Goal: Information Seeking & Learning: Learn about a topic

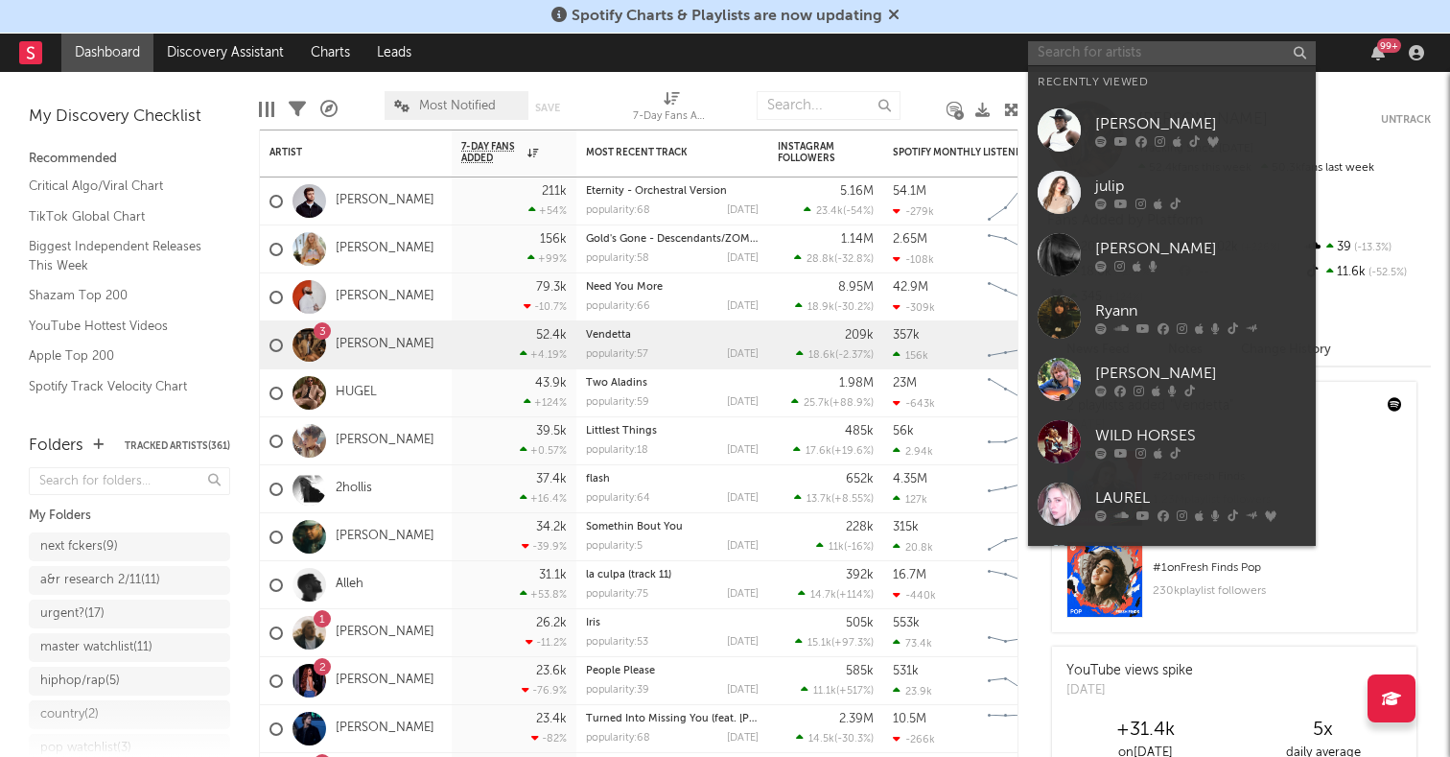
click at [1087, 64] on input "text" at bounding box center [1172, 53] width 288 height 24
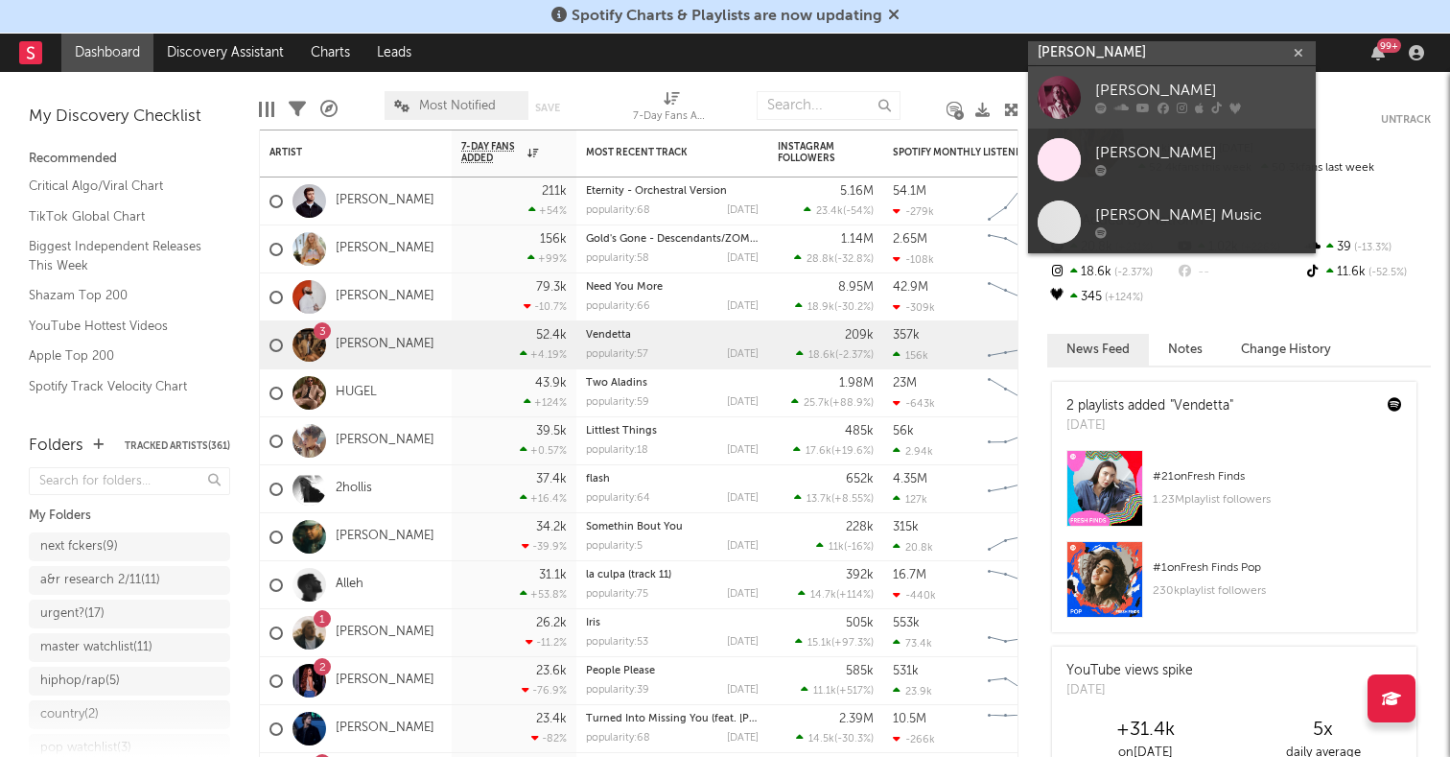
type input "haley joelle"
click at [1068, 105] on div at bounding box center [1059, 97] width 43 height 43
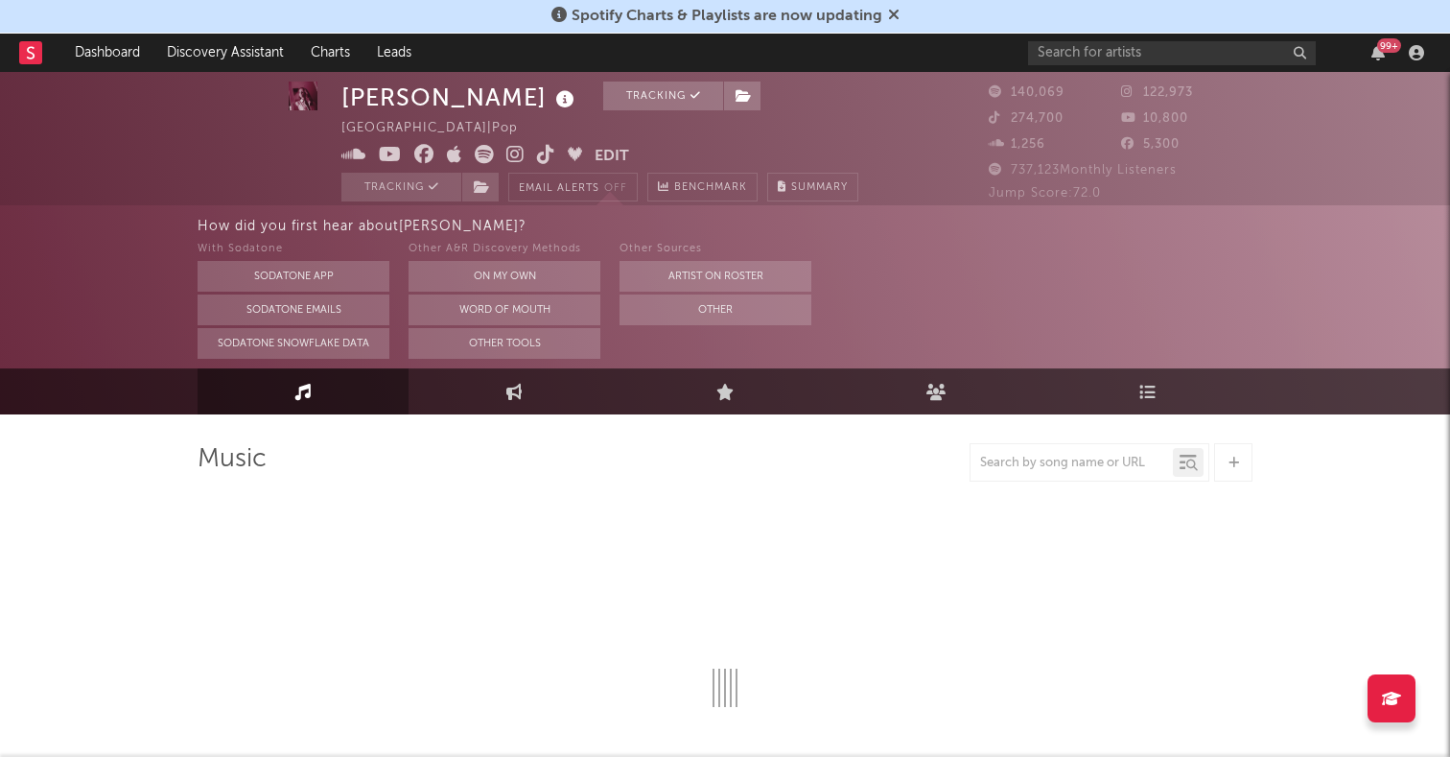
click at [703, 478] on div at bounding box center [725, 462] width 1055 height 38
select select "6m"
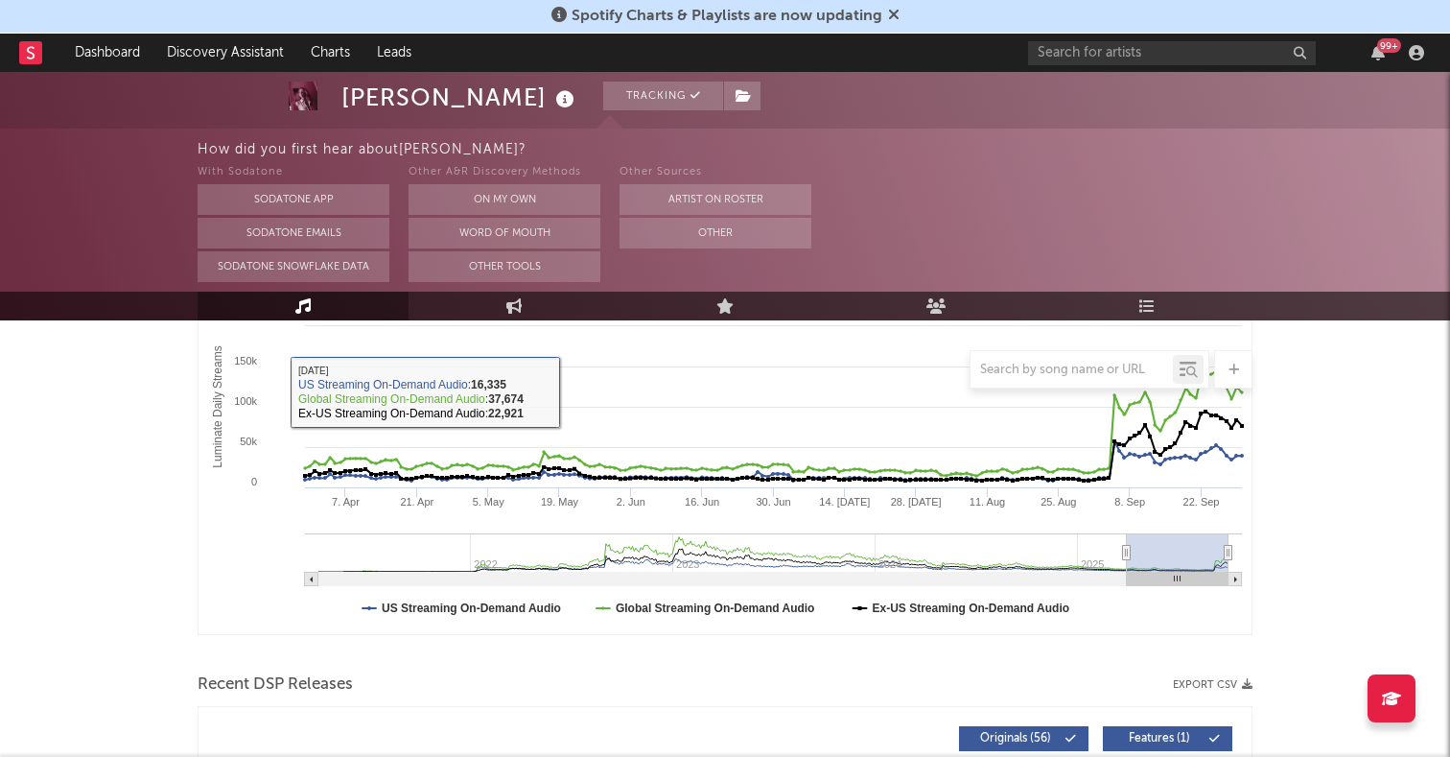
scroll to position [687, 0]
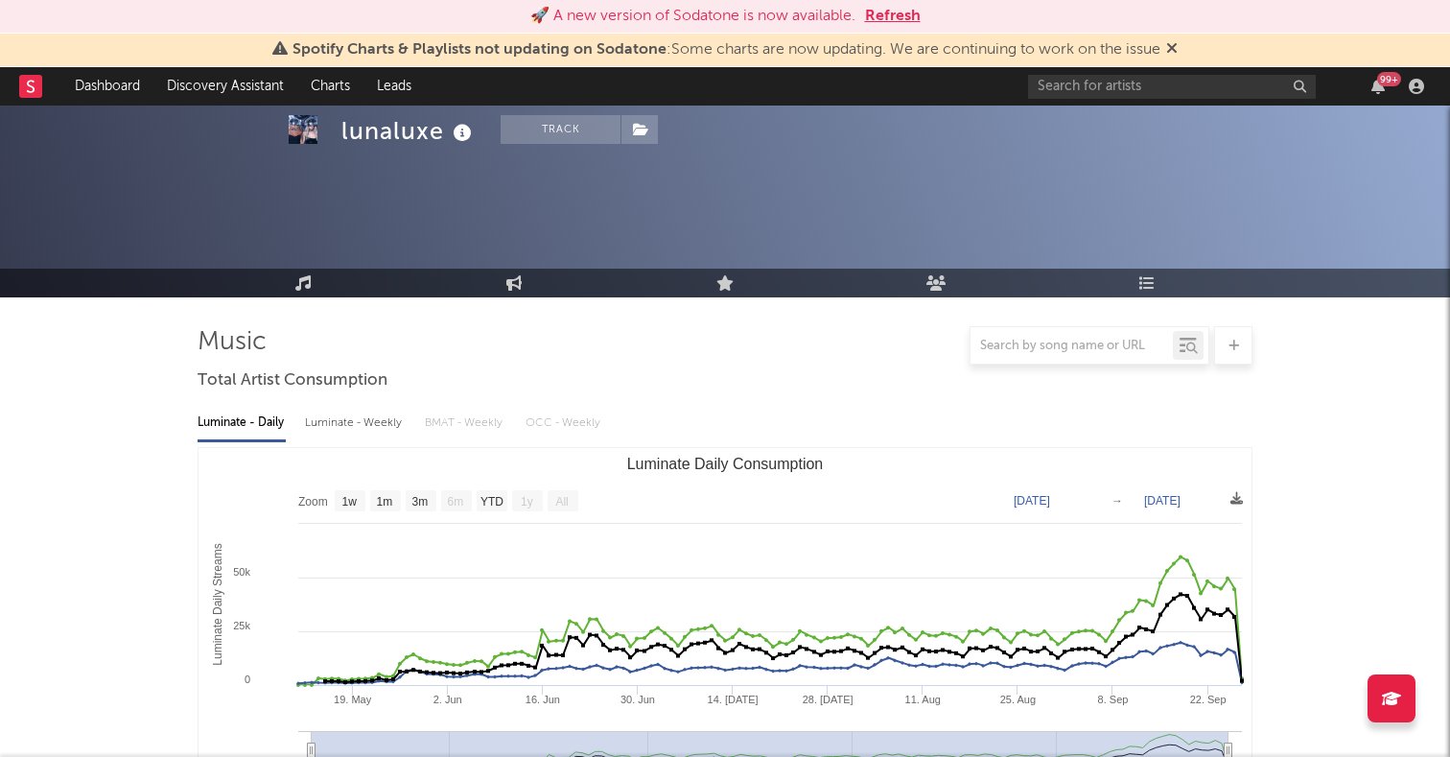
select select "1w"
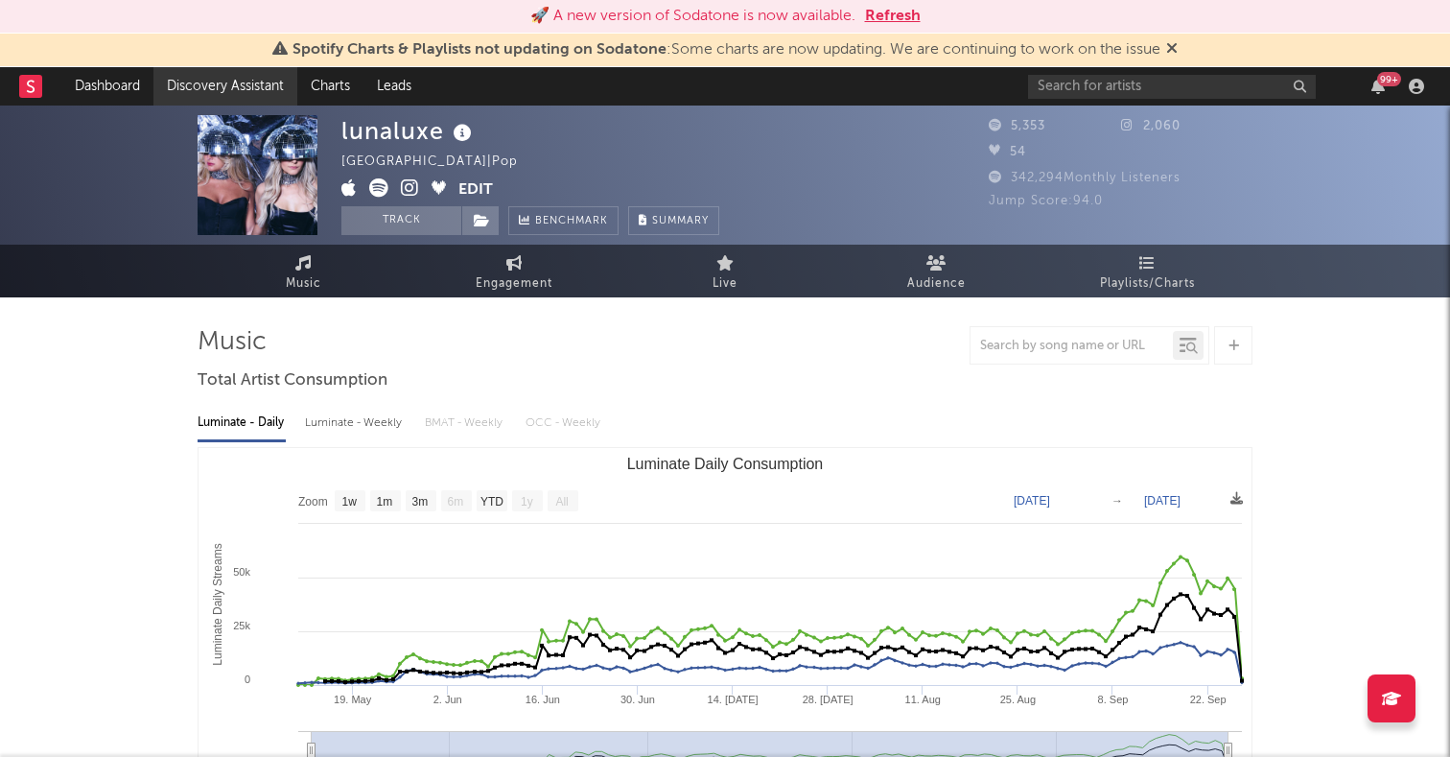
click at [242, 70] on link "Discovery Assistant" at bounding box center [225, 86] width 144 height 38
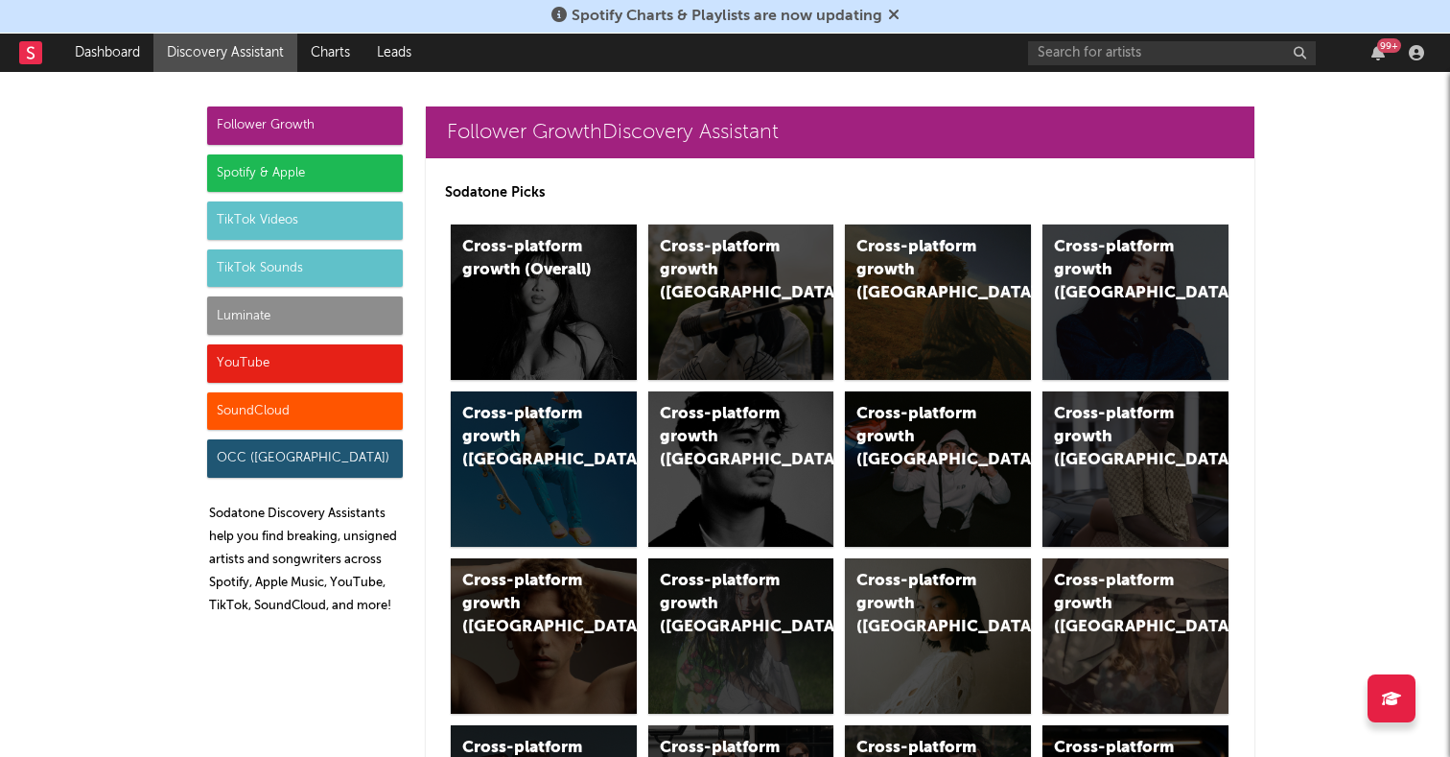
click at [305, 170] on div "Spotify & Apple" at bounding box center [305, 173] width 196 height 38
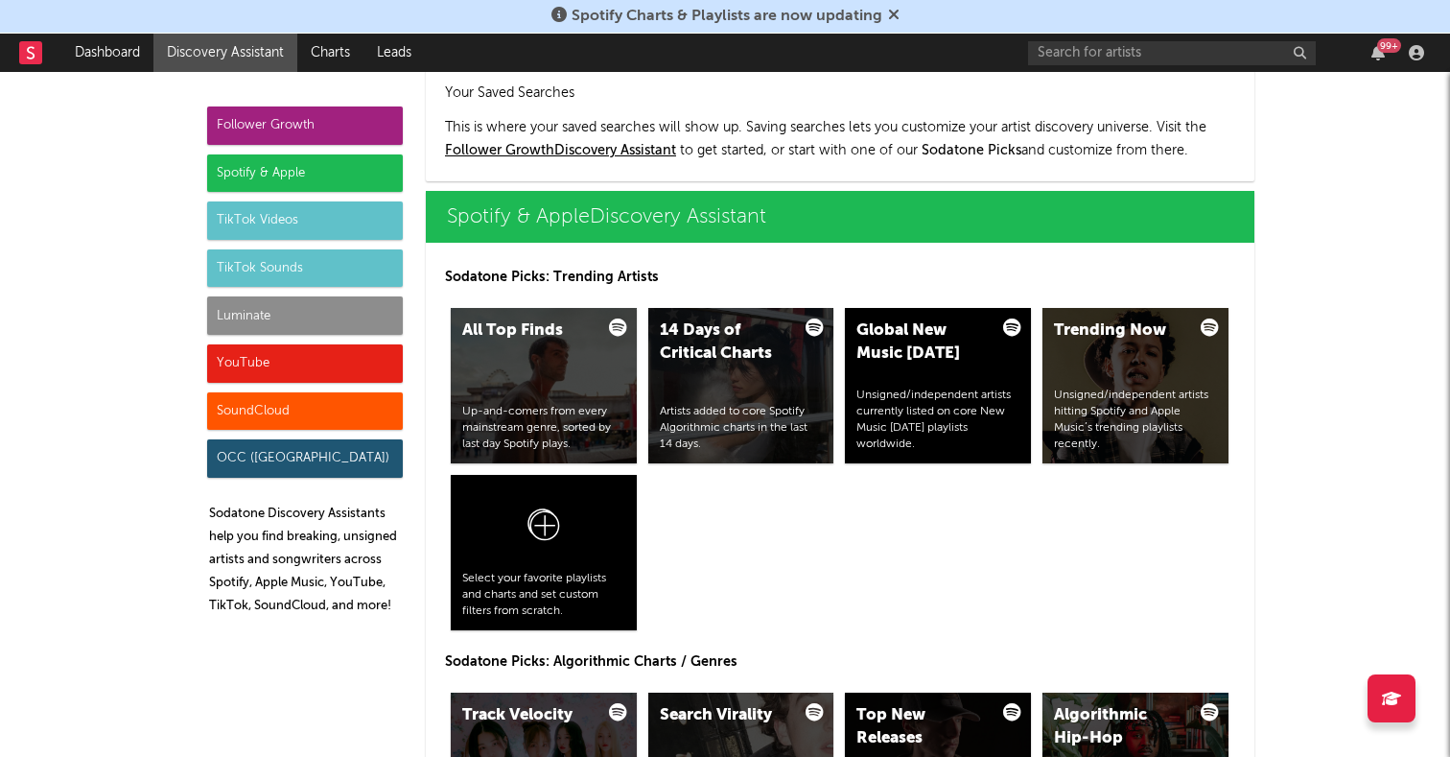
scroll to position [1917, 0]
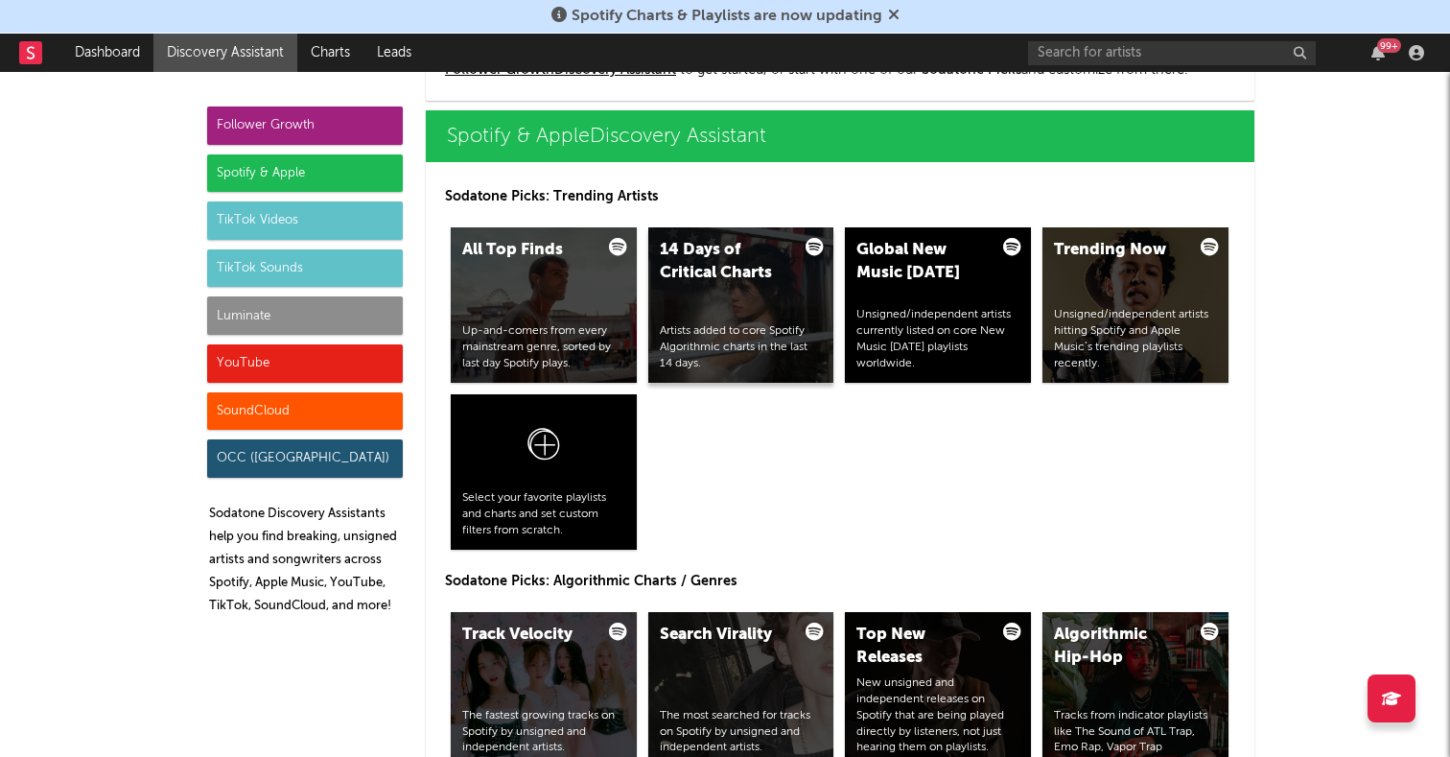
click at [790, 320] on div "14 Days of Critical Charts Artists added to core Spotify Algorithmic charts in …" at bounding box center [741, 304] width 186 height 155
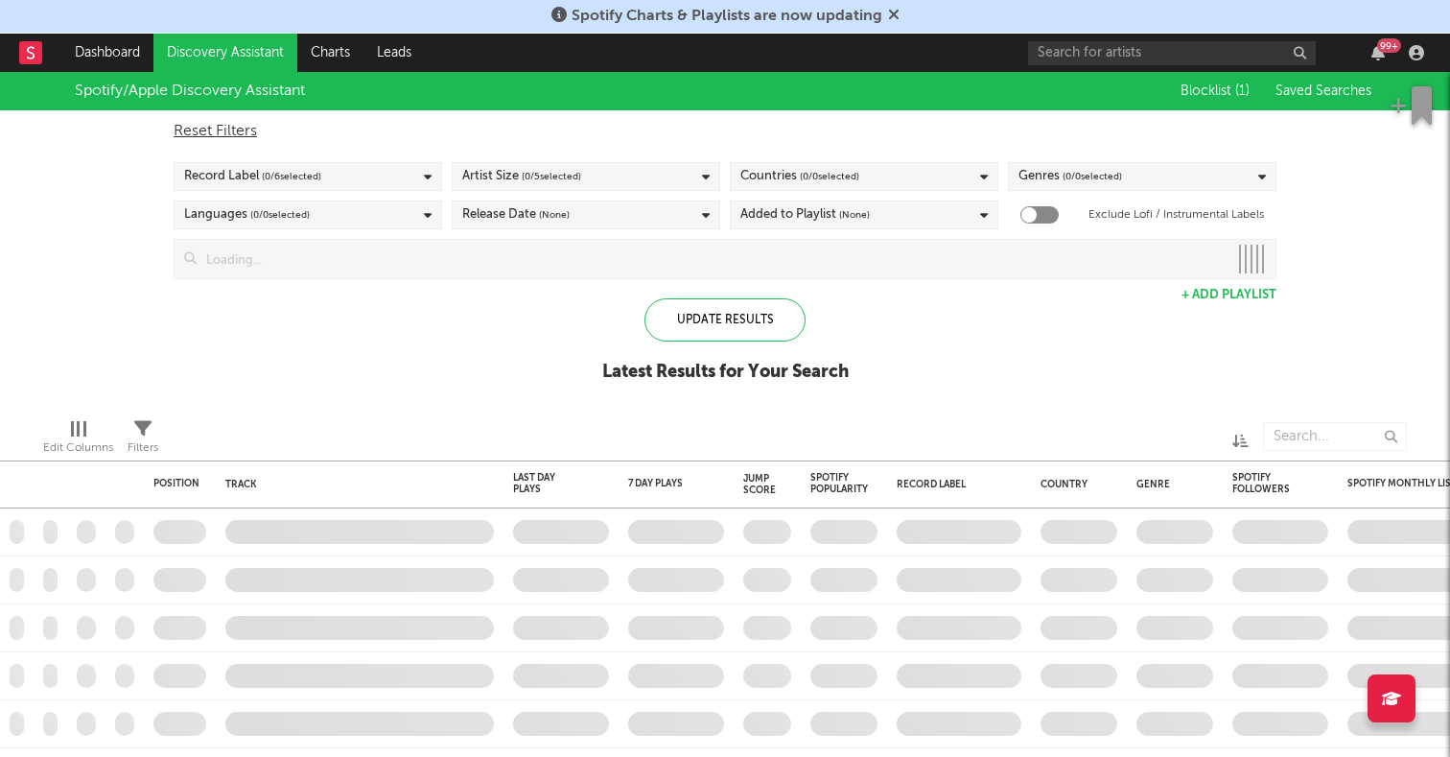
checkbox input "true"
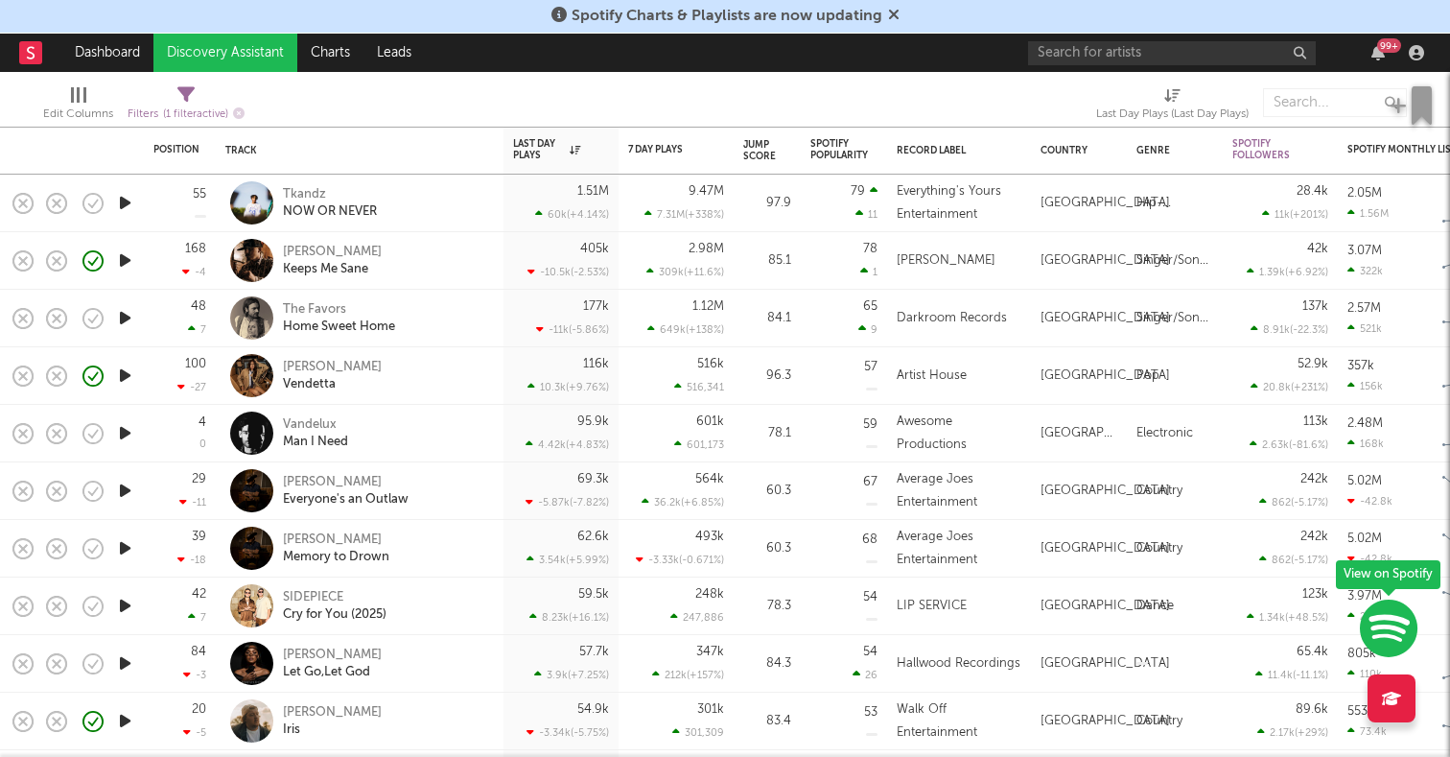
click at [131, 312] on icon "button" at bounding box center [125, 318] width 20 height 24
click at [128, 431] on icon "button" at bounding box center [125, 433] width 20 height 24
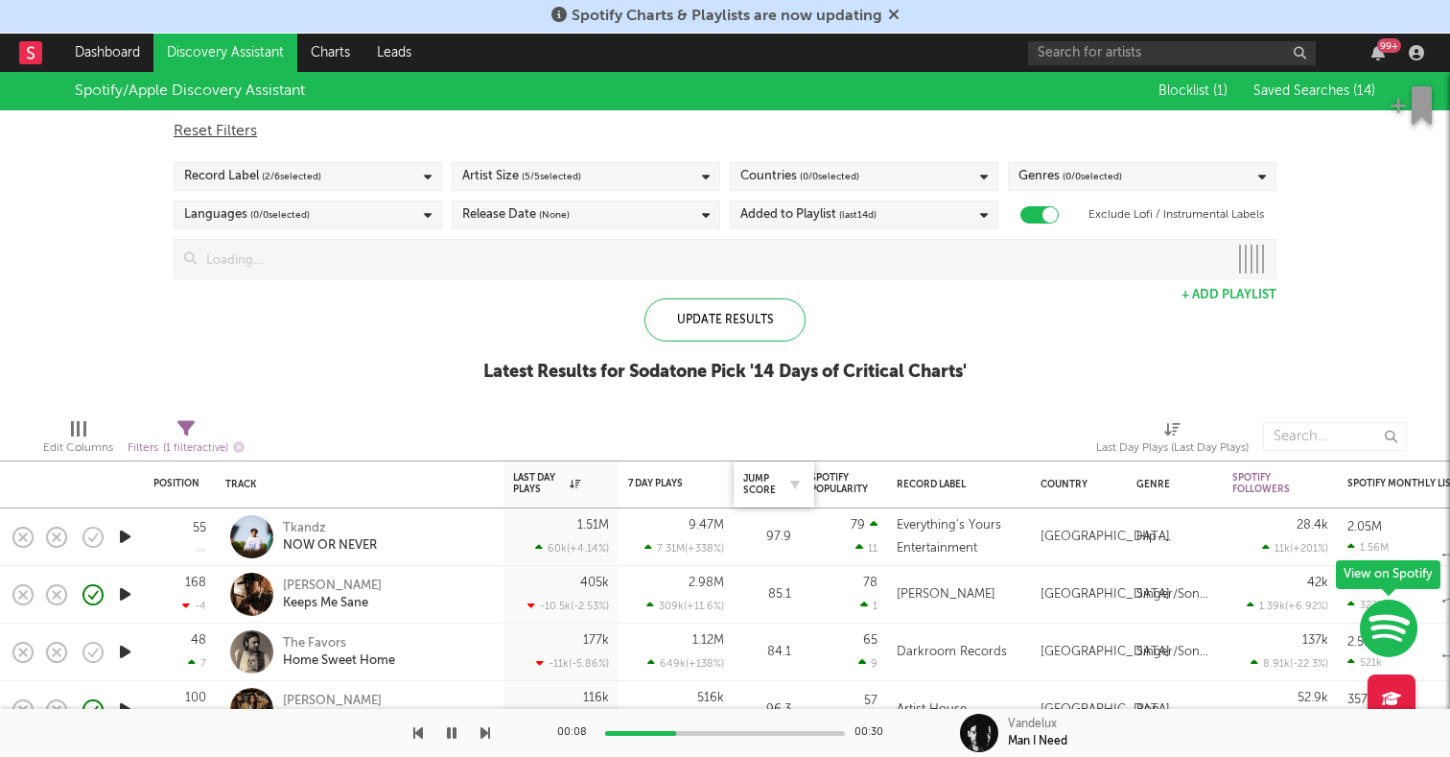
click at [757, 467] on div "Jump Score" at bounding box center [773, 484] width 61 height 40
click at [759, 492] on div "Jump Score" at bounding box center [759, 484] width 33 height 23
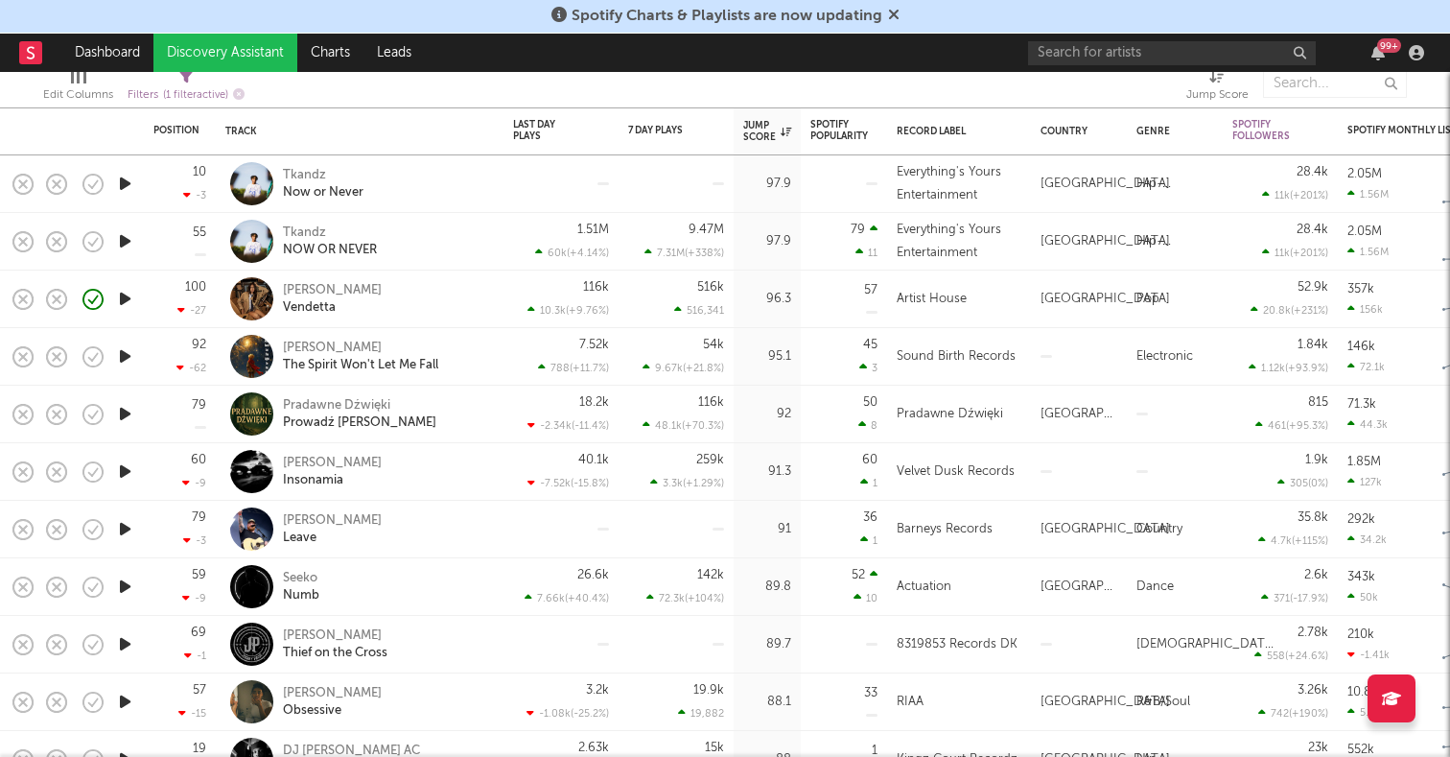
click at [118, 526] on icon "button" at bounding box center [125, 529] width 20 height 24
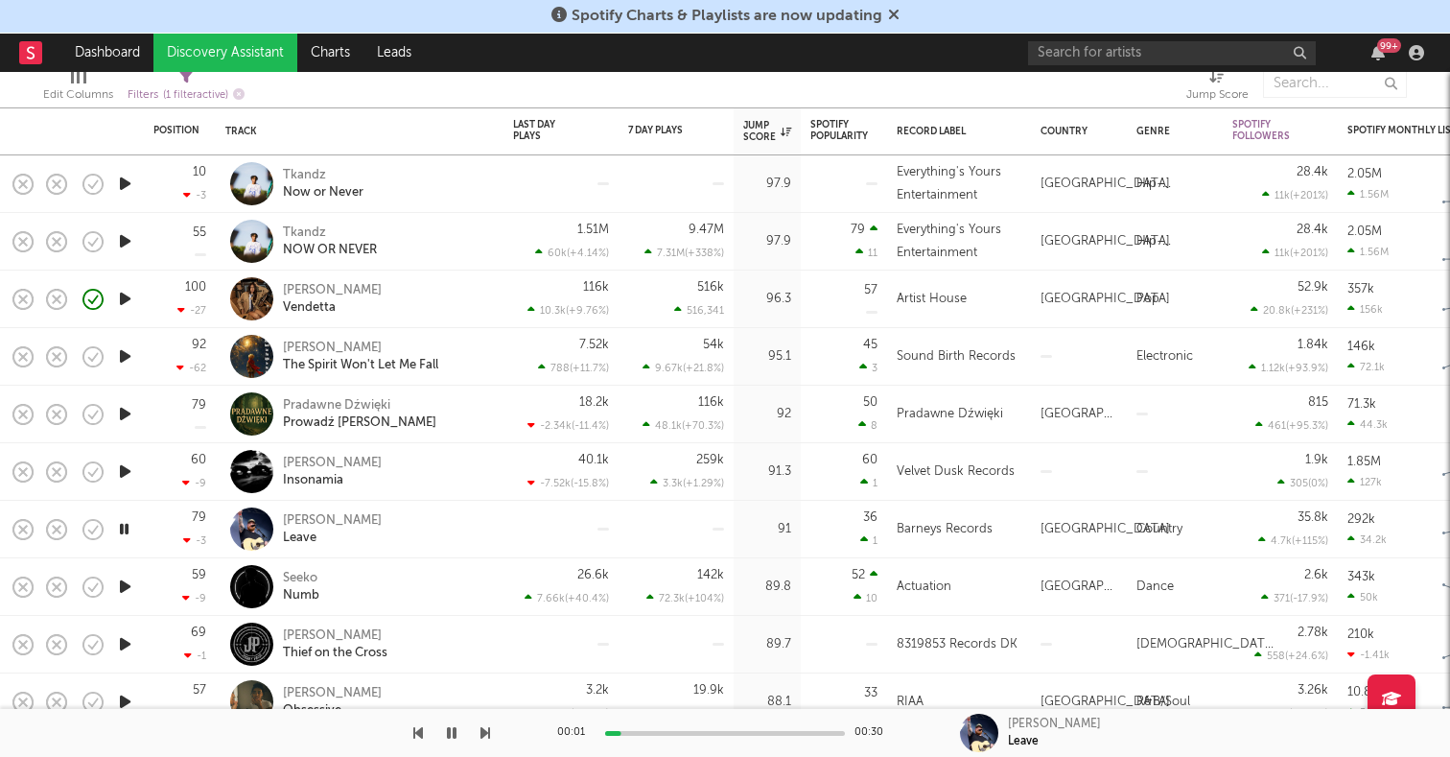
click at [123, 477] on icon "button" at bounding box center [125, 471] width 20 height 24
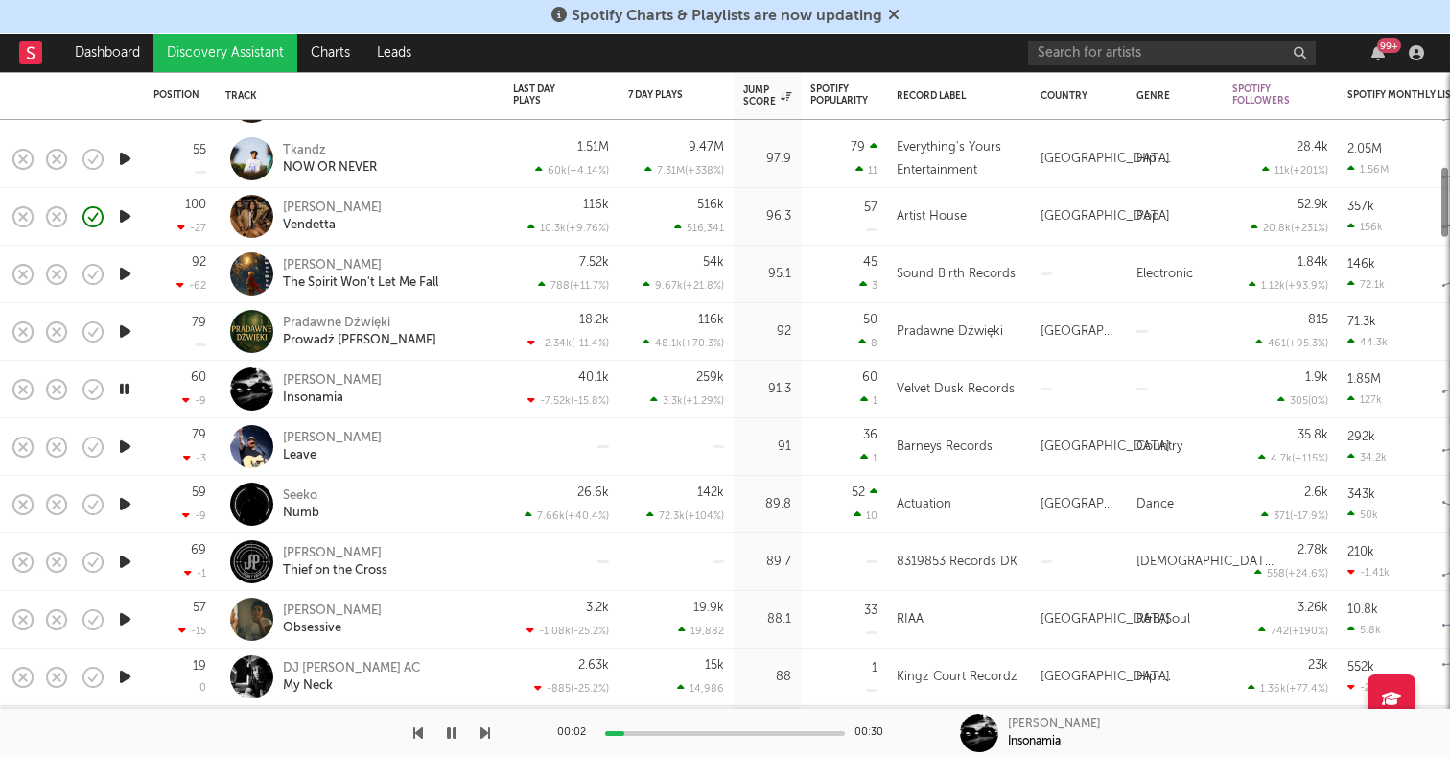
click at [126, 505] on icon "button" at bounding box center [125, 504] width 20 height 24
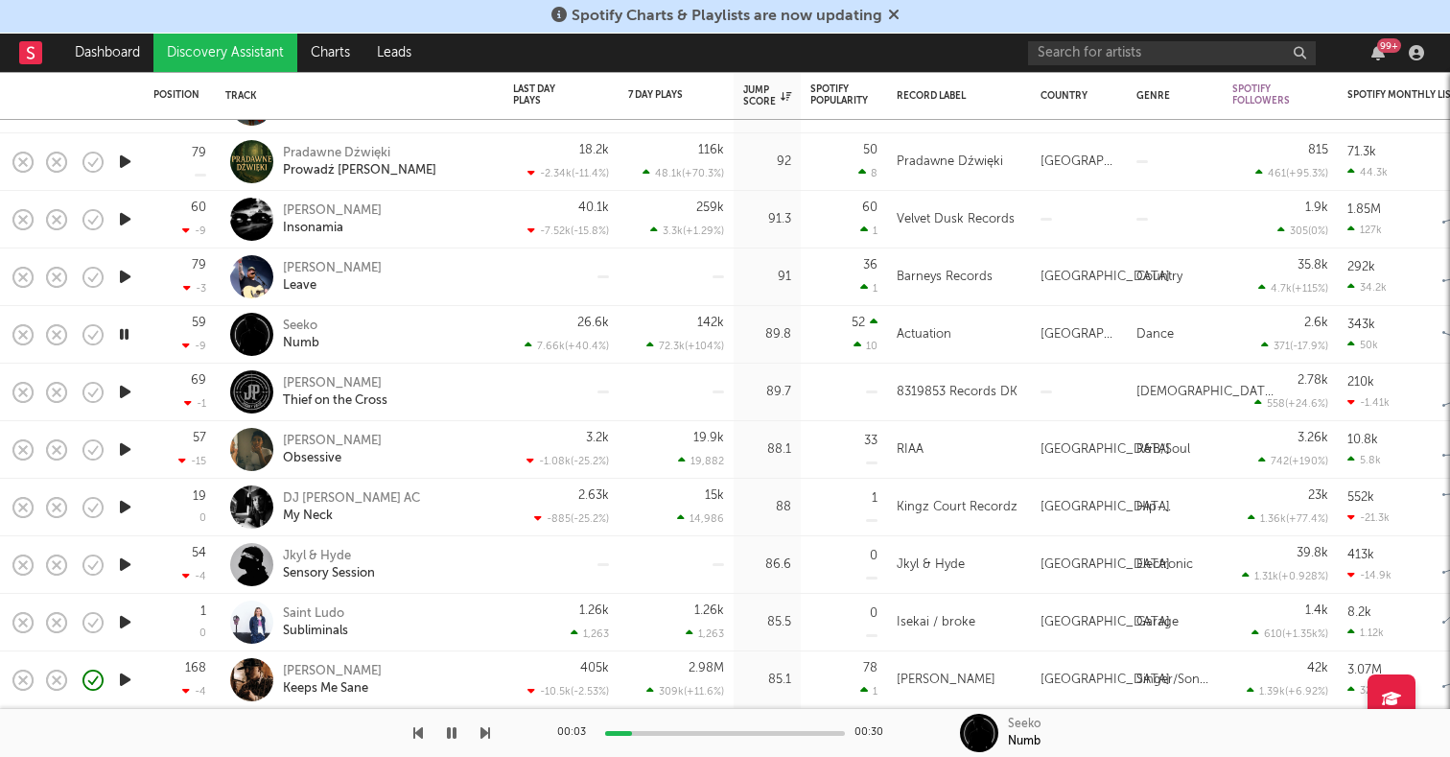
click at [125, 554] on icon "button" at bounding box center [125, 564] width 20 height 24
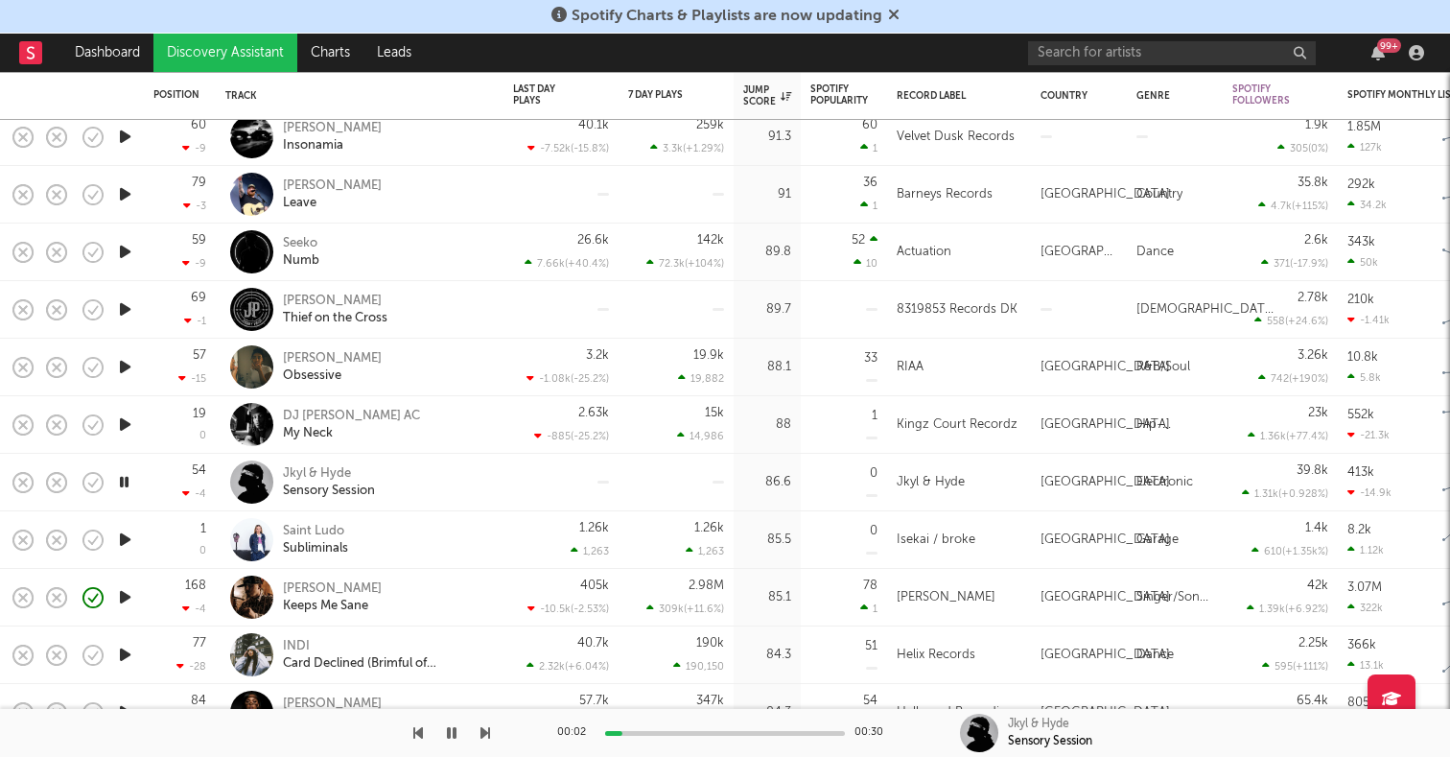
click at [126, 549] on icon "button" at bounding box center [125, 539] width 20 height 24
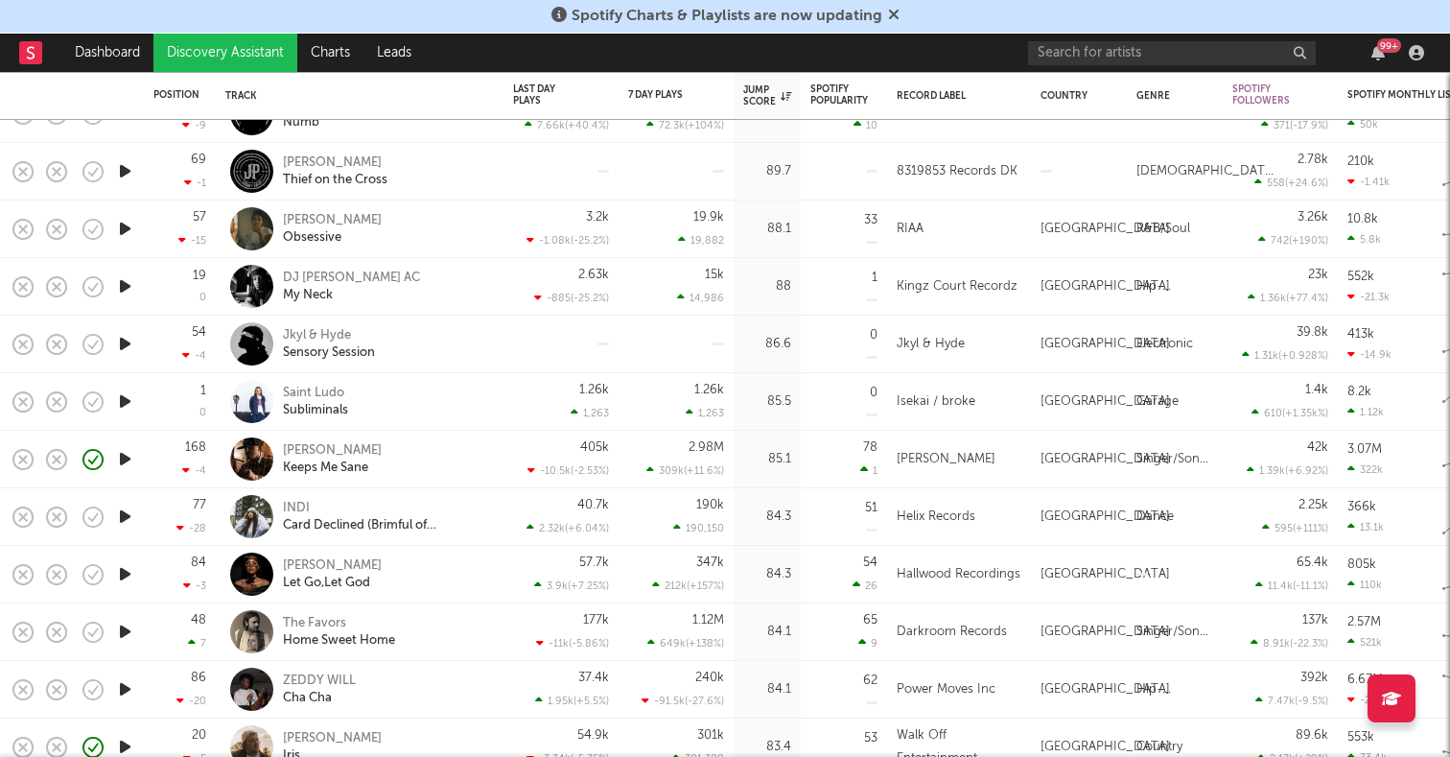
click at [129, 585] on icon "button" at bounding box center [125, 574] width 20 height 24
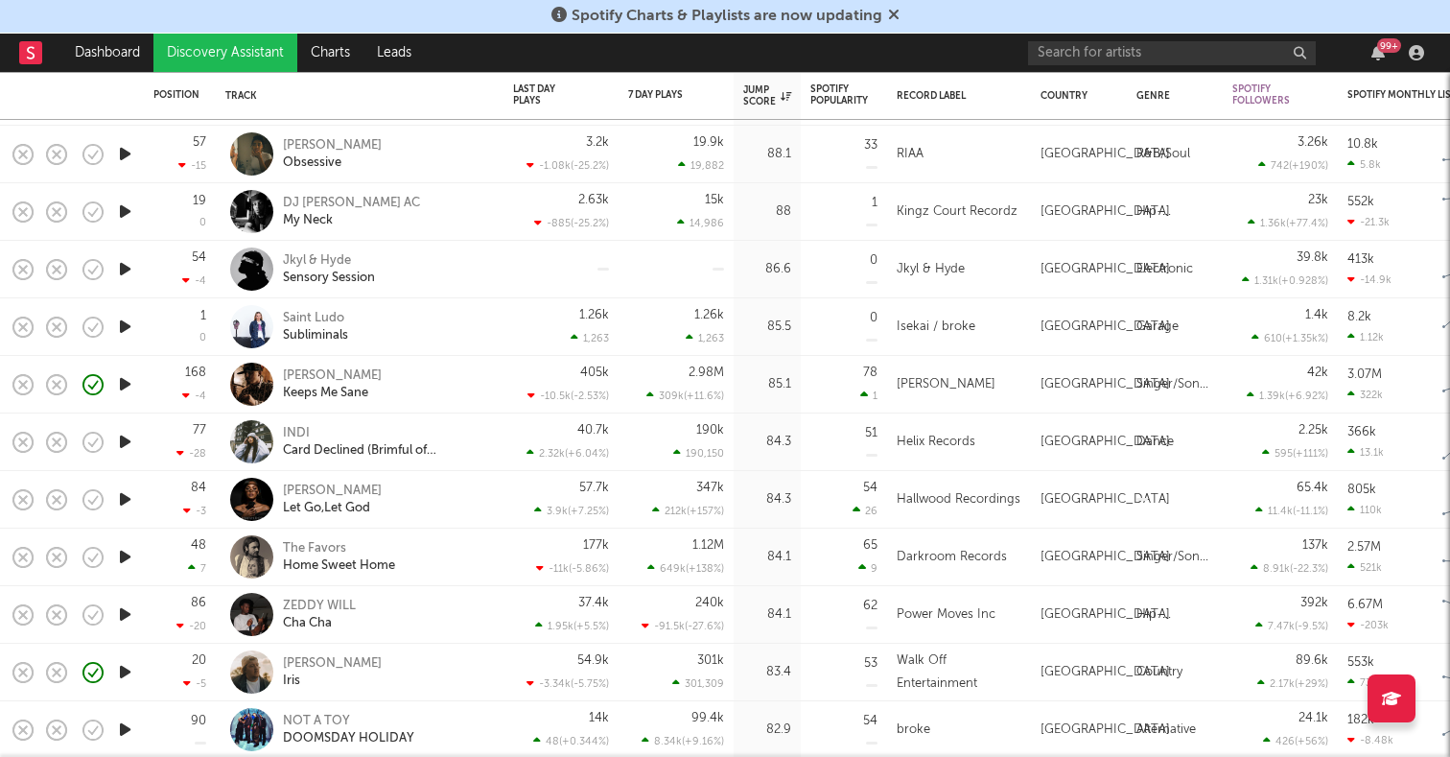
click at [124, 609] on icon "button" at bounding box center [125, 614] width 20 height 24
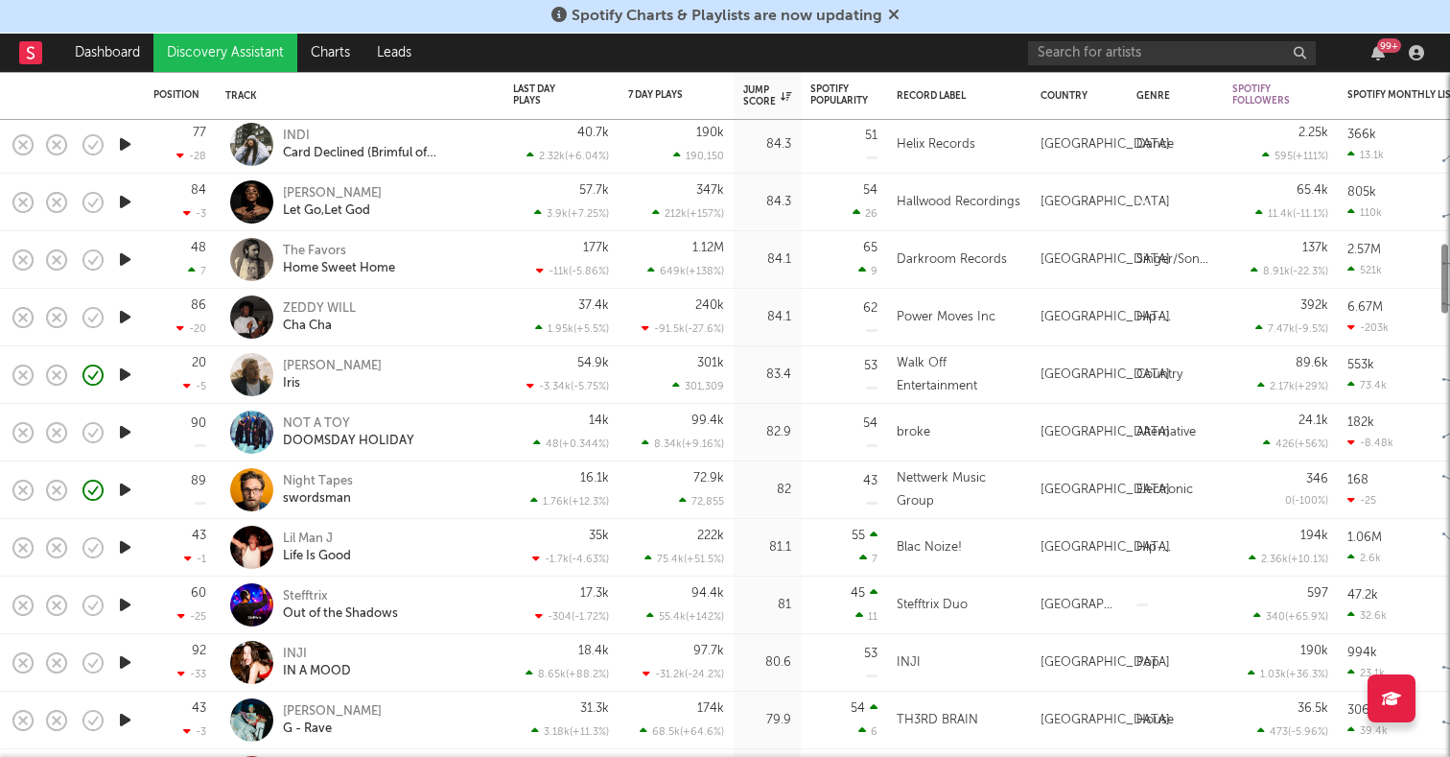
click at [123, 556] on icon "button" at bounding box center [125, 547] width 20 height 24
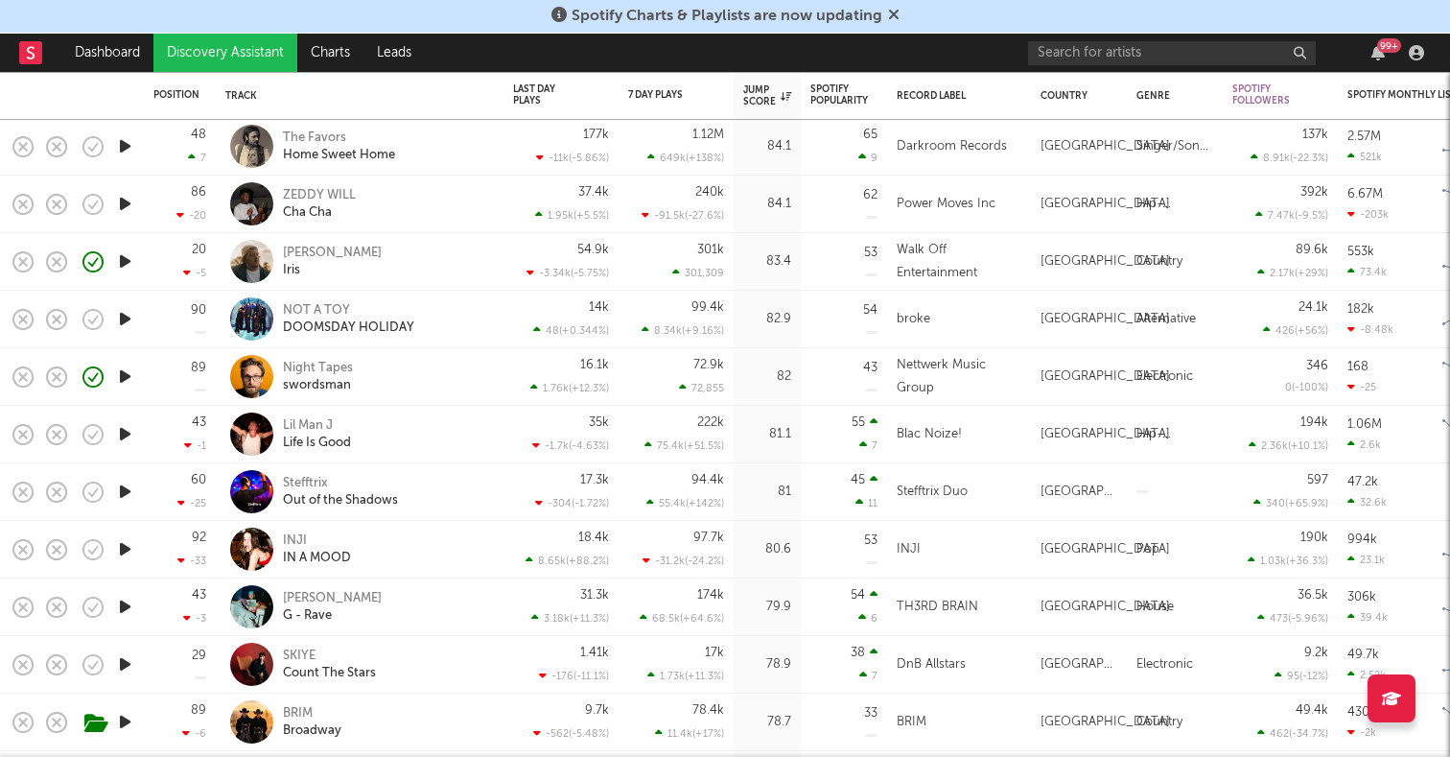
click at [126, 542] on icon "button" at bounding box center [125, 549] width 20 height 24
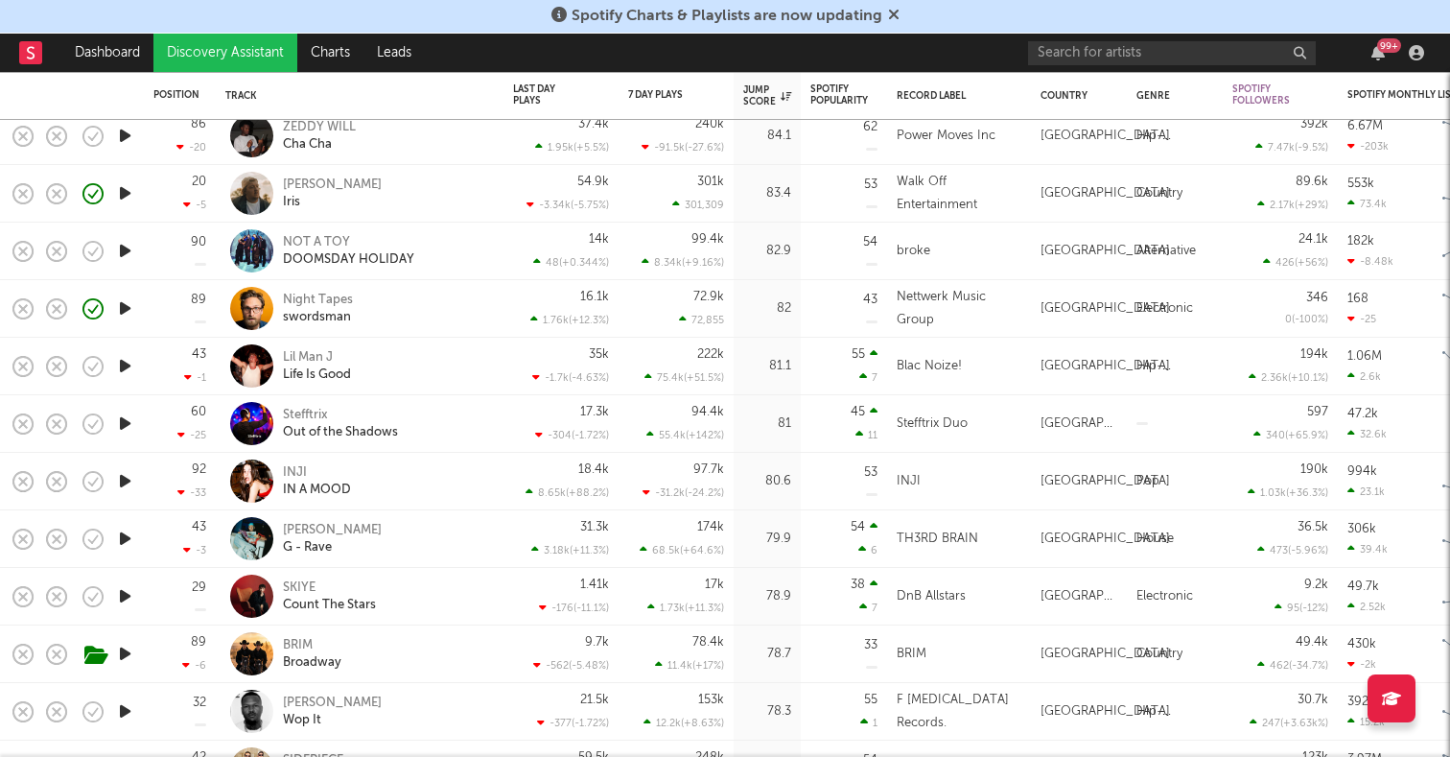
click at [126, 542] on icon "button" at bounding box center [125, 538] width 20 height 24
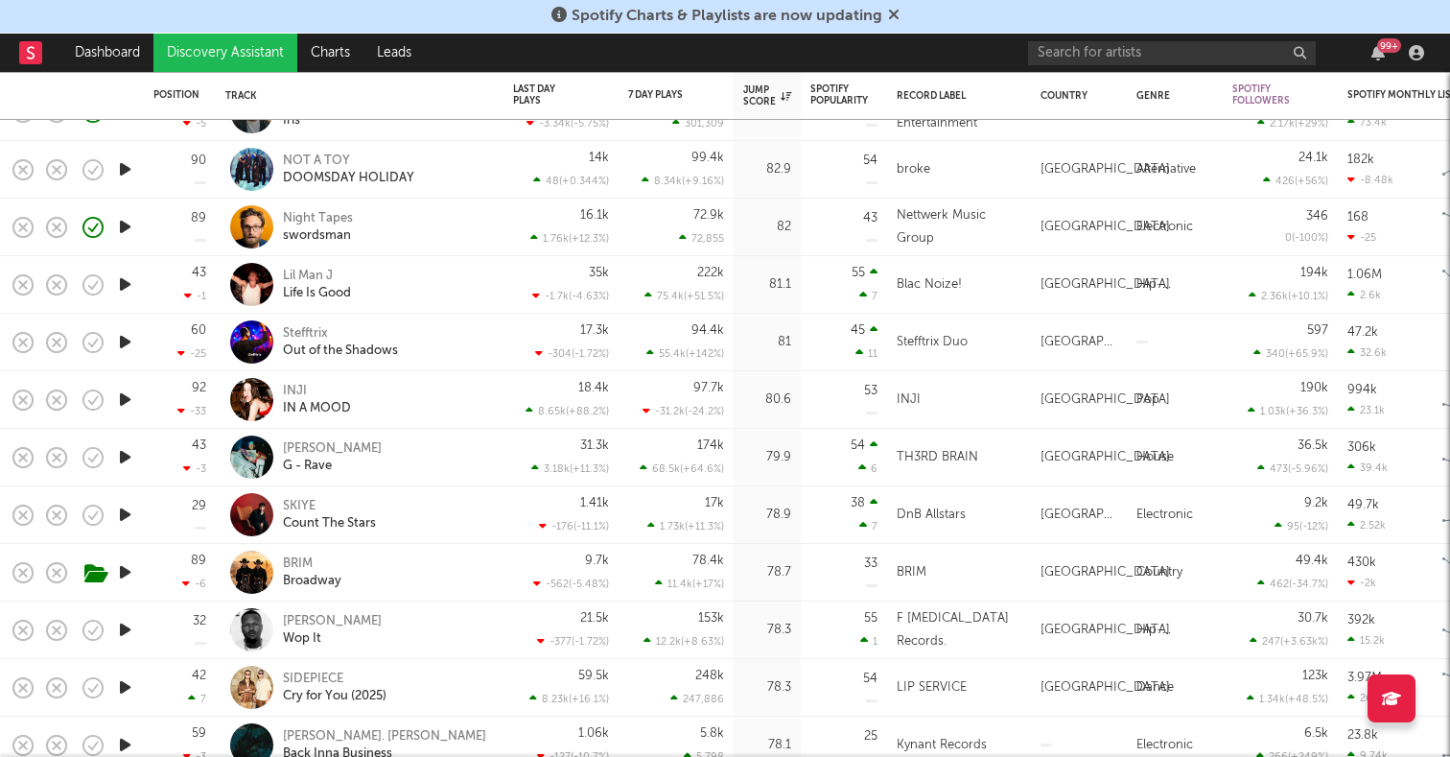
click at [128, 513] on icon "button" at bounding box center [125, 514] width 20 height 24
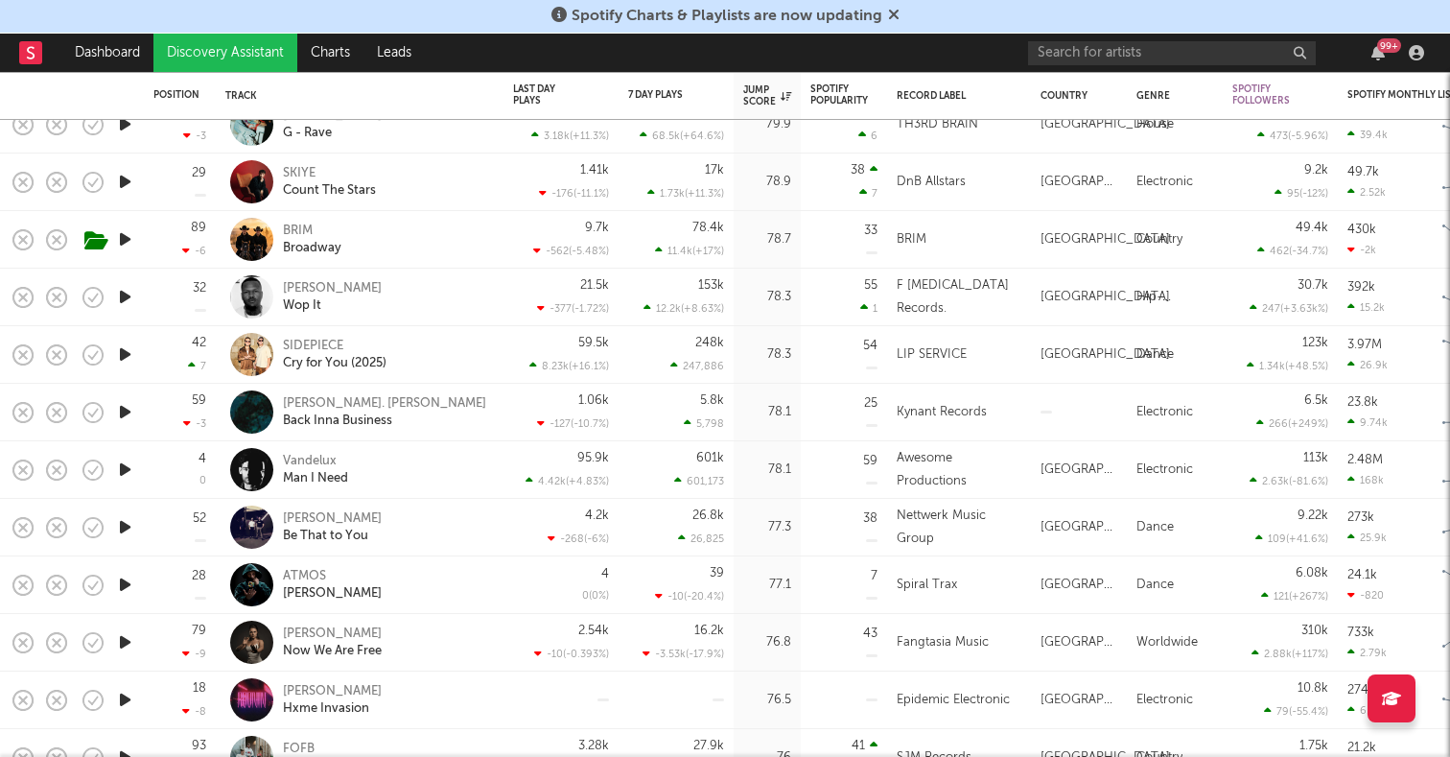
click at [123, 644] on icon "button" at bounding box center [125, 642] width 20 height 24
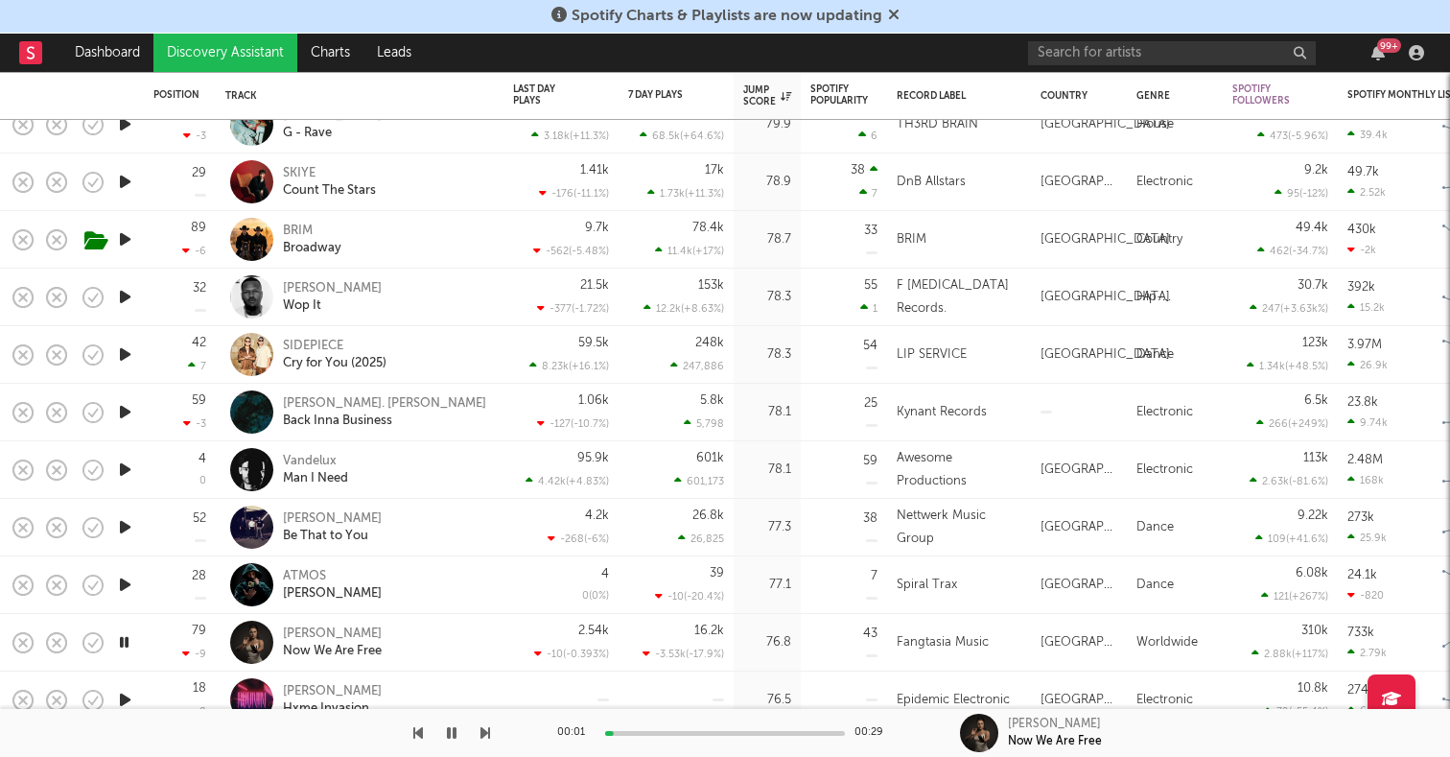
click at [129, 521] on icon "button" at bounding box center [125, 527] width 20 height 24
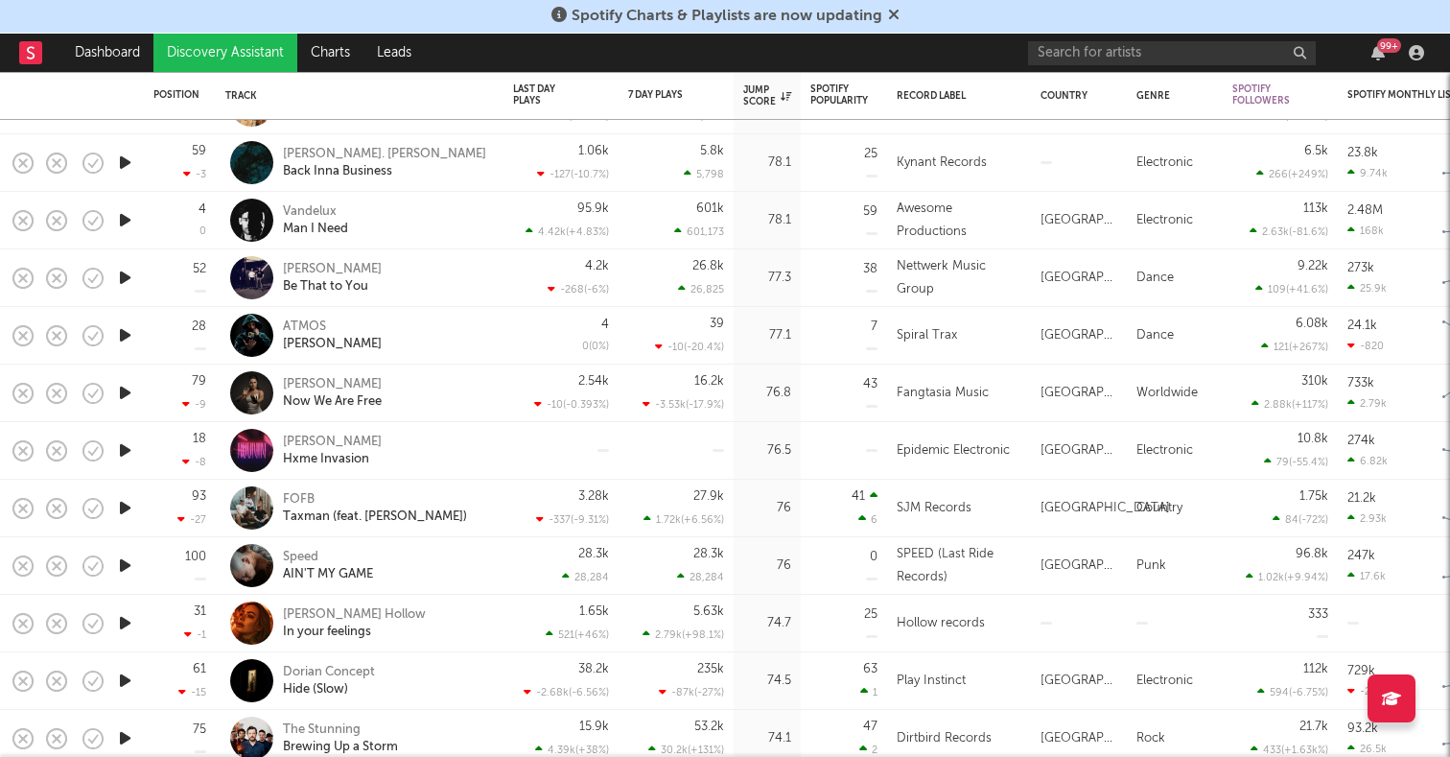
click at [126, 507] on icon "button" at bounding box center [125, 508] width 20 height 24
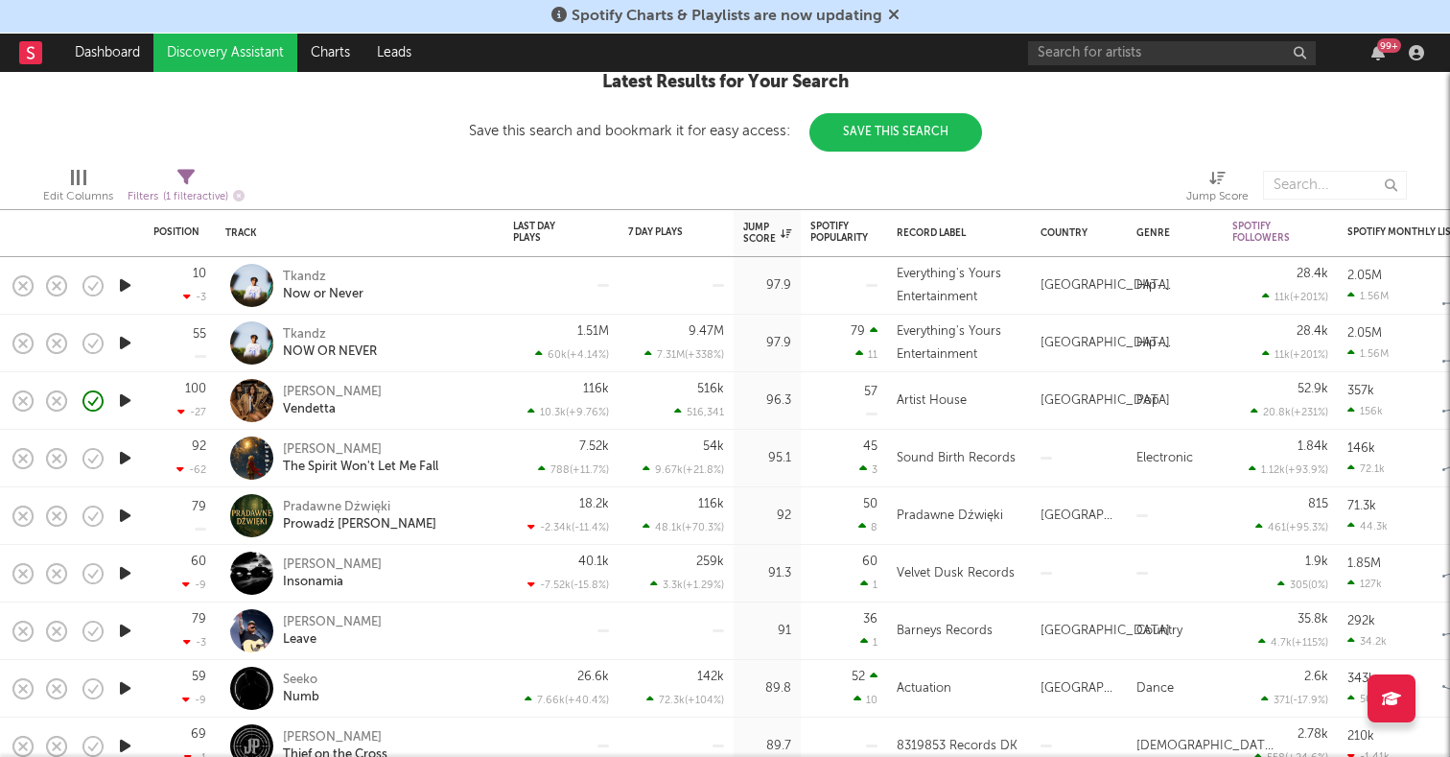
click at [241, 35] on link "Discovery Assistant" at bounding box center [225, 53] width 144 height 38
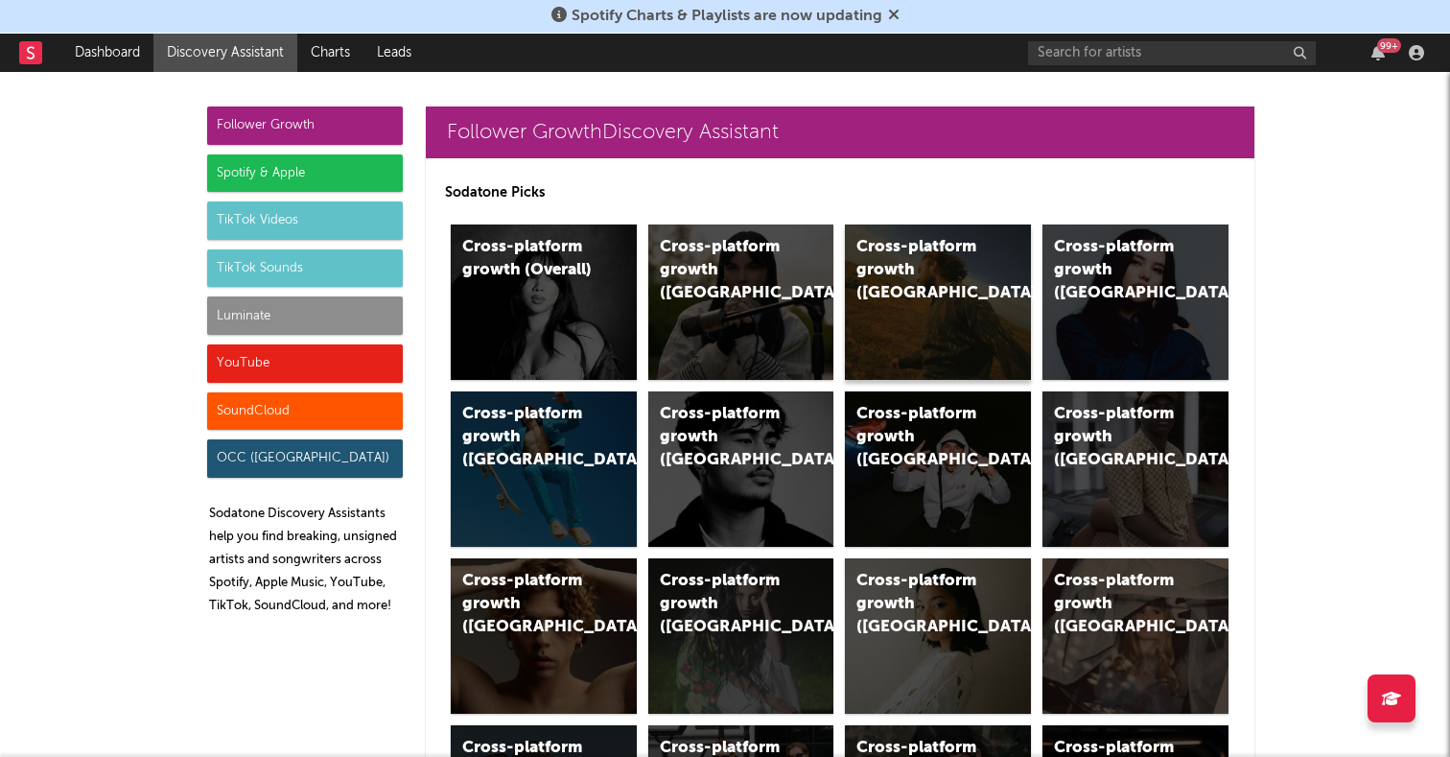
click at [900, 282] on div "Cross-platform growth (US)" at bounding box center [938, 301] width 186 height 155
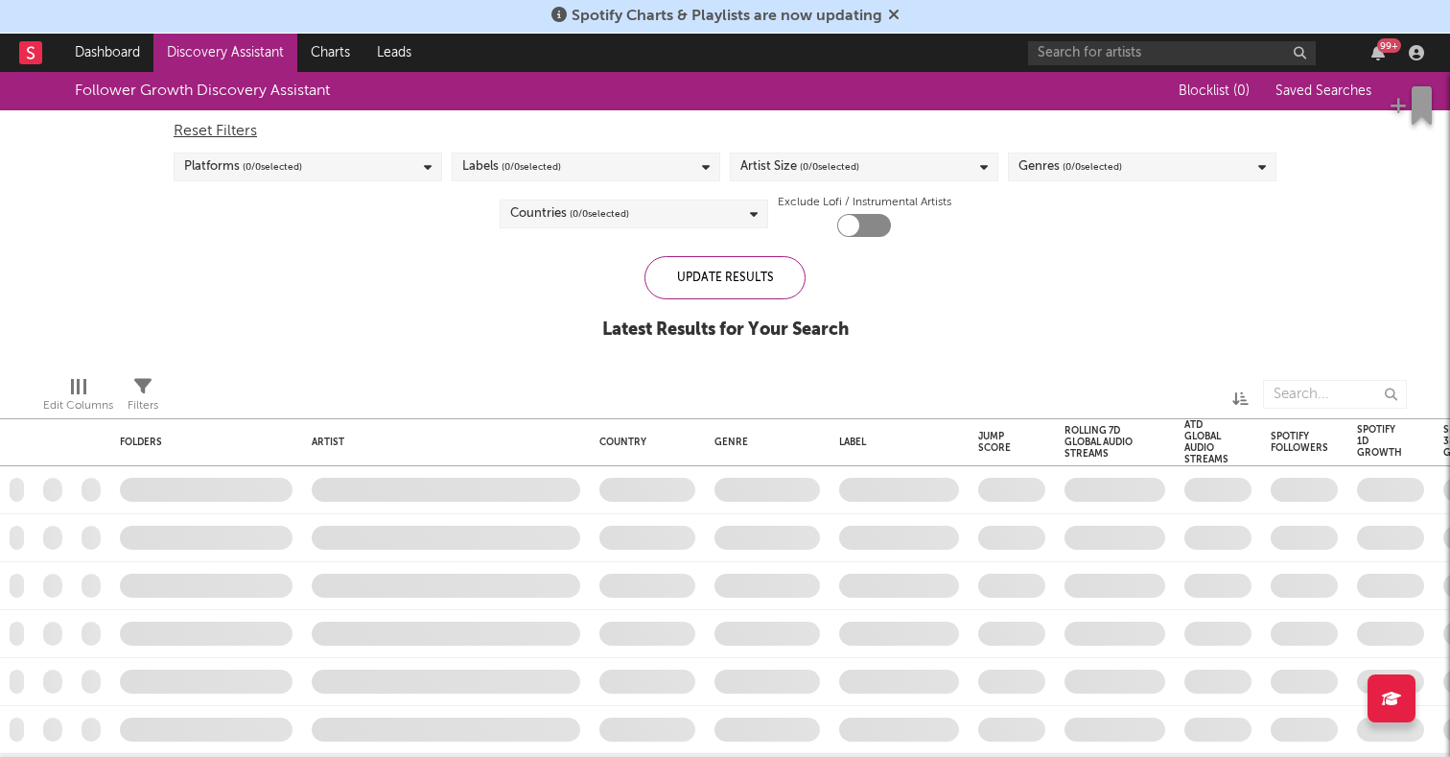
checkbox input "true"
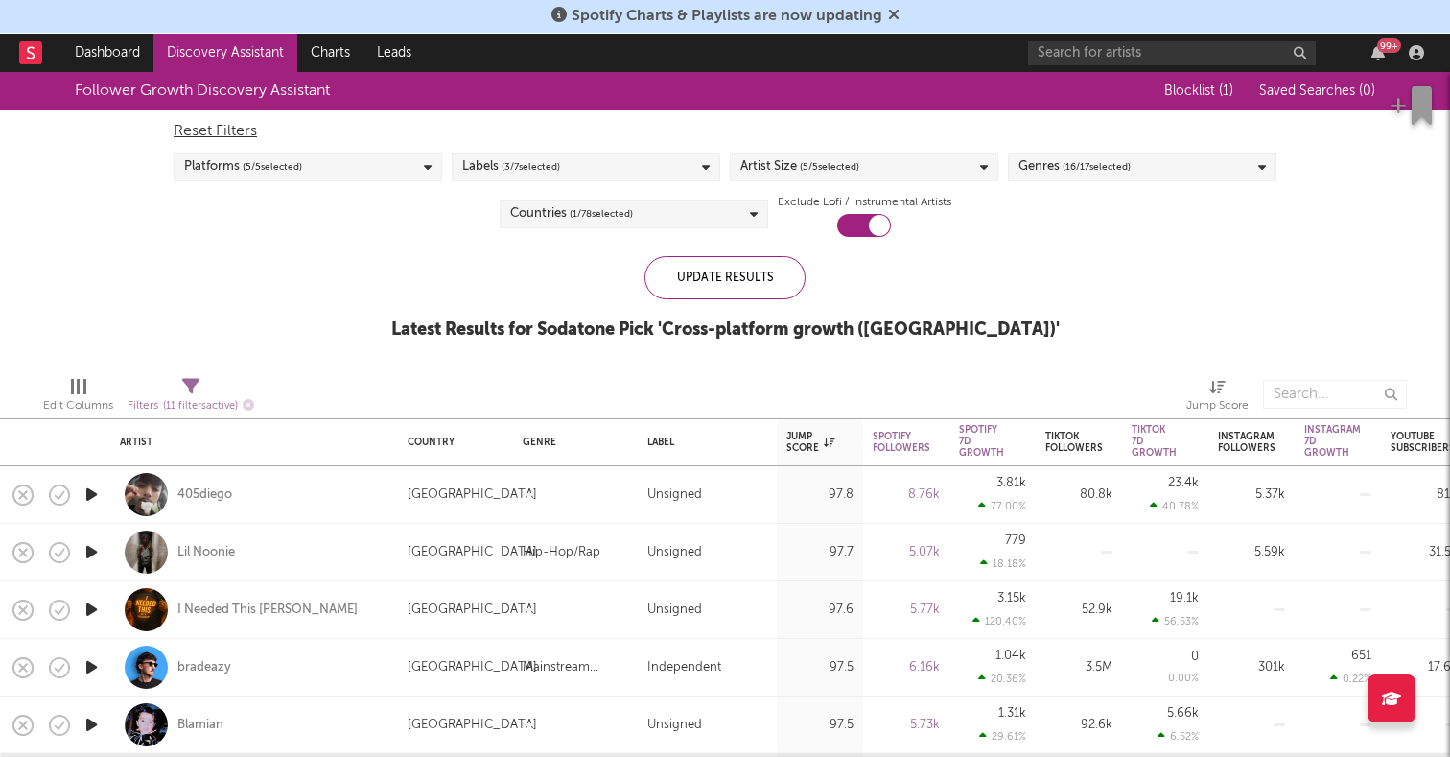
click at [90, 491] on icon "button" at bounding box center [92, 494] width 20 height 24
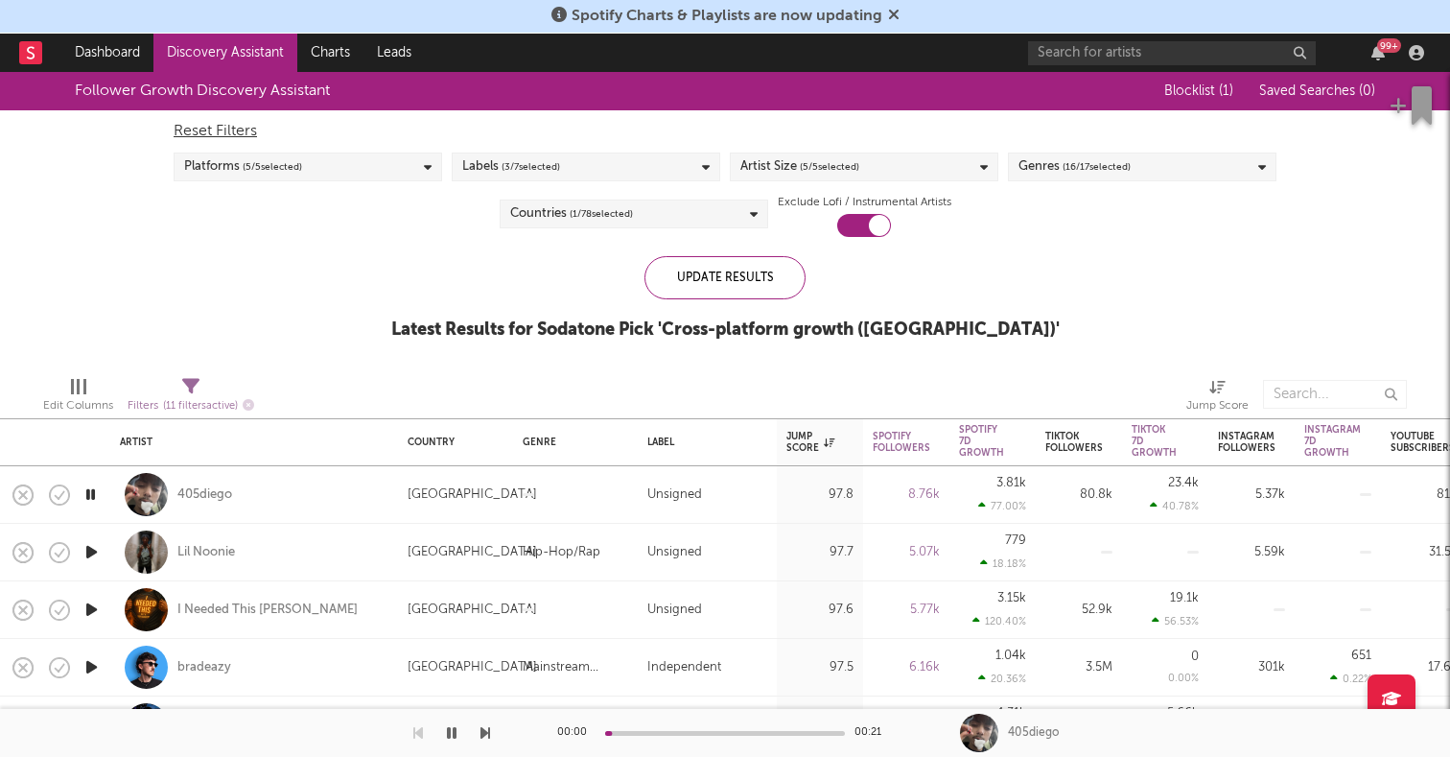
click at [91, 551] on icon "button" at bounding box center [92, 552] width 20 height 24
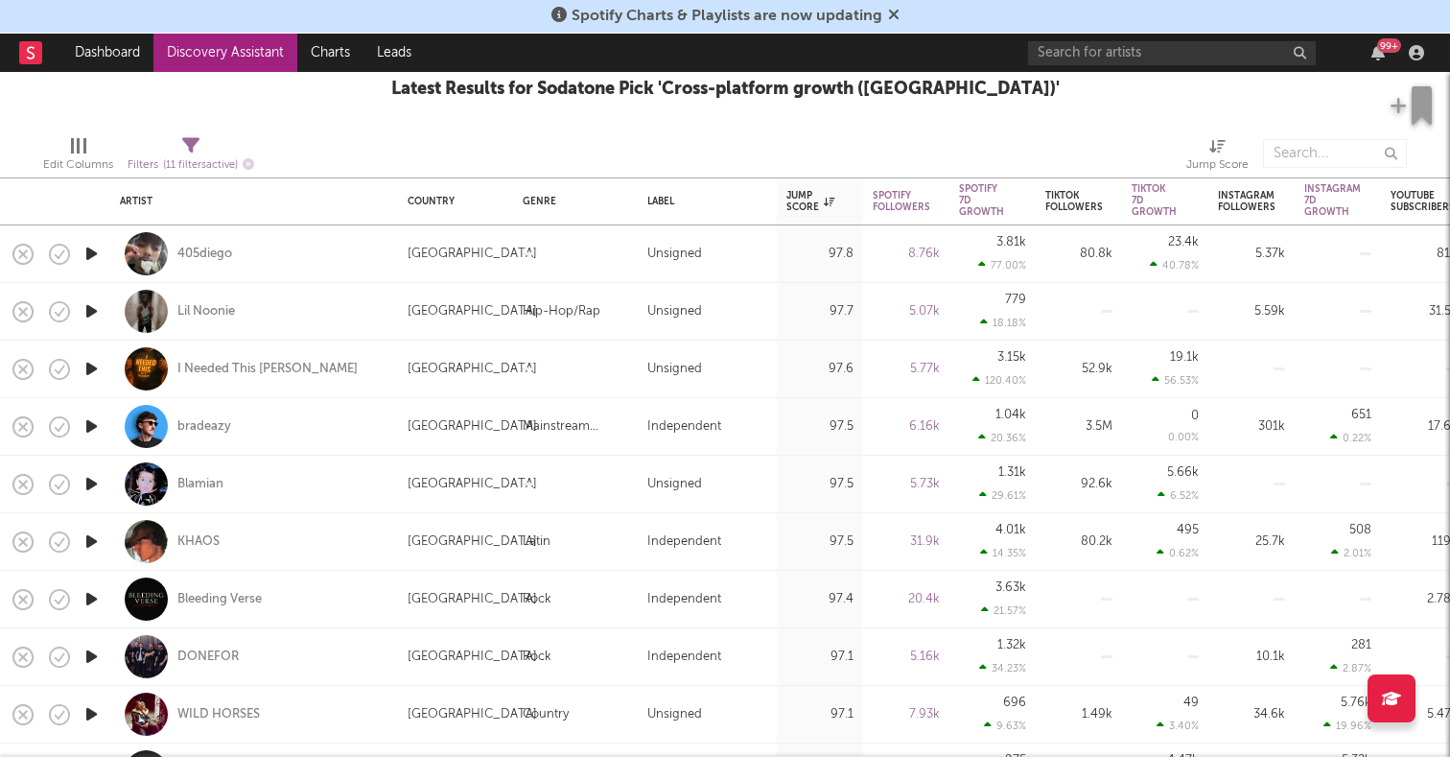
click at [91, 429] on icon "button" at bounding box center [92, 426] width 20 height 24
click at [90, 485] on icon "button" at bounding box center [92, 484] width 20 height 24
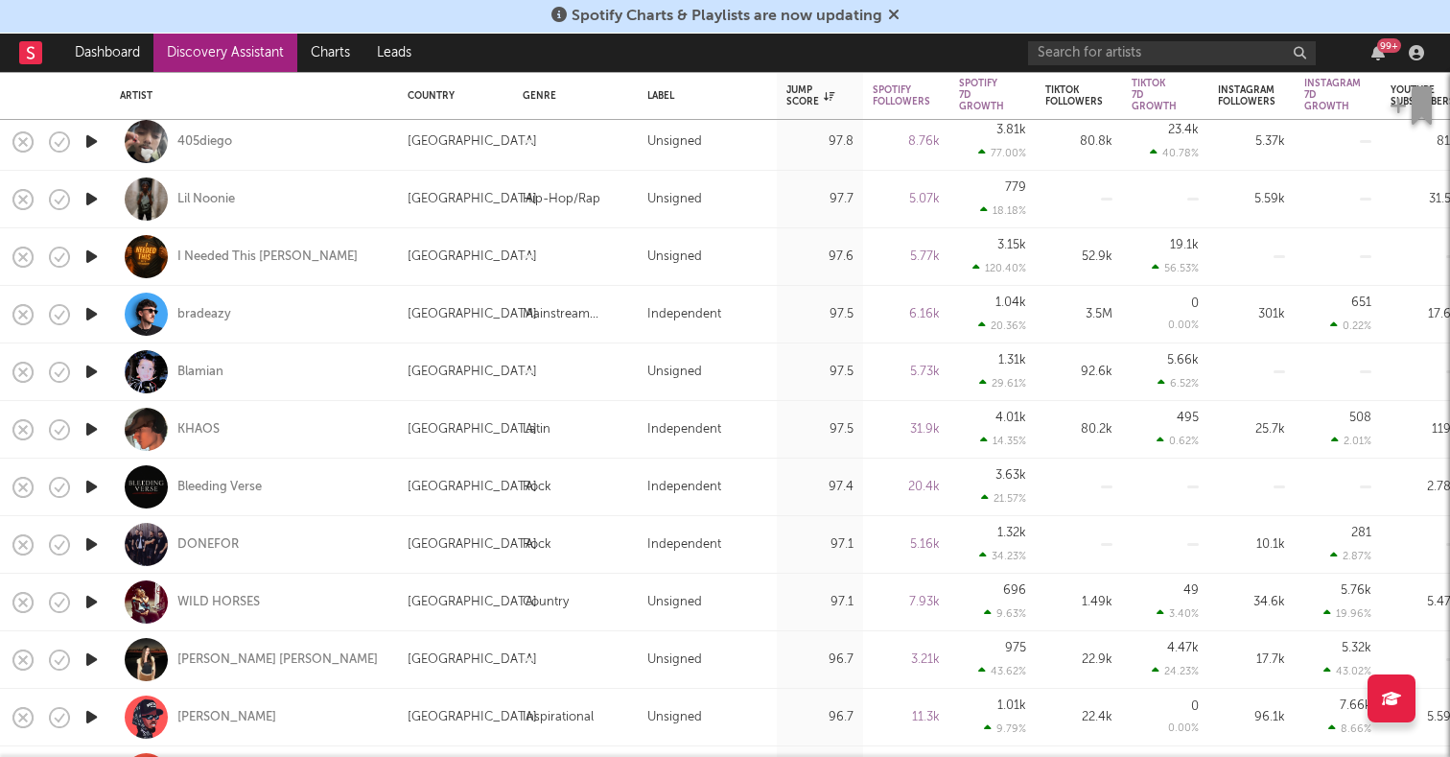
click at [90, 485] on icon "button" at bounding box center [92, 487] width 20 height 24
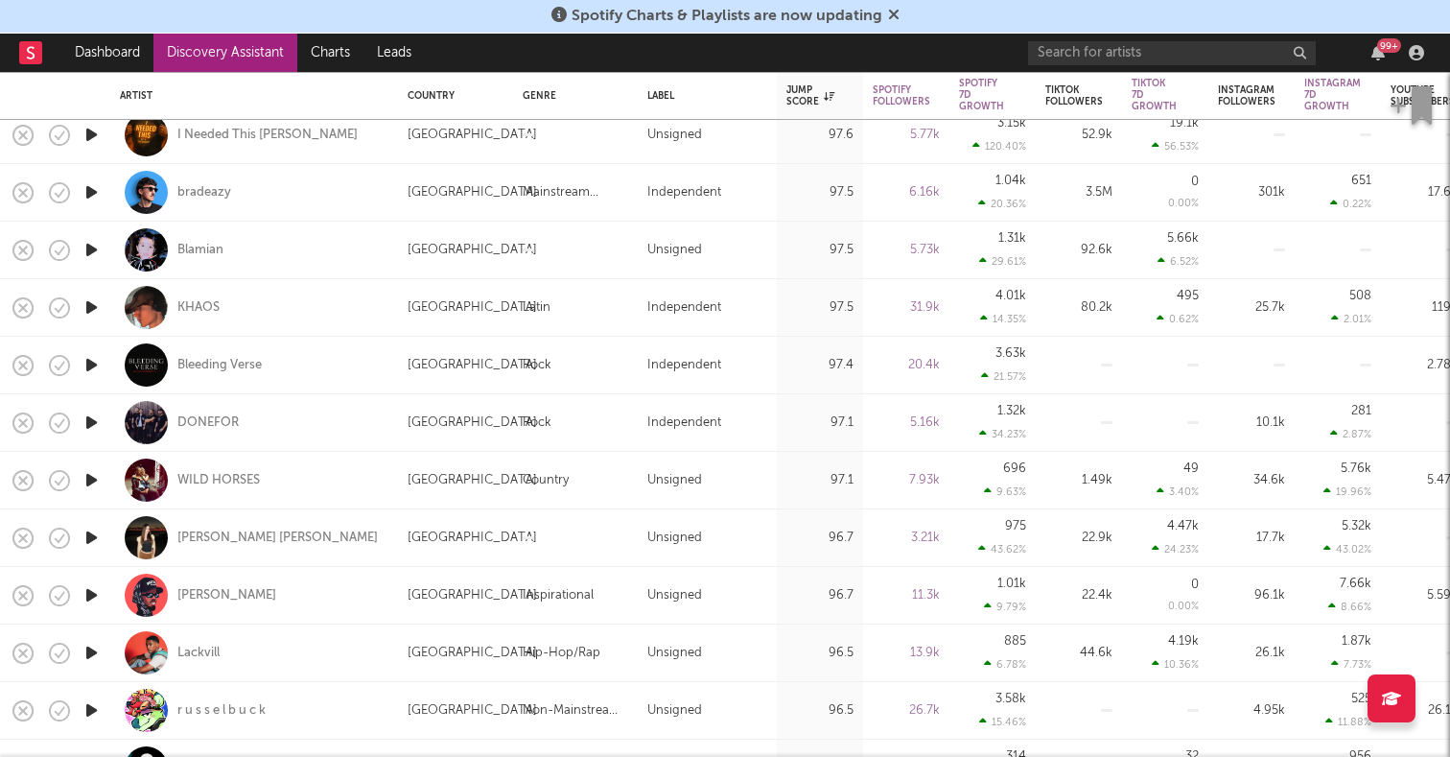
click at [92, 530] on icon "button" at bounding box center [92, 538] width 20 height 24
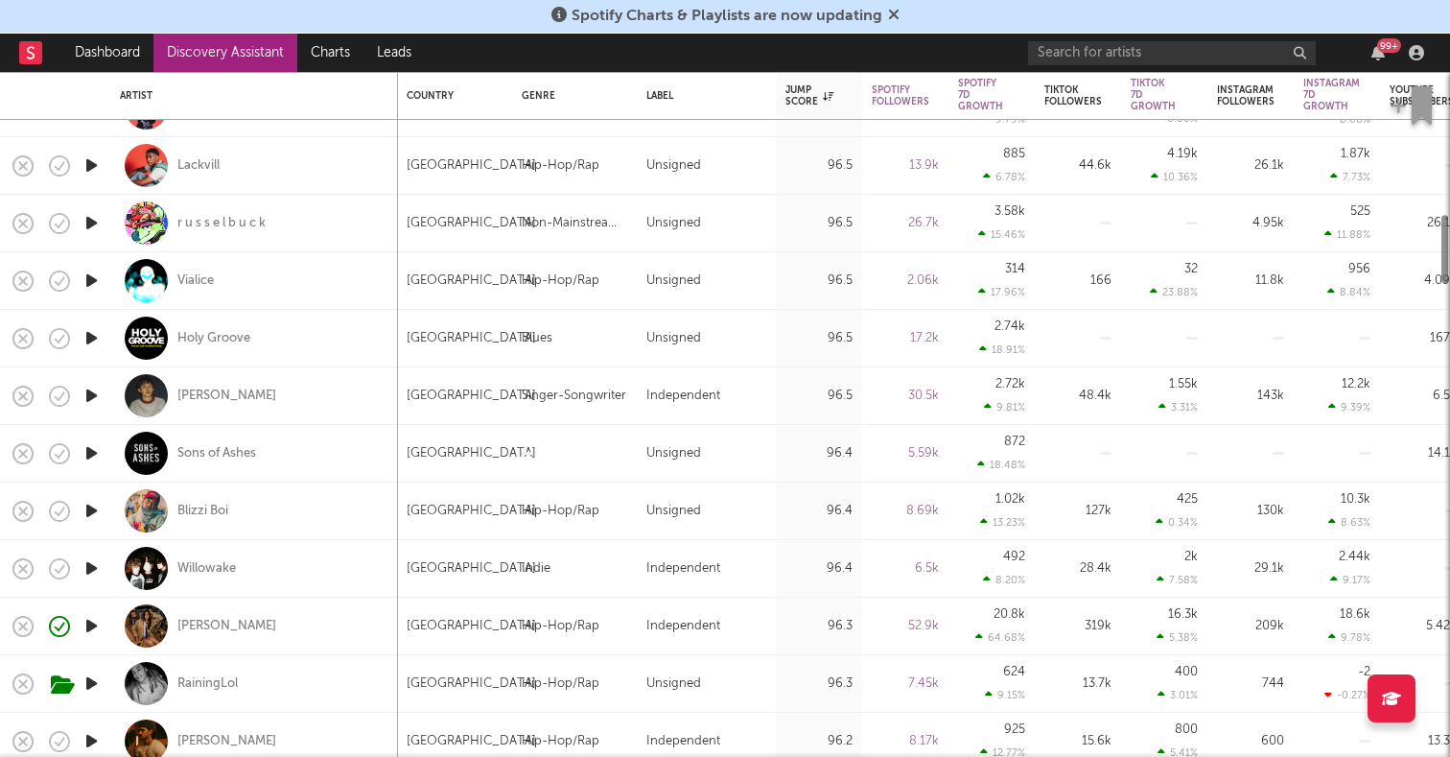
click at [93, 568] on icon "button" at bounding box center [92, 568] width 20 height 24
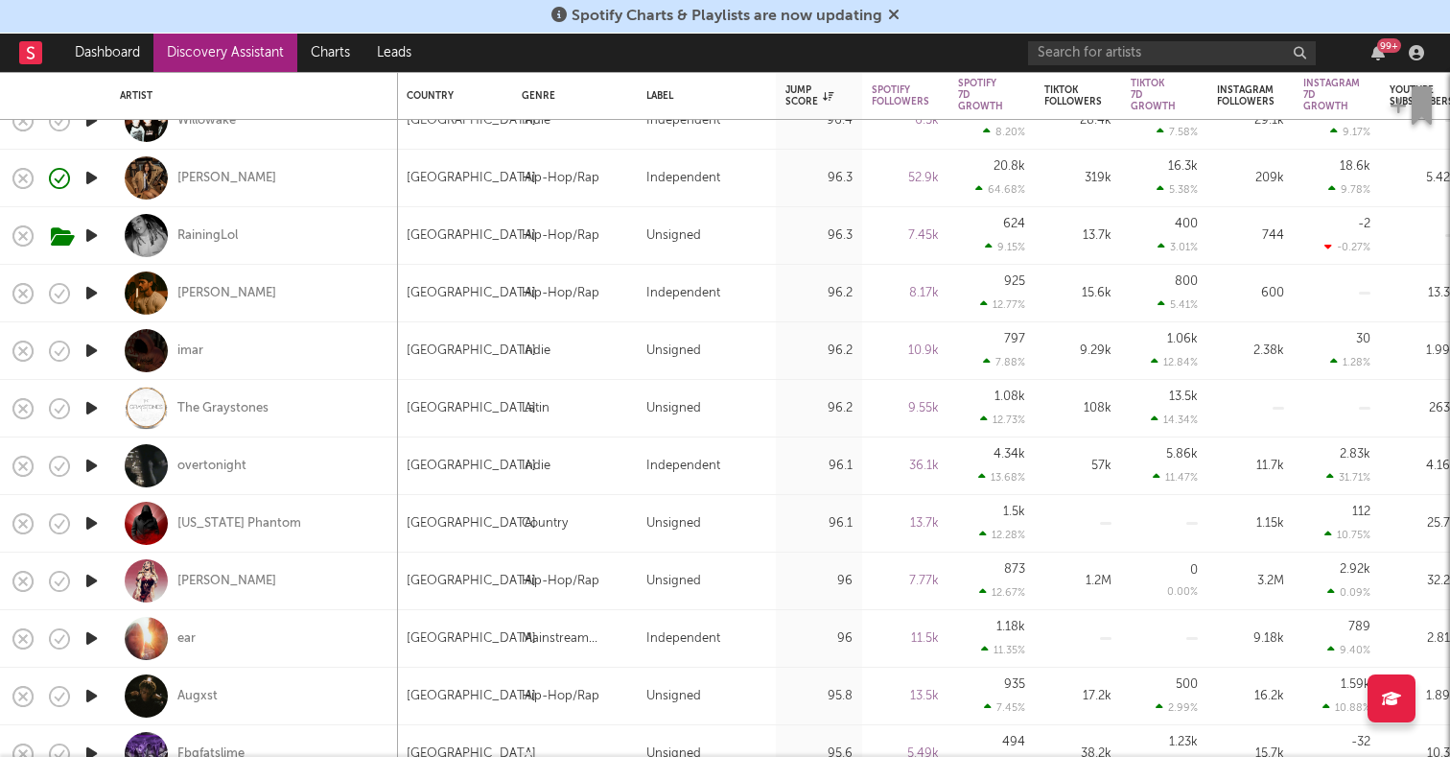
click at [92, 573] on icon "button" at bounding box center [92, 581] width 20 height 24
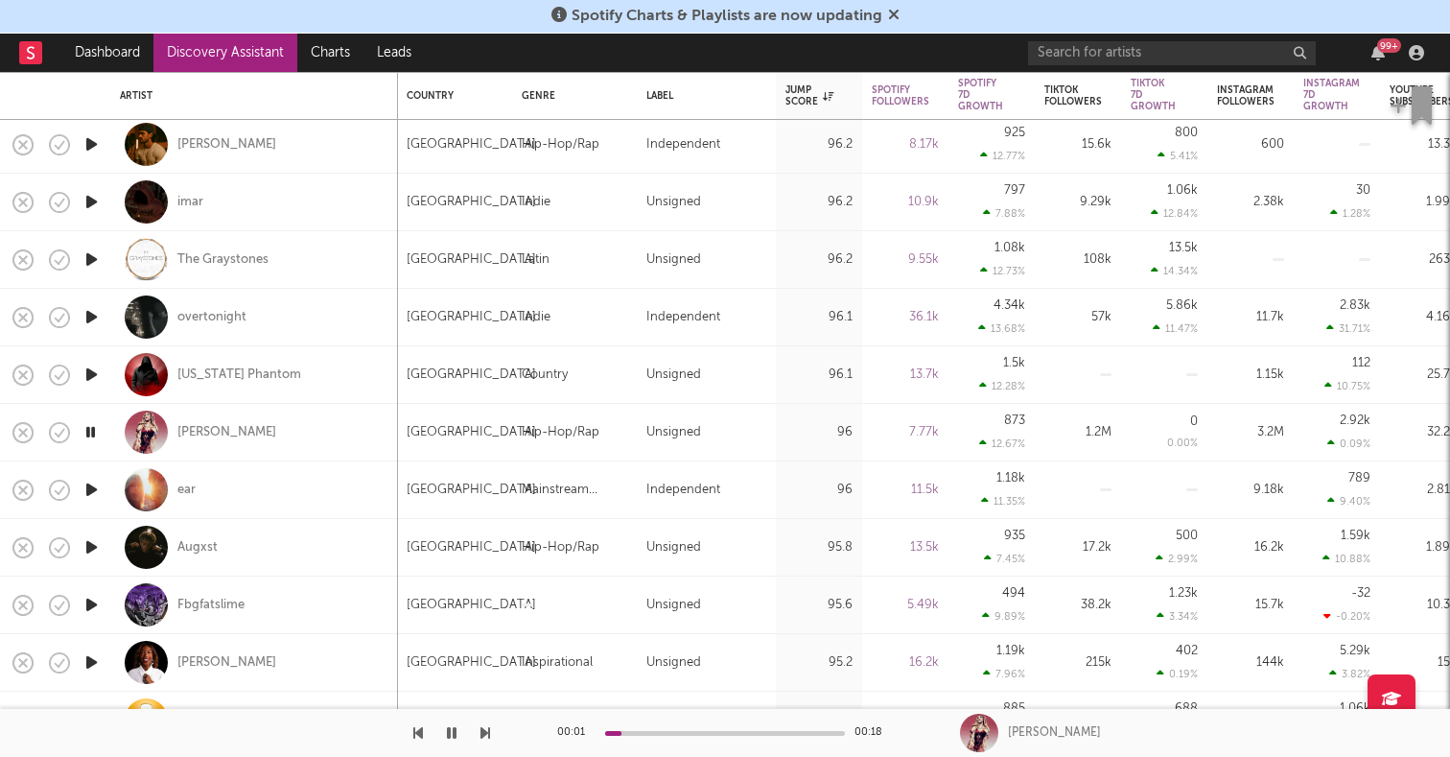
click at [96, 483] on icon "button" at bounding box center [92, 490] width 20 height 24
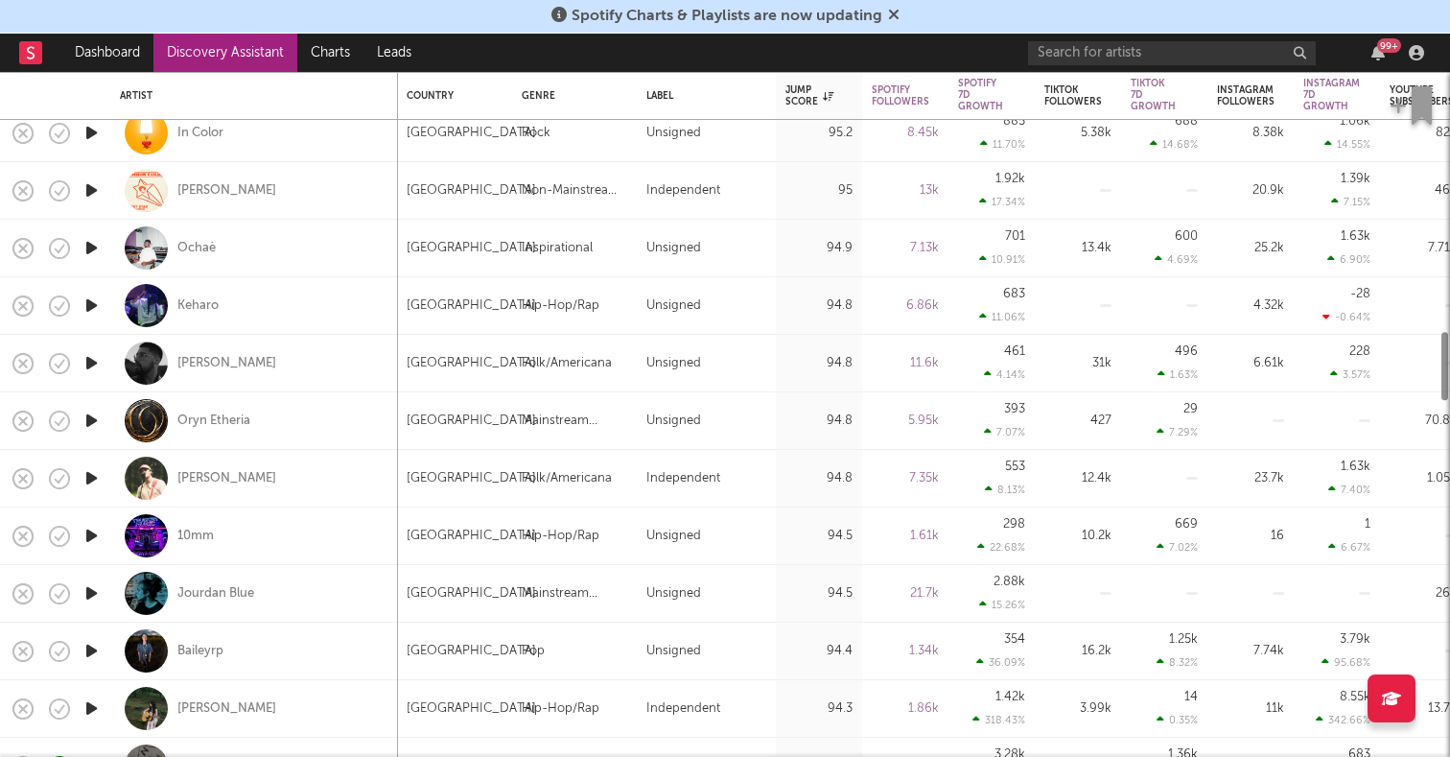
click at [94, 595] on icon "button" at bounding box center [92, 593] width 20 height 24
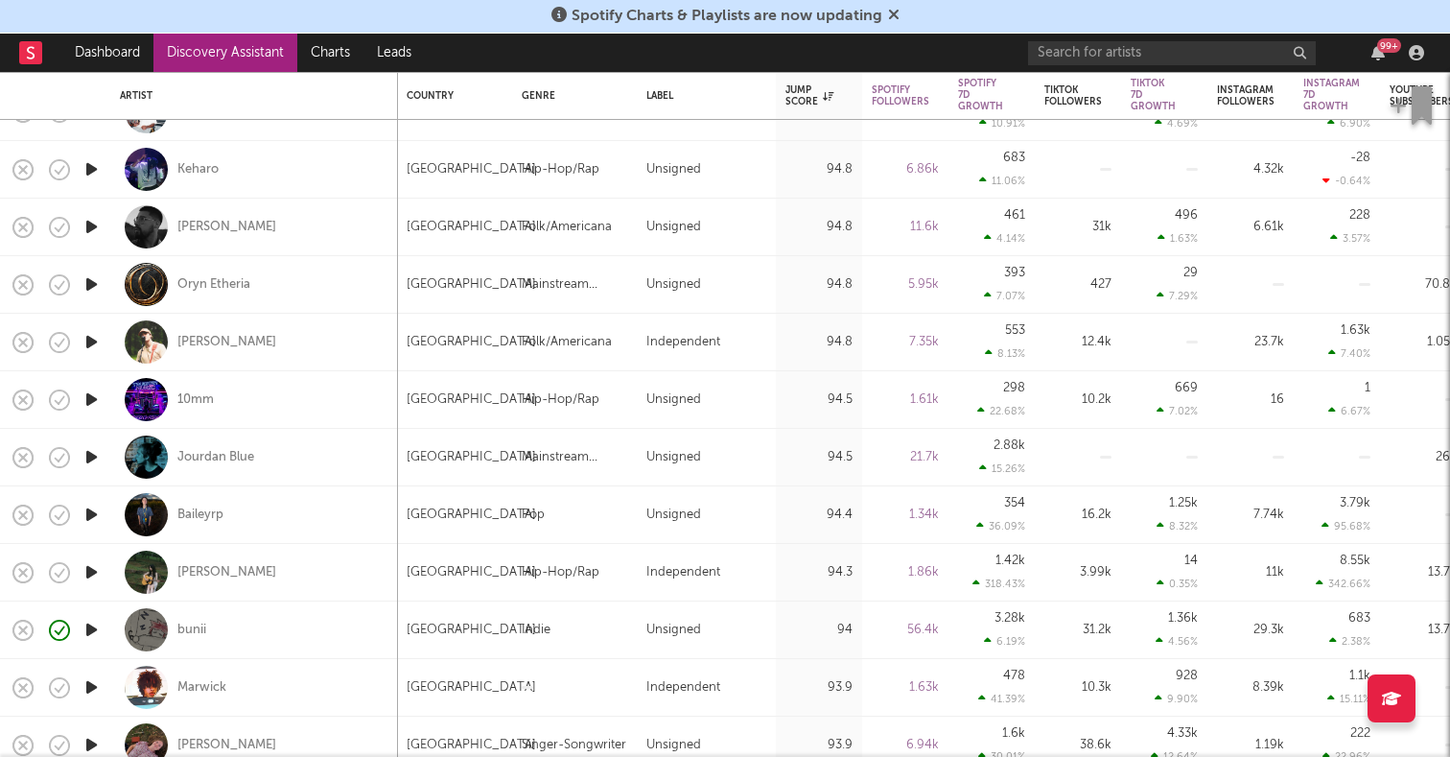
click at [89, 518] on icon "button" at bounding box center [92, 514] width 20 height 24
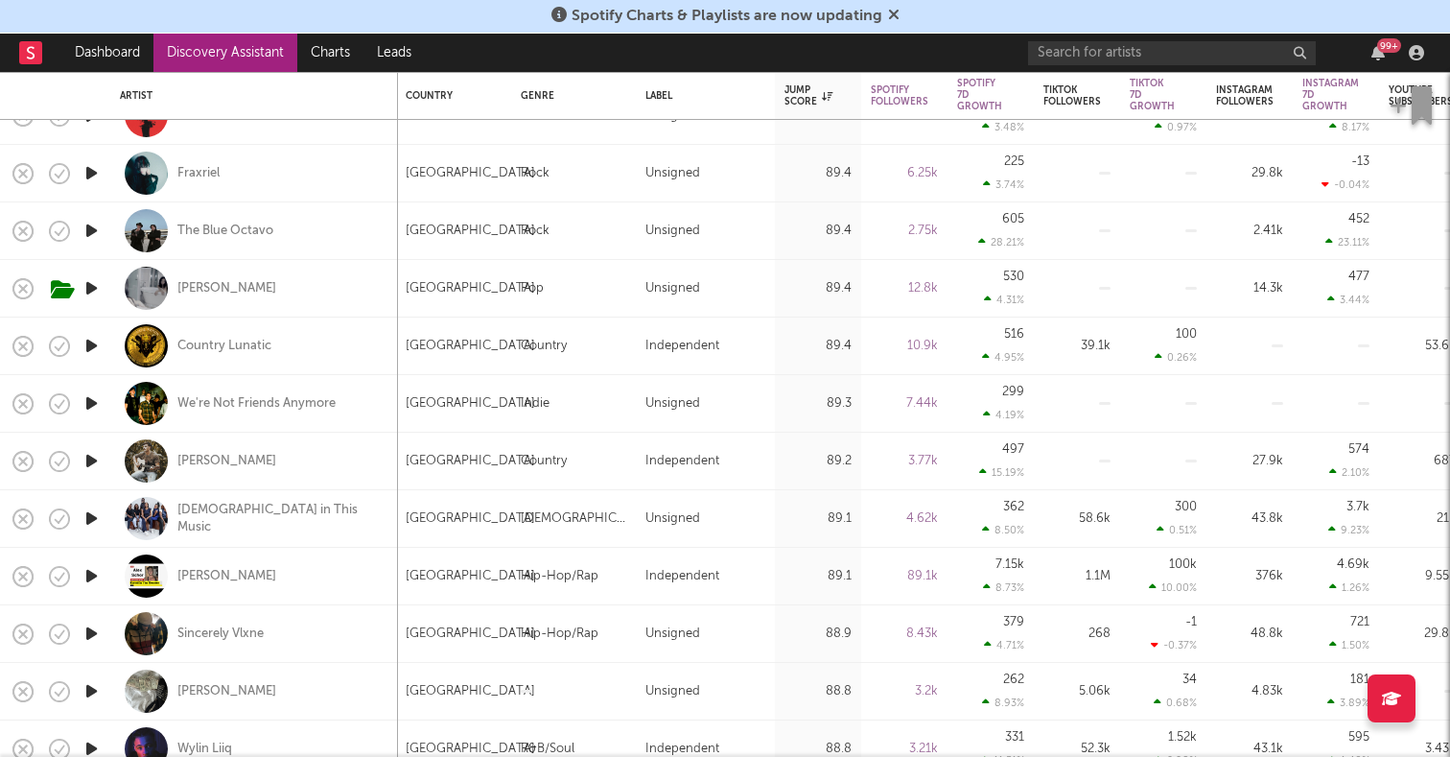
click at [93, 456] on icon "button" at bounding box center [92, 461] width 20 height 24
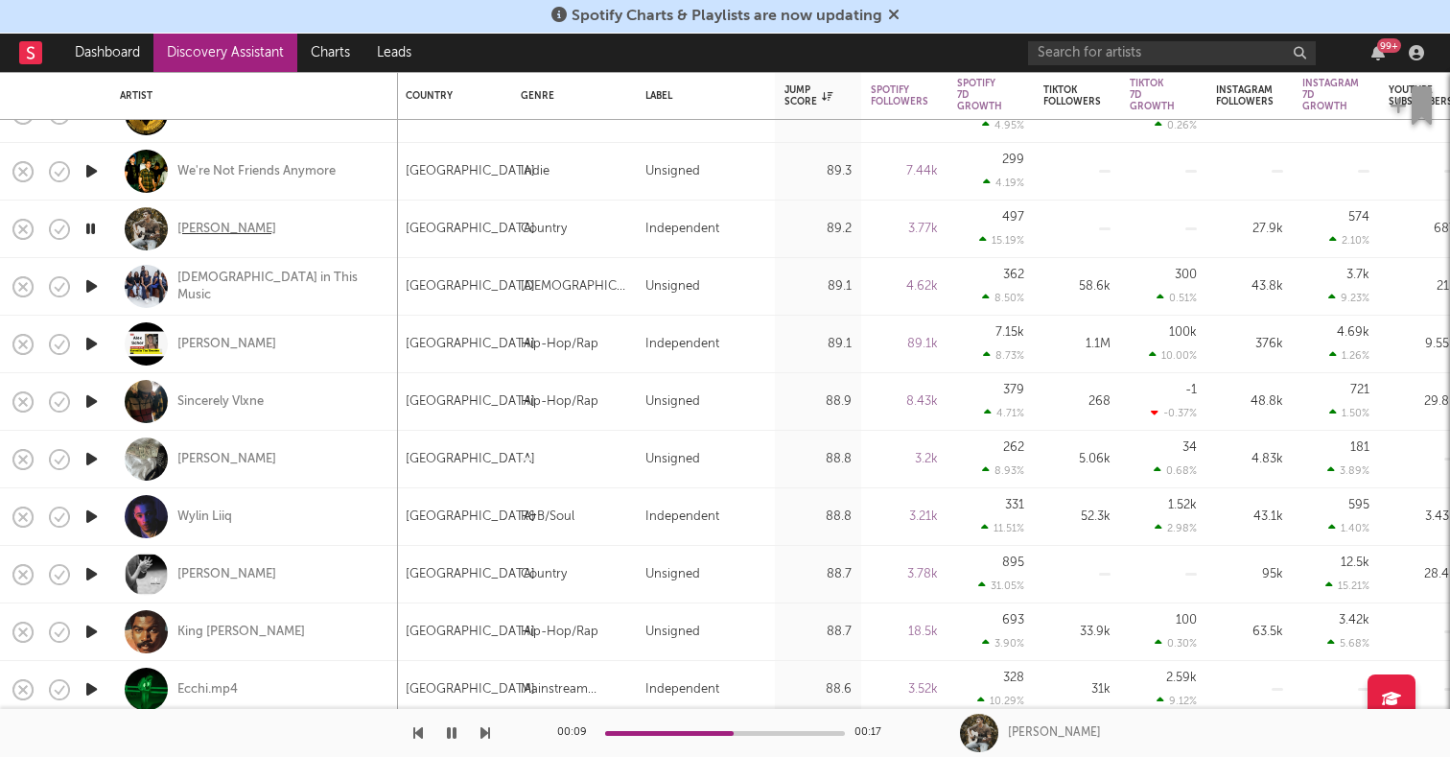
click at [202, 224] on div "Landon Wilks" at bounding box center [226, 229] width 99 height 17
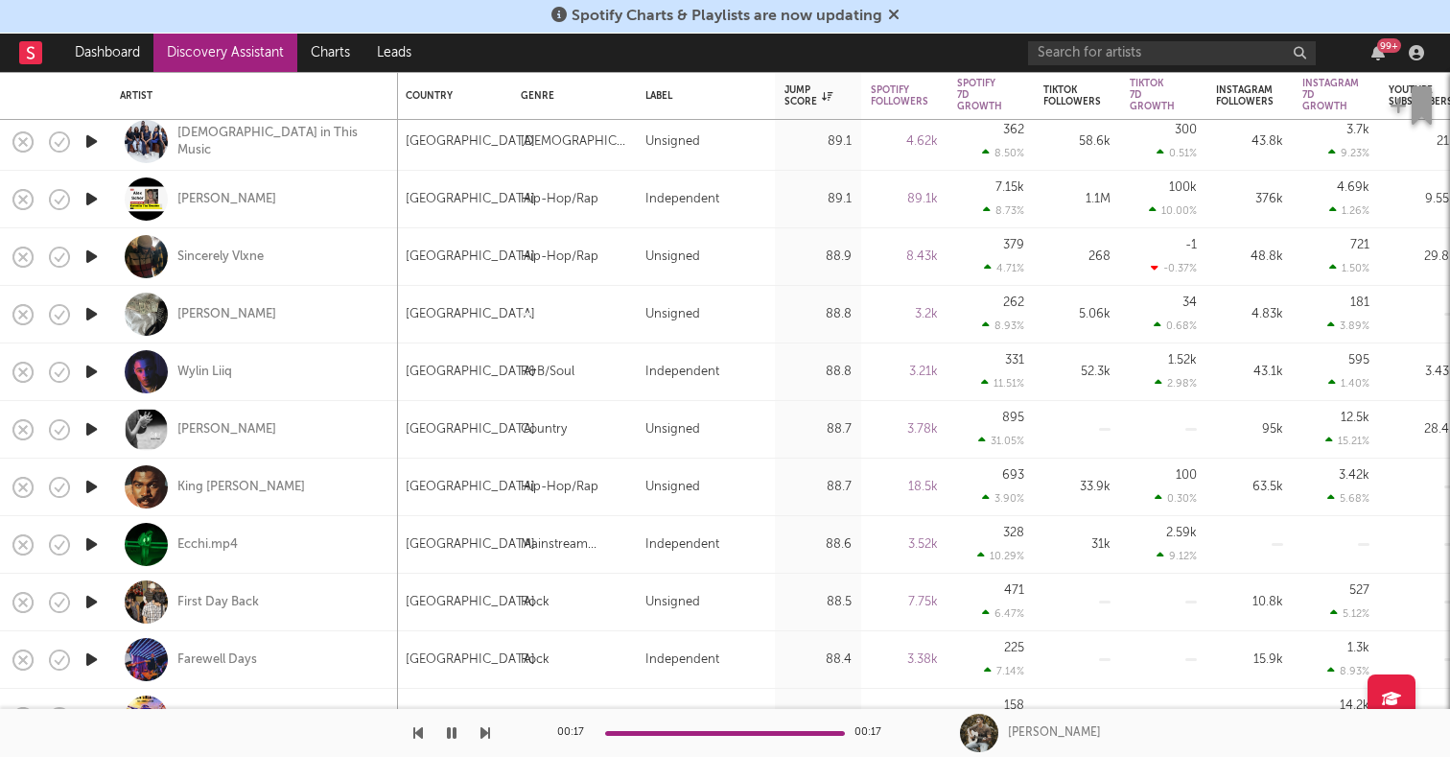
click at [96, 422] on icon "button" at bounding box center [92, 429] width 20 height 24
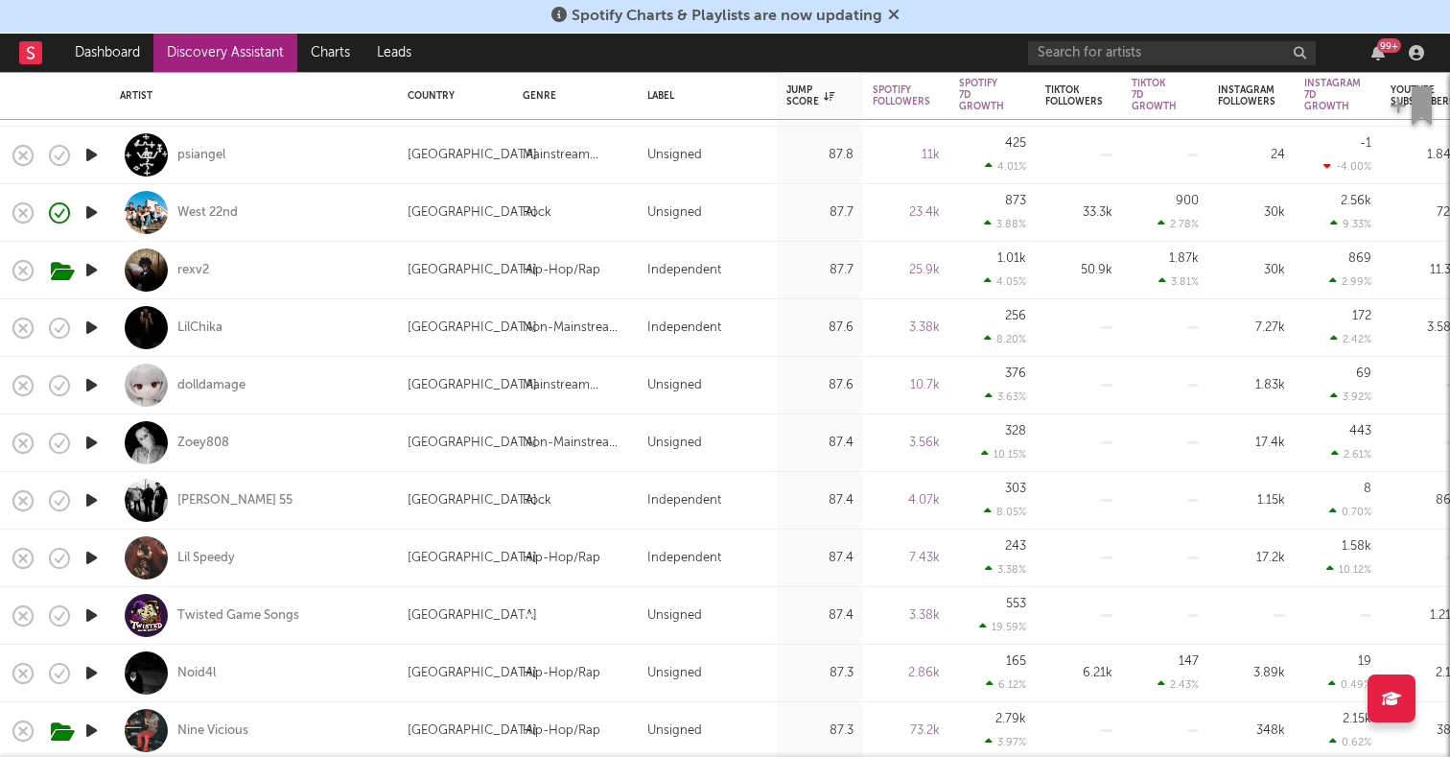
click at [93, 559] on icon "button" at bounding box center [92, 558] width 20 height 24
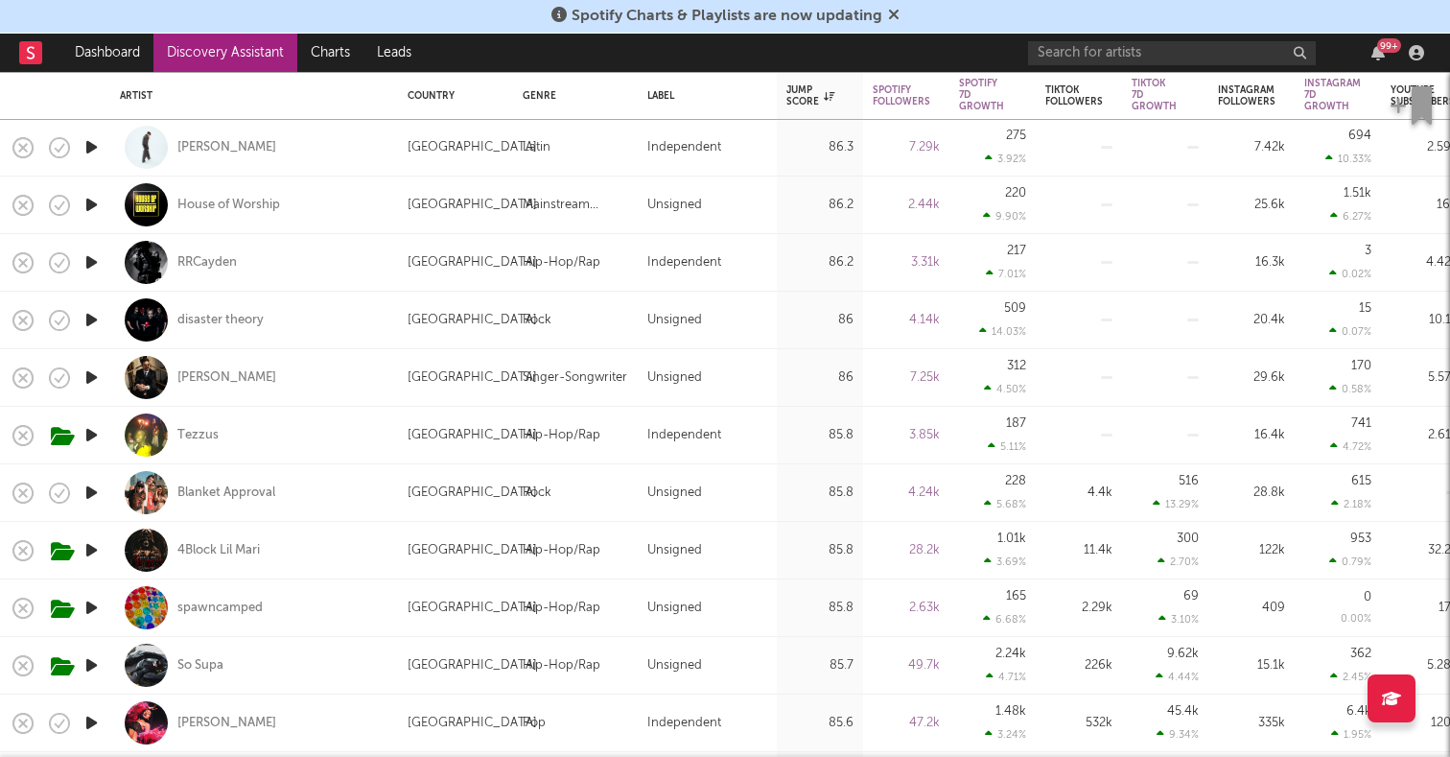
click at [93, 495] on icon "button" at bounding box center [92, 492] width 20 height 24
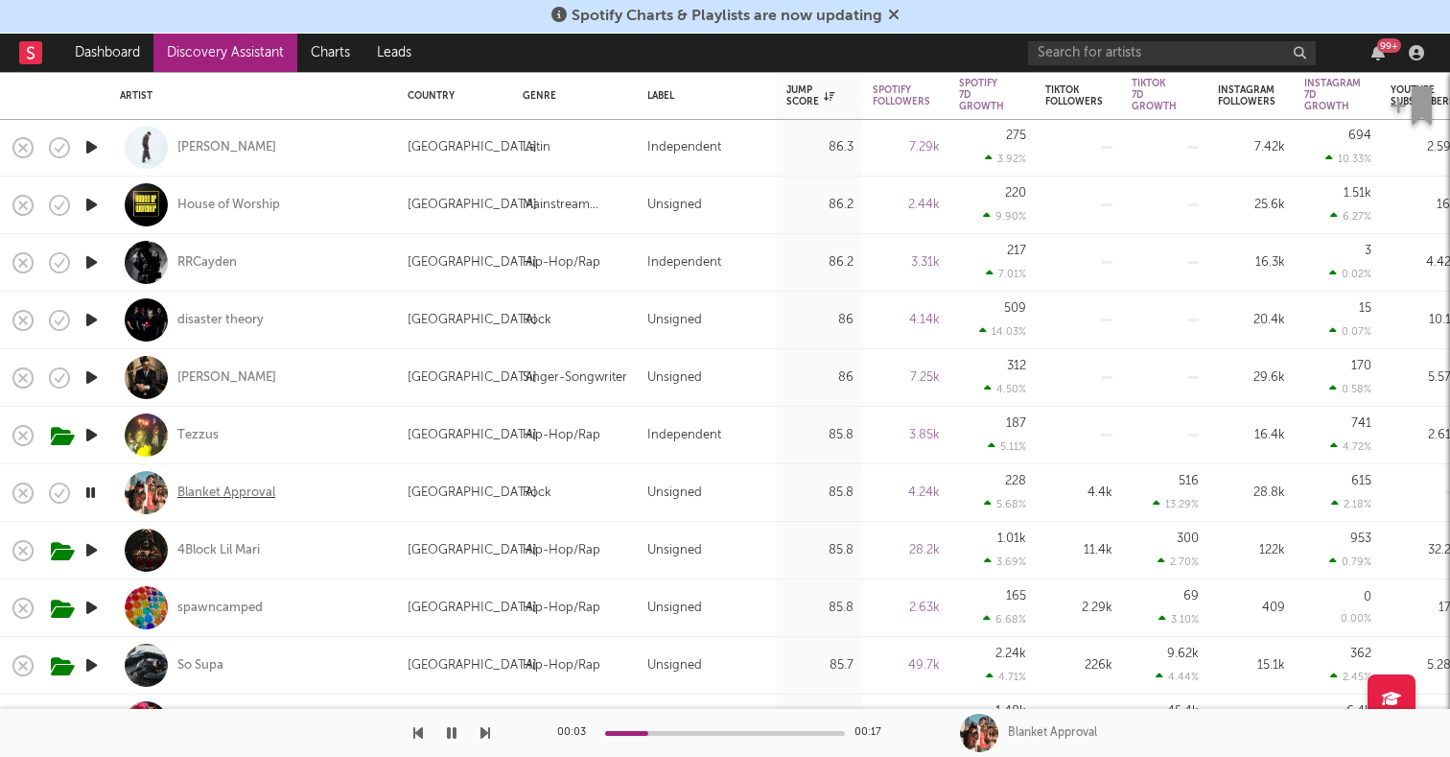
click at [219, 491] on div "Blanket Approval" at bounding box center [226, 492] width 98 height 17
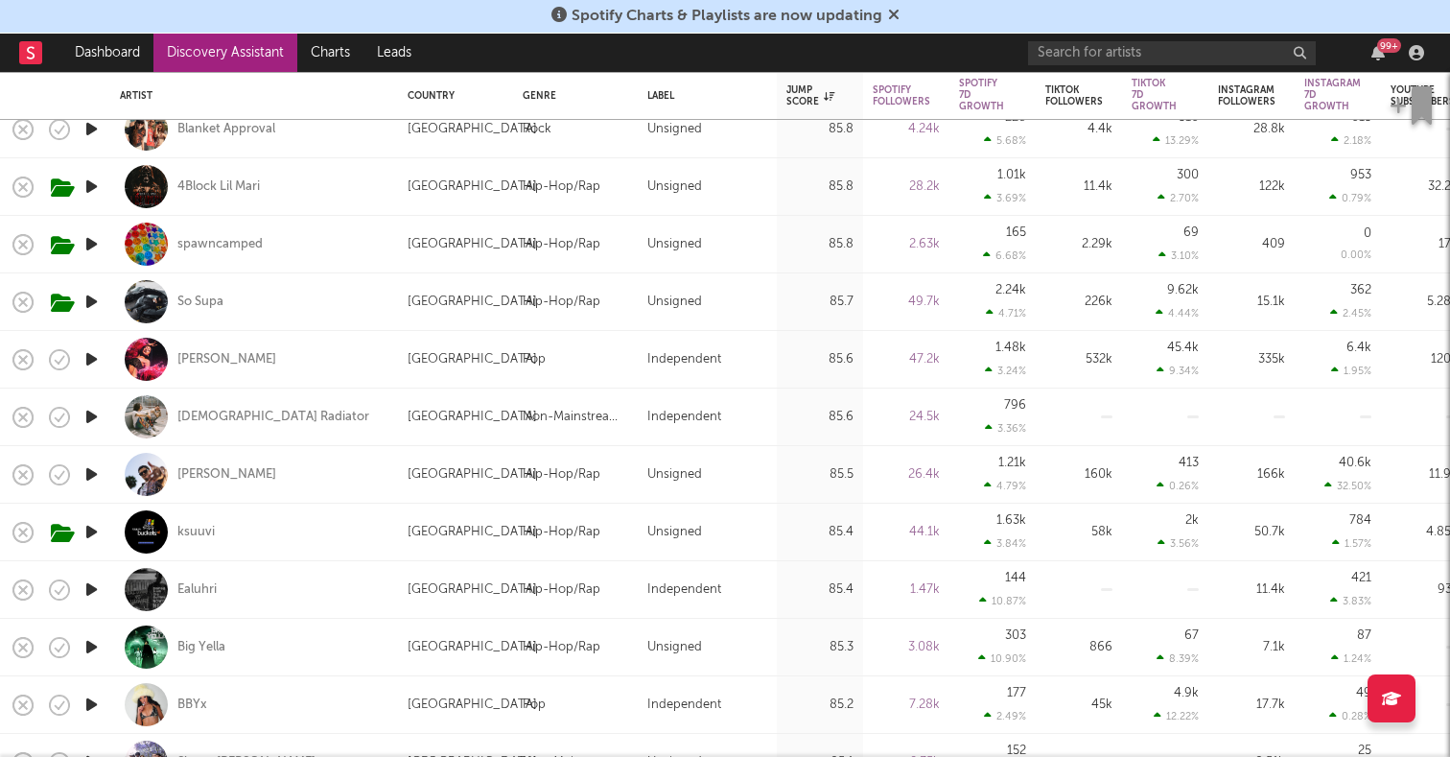
click at [92, 411] on icon "button" at bounding box center [92, 417] width 20 height 24
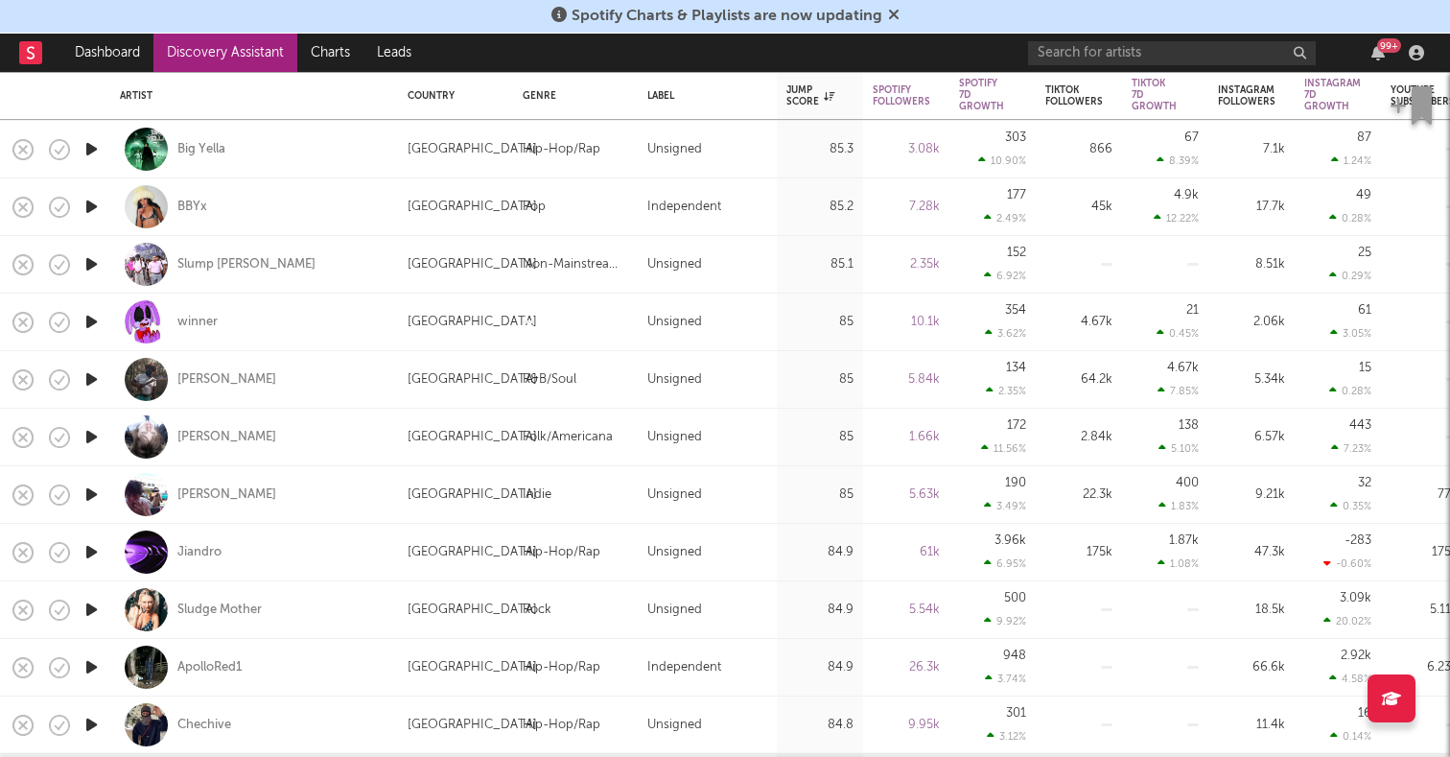
click at [92, 492] on icon "button" at bounding box center [92, 494] width 20 height 24
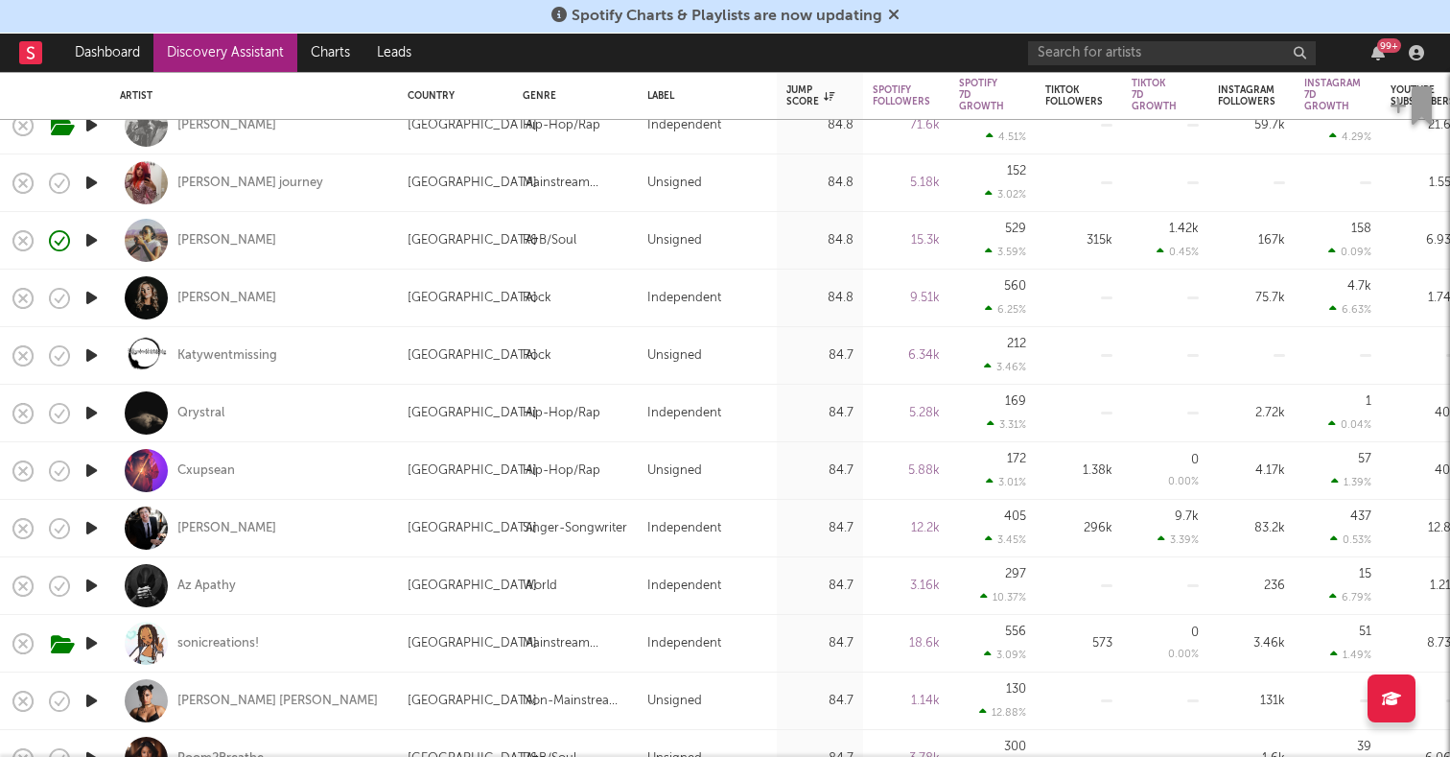
click at [87, 525] on icon "button" at bounding box center [92, 528] width 20 height 24
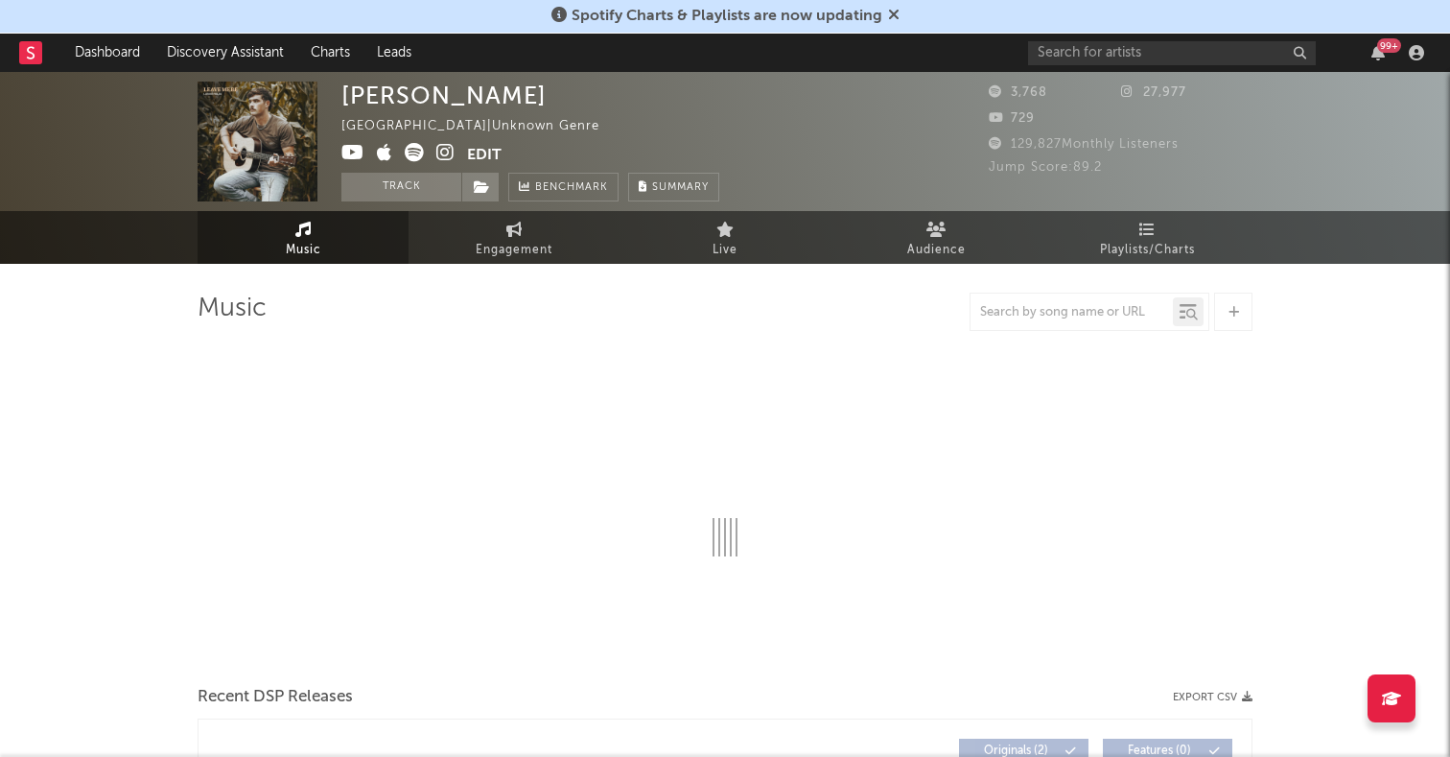
select select "1w"
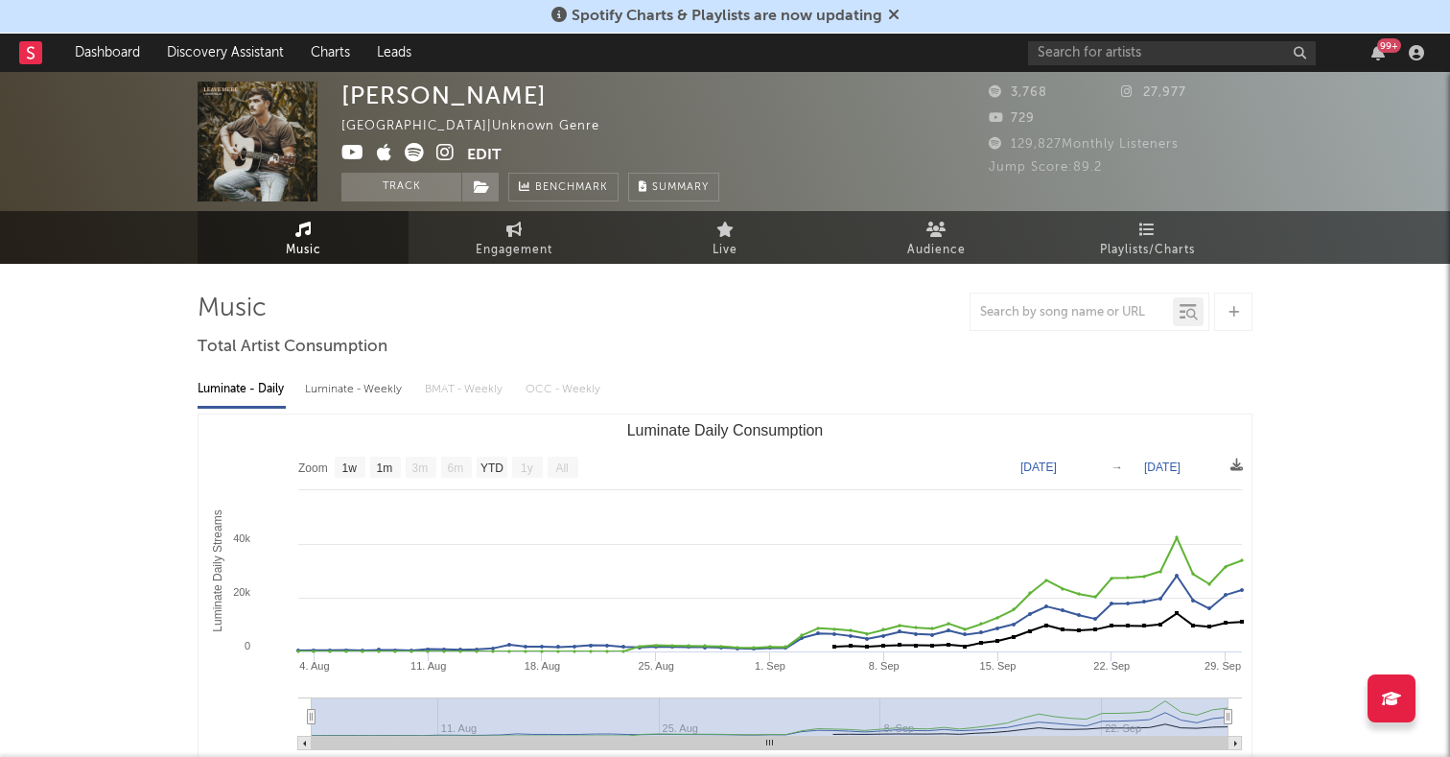
click at [438, 152] on icon at bounding box center [445, 152] width 18 height 19
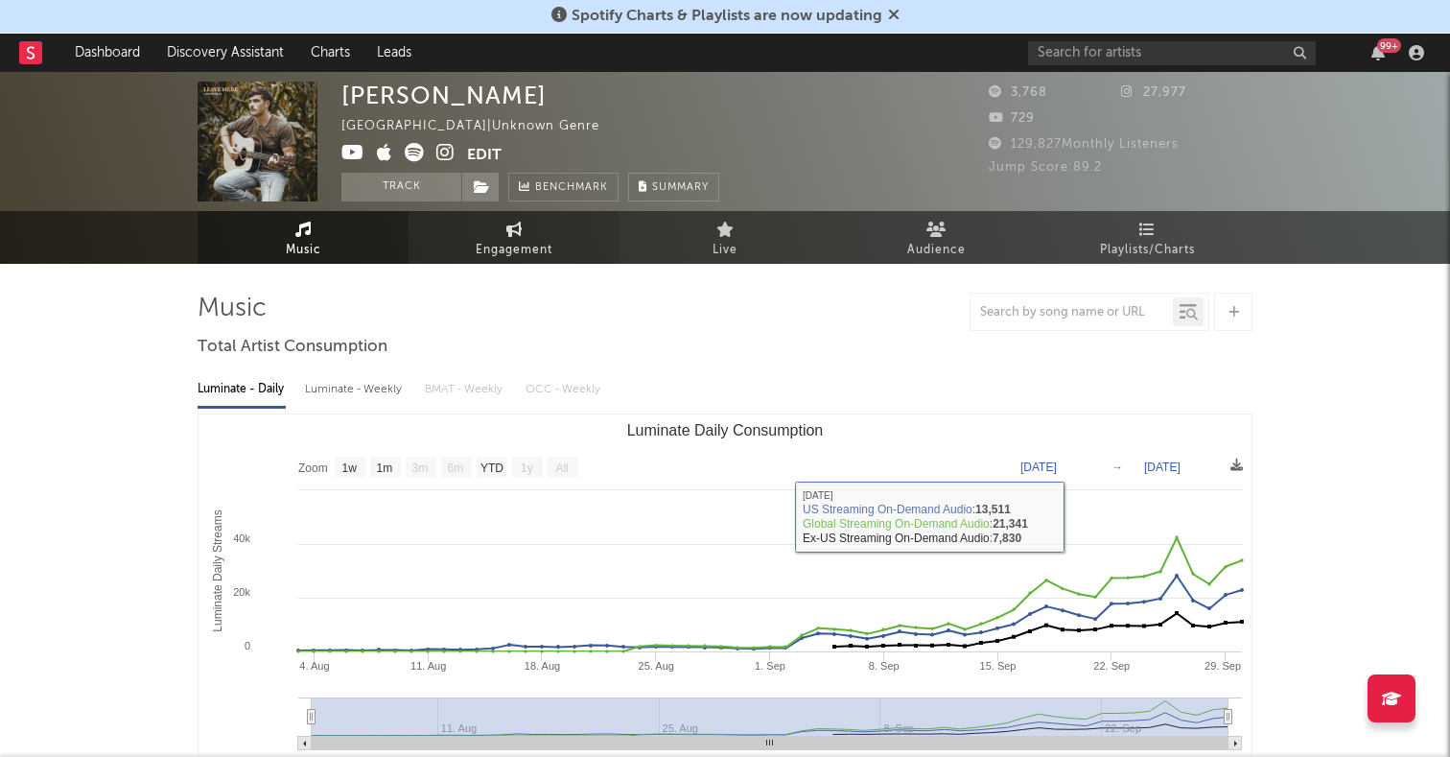
click at [547, 245] on span "Engagement" at bounding box center [514, 250] width 77 height 23
select select "1w"
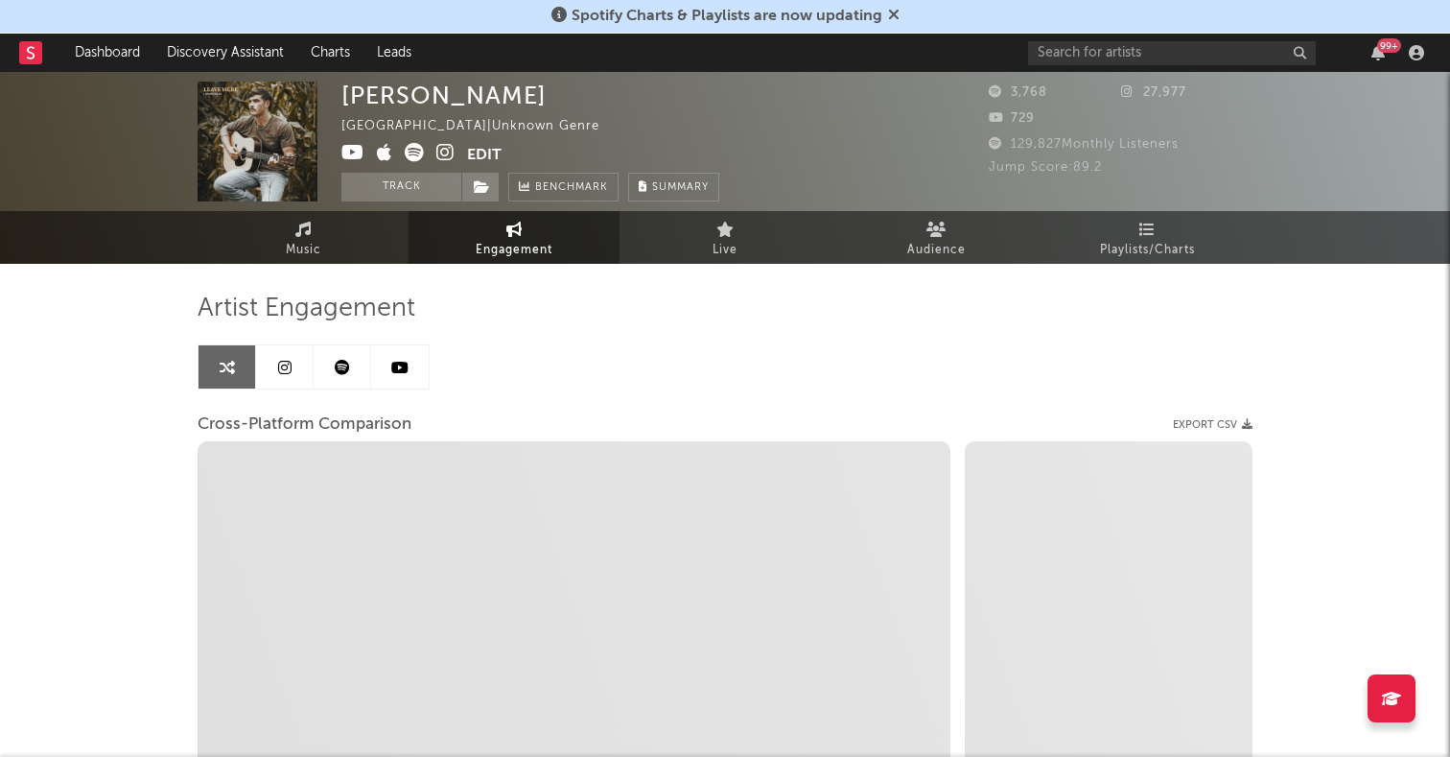
select select "1m"
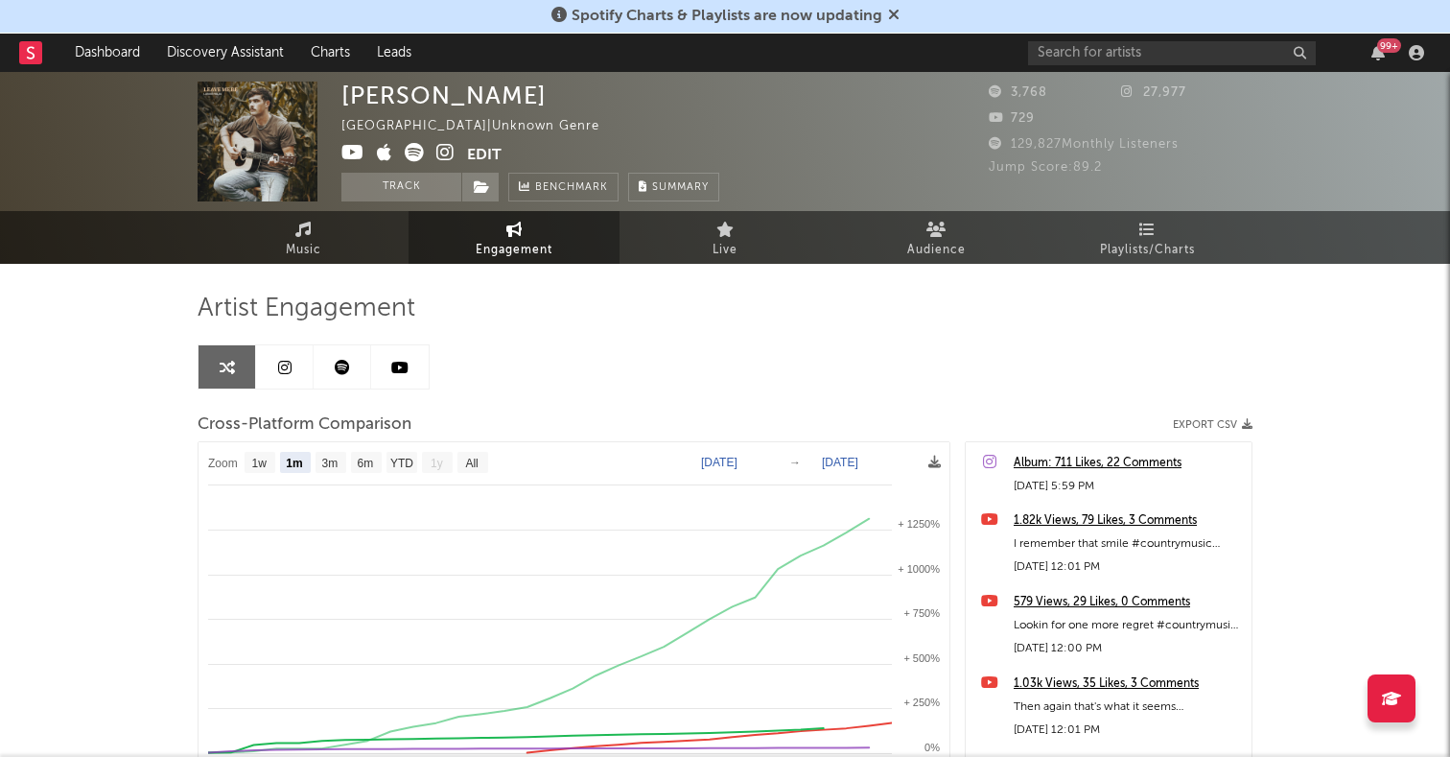
click at [291, 363] on icon at bounding box center [284, 367] width 13 height 15
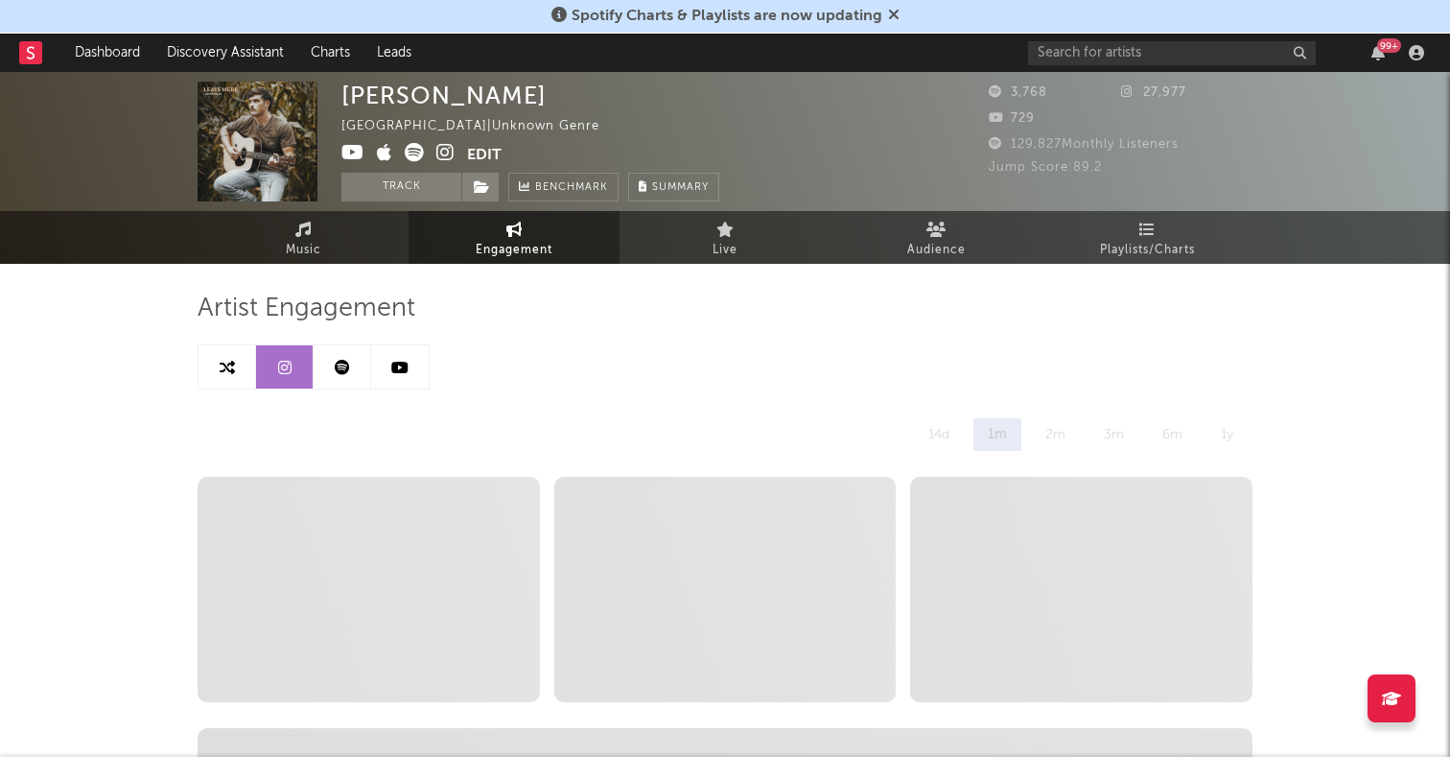
select select "6m"
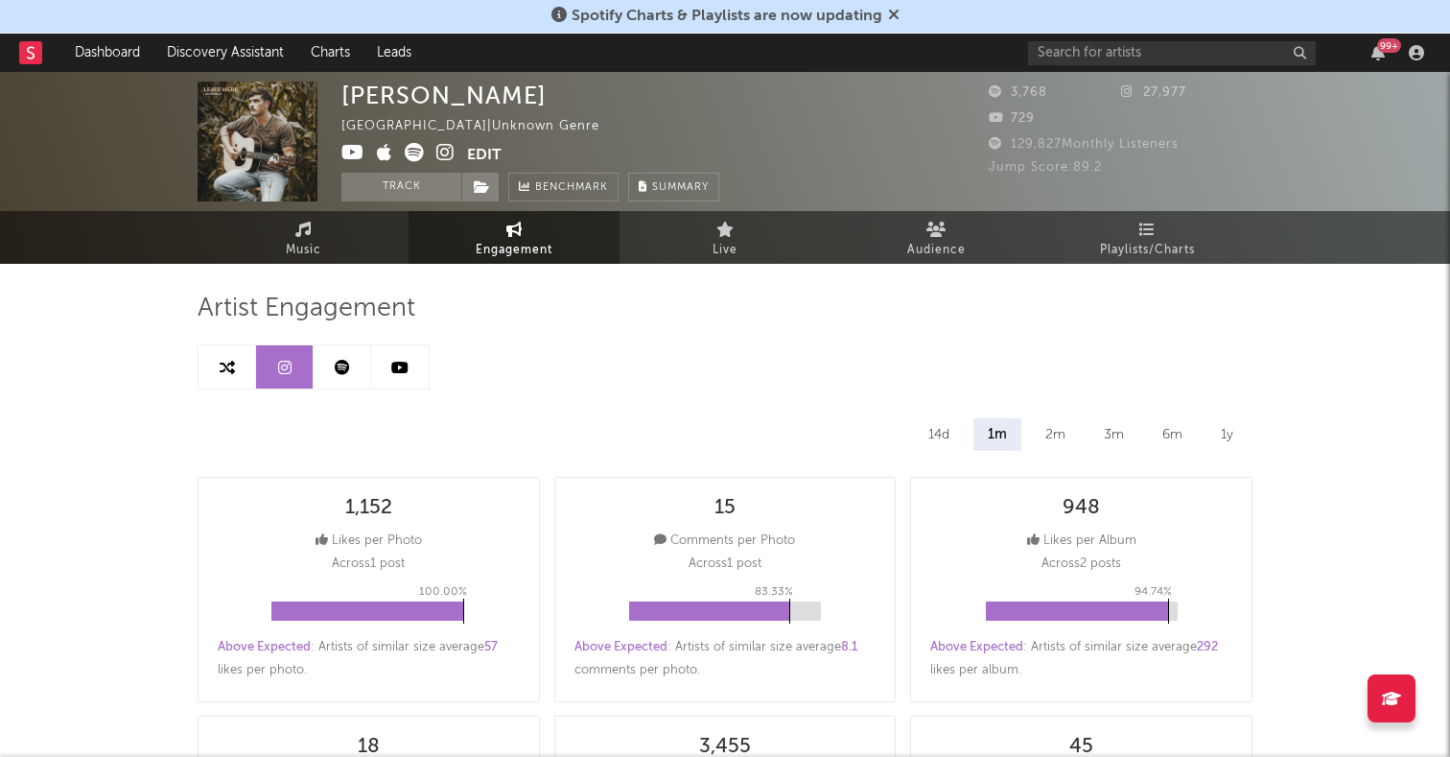
click at [334, 374] on link at bounding box center [343, 366] width 58 height 43
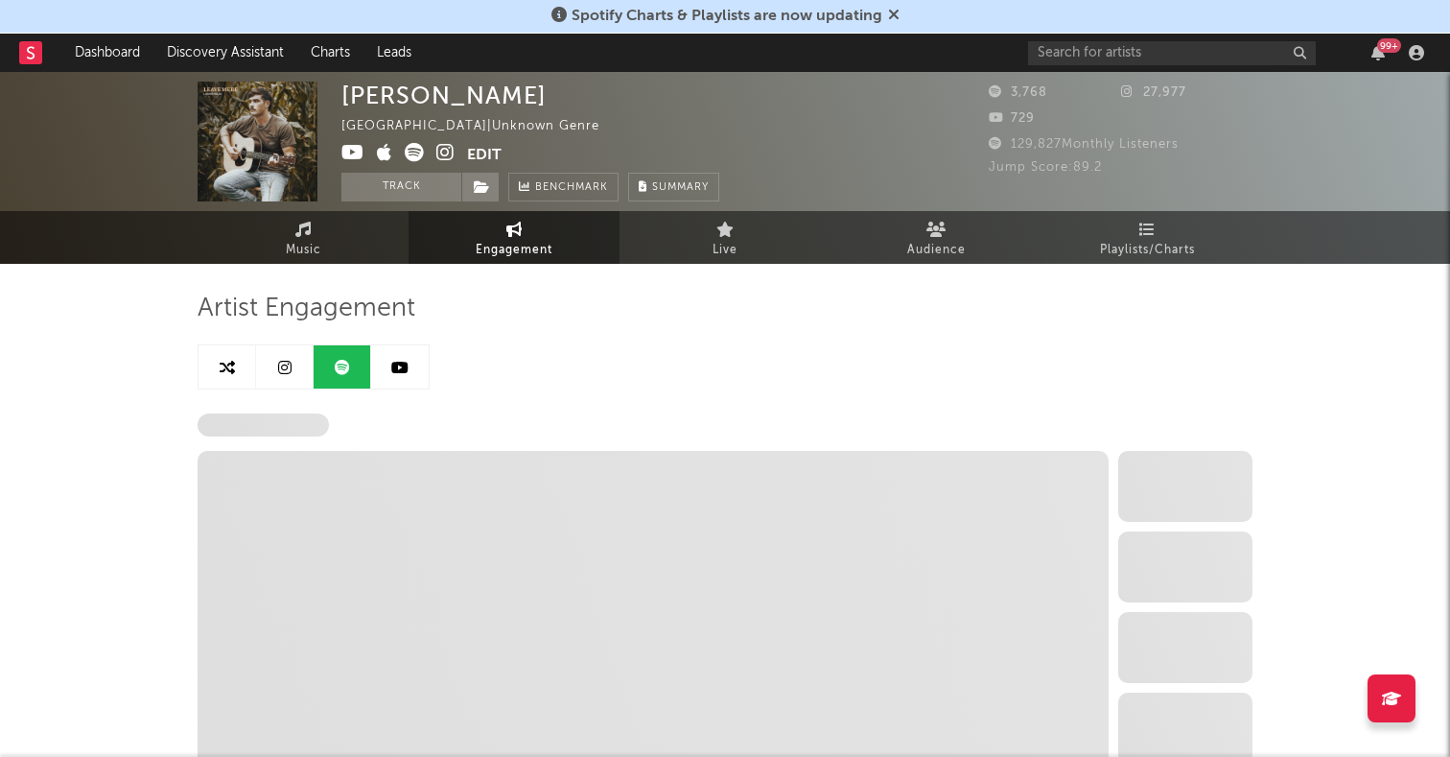
select select "1w"
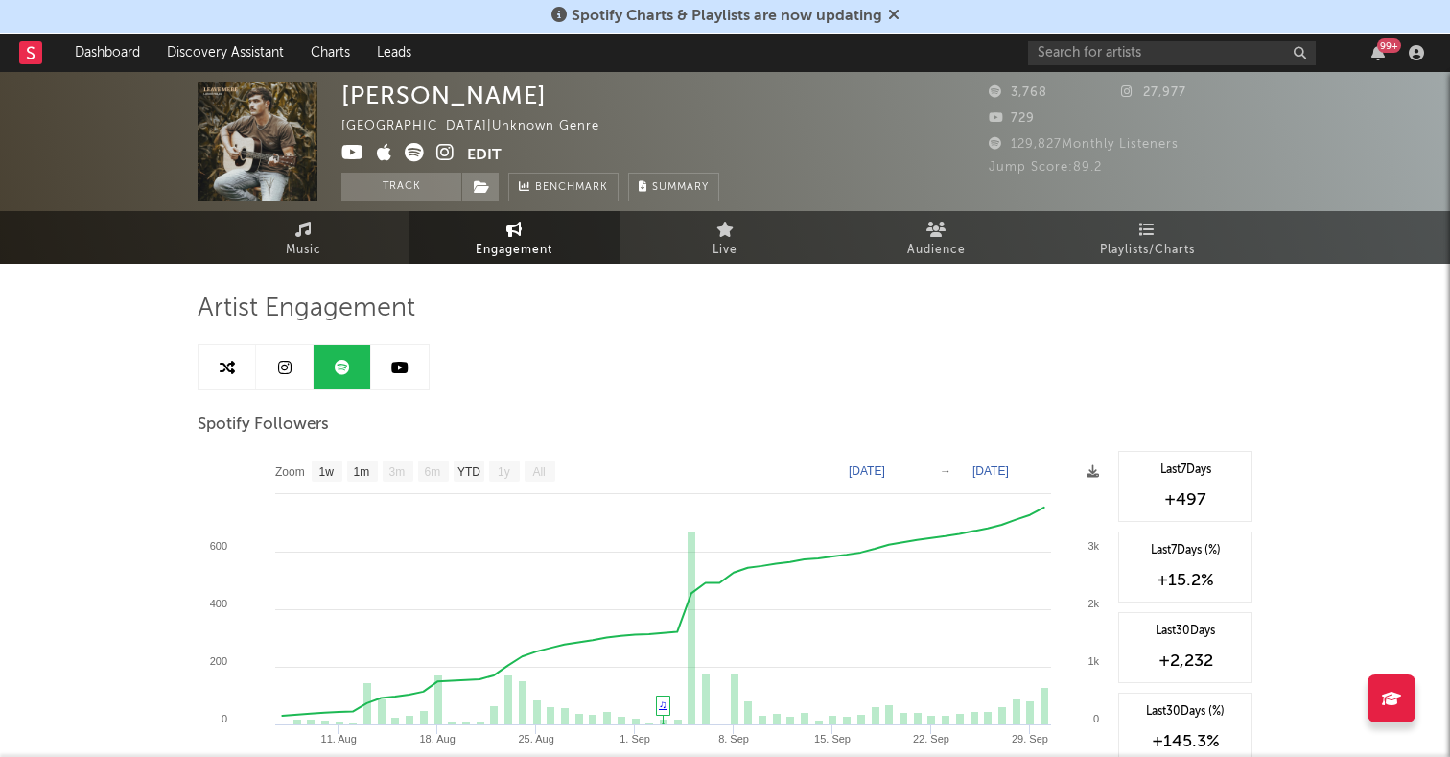
click at [406, 356] on link at bounding box center [400, 366] width 58 height 43
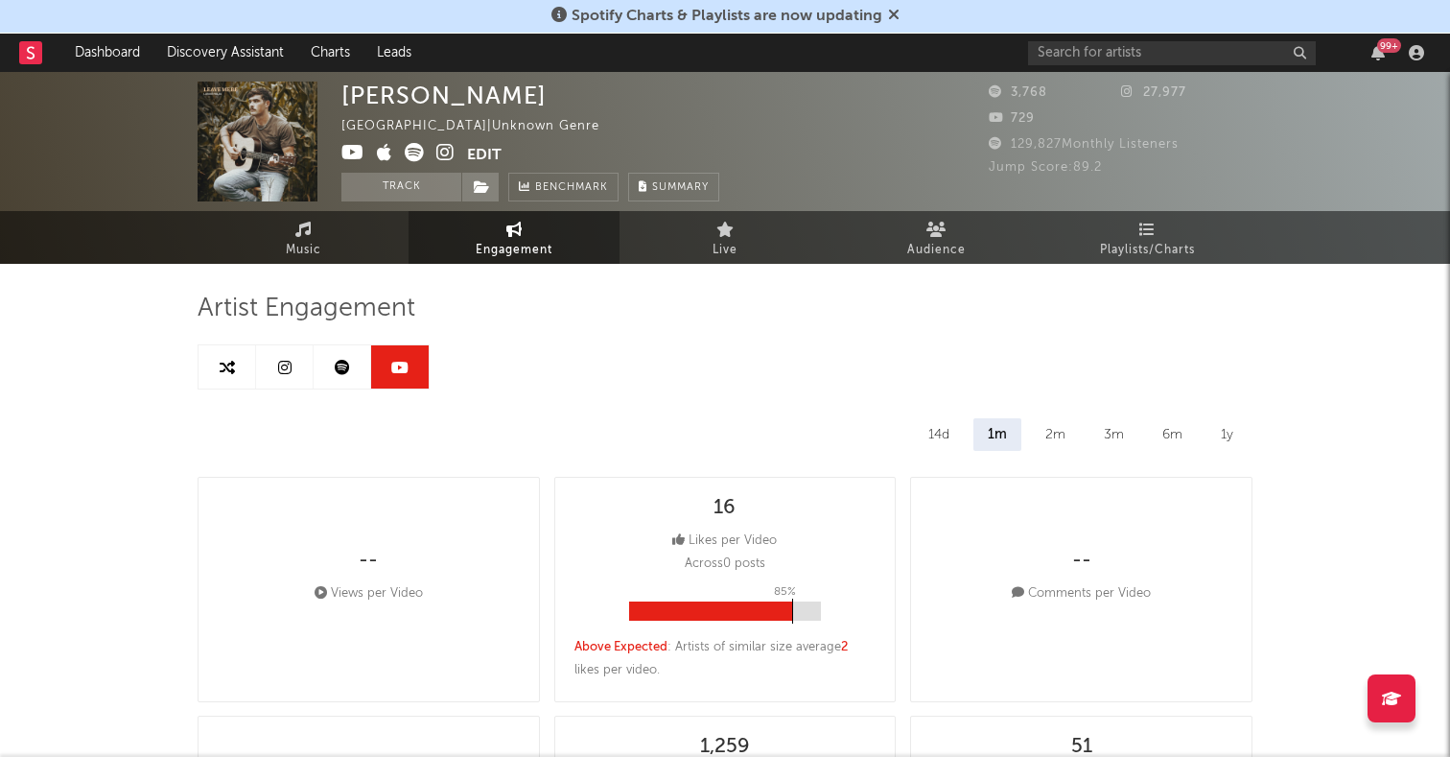
select select "1w"
click at [284, 367] on icon at bounding box center [284, 367] width 13 height 15
select select "6m"
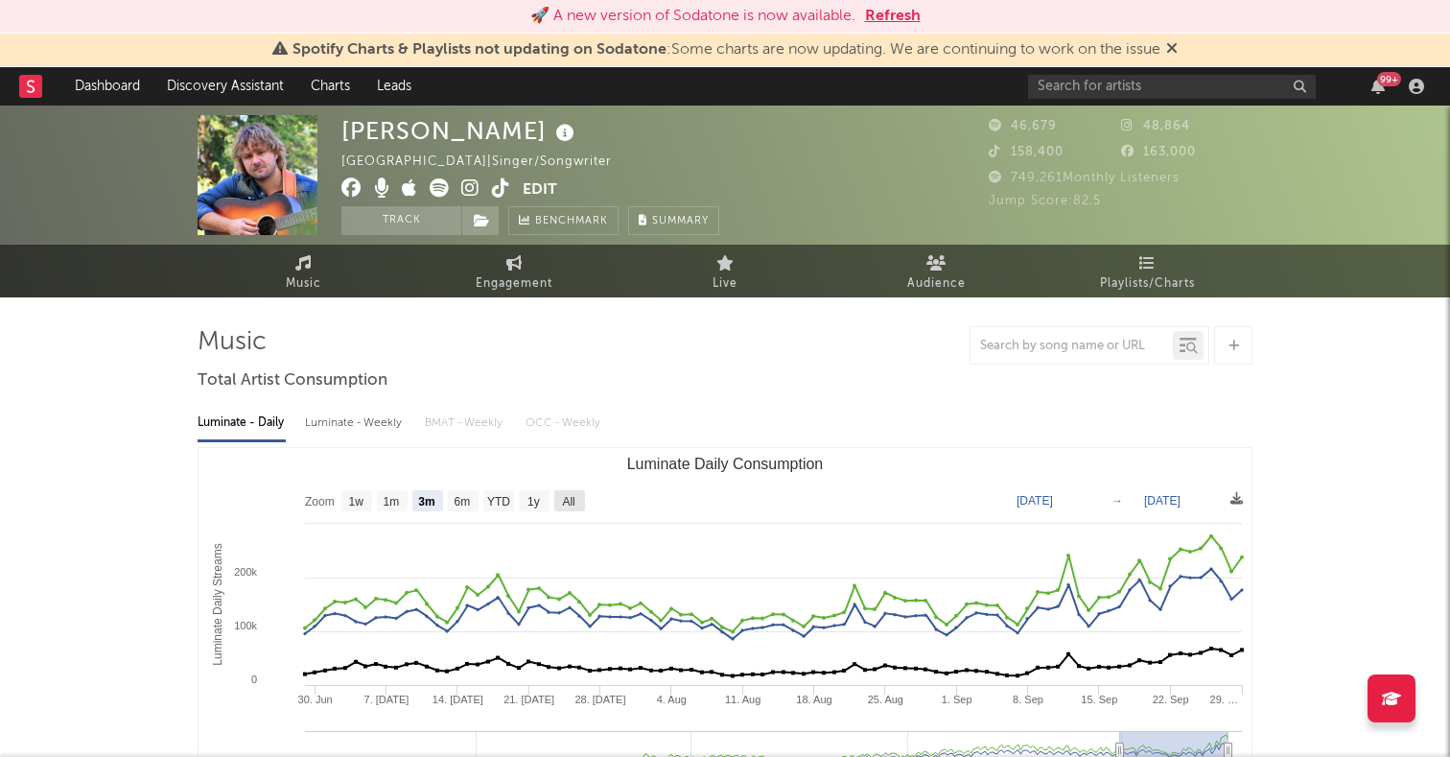
click at [572, 500] on text "All" at bounding box center [568, 501] width 12 height 13
select select "All"
type input "[DATE]"
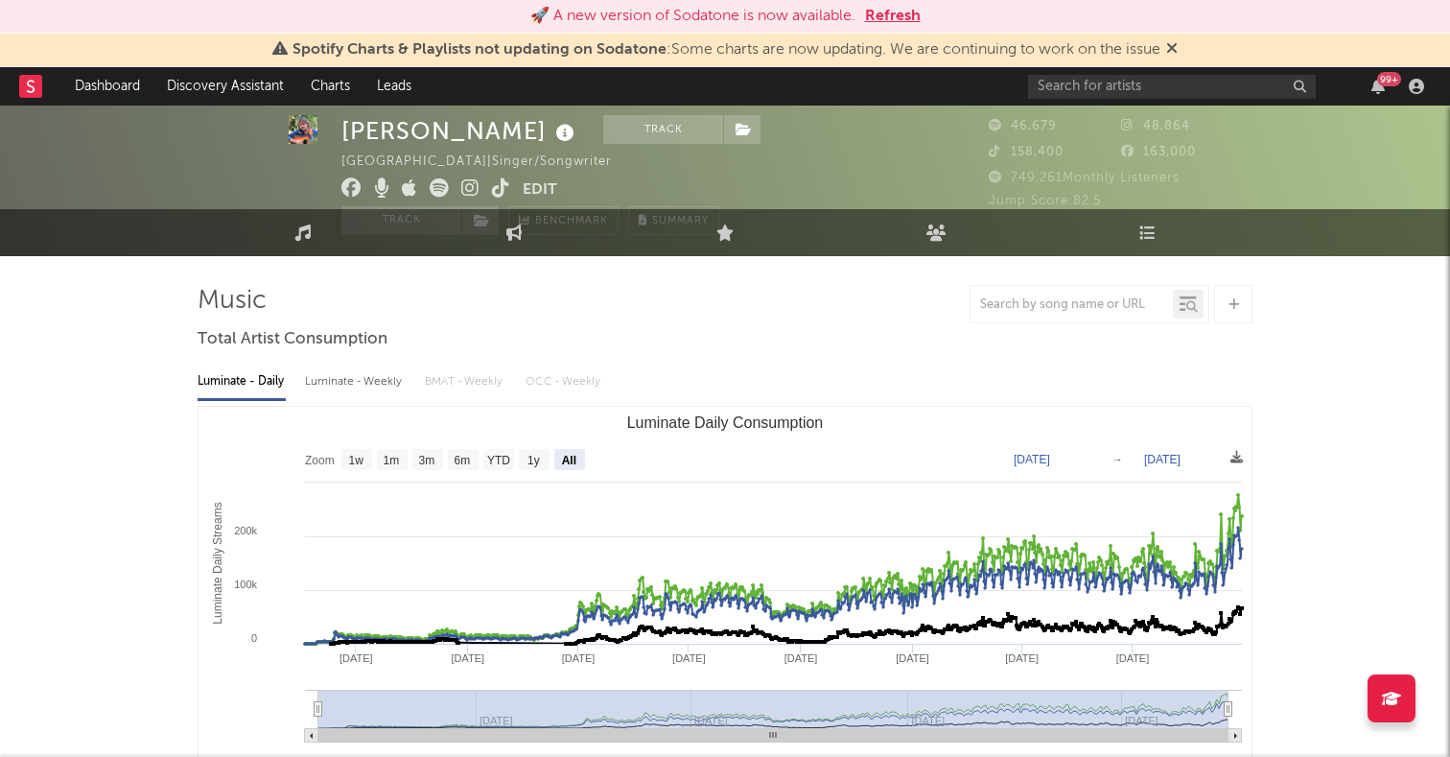
scroll to position [47, 0]
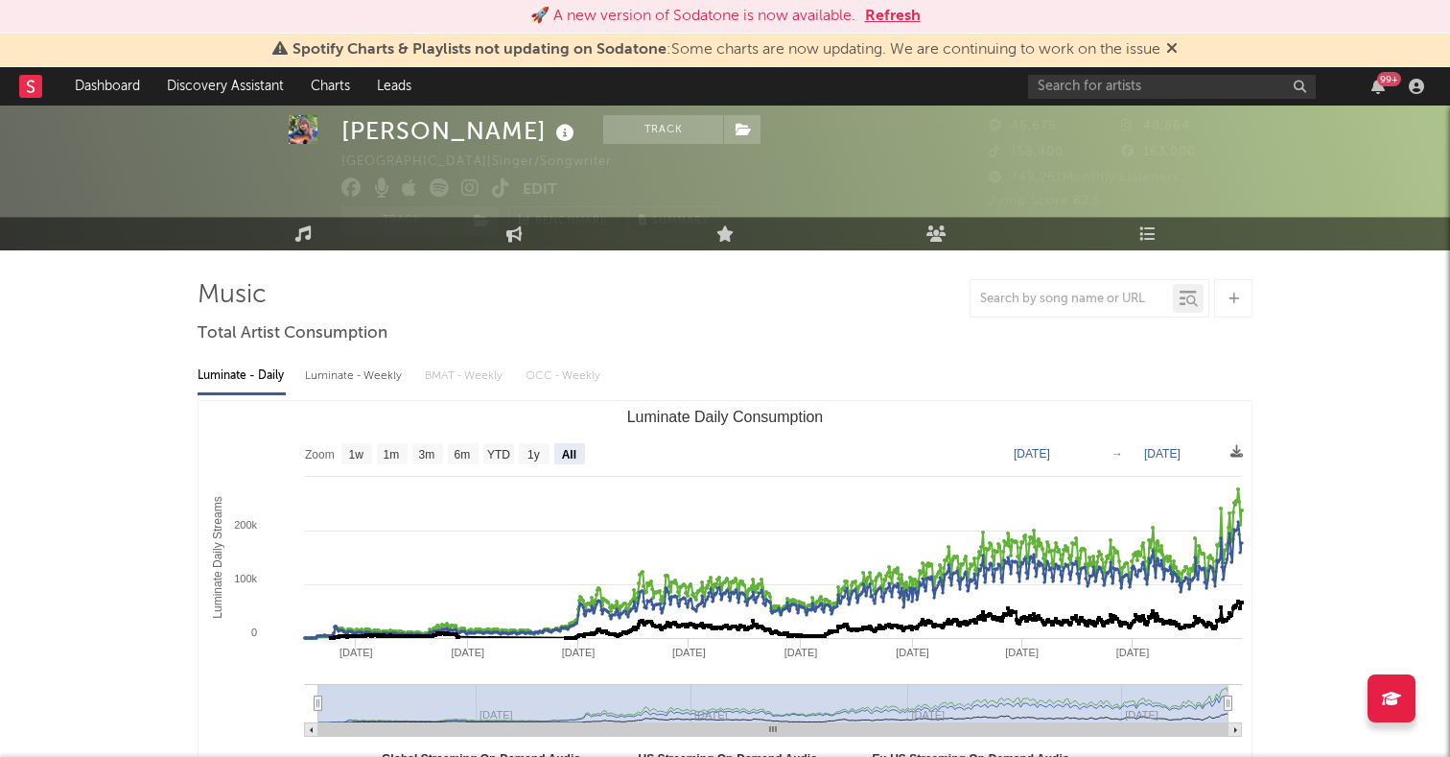
click at [434, 190] on icon at bounding box center [439, 187] width 19 height 19
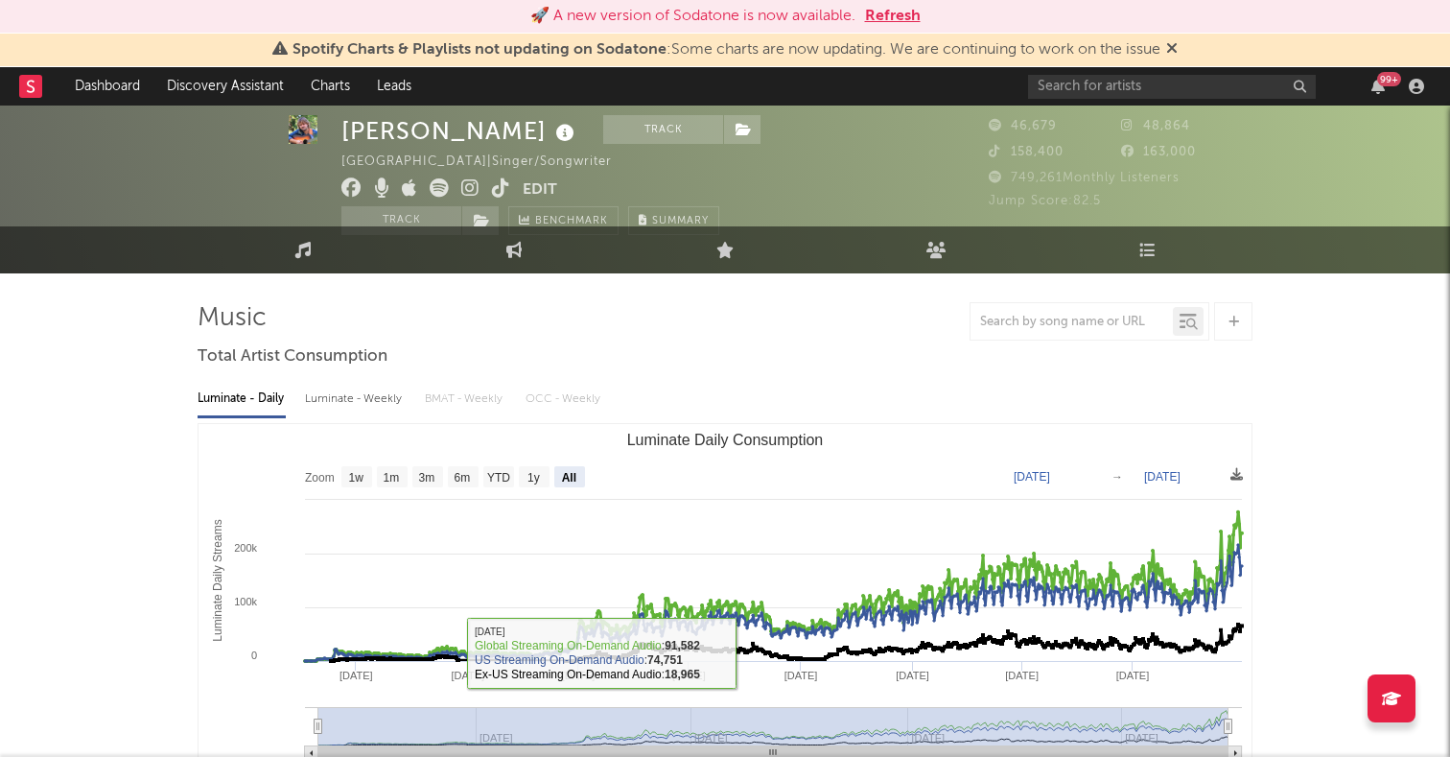
scroll to position [0, 0]
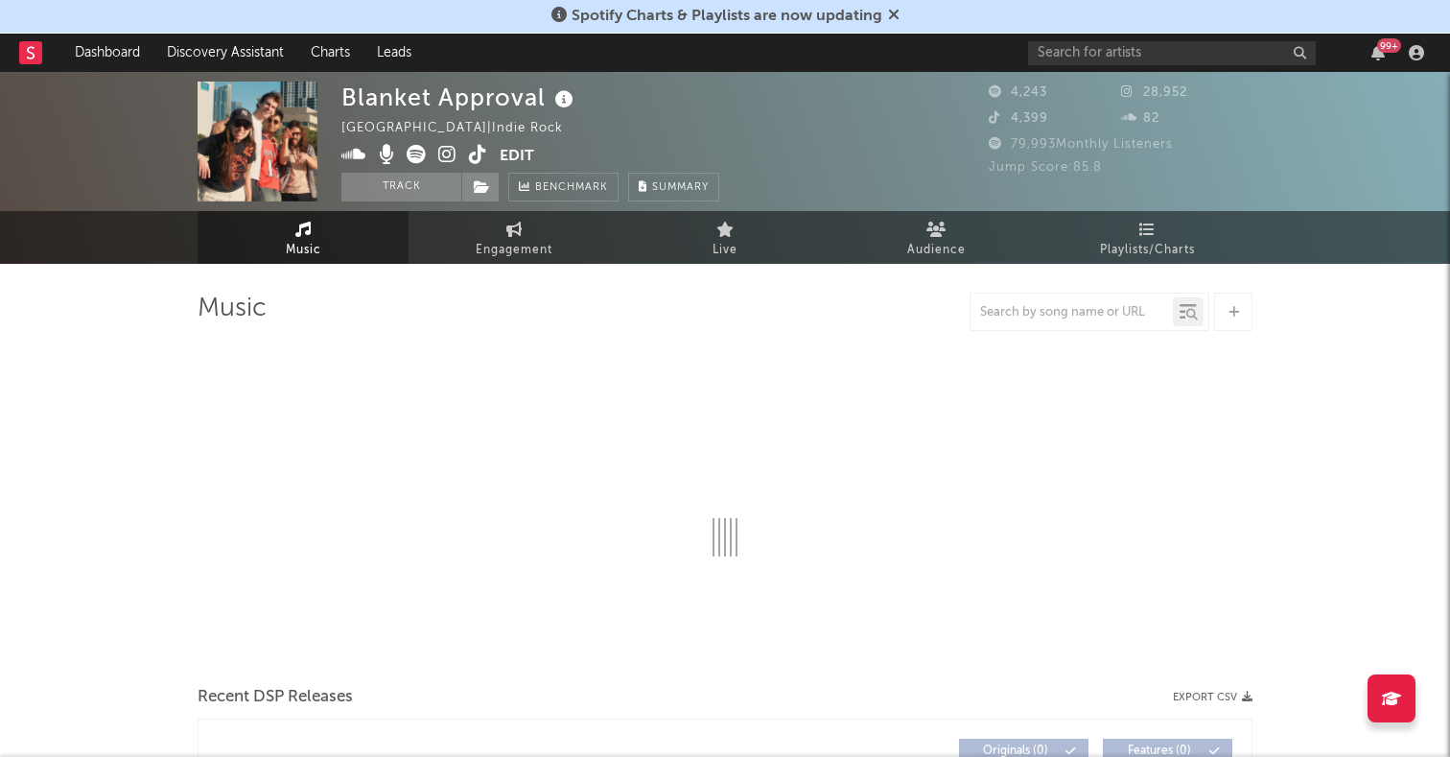
select select "1w"
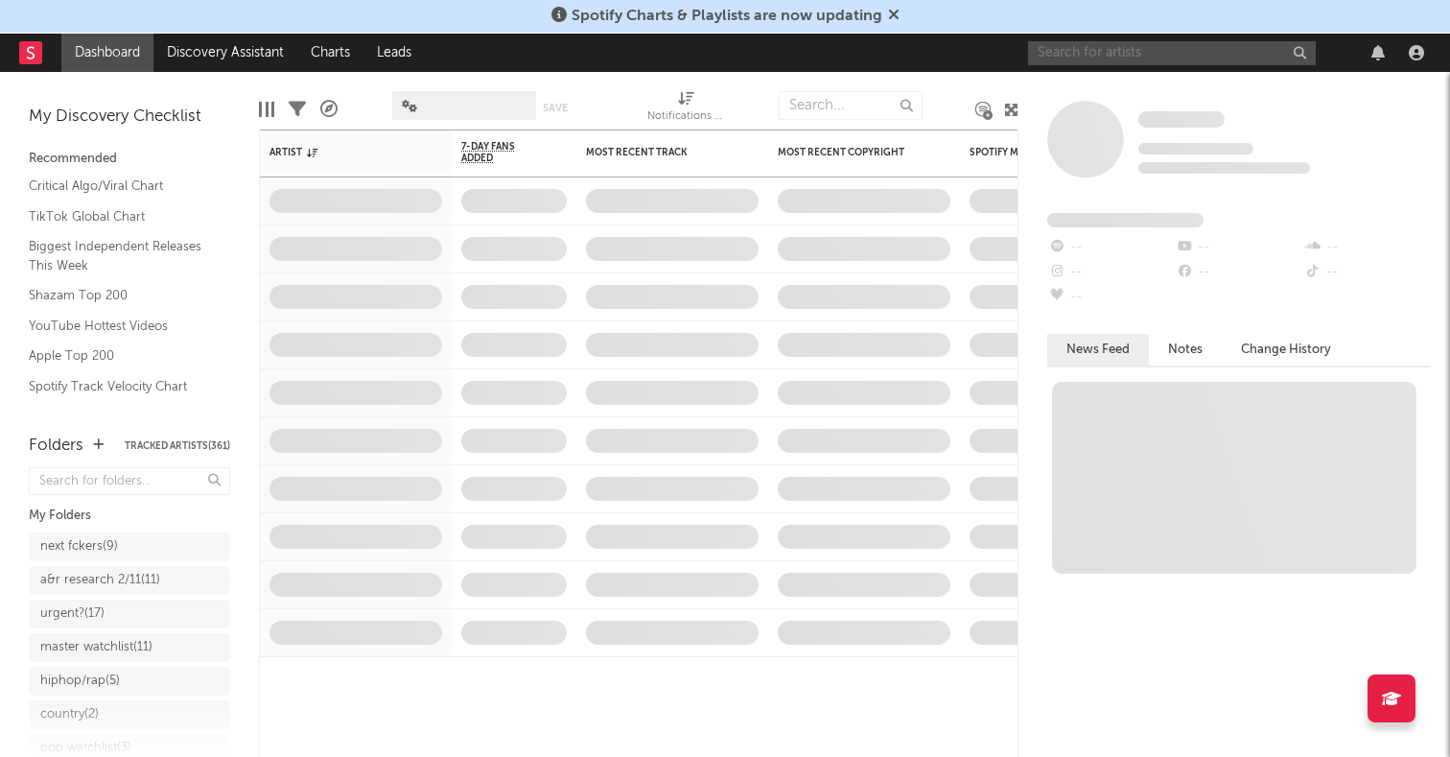
click at [1100, 57] on input "text" at bounding box center [1172, 53] width 288 height 24
paste input "Cowgirl Clue"
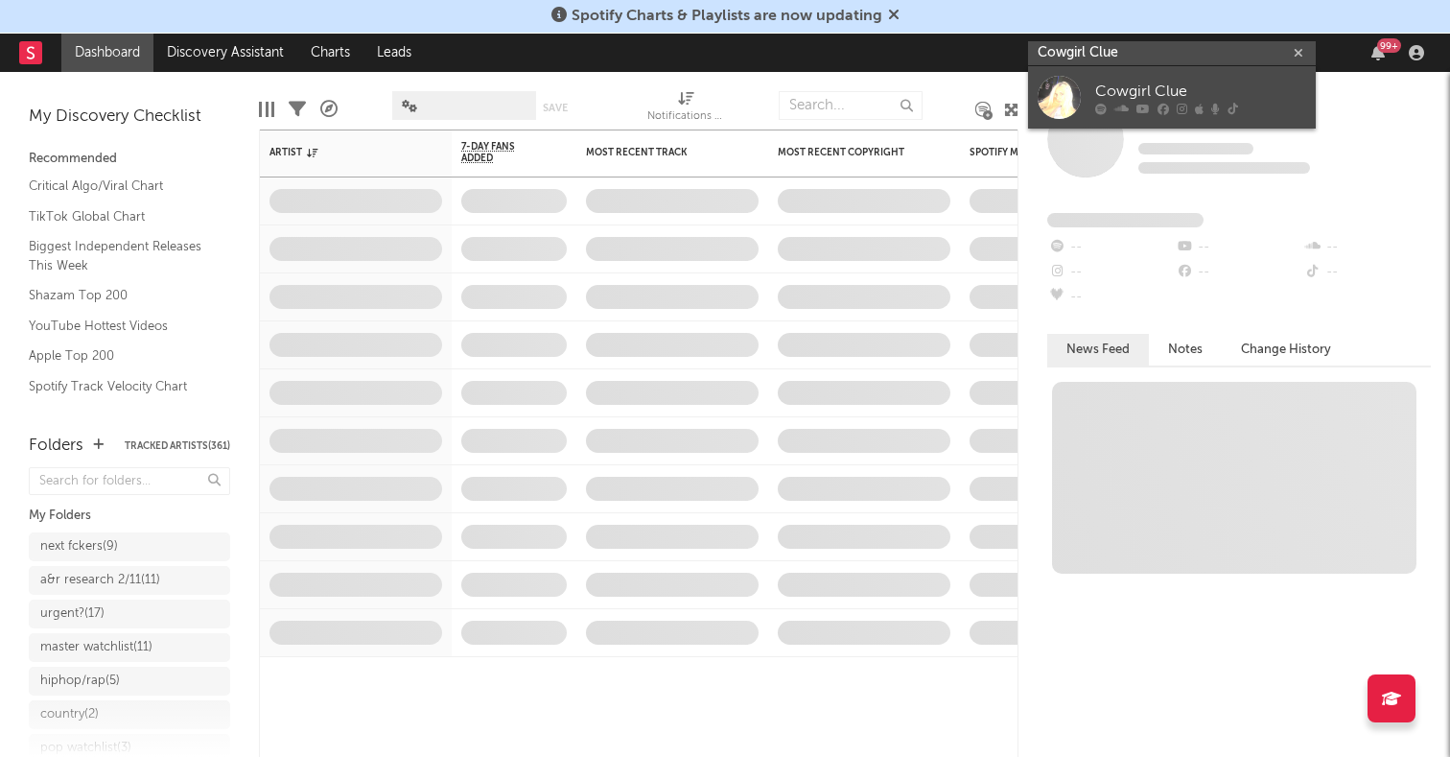
type input "Cowgirl Clue"
click at [1054, 105] on div at bounding box center [1059, 97] width 43 height 43
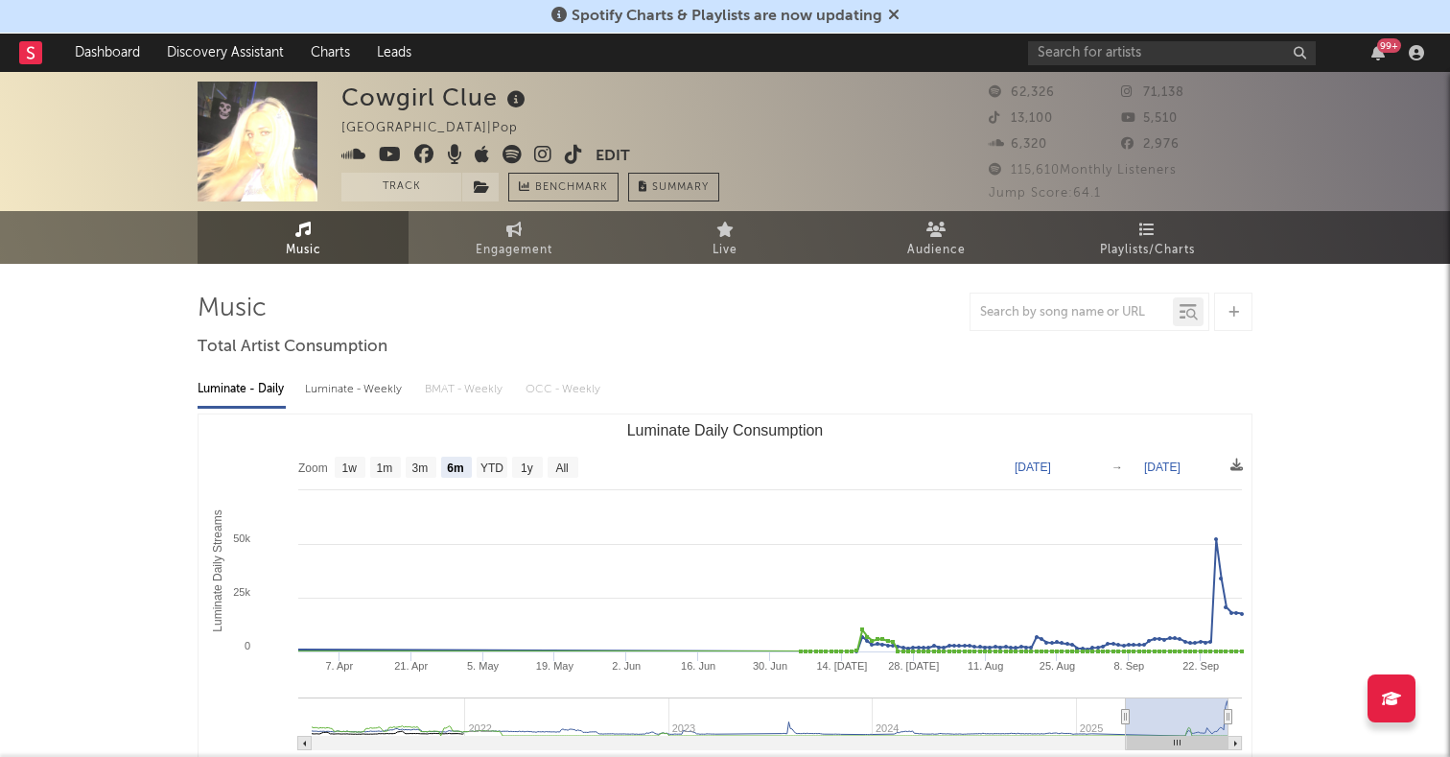
click at [570, 452] on rect "Luminate Daily Consumption" at bounding box center [725, 606] width 1053 height 384
click at [562, 466] on text "All" at bounding box center [561, 467] width 12 height 13
select select "All"
type input "2021-03-31"
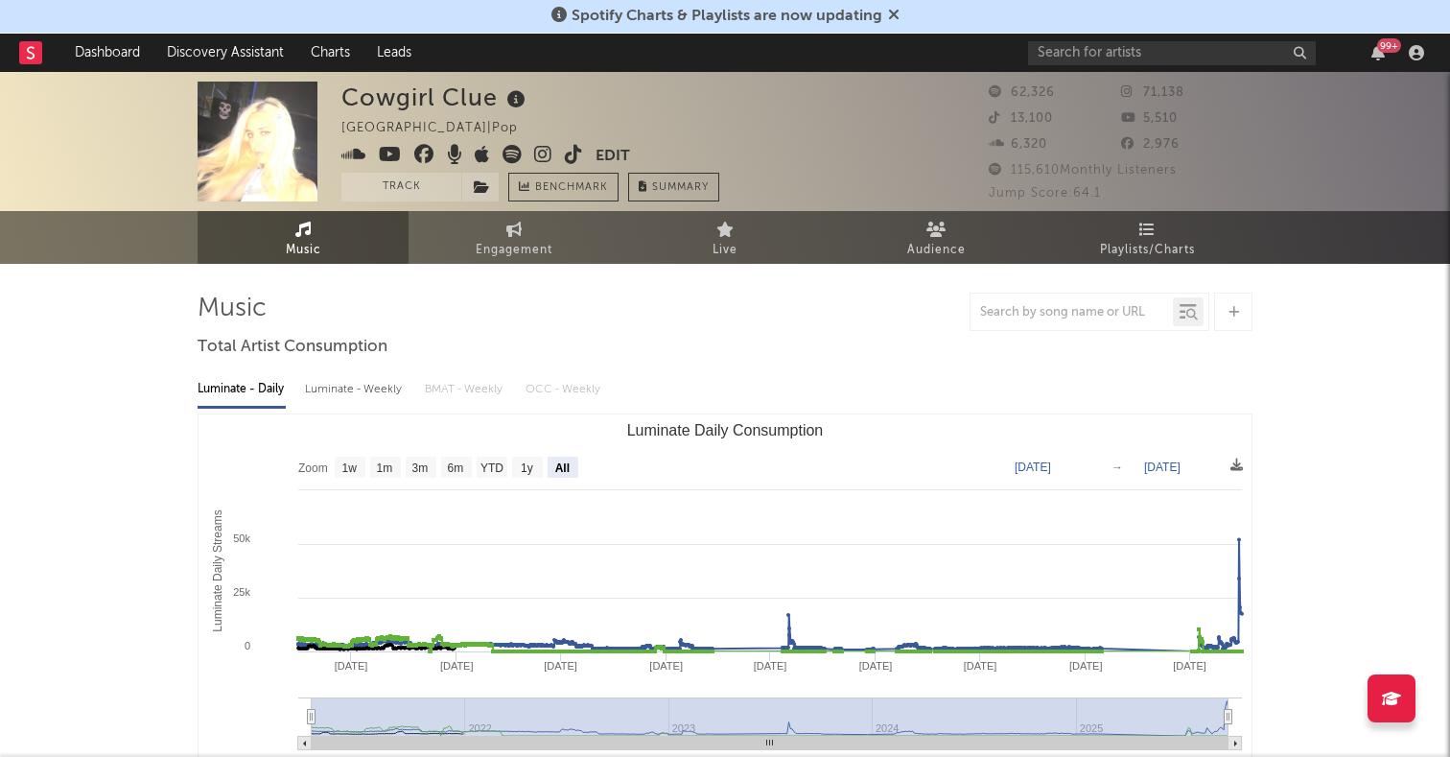
click at [508, 153] on icon at bounding box center [511, 154] width 19 height 19
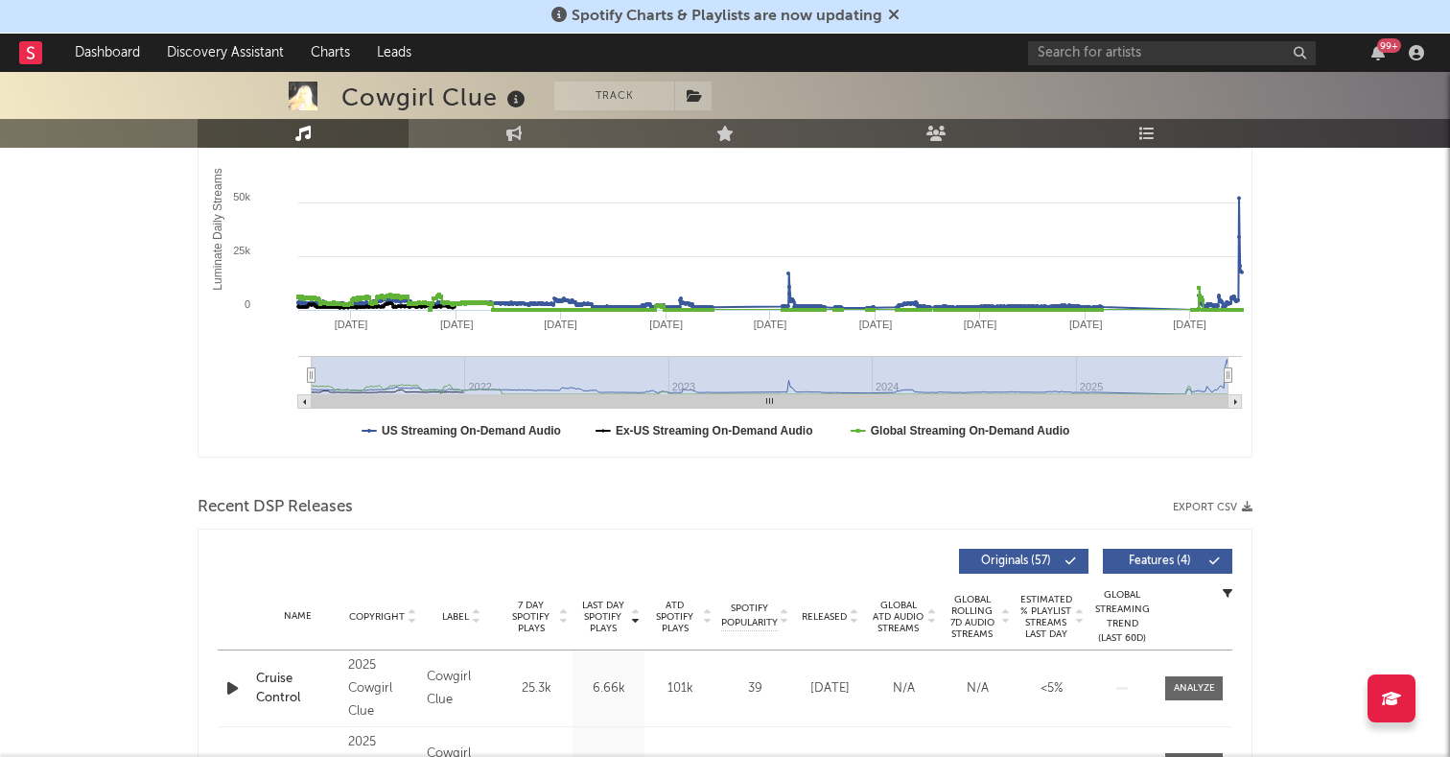
scroll to position [717, 0]
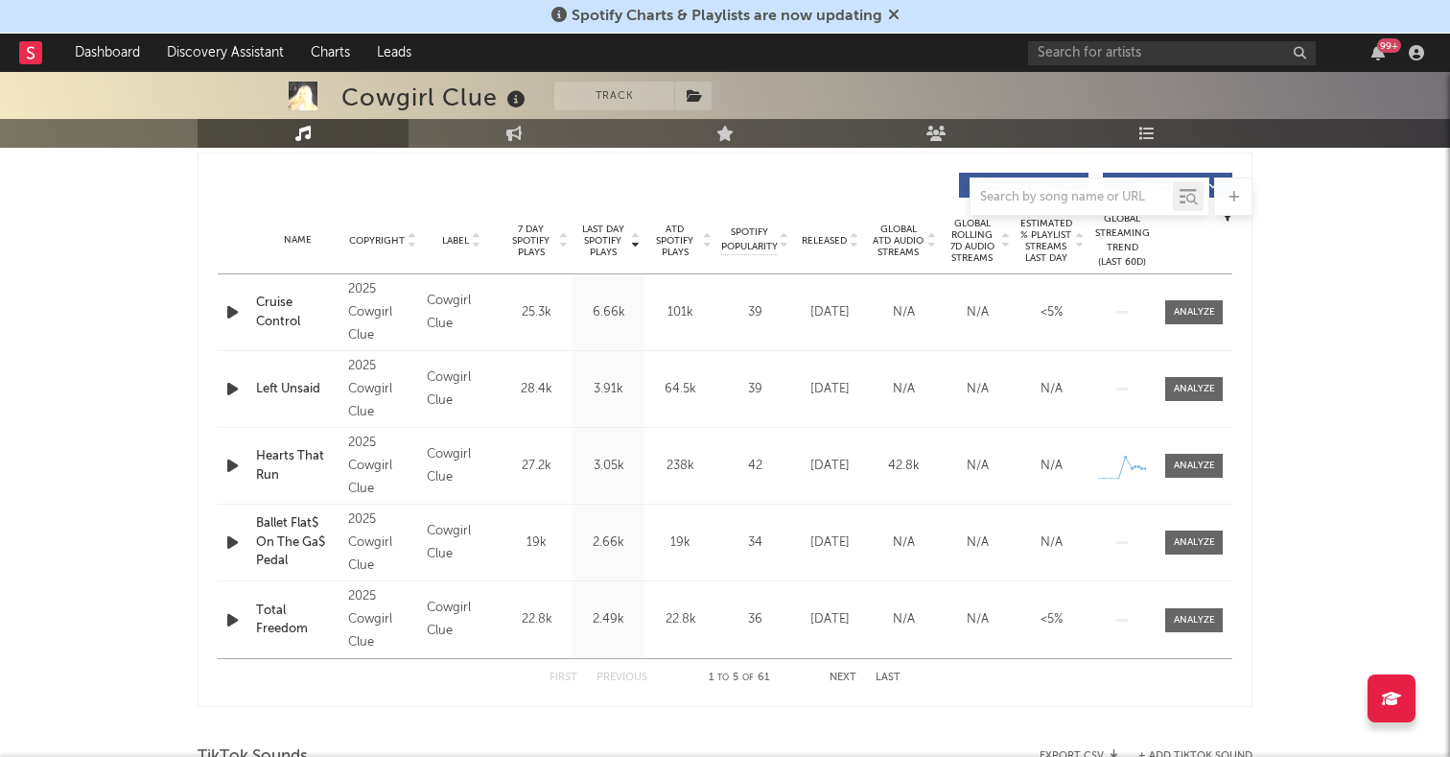
click at [832, 233] on div "Released" at bounding box center [830, 240] width 64 height 14
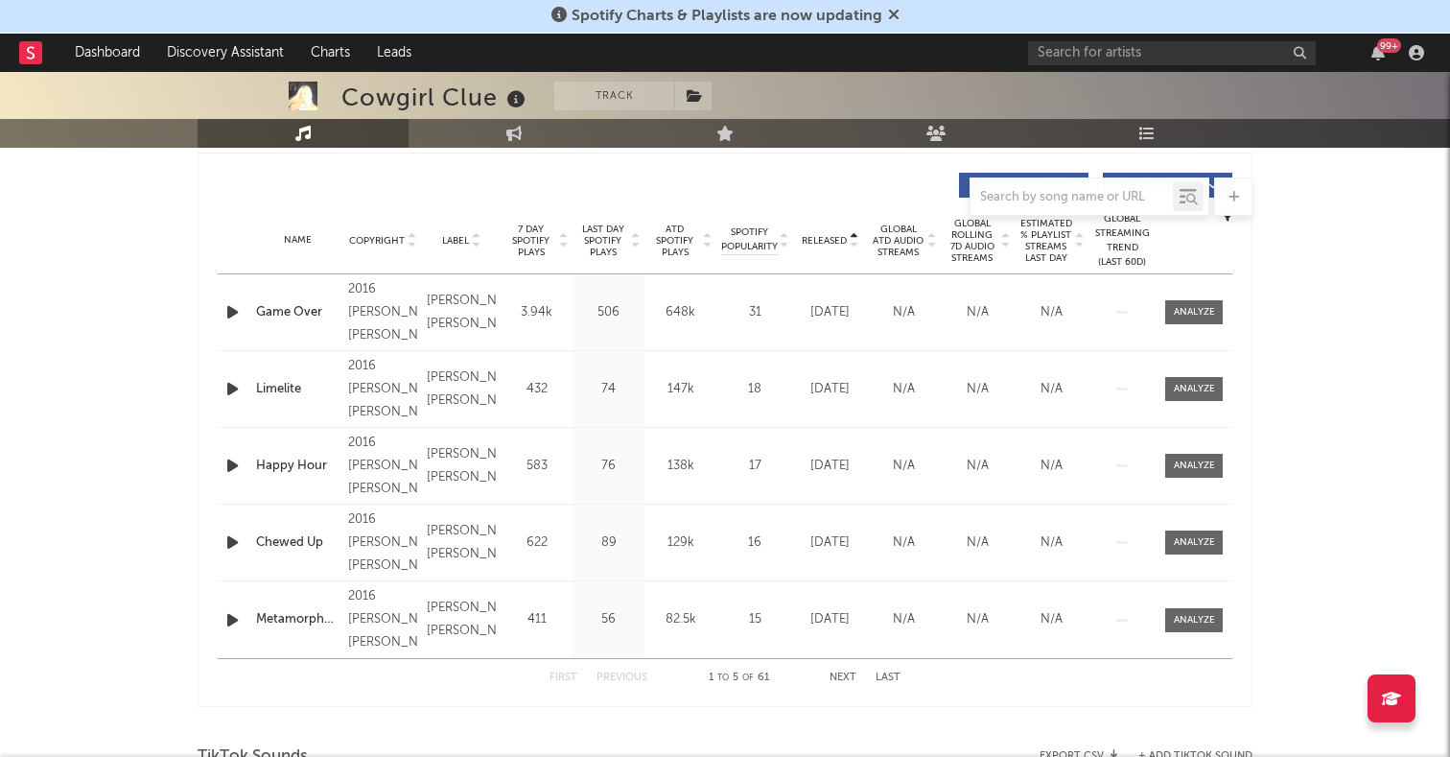
click at [832, 233] on div "Released" at bounding box center [830, 240] width 64 height 14
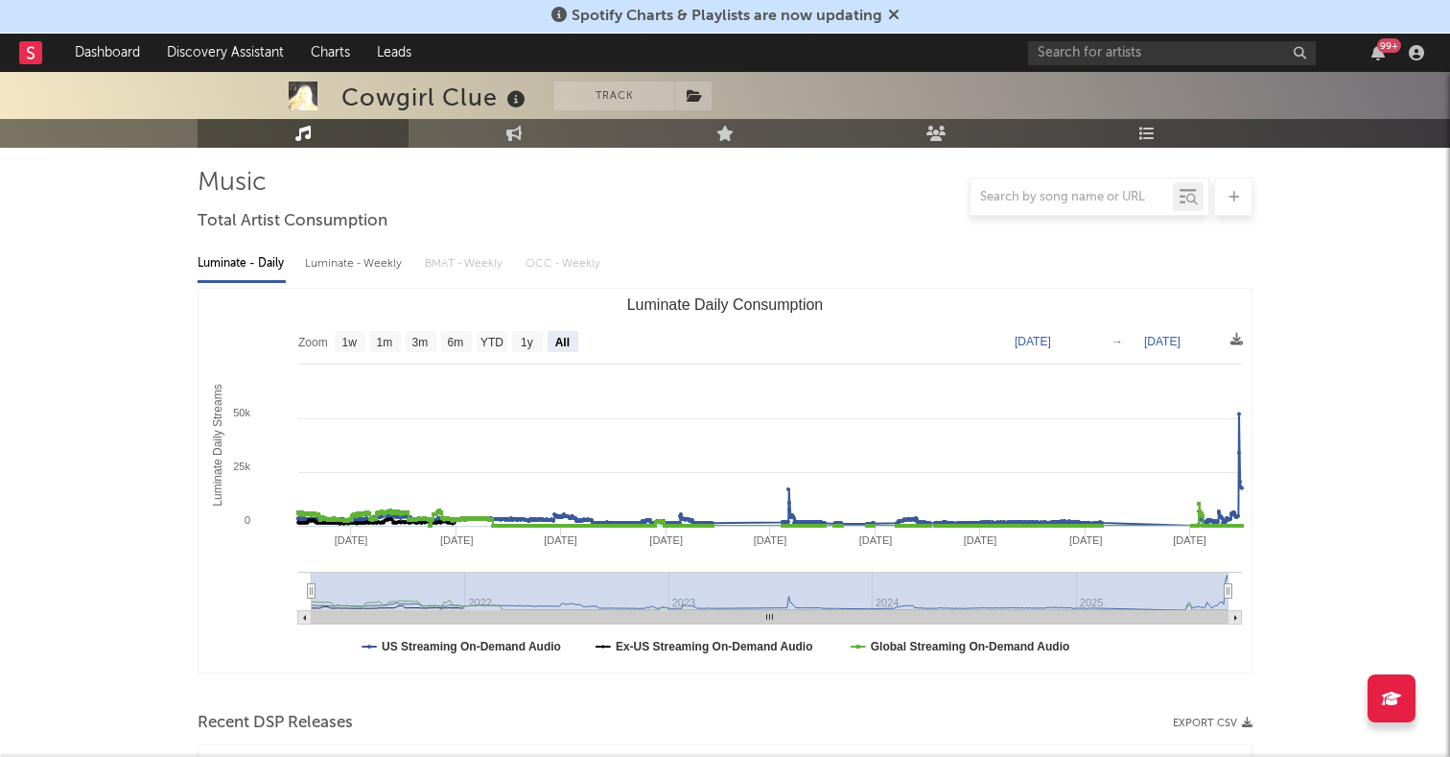
scroll to position [0, 0]
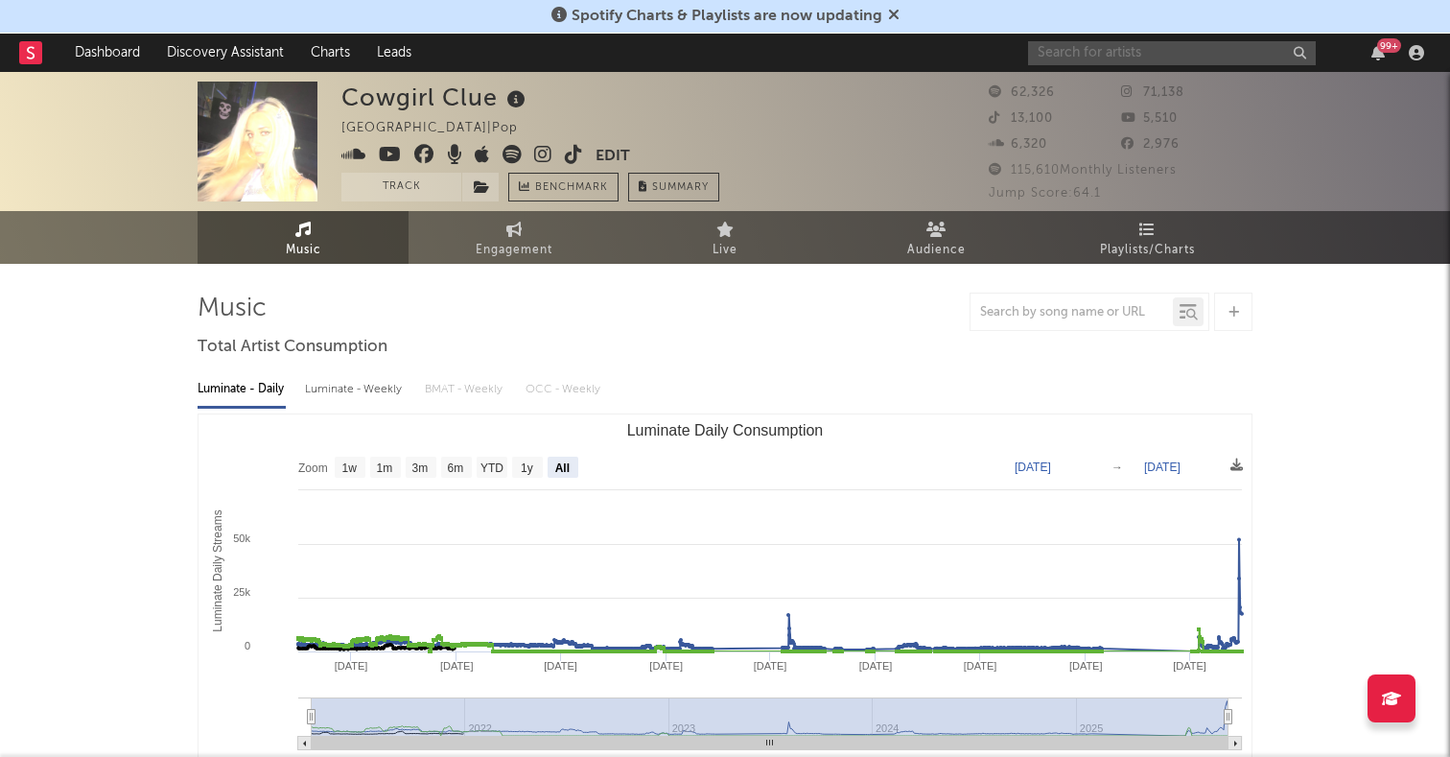
click at [1144, 49] on input "text" at bounding box center [1172, 53] width 288 height 24
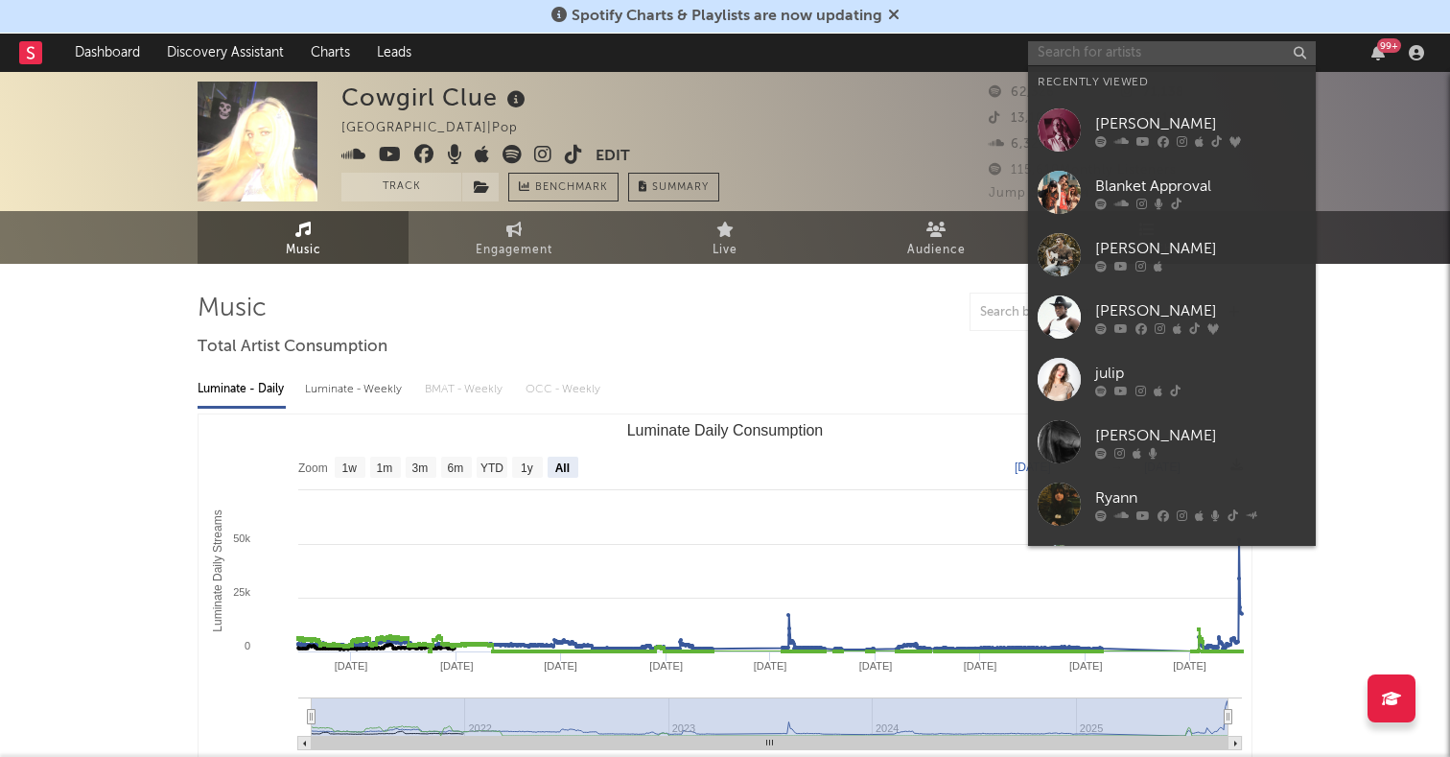
paste input "BBYx"
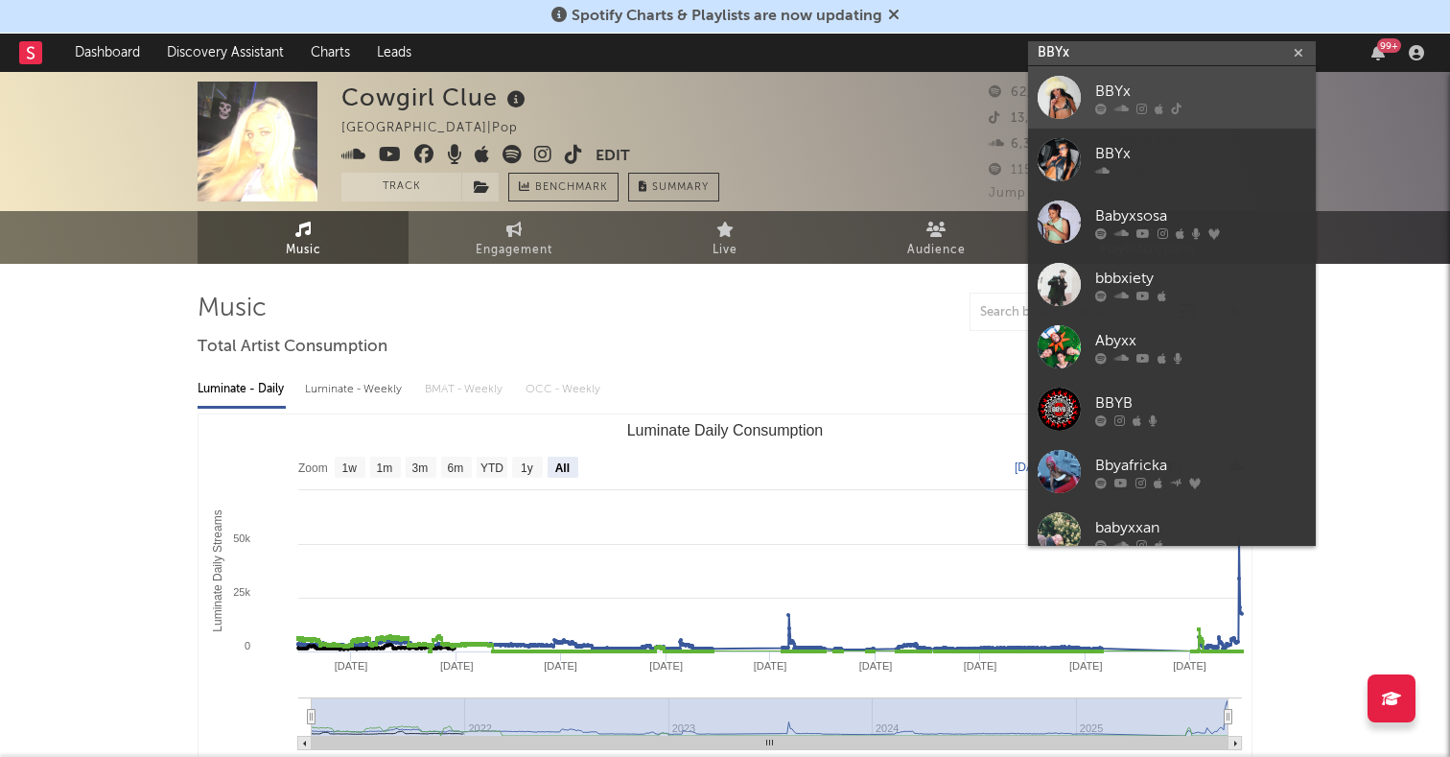
type input "BBYx"
click at [1053, 97] on div at bounding box center [1059, 97] width 43 height 43
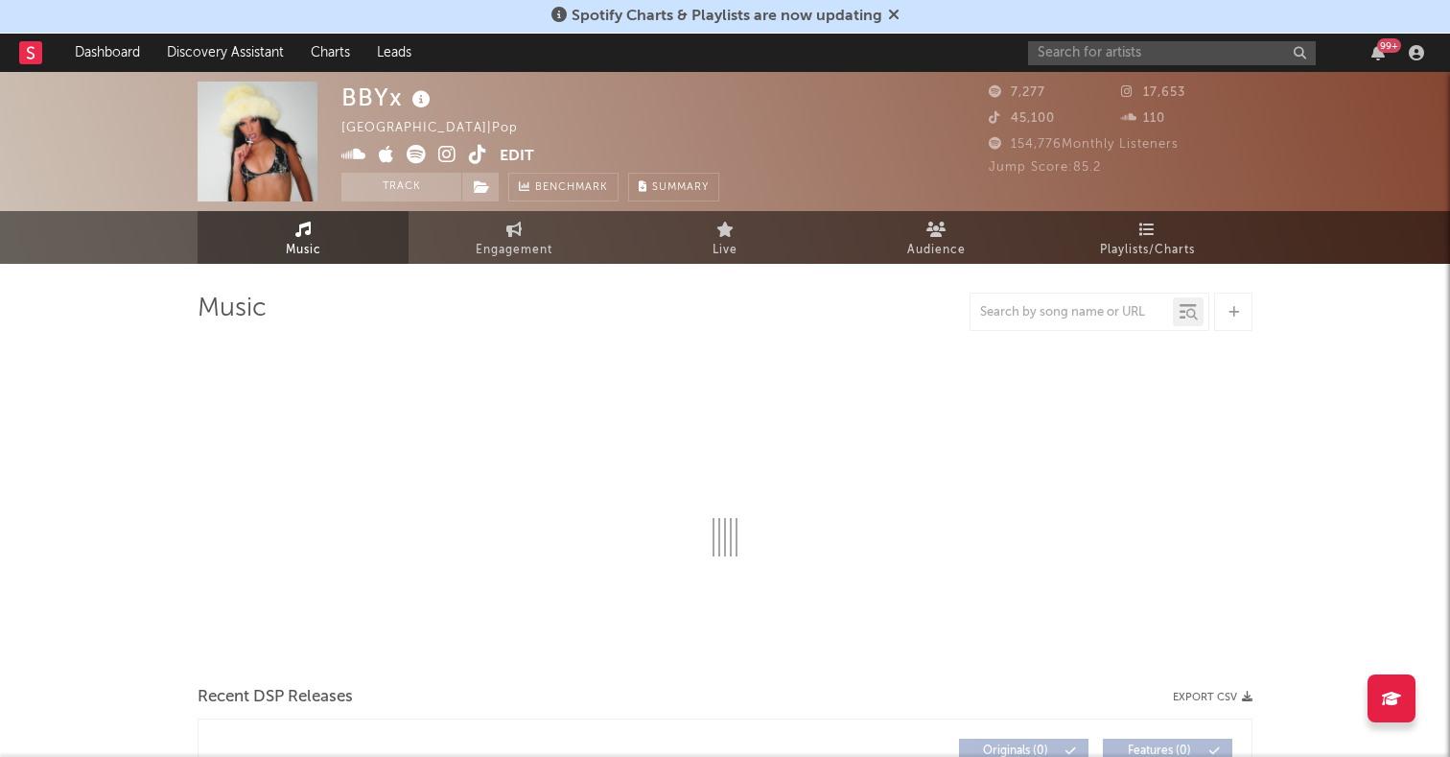
select select "6m"
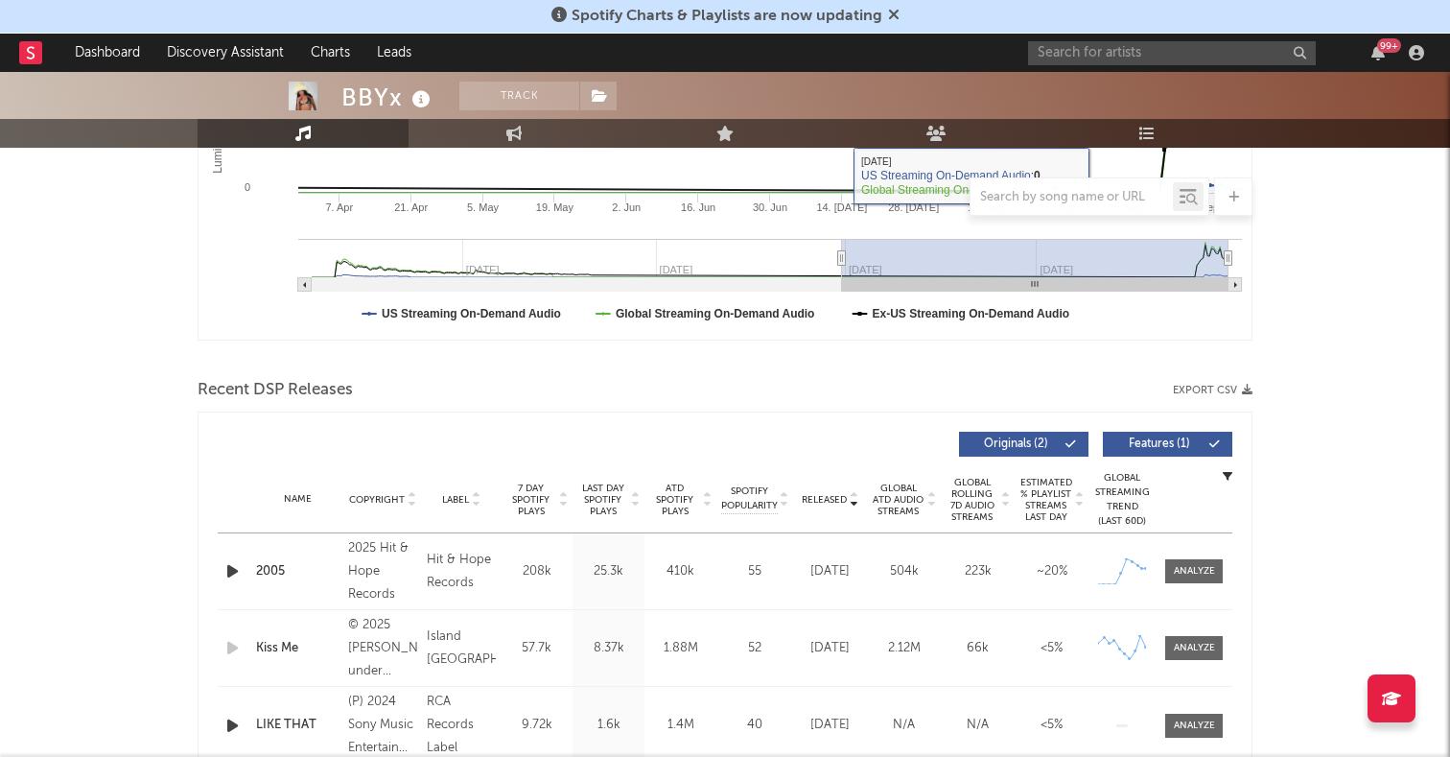
scroll to position [471, 0]
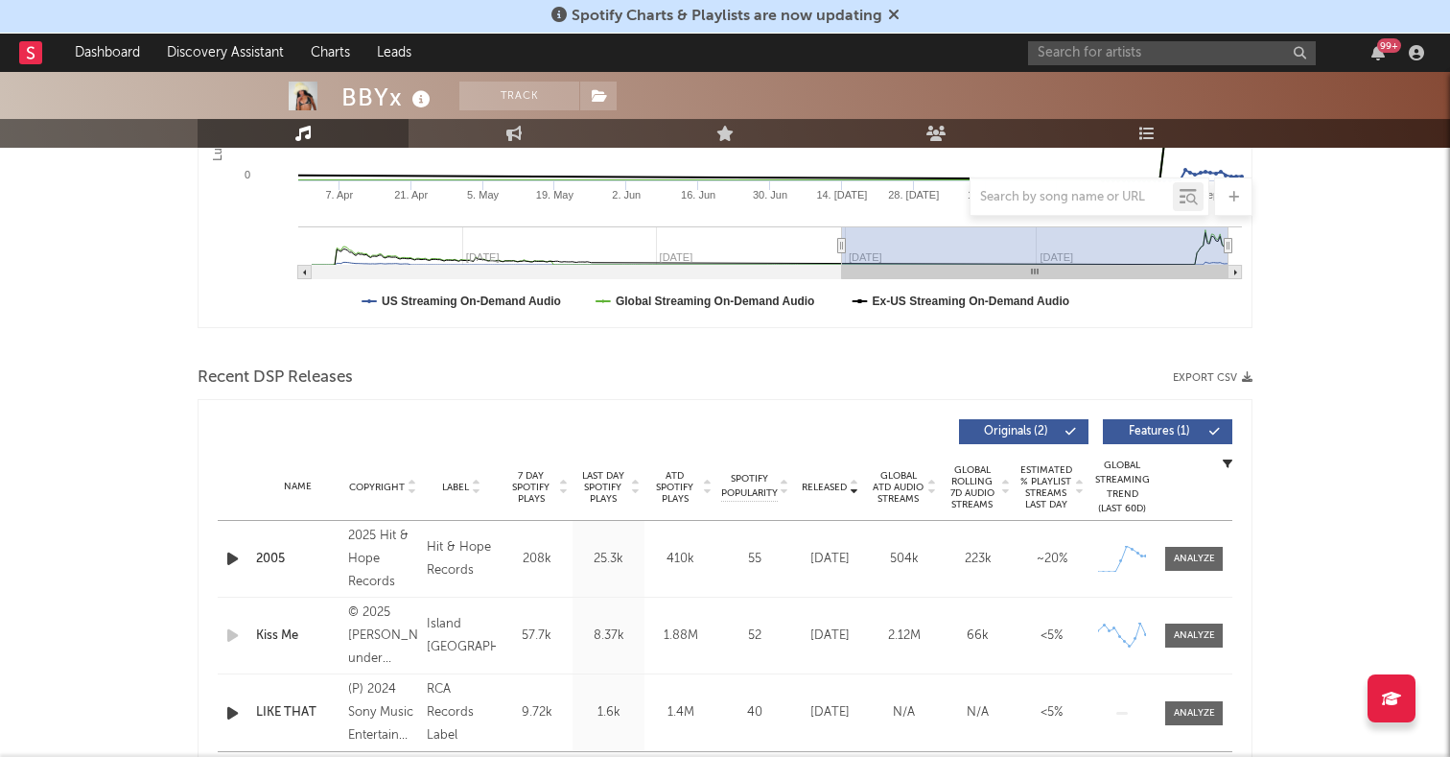
click at [241, 560] on icon "button" at bounding box center [232, 559] width 20 height 24
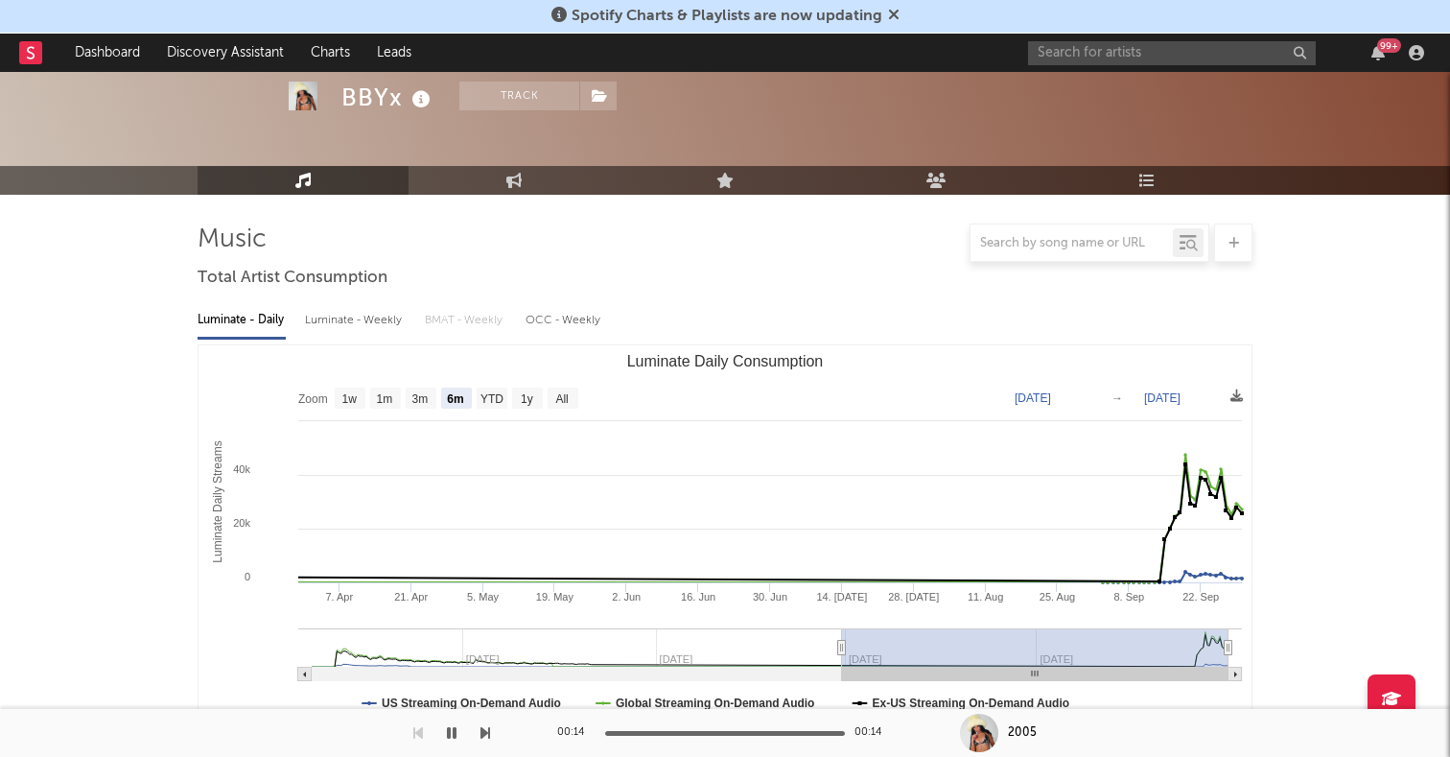
scroll to position [0, 0]
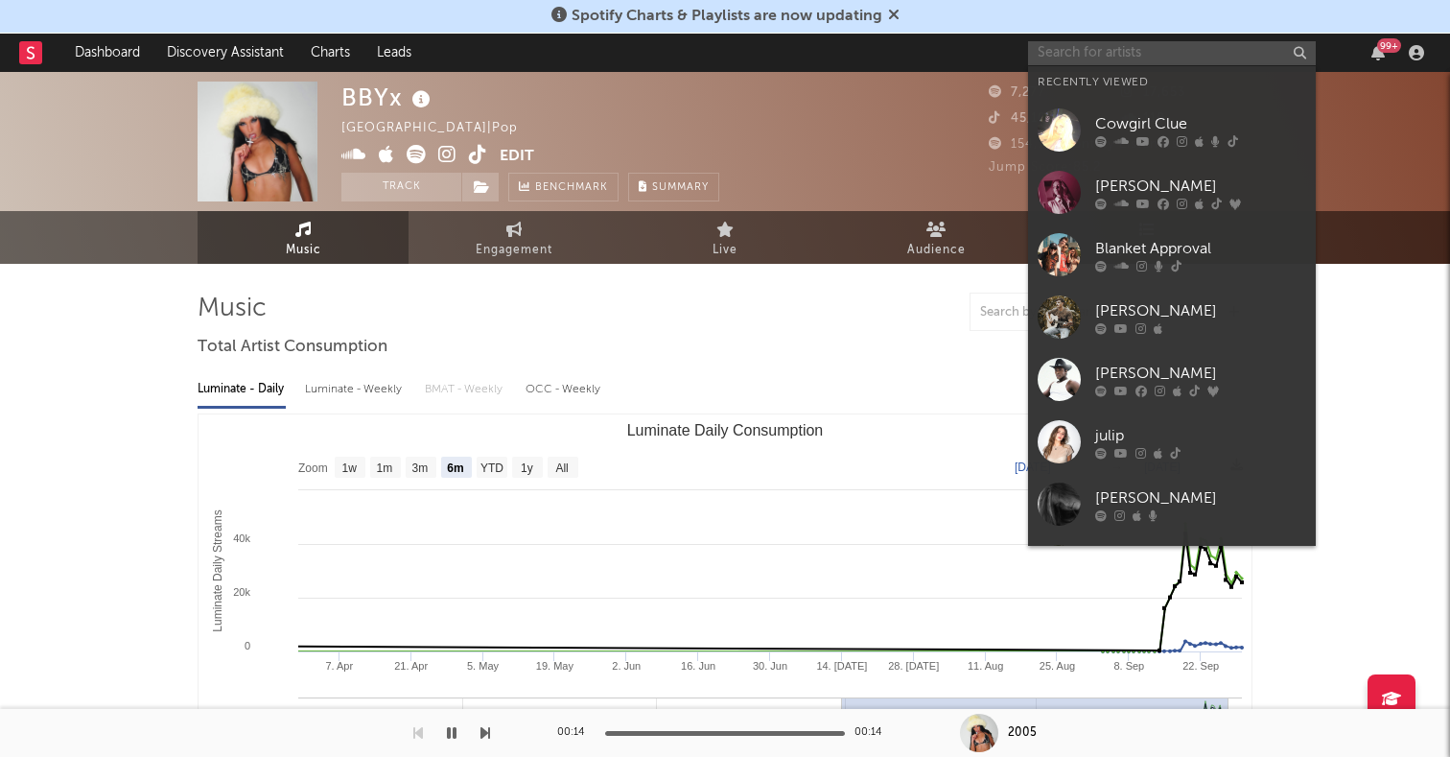
click at [1197, 46] on input "text" at bounding box center [1172, 53] width 288 height 24
paste input "Ethan Miller"
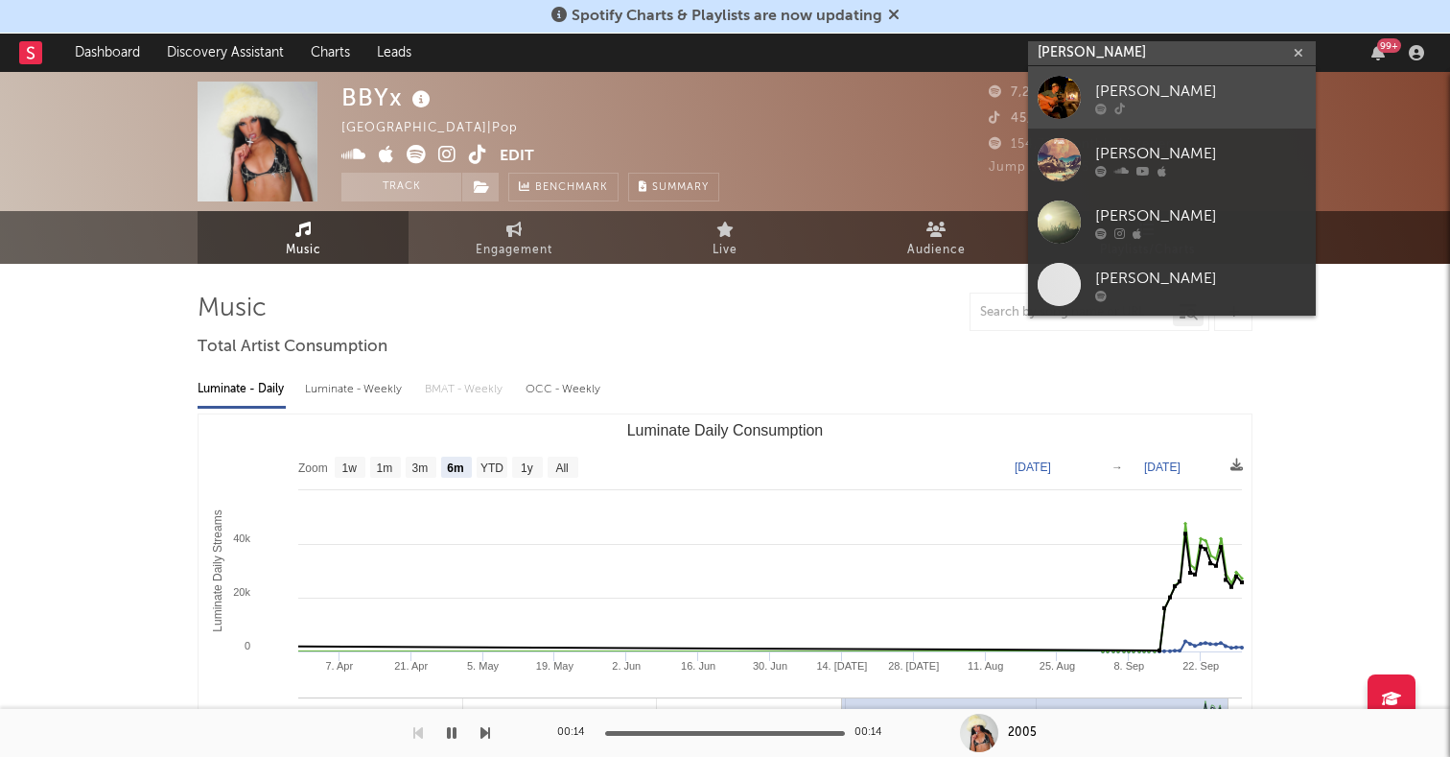
type input "Ethan Miller"
click at [1076, 87] on div at bounding box center [1059, 97] width 43 height 43
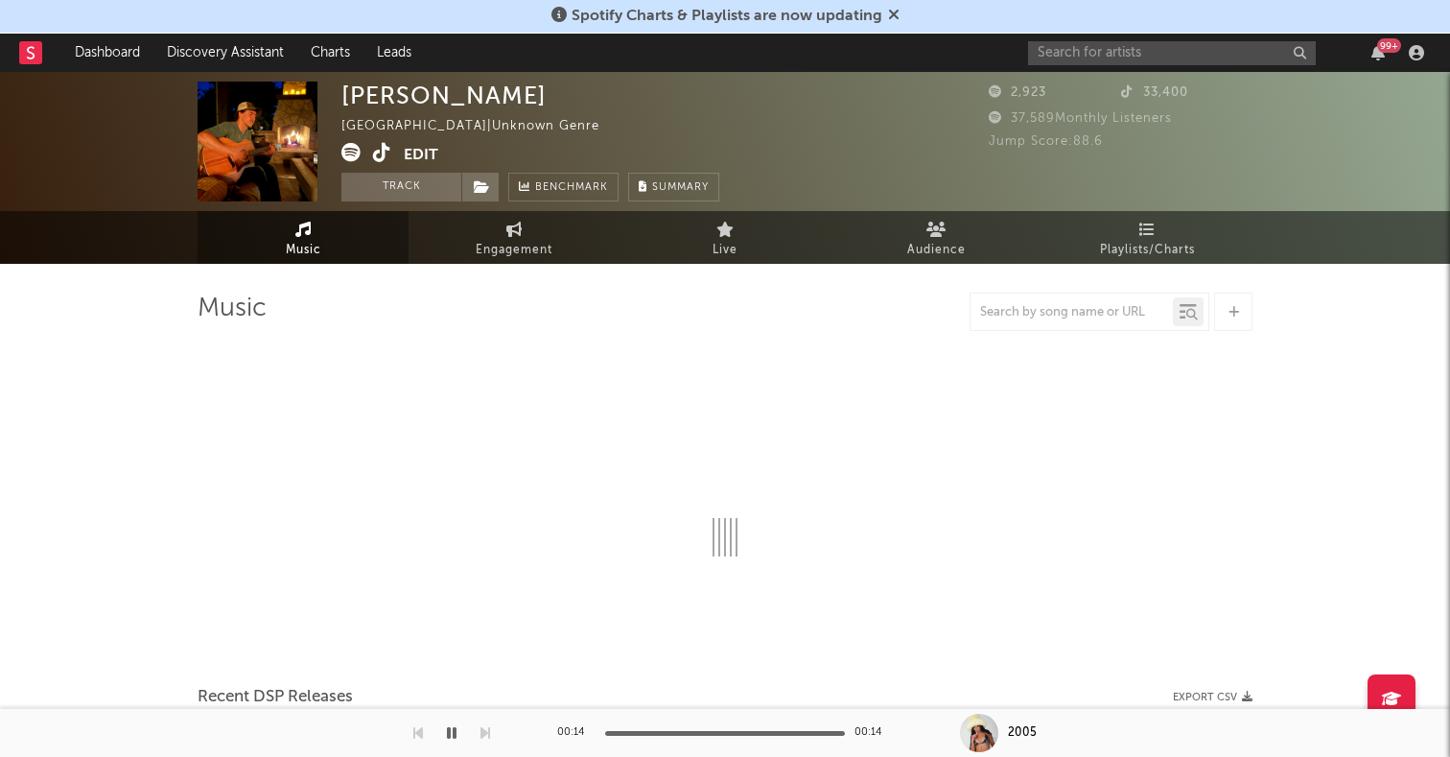
select select "1w"
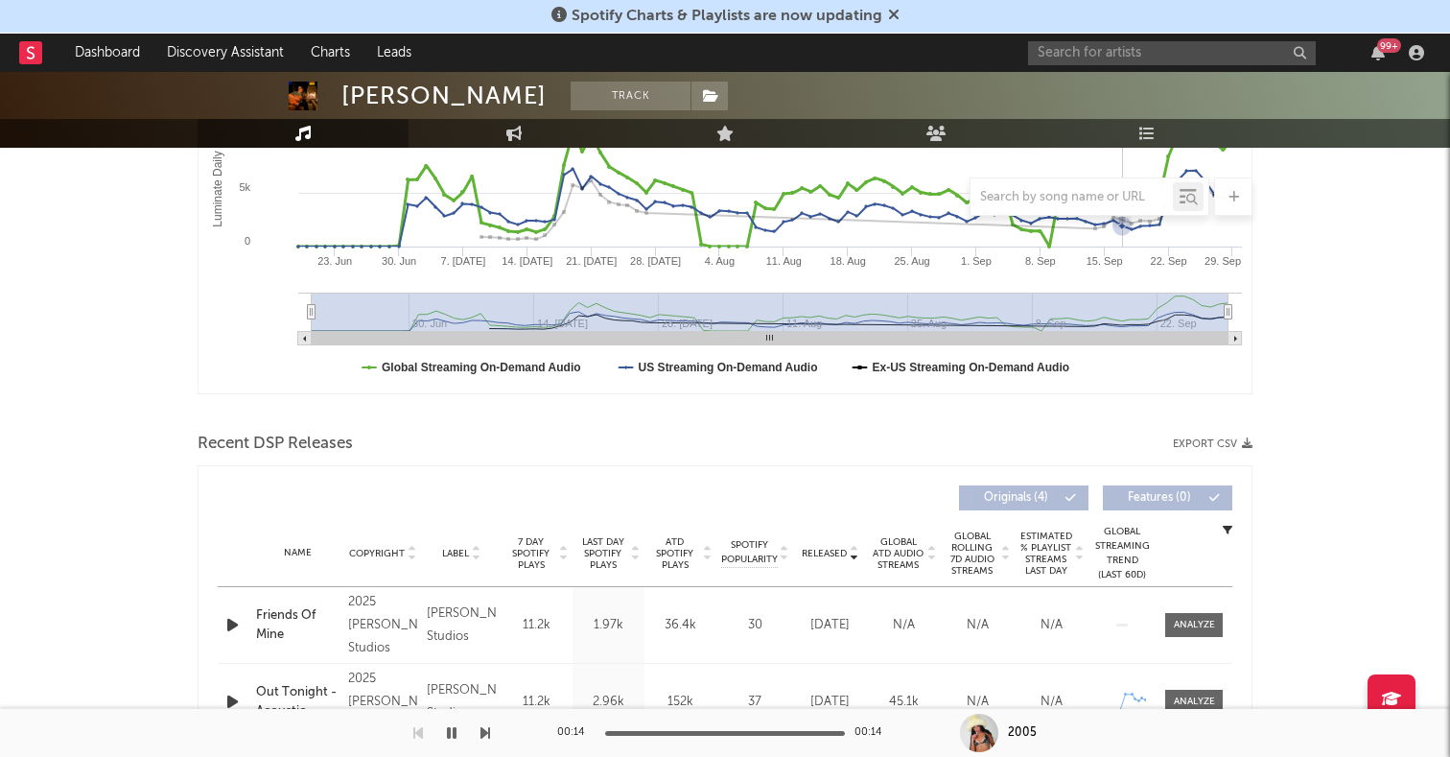
scroll to position [439, 0]
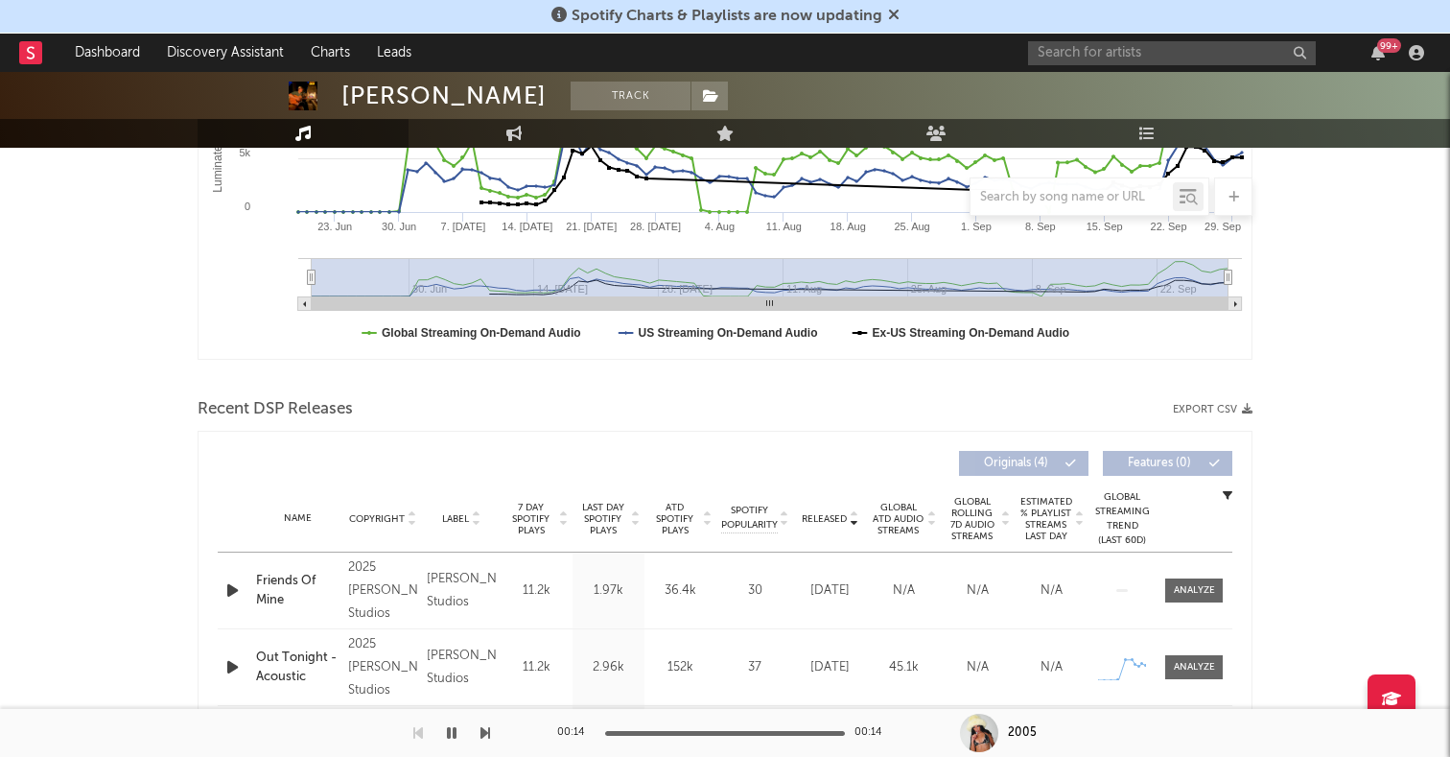
click at [232, 596] on icon "button" at bounding box center [232, 590] width 20 height 24
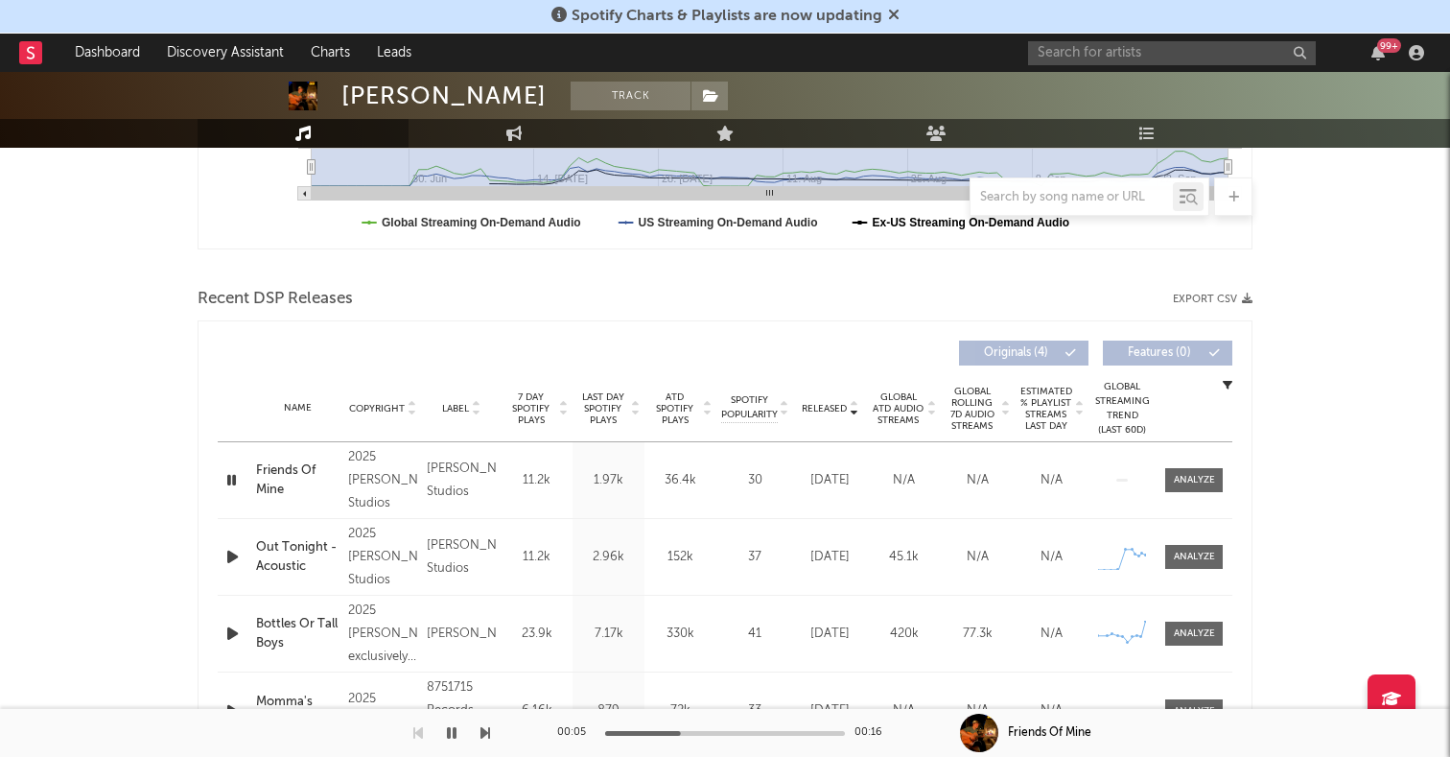
scroll to position [0, 0]
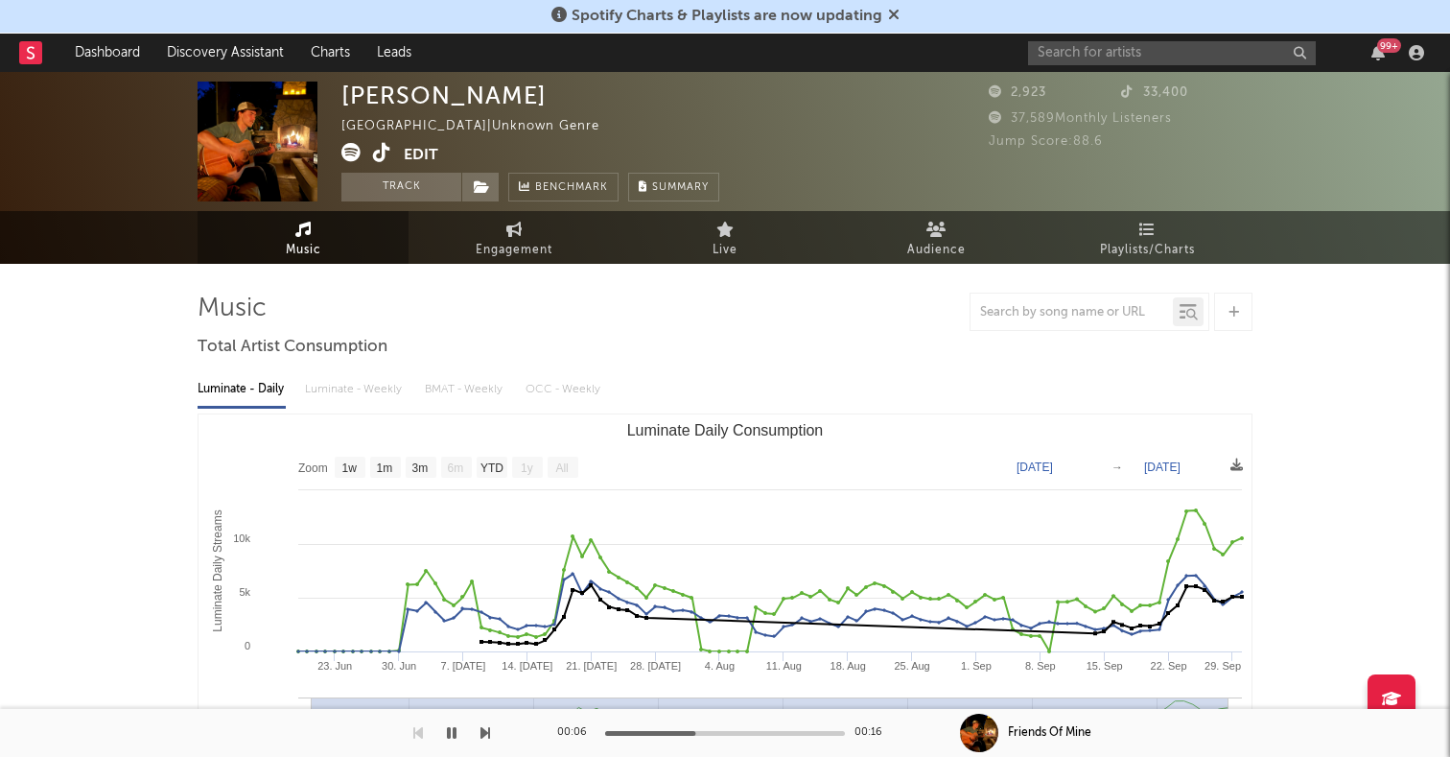
click at [385, 150] on icon at bounding box center [382, 152] width 18 height 19
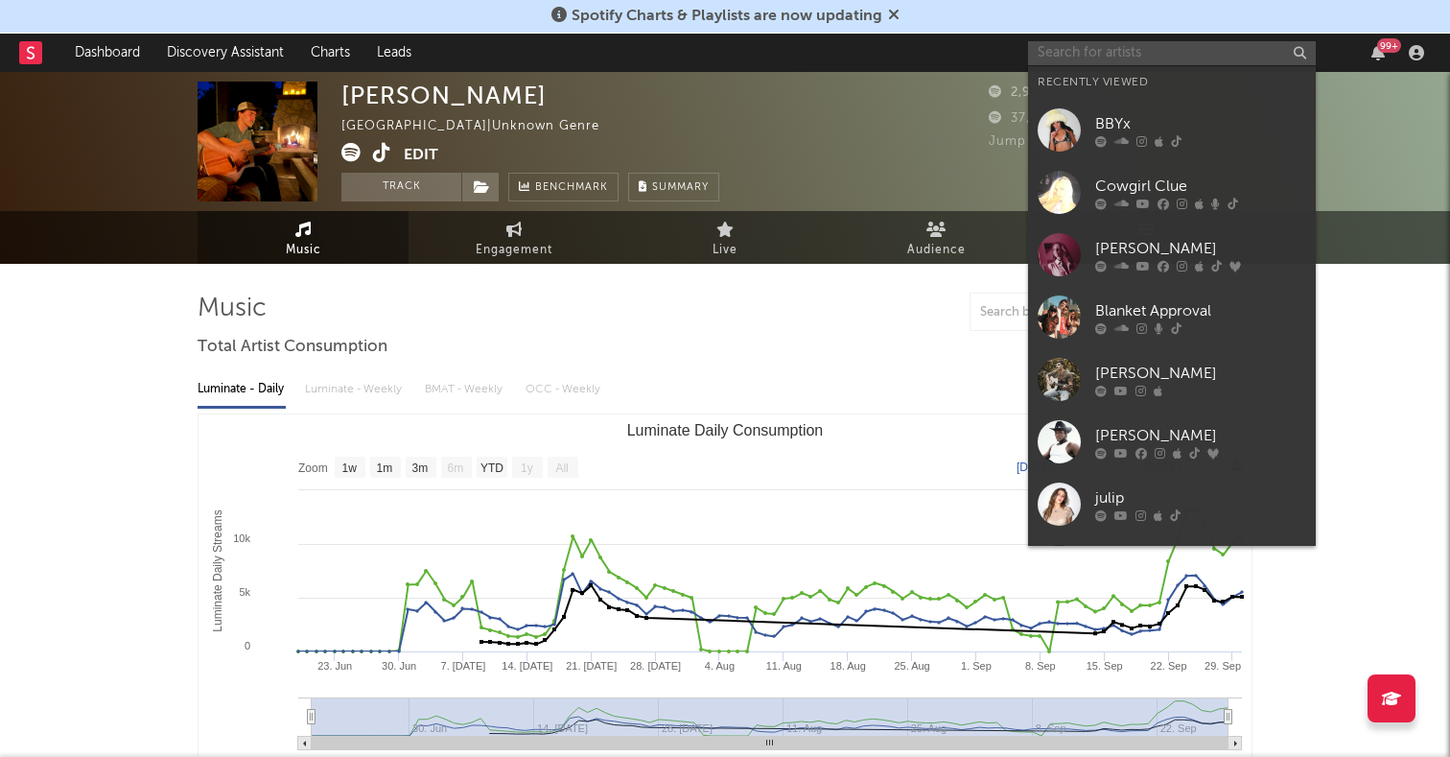
click at [1152, 45] on input "text" at bounding box center [1172, 53] width 288 height 24
paste input "https://www.tiktok.com/@juliaminichiello/video/7555708968765541646"
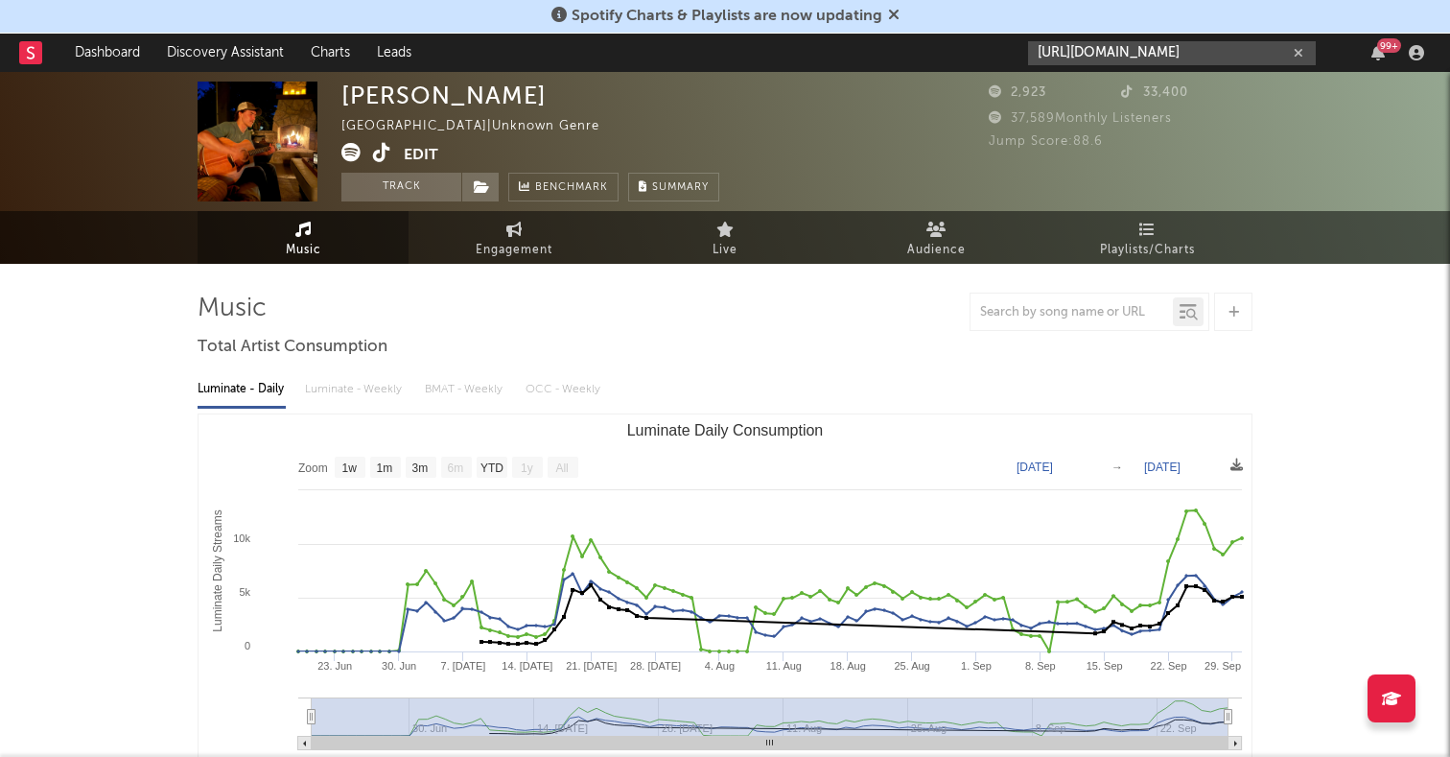
type input "https://www.tiktok.com/@juliaminichiello/video/7555708968765541646"
click at [1030, 105] on div "2,923 33,400" at bounding box center [1121, 95] width 264 height 26
click at [1067, 77] on div "Ethan Miller Canada | Unknown Genre Edit Track Benchmark Summary 2,923 33,400 3…" at bounding box center [725, 141] width 1450 height 139
click at [1077, 53] on input "https://www.tiktok.com/@juliaminichiello/video/7555708968765541646" at bounding box center [1172, 53] width 288 height 24
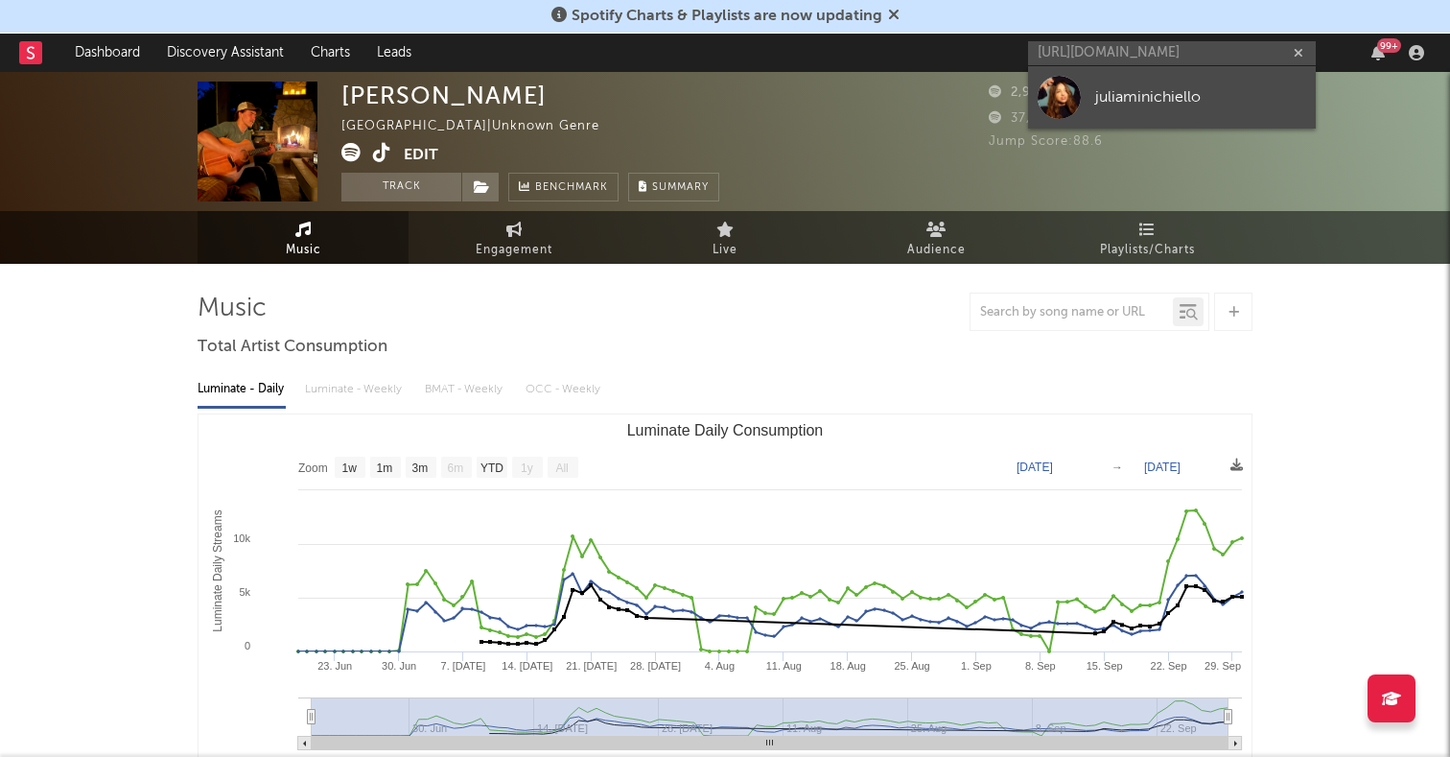
click at [1071, 107] on div at bounding box center [1059, 97] width 43 height 43
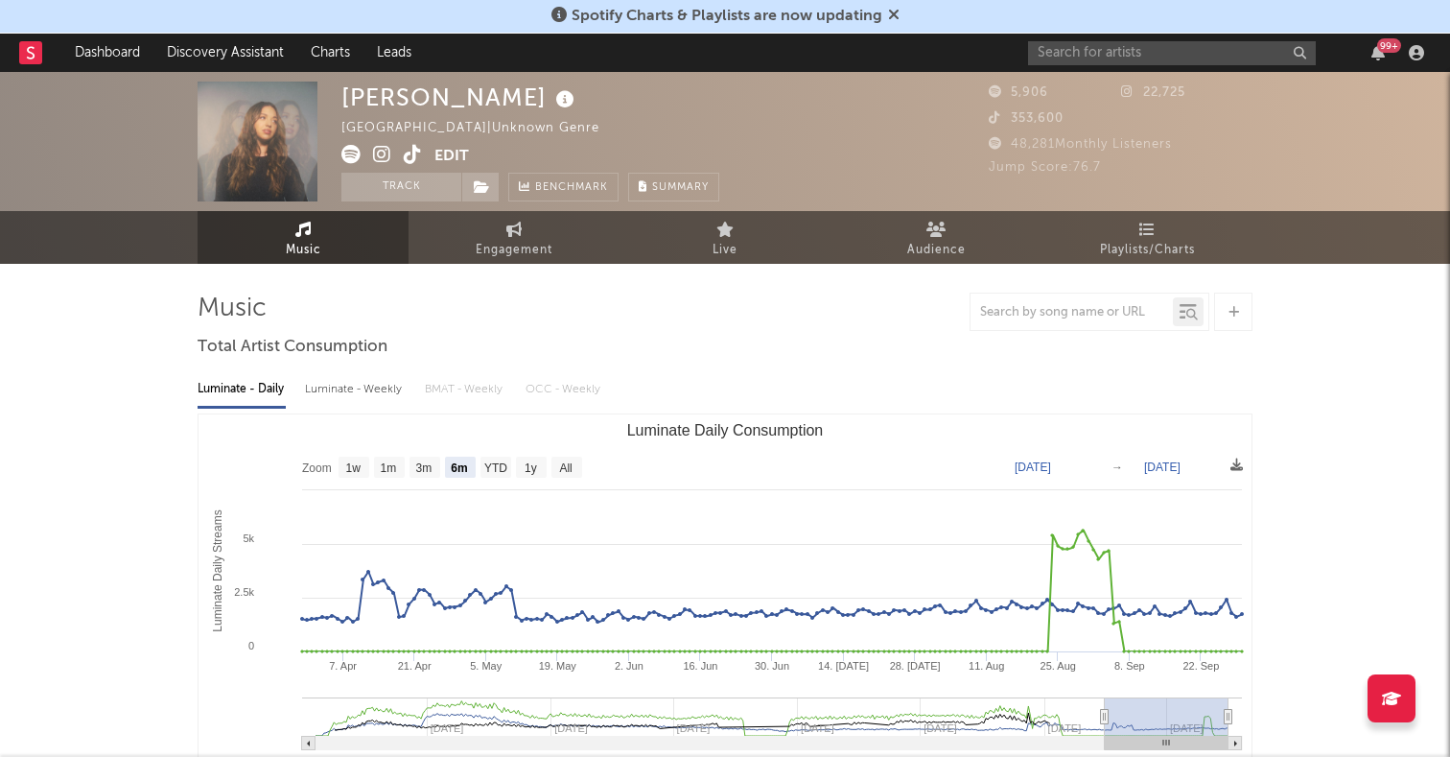
click at [573, 456] on rect "Luminate Daily Consumption" at bounding box center [566, 466] width 31 height 21
select select "All"
type input "2022-01-16"
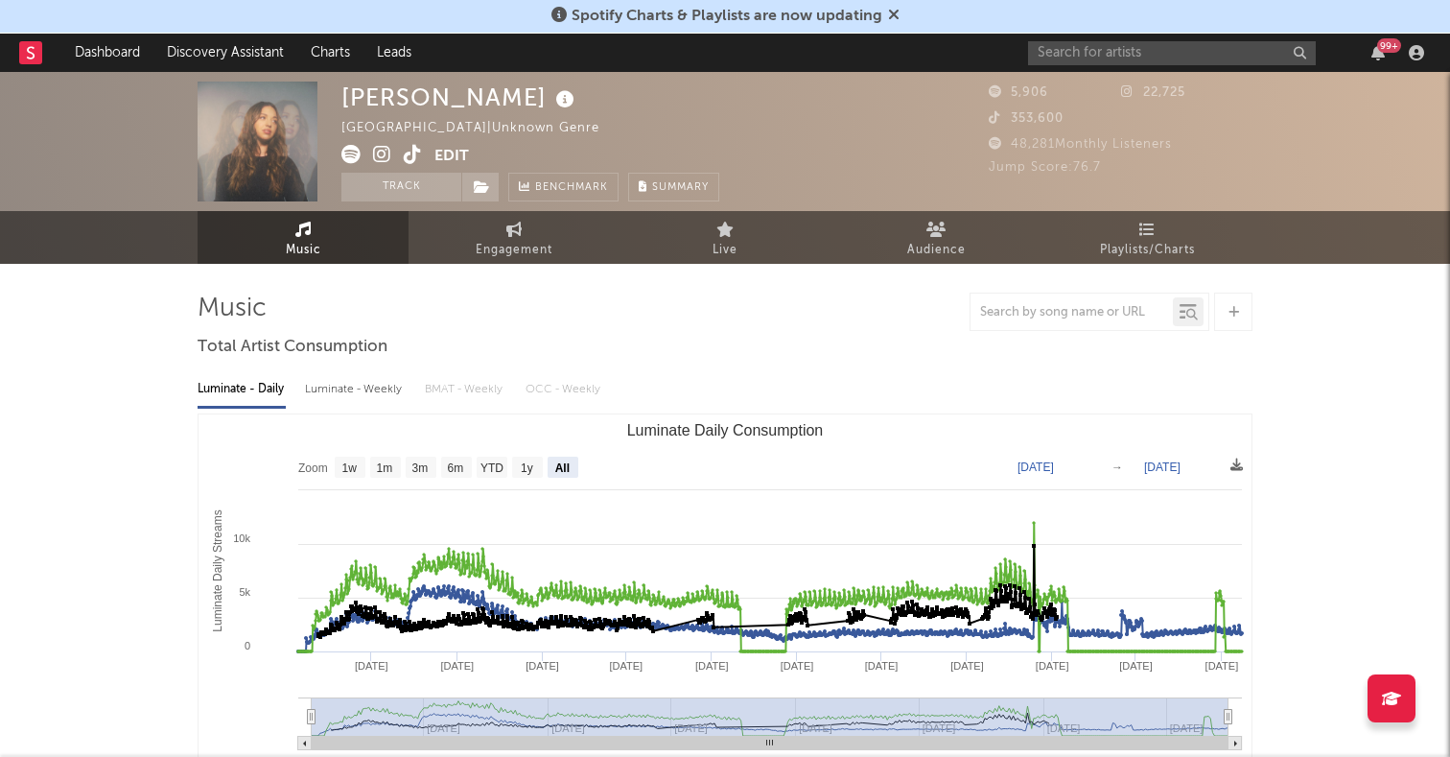
click at [410, 157] on icon at bounding box center [413, 154] width 18 height 19
click at [1138, 48] on input "text" at bounding box center [1172, 53] width 288 height 24
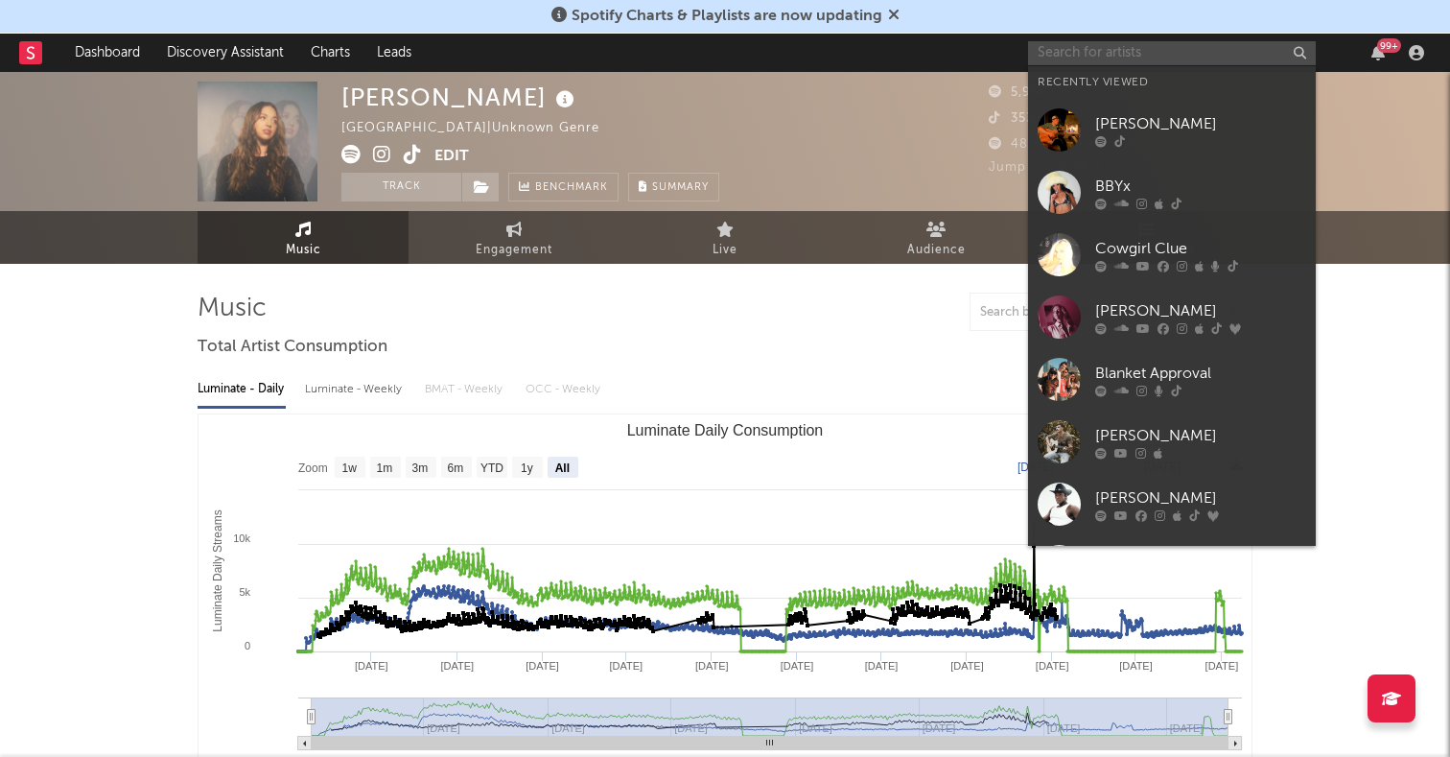
paste input "J. Johnson"
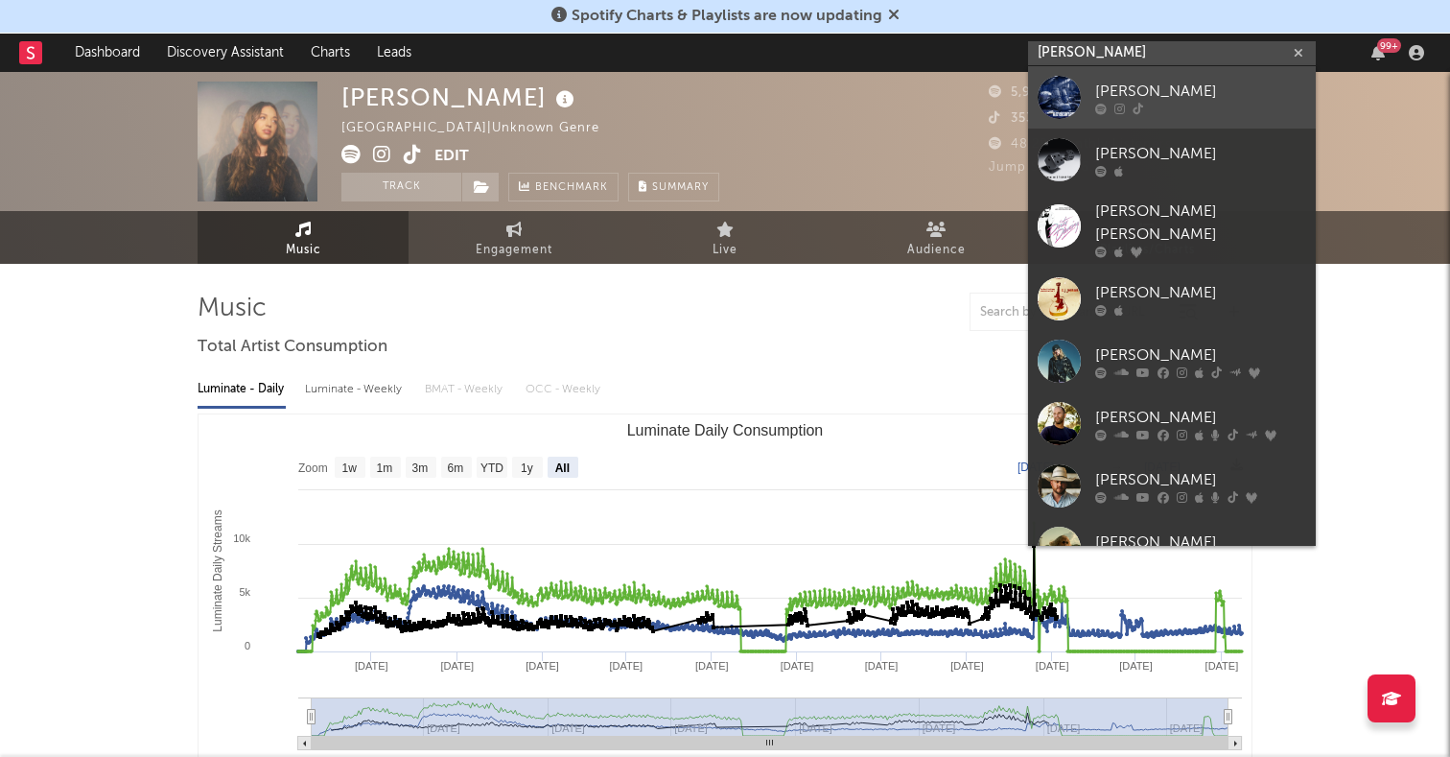
type input "J. Johnson"
click at [1057, 97] on div at bounding box center [1059, 97] width 43 height 43
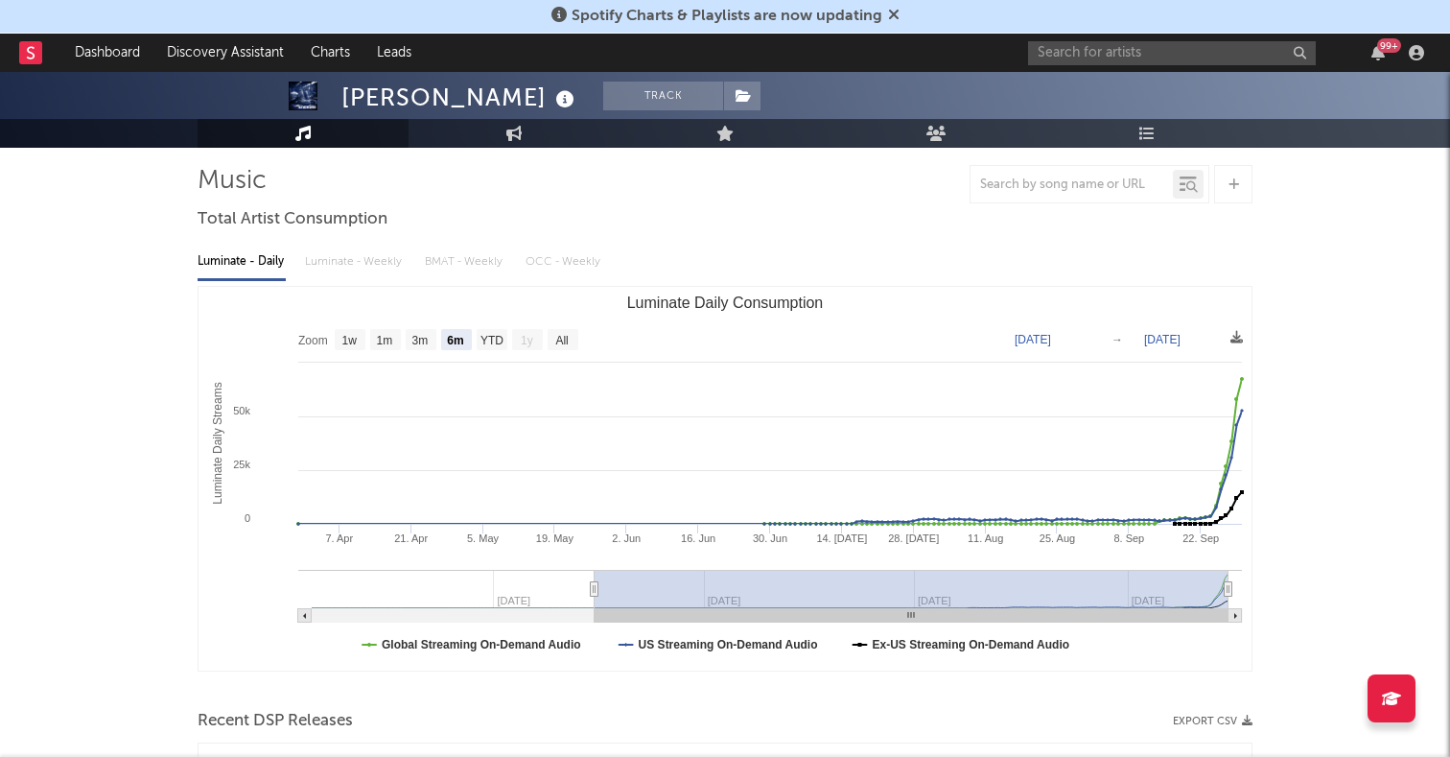
scroll to position [149, 0]
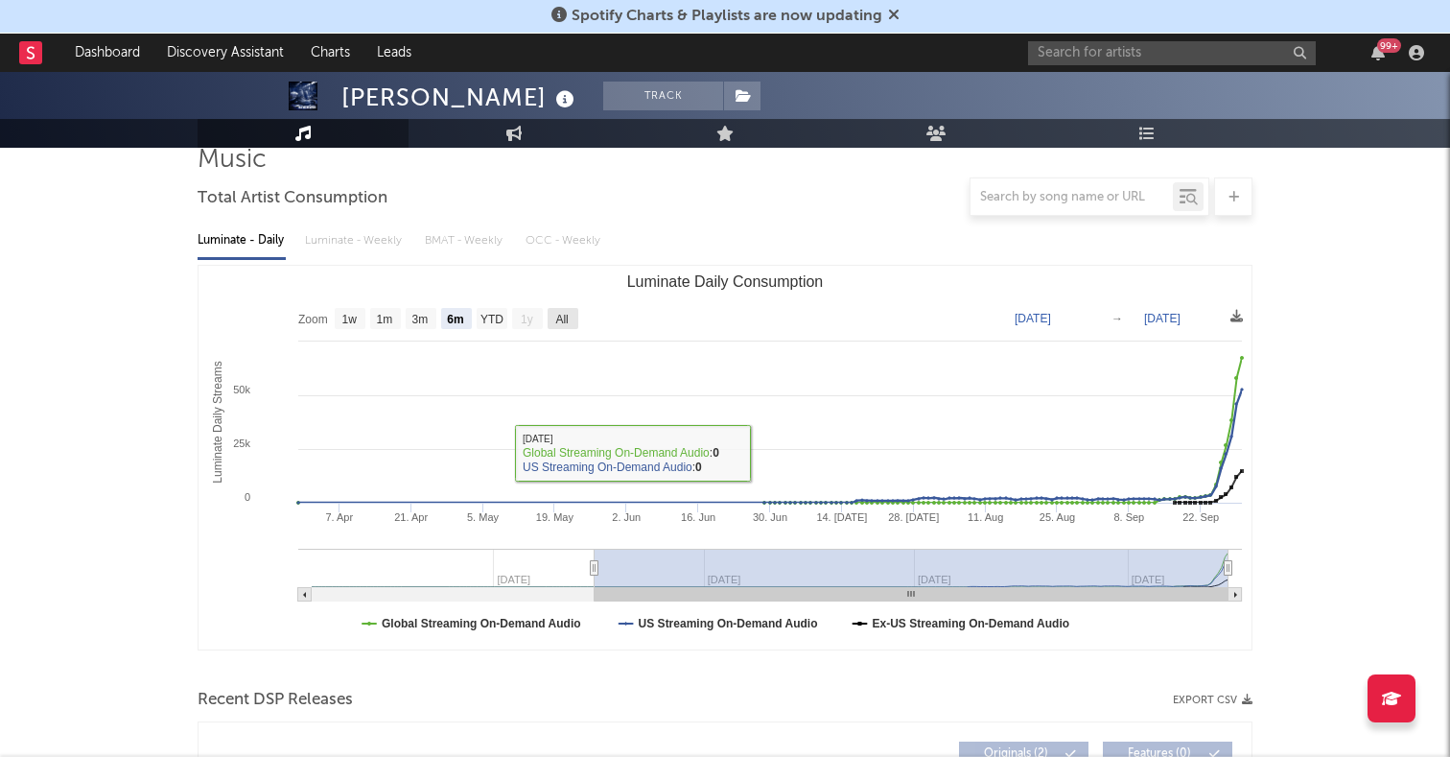
click at [557, 322] on text "All" at bounding box center [561, 319] width 12 height 13
select select "All"
type input "2025-01-07"
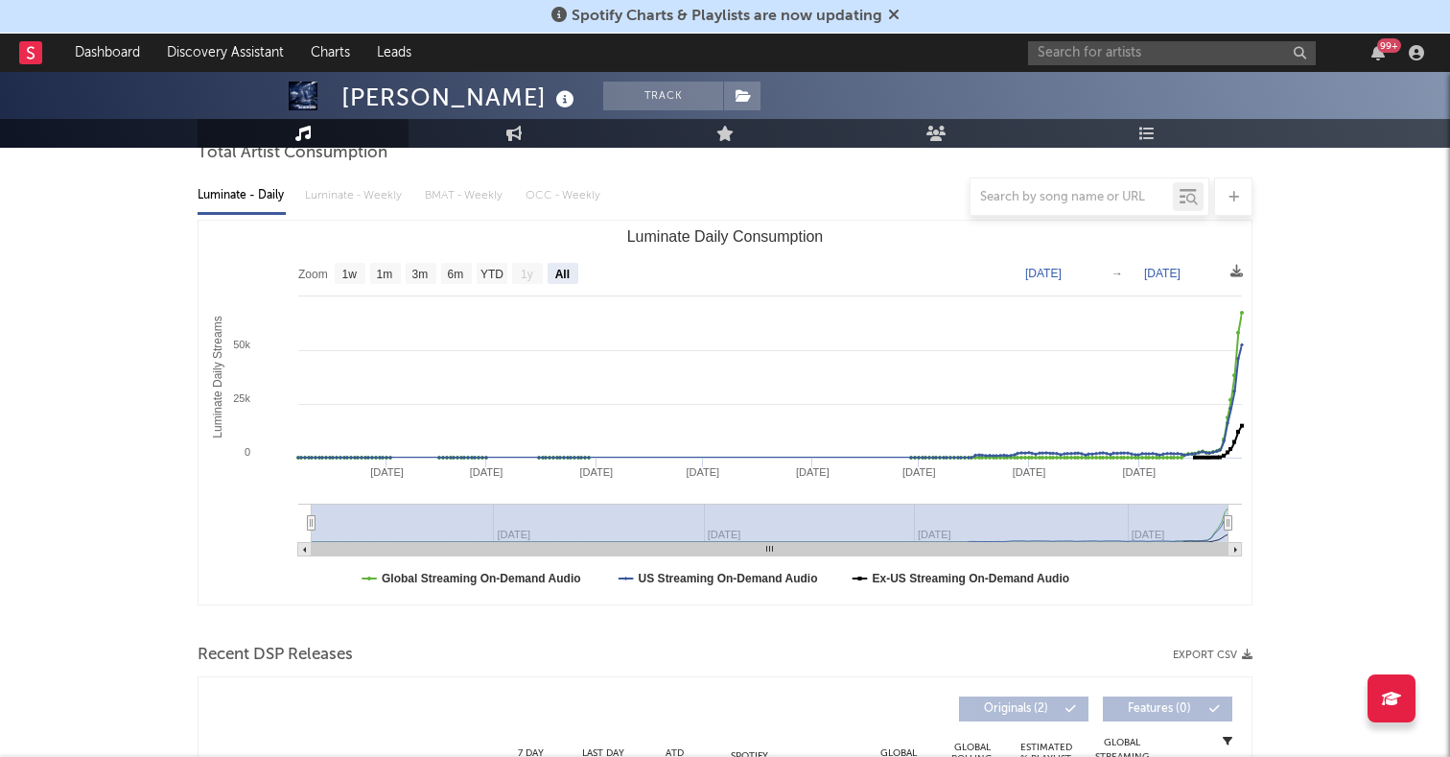
scroll to position [666, 0]
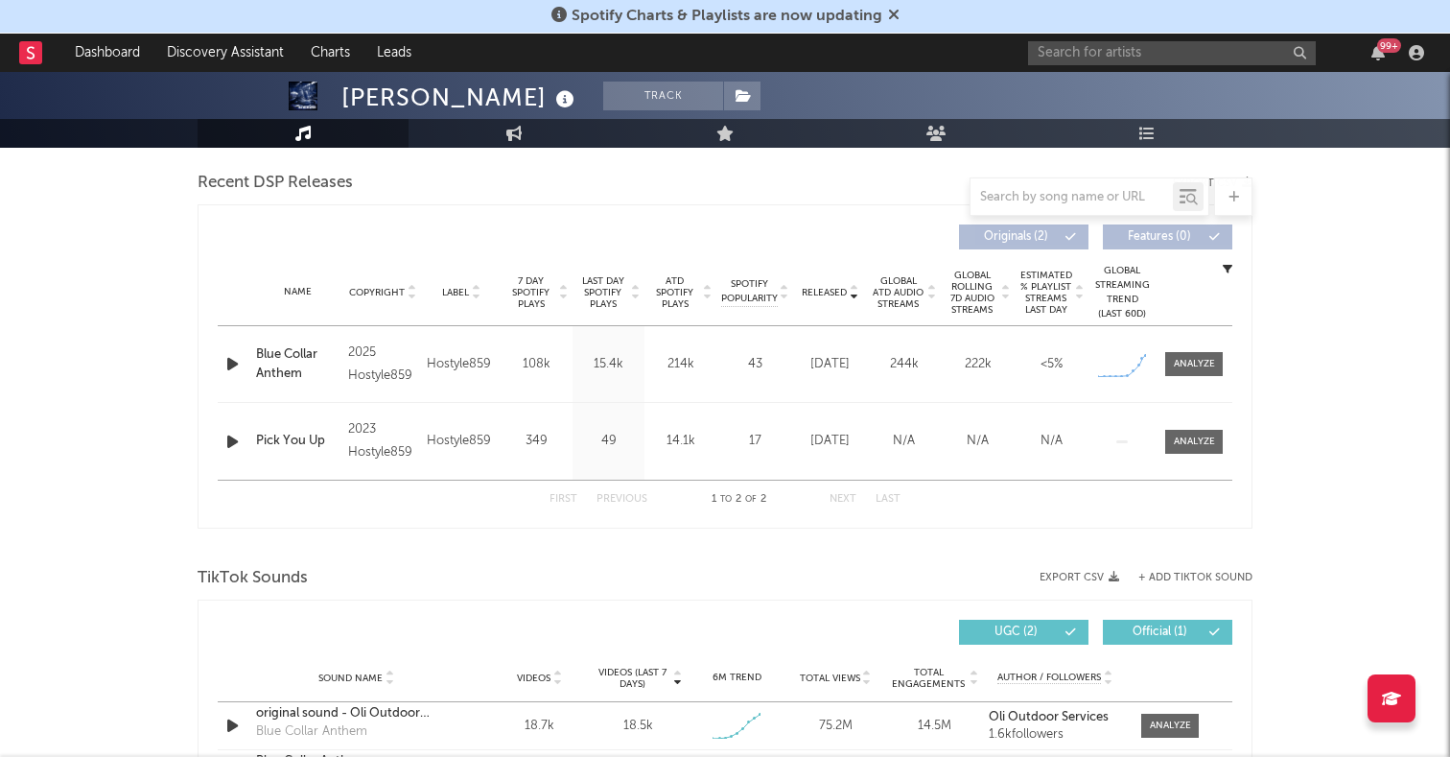
click at [228, 363] on icon "button" at bounding box center [232, 364] width 20 height 24
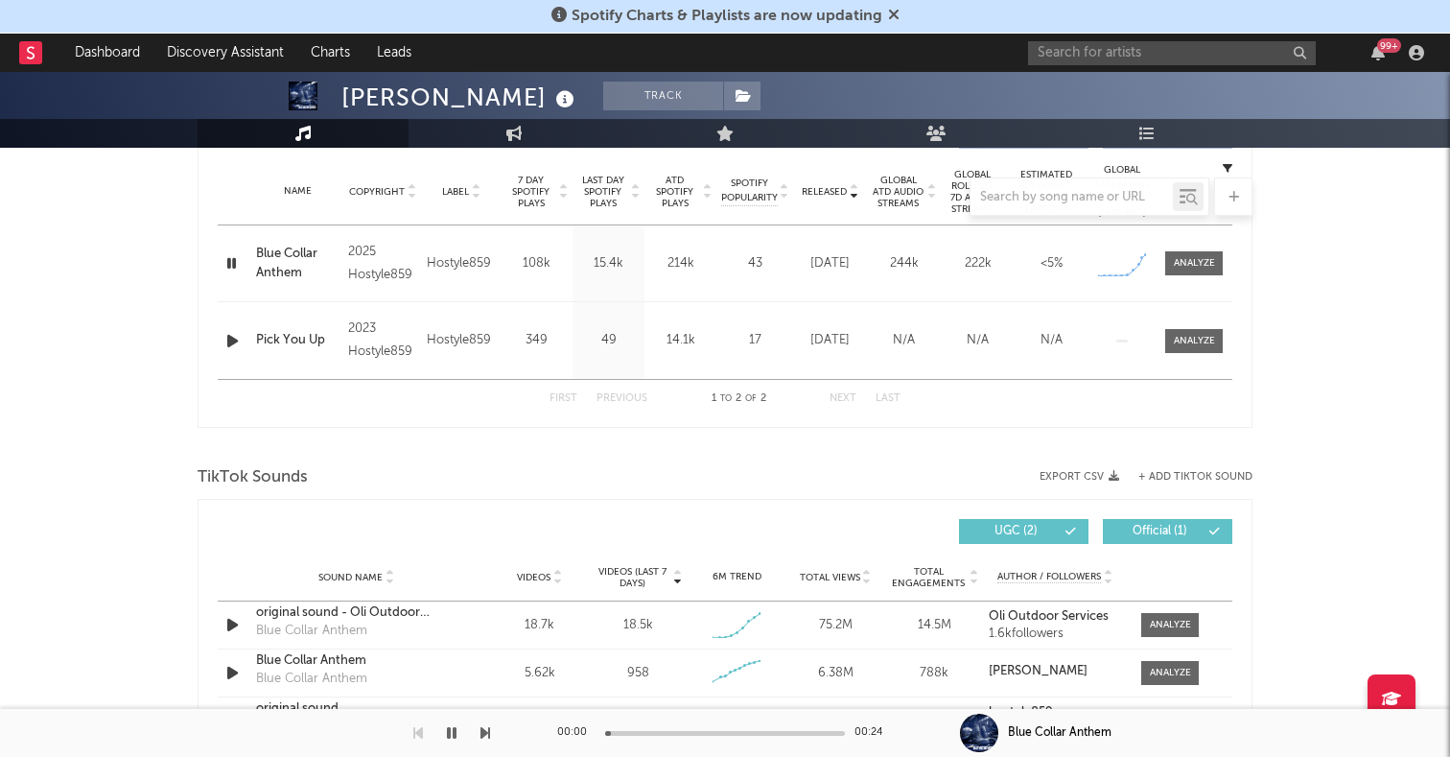
scroll to position [895, 0]
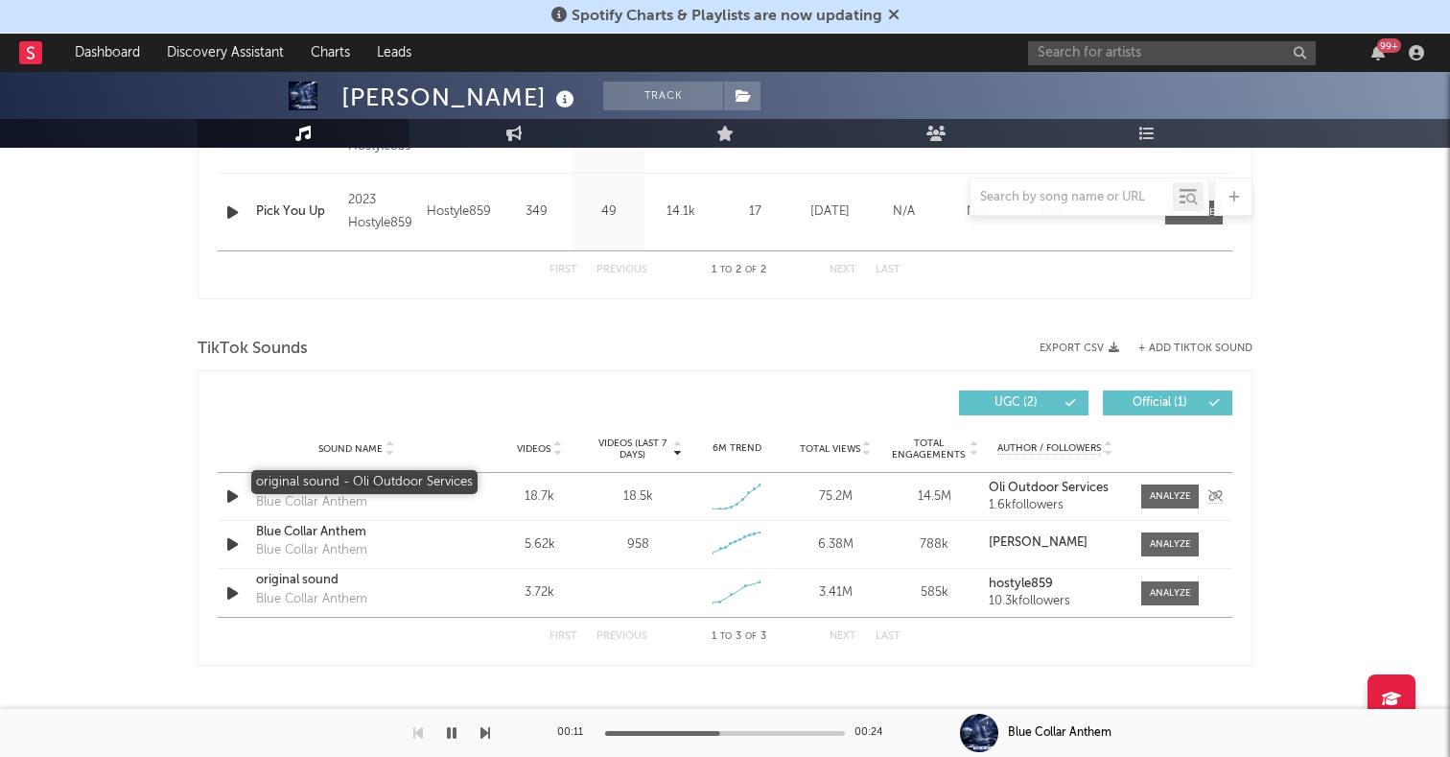
click at [381, 482] on div "original sound - Oli Outdoor Services" at bounding box center [356, 484] width 200 height 19
click at [1081, 45] on input "text" at bounding box center [1172, 53] width 288 height 24
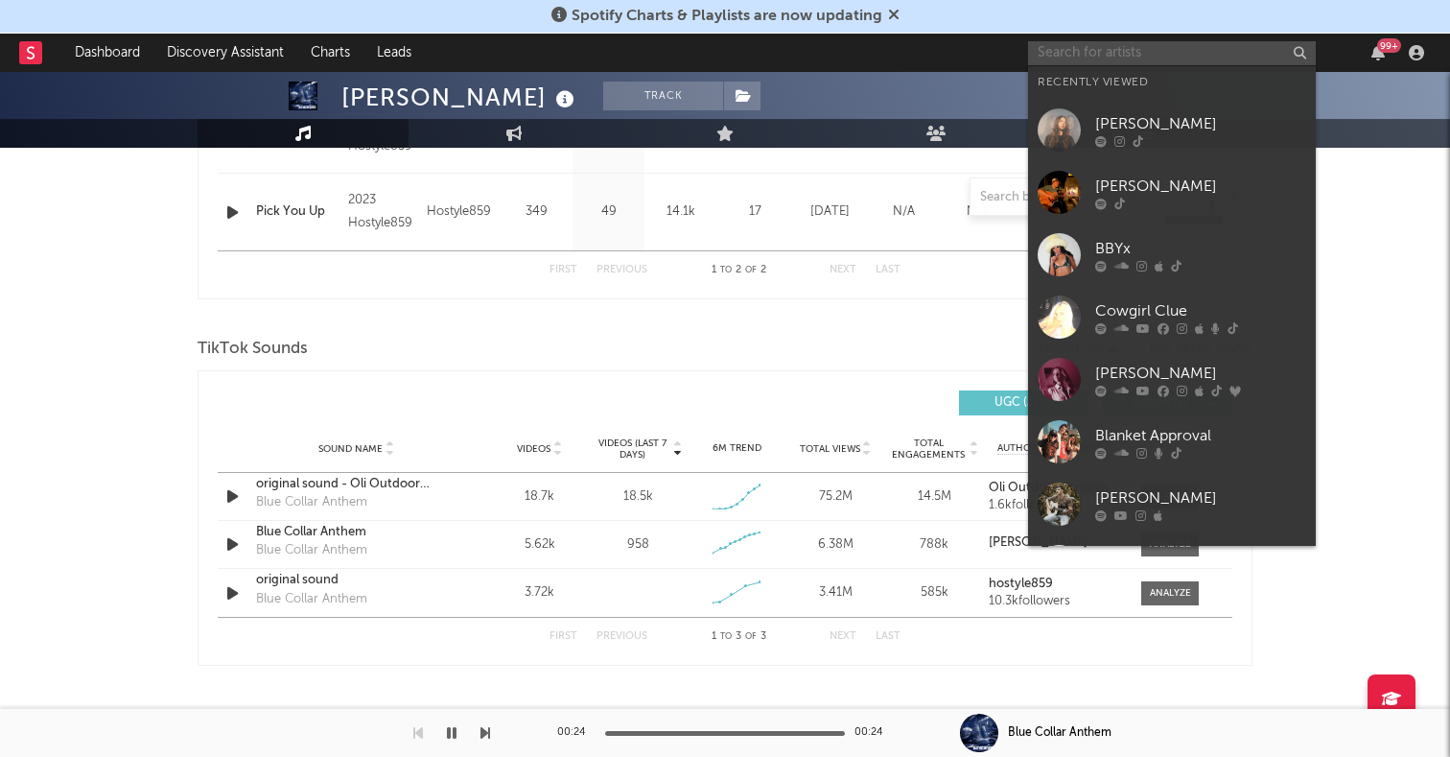
paste input "Louis Russell"
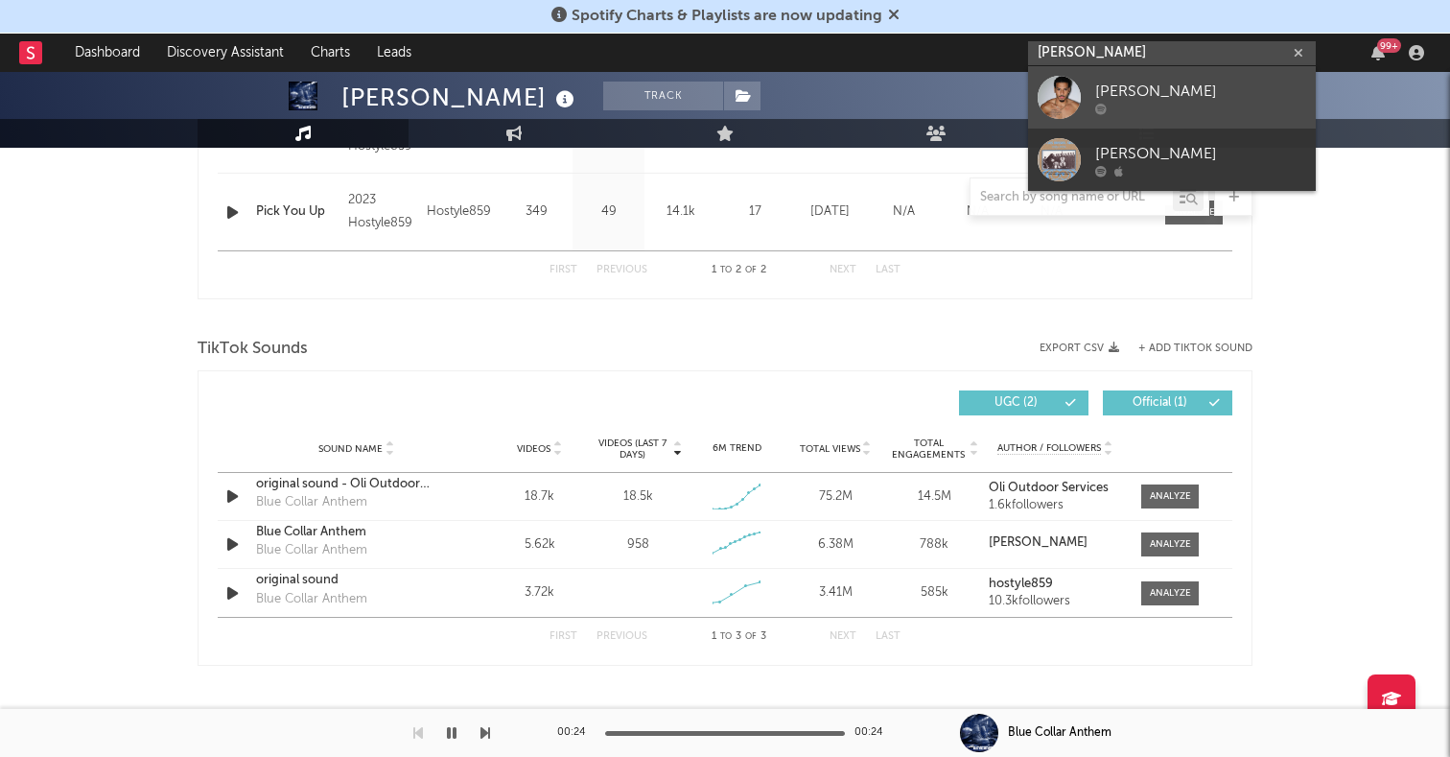
type input "Louis Russell"
click at [1069, 94] on div at bounding box center [1059, 97] width 43 height 43
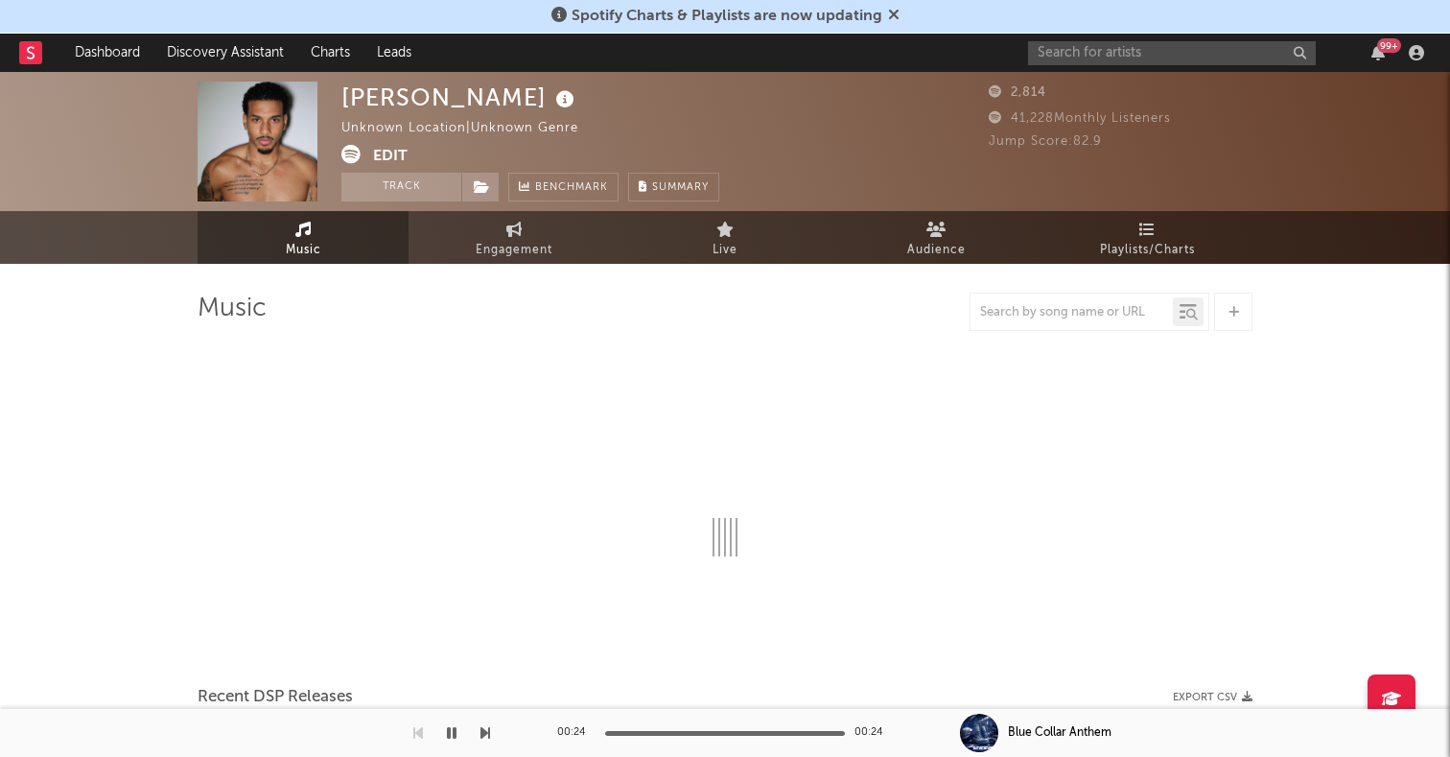
select select "1w"
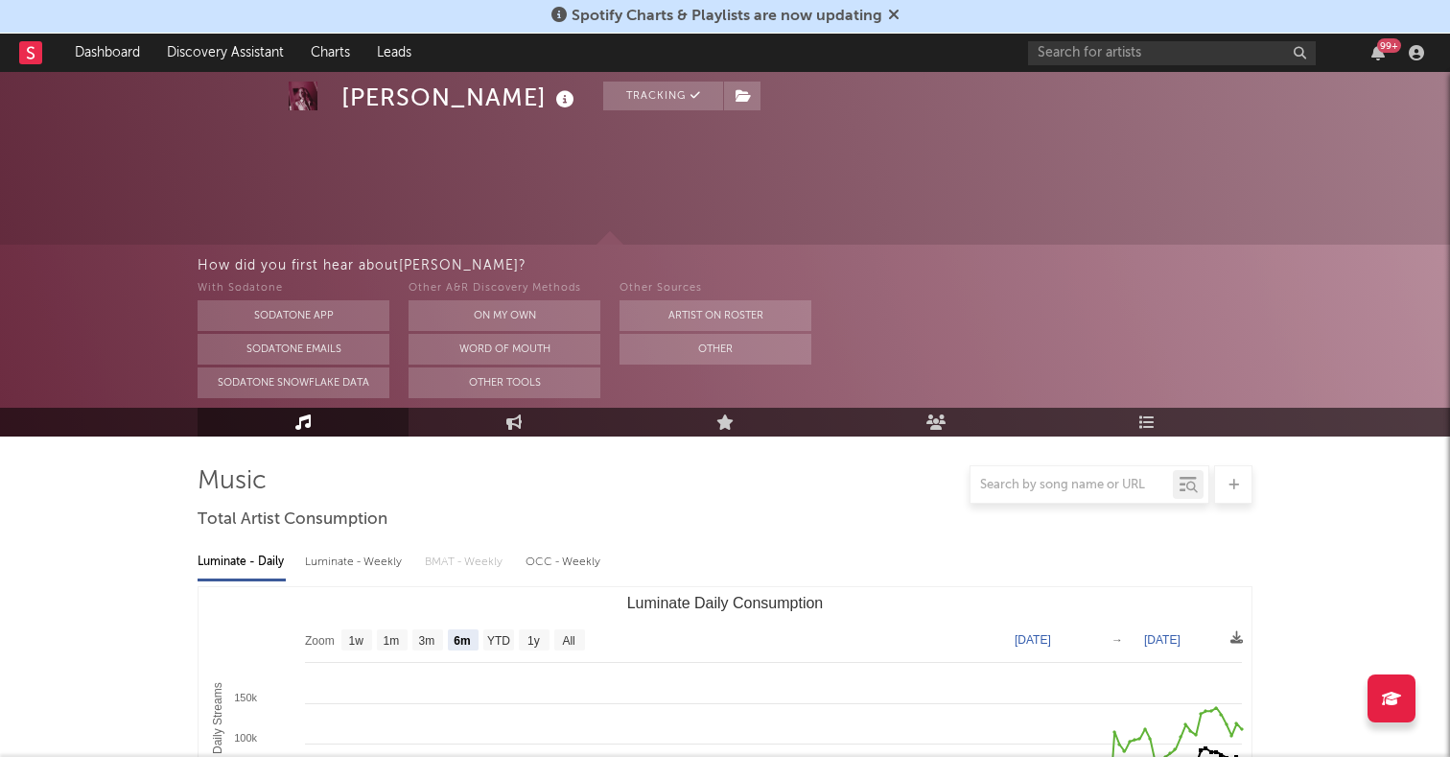
select select "6m"
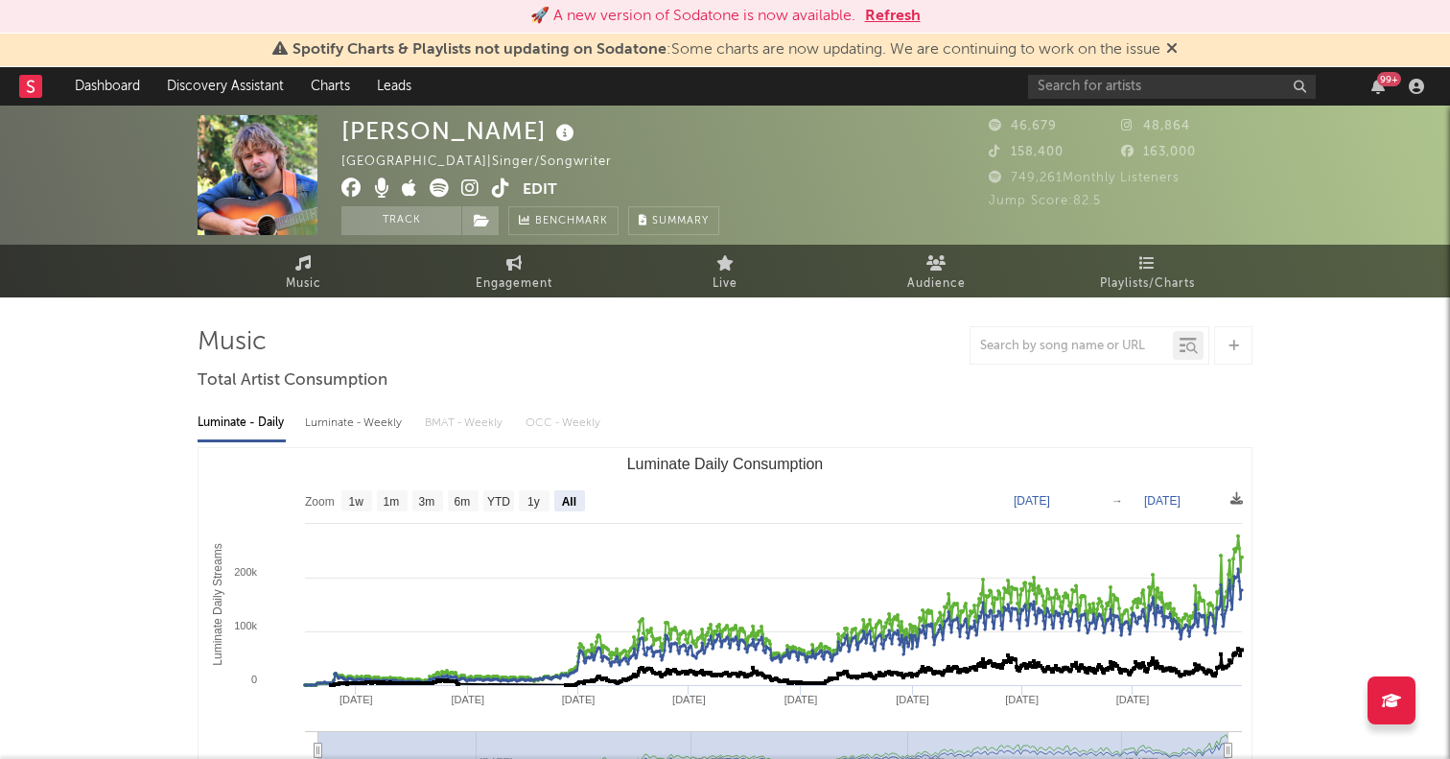
select select "All"
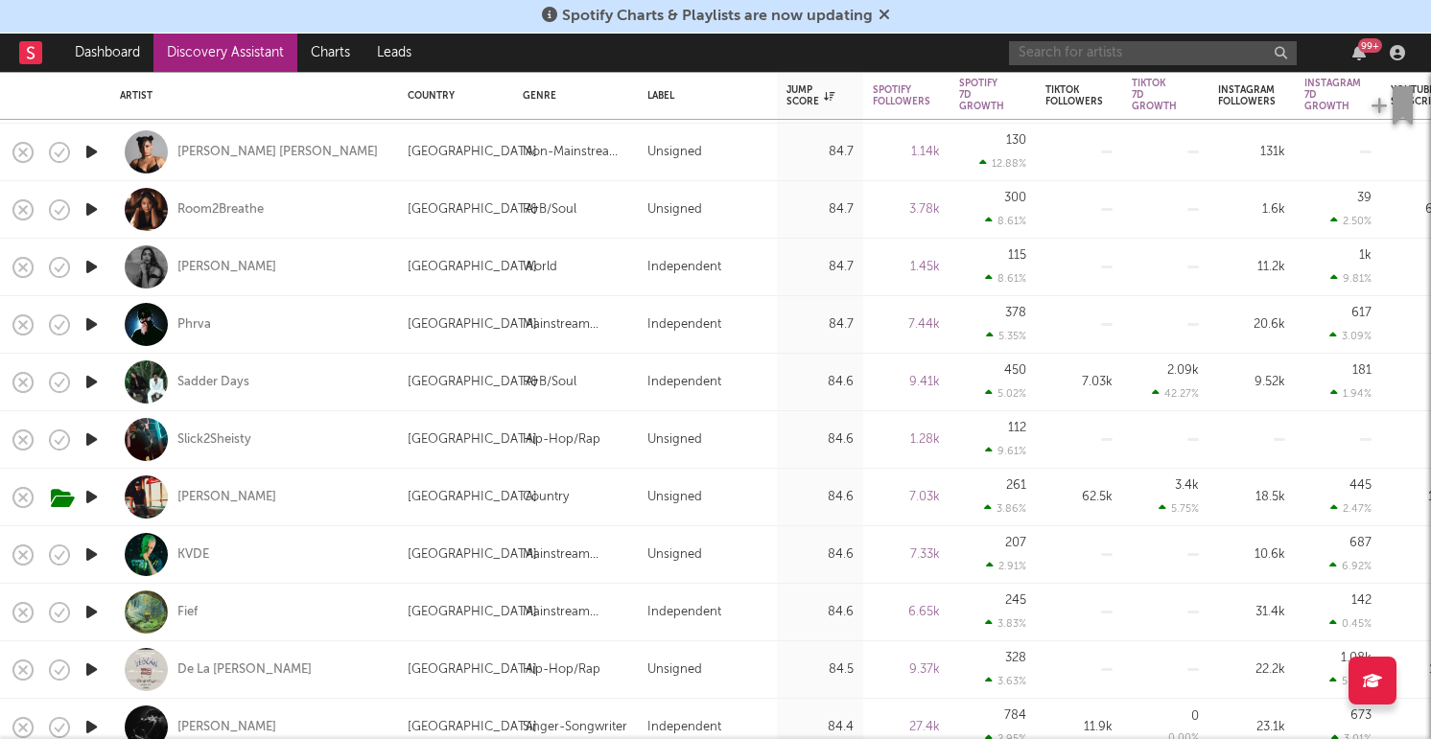
click at [1166, 53] on input "text" at bounding box center [1153, 53] width 288 height 24
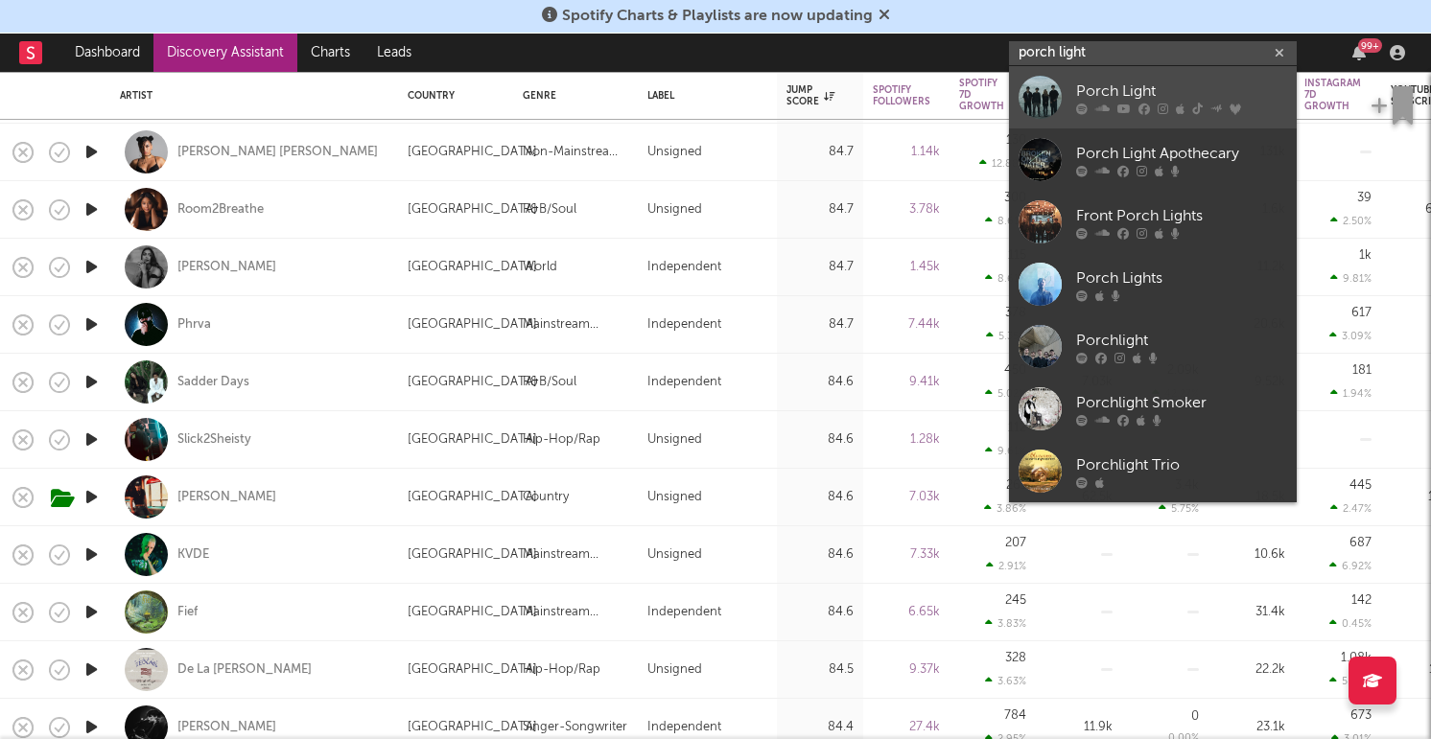
type input "porch light"
click at [1041, 82] on div at bounding box center [1039, 97] width 43 height 43
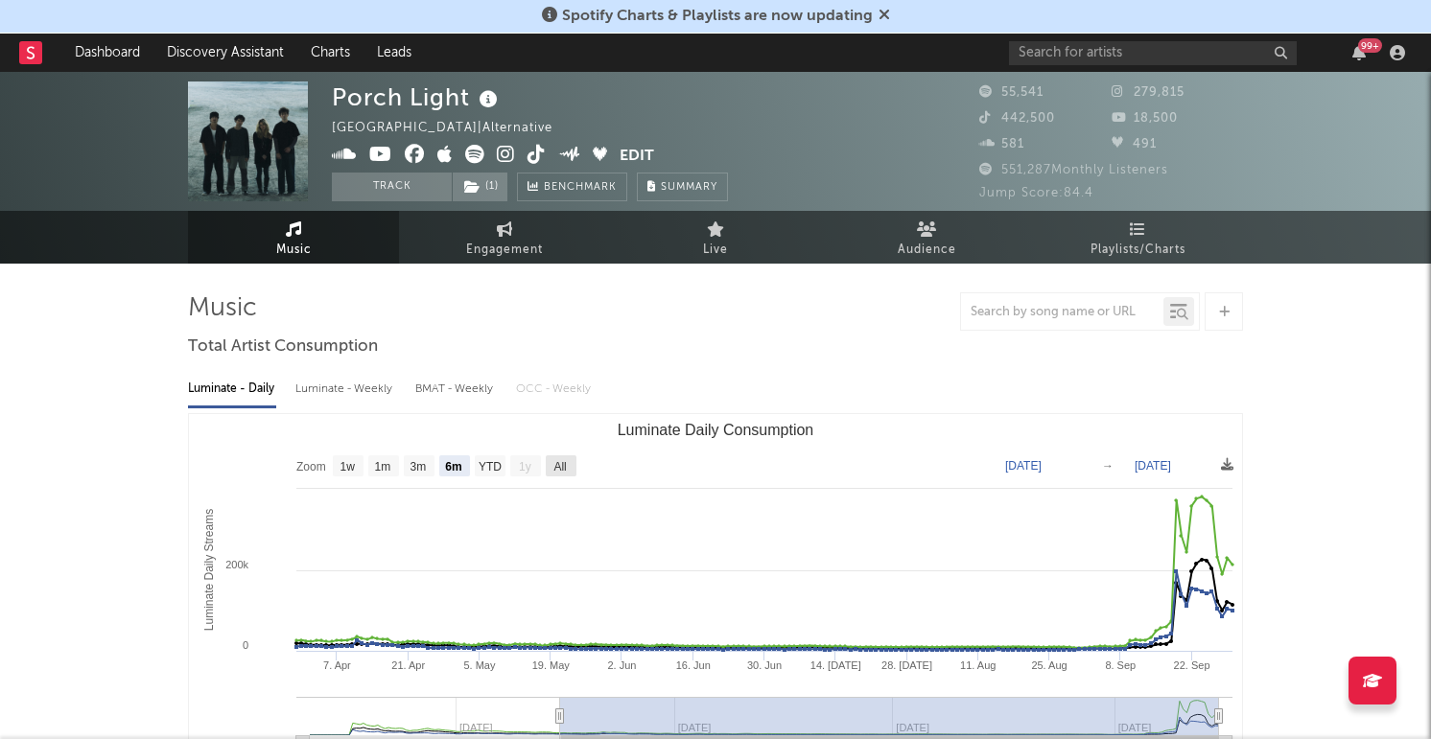
click at [558, 464] on text "All" at bounding box center [559, 466] width 12 height 13
select select "All"
type input "2025-01-19"
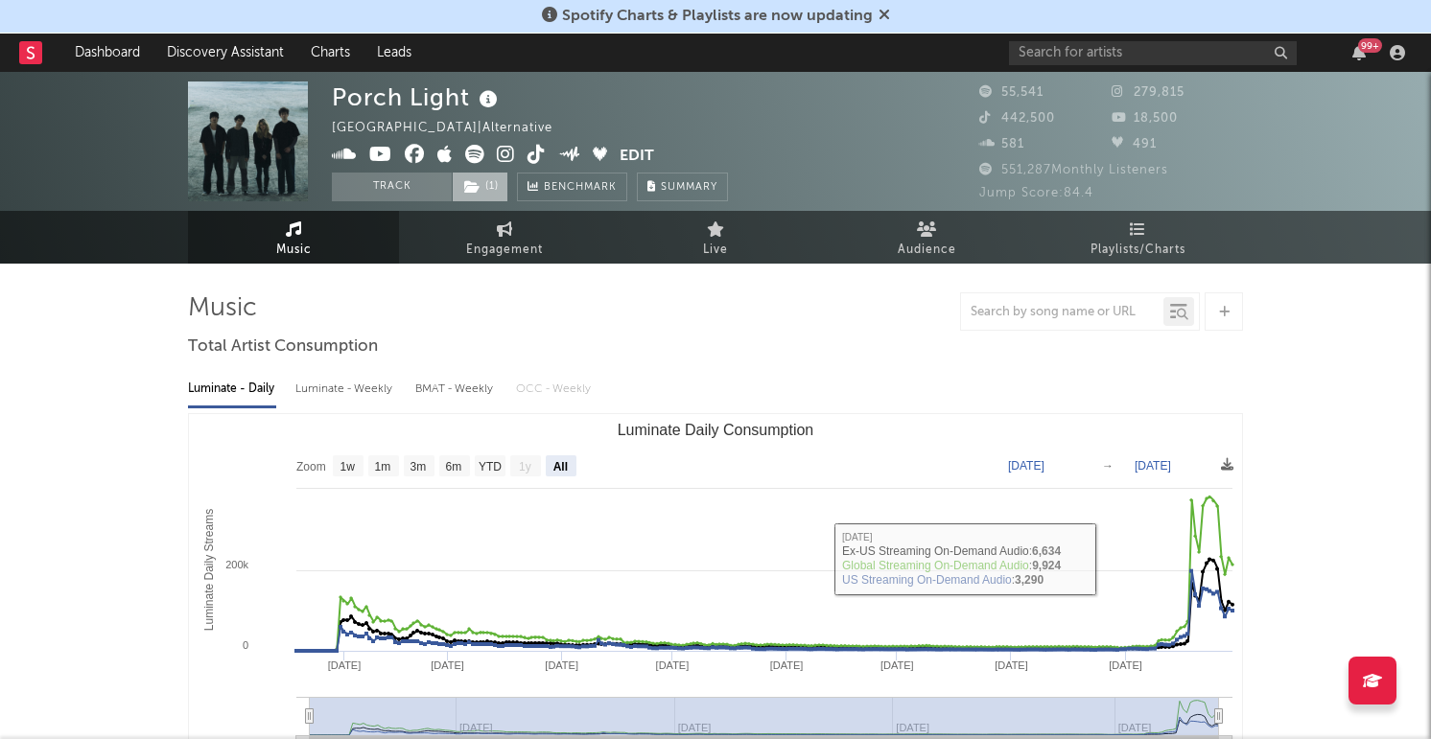
click at [501, 179] on span "( 1 )" at bounding box center [480, 187] width 57 height 29
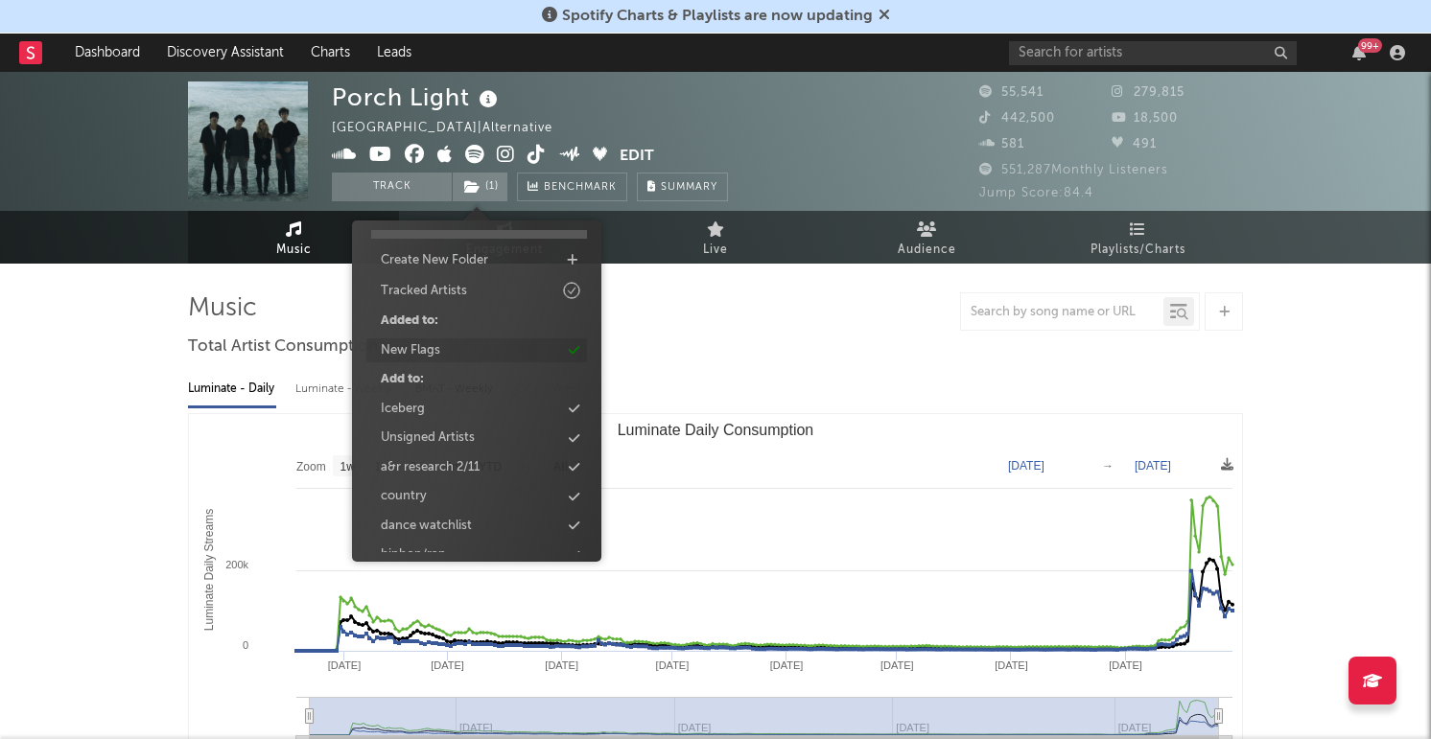
scroll to position [47, 0]
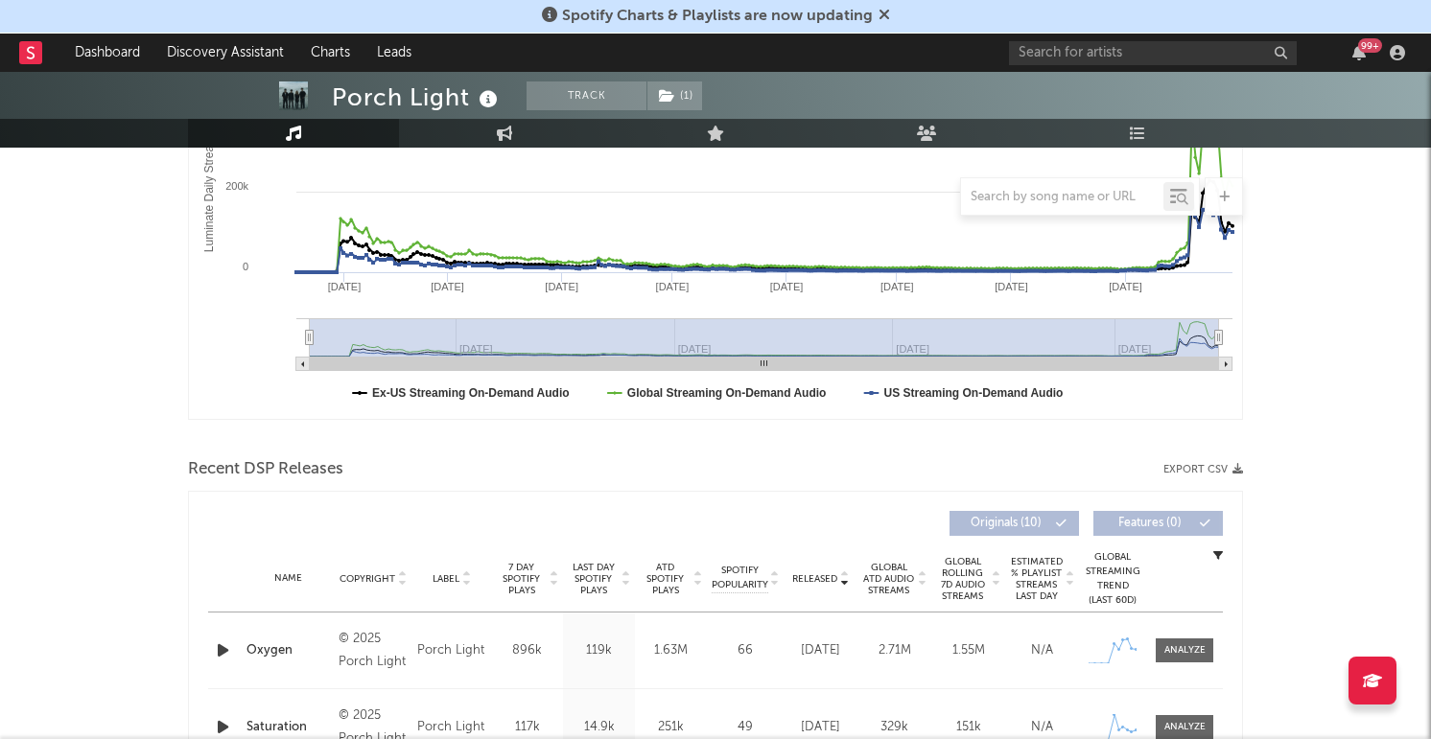
scroll to position [199, 0]
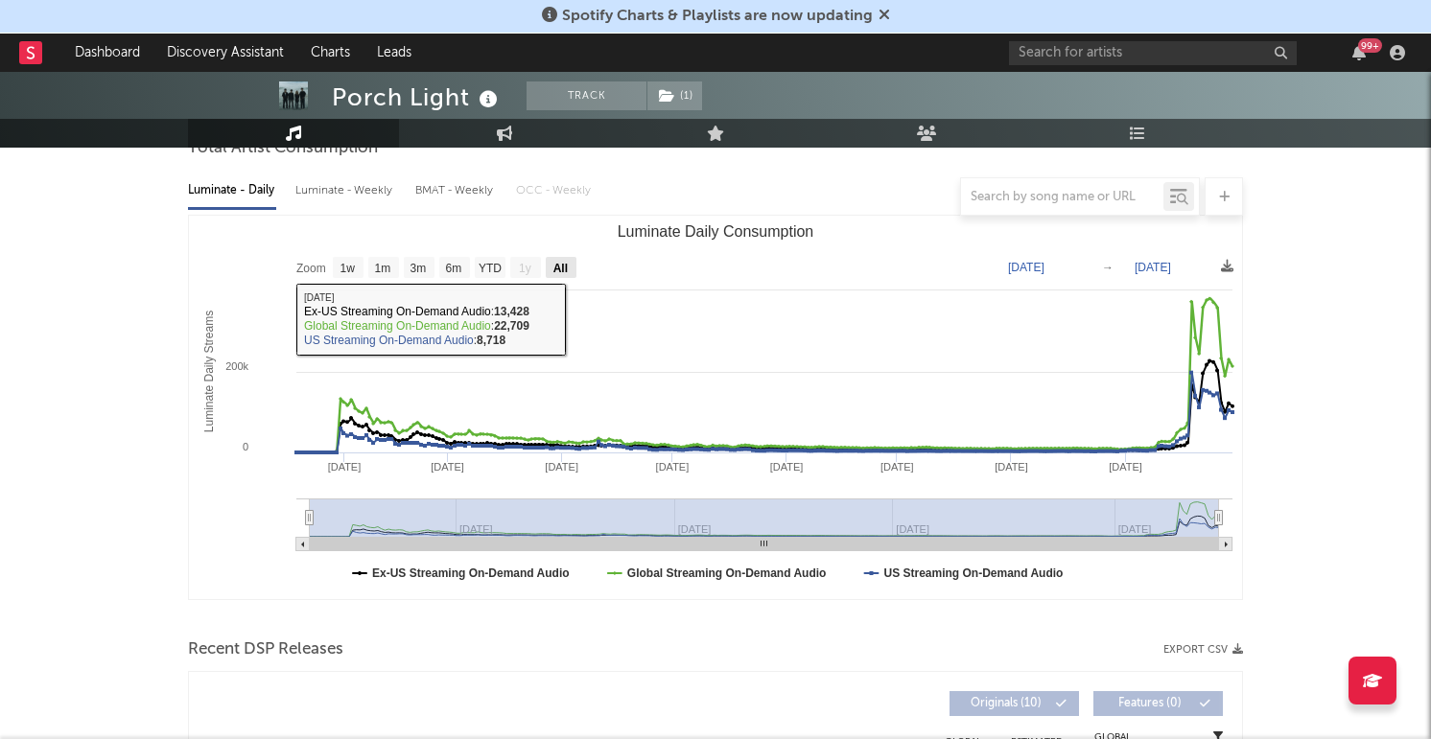
click at [563, 262] on text "All" at bounding box center [560, 268] width 14 height 13
select select "All"
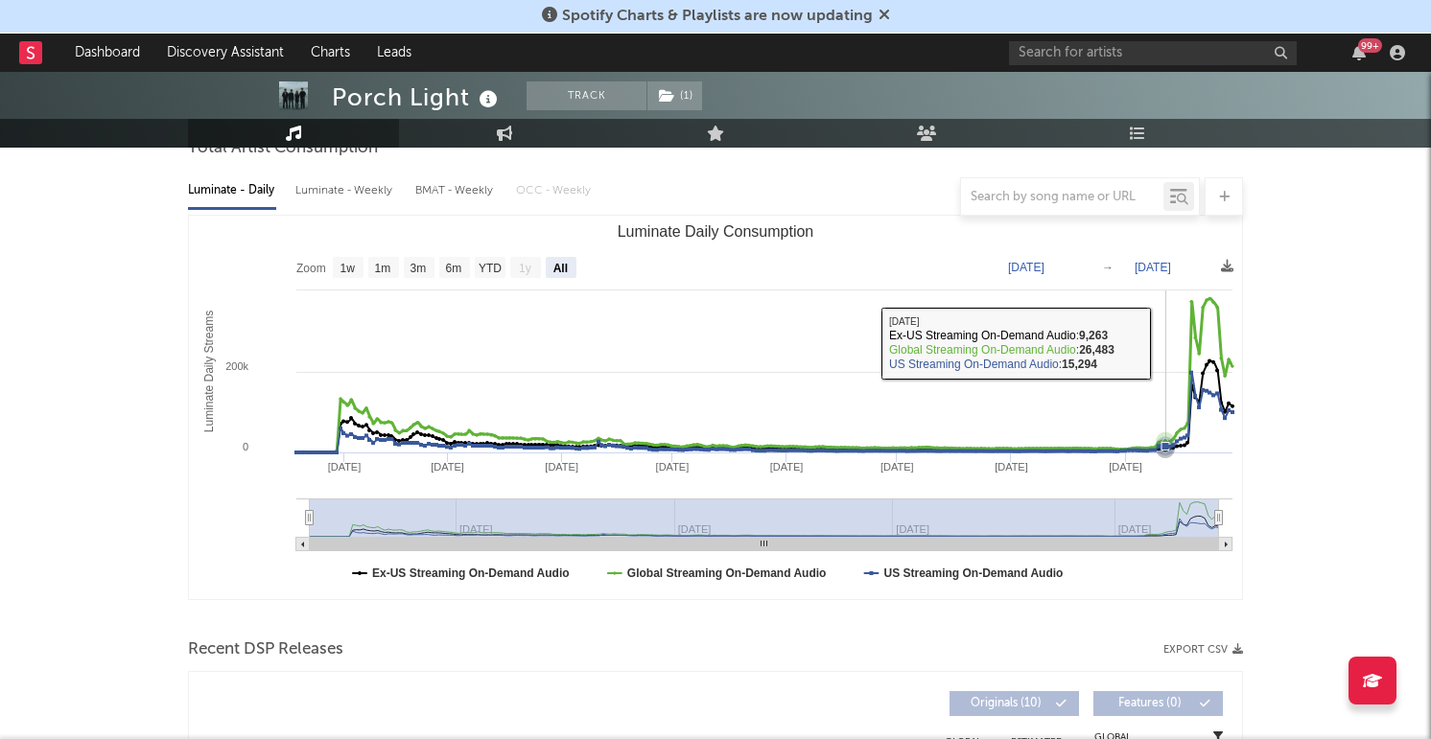
click at [1166, 346] on rect "Luminate Daily Consumption" at bounding box center [715, 408] width 1053 height 384
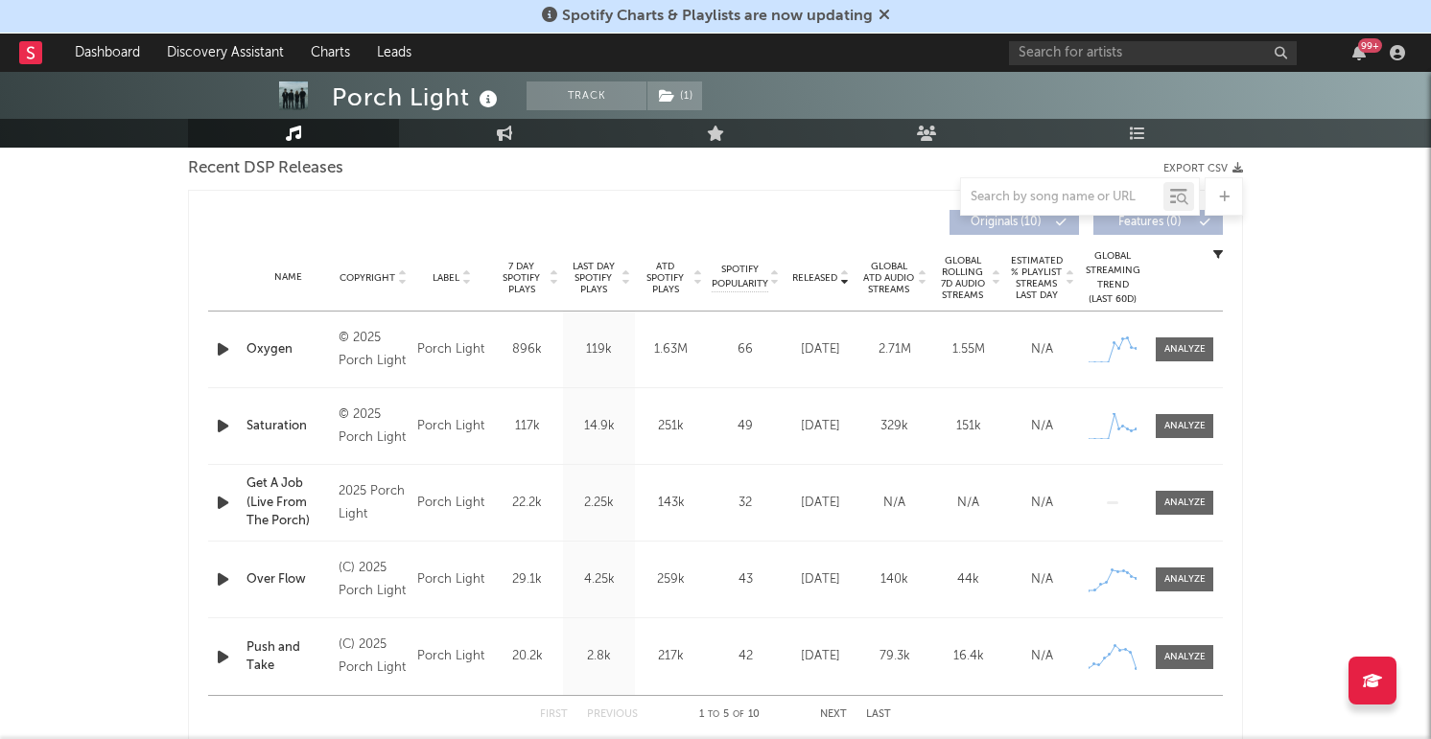
scroll to position [674, 0]
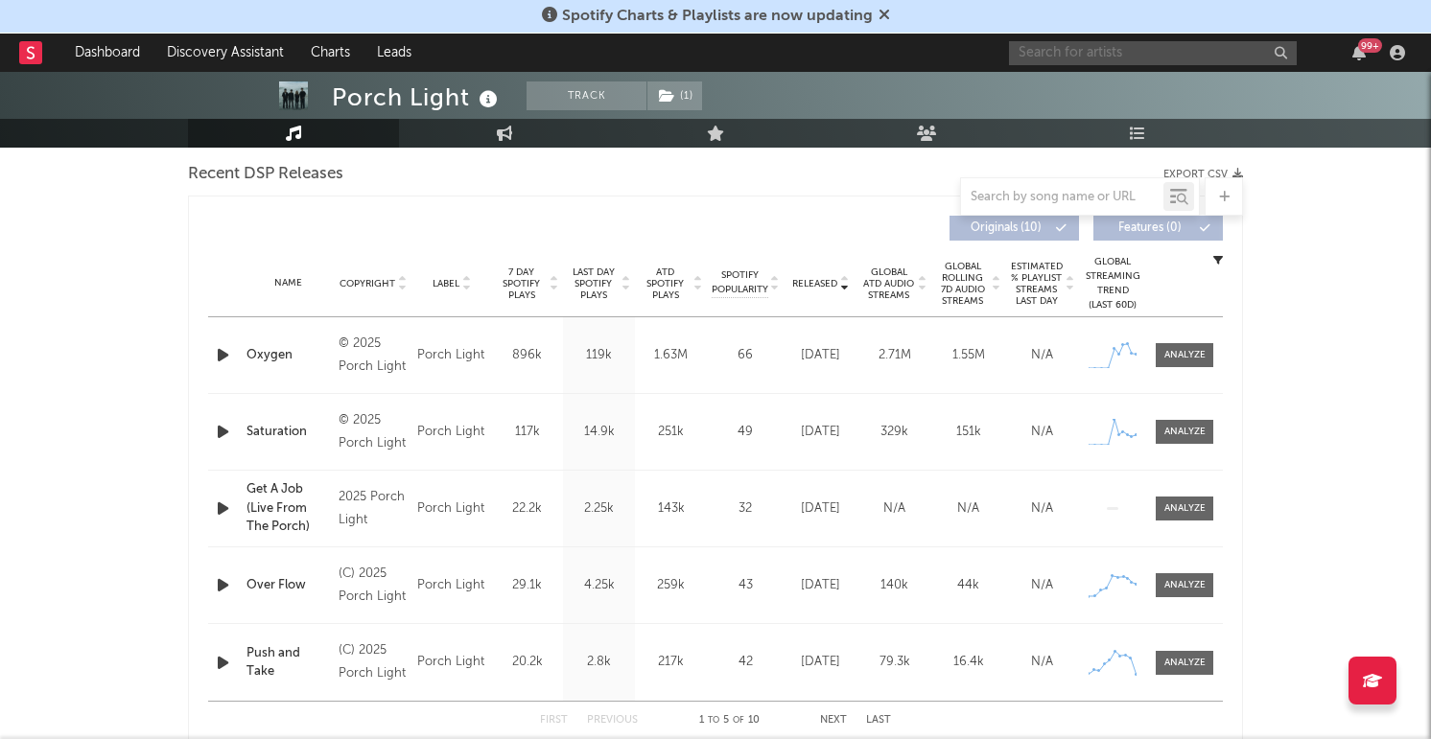
click at [1057, 56] on input "text" at bounding box center [1153, 53] width 288 height 24
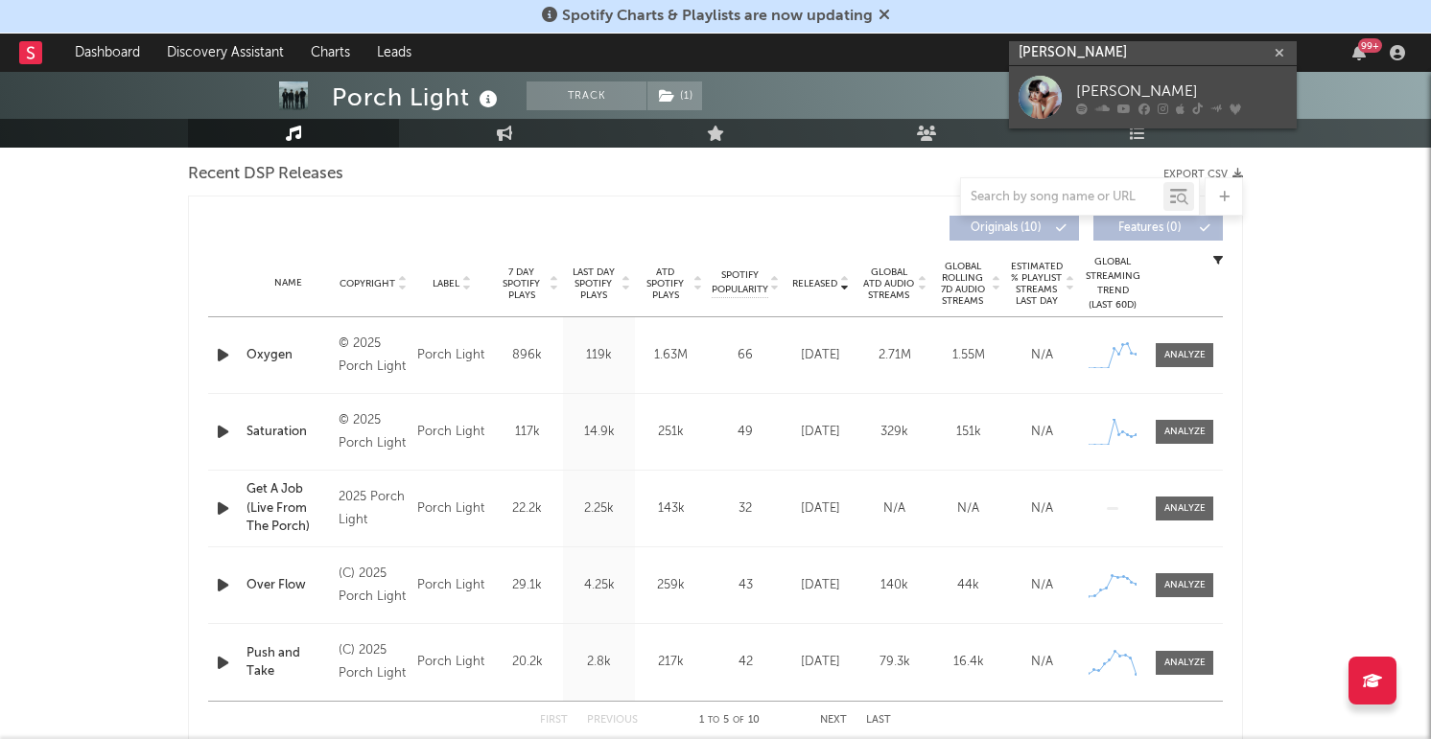
type input "mikayla gei"
click at [1051, 86] on div at bounding box center [1039, 97] width 43 height 43
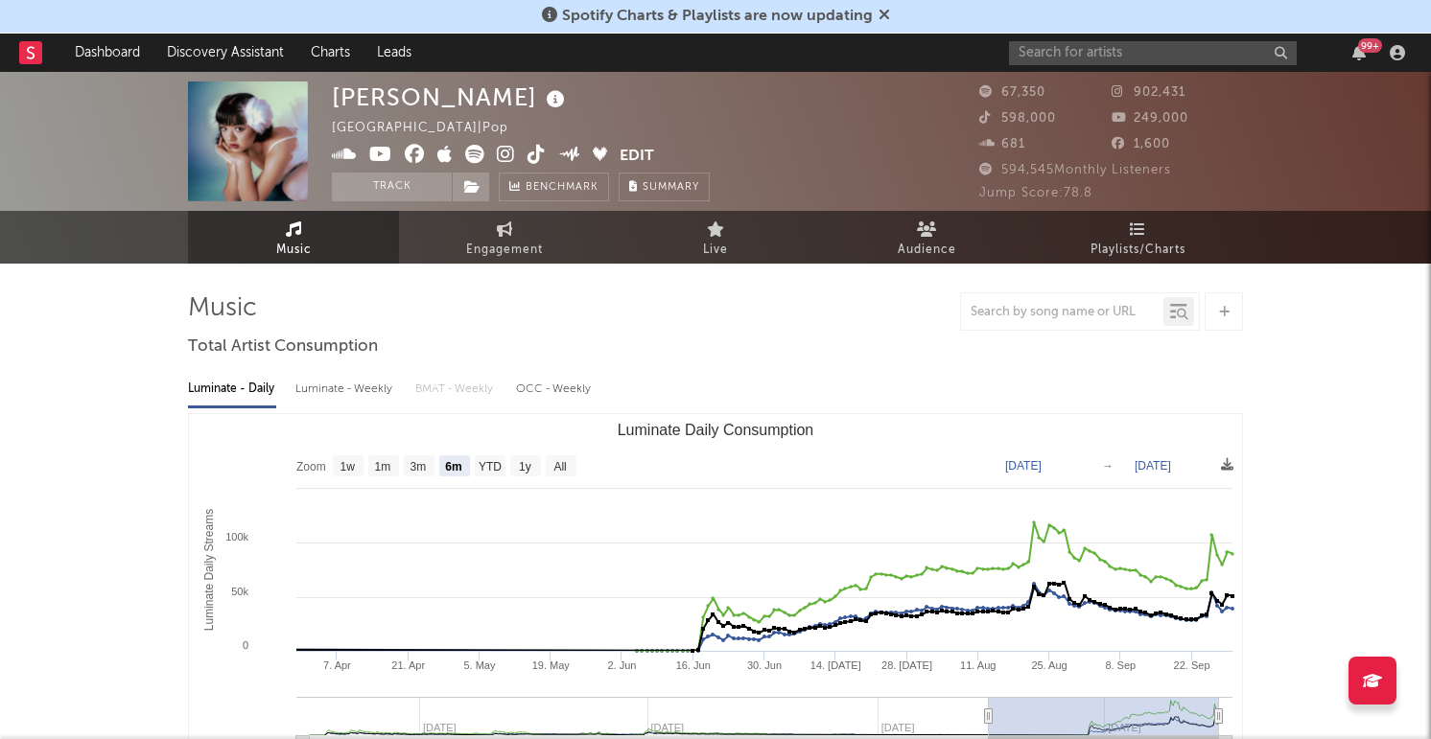
click at [573, 471] on rect "Luminate Daily Consumption" at bounding box center [561, 466] width 31 height 21
select select "All"
type input "2023-10-05"
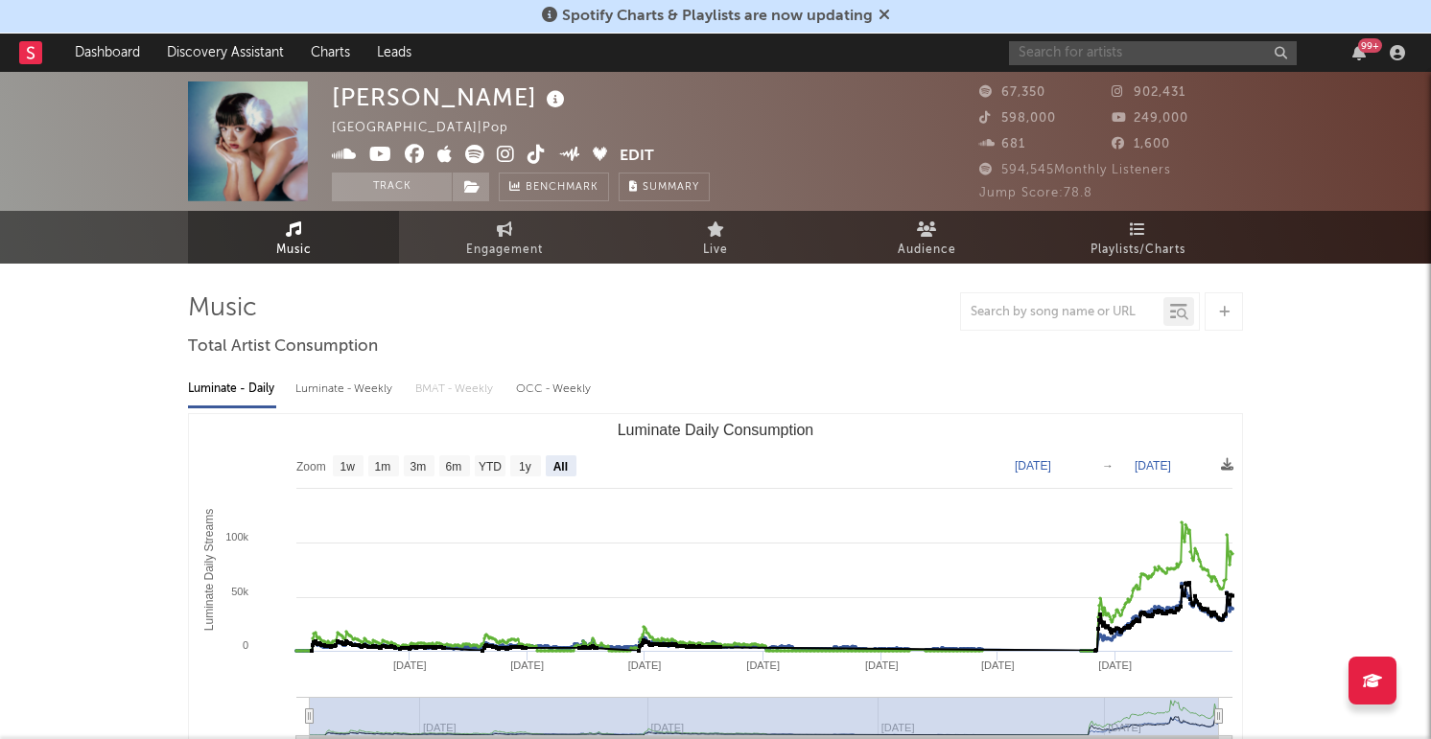
click at [1148, 57] on input "text" at bounding box center [1153, 53] width 288 height 24
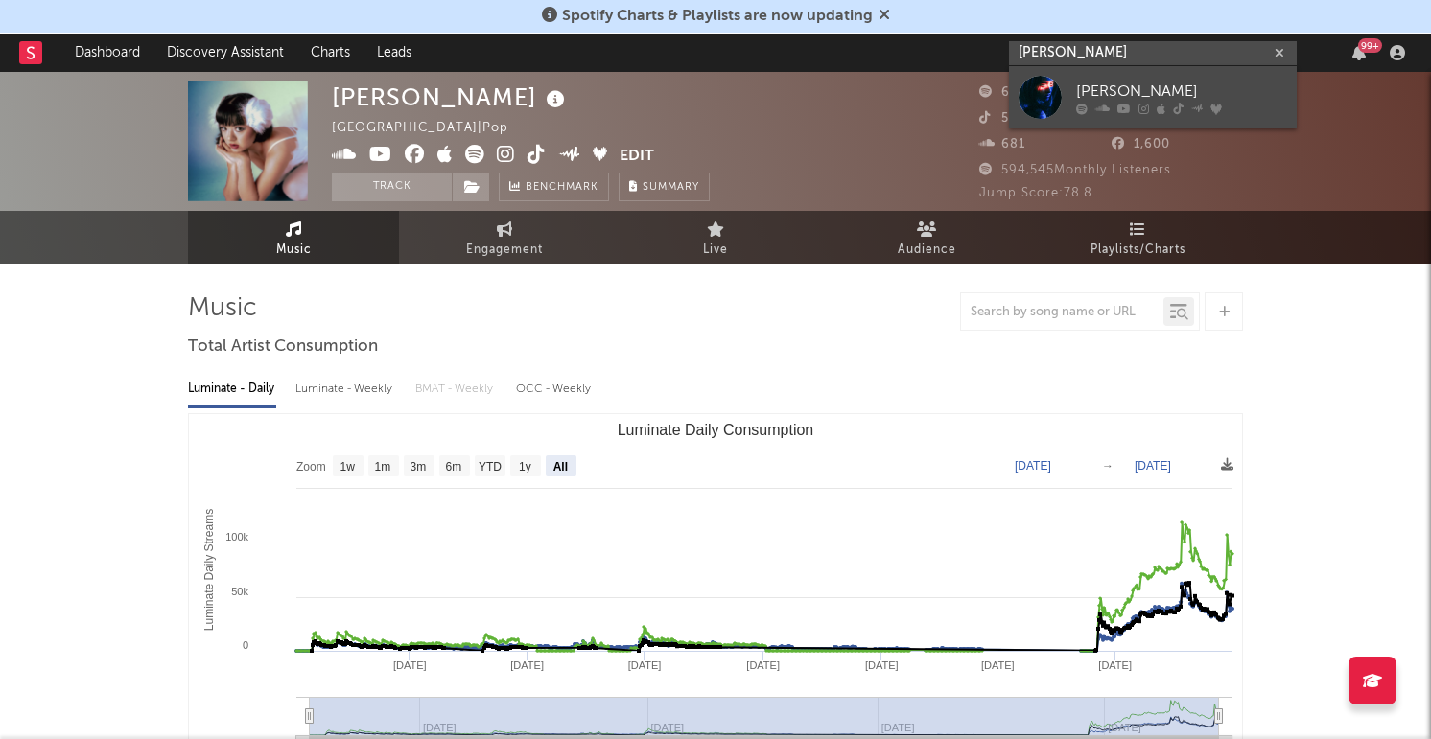
type input "ella boh"
click at [1017, 92] on link "Ella Boh" at bounding box center [1153, 97] width 288 height 62
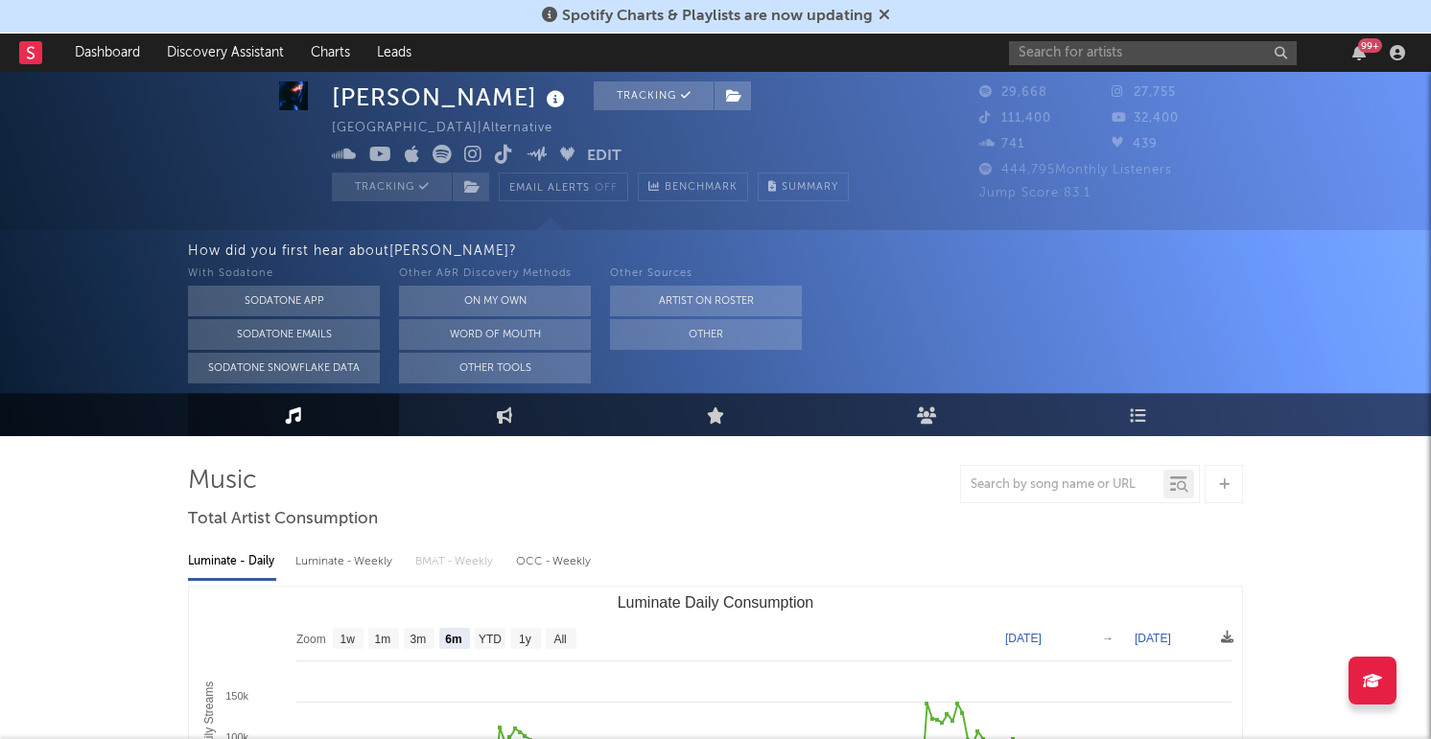
scroll to position [105, 0]
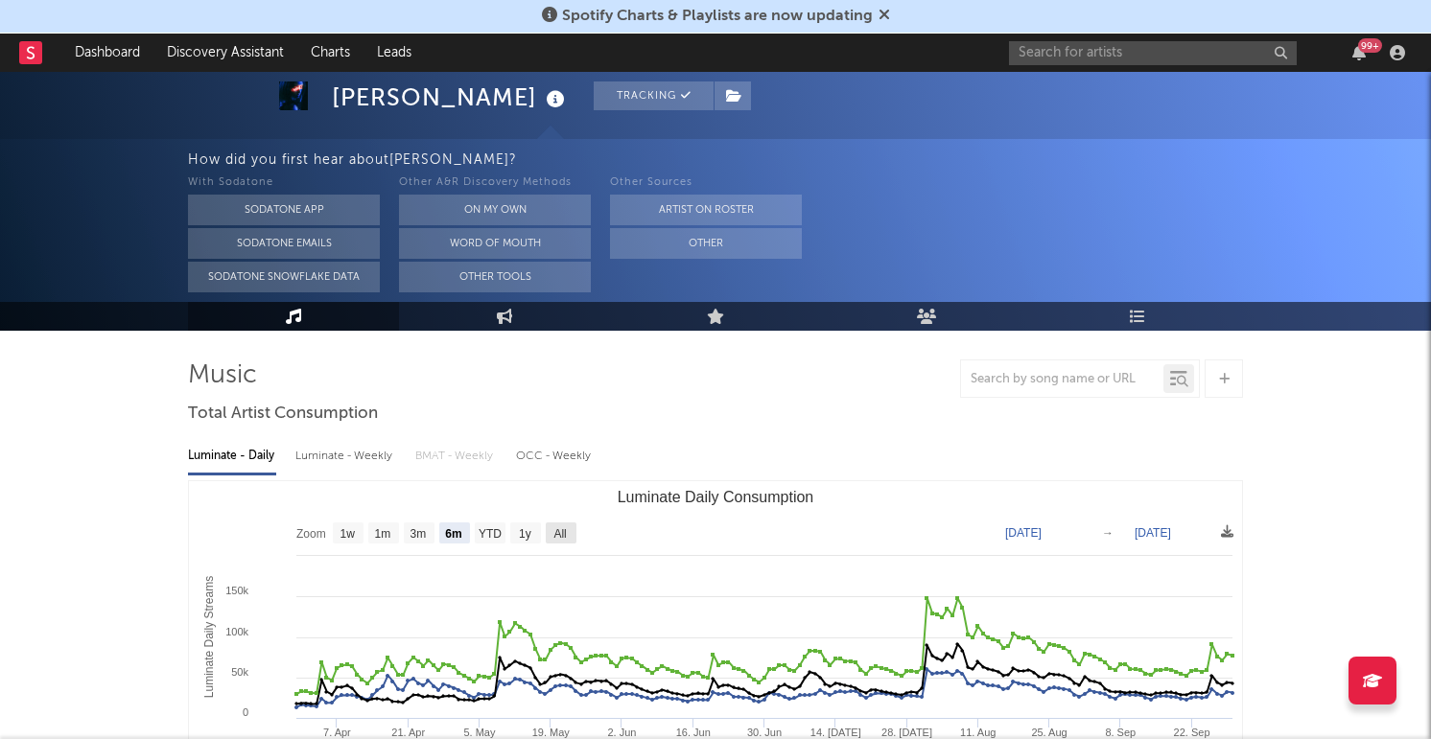
click at [565, 536] on text "All" at bounding box center [559, 533] width 12 height 13
select select "All"
type input "2021-03-31"
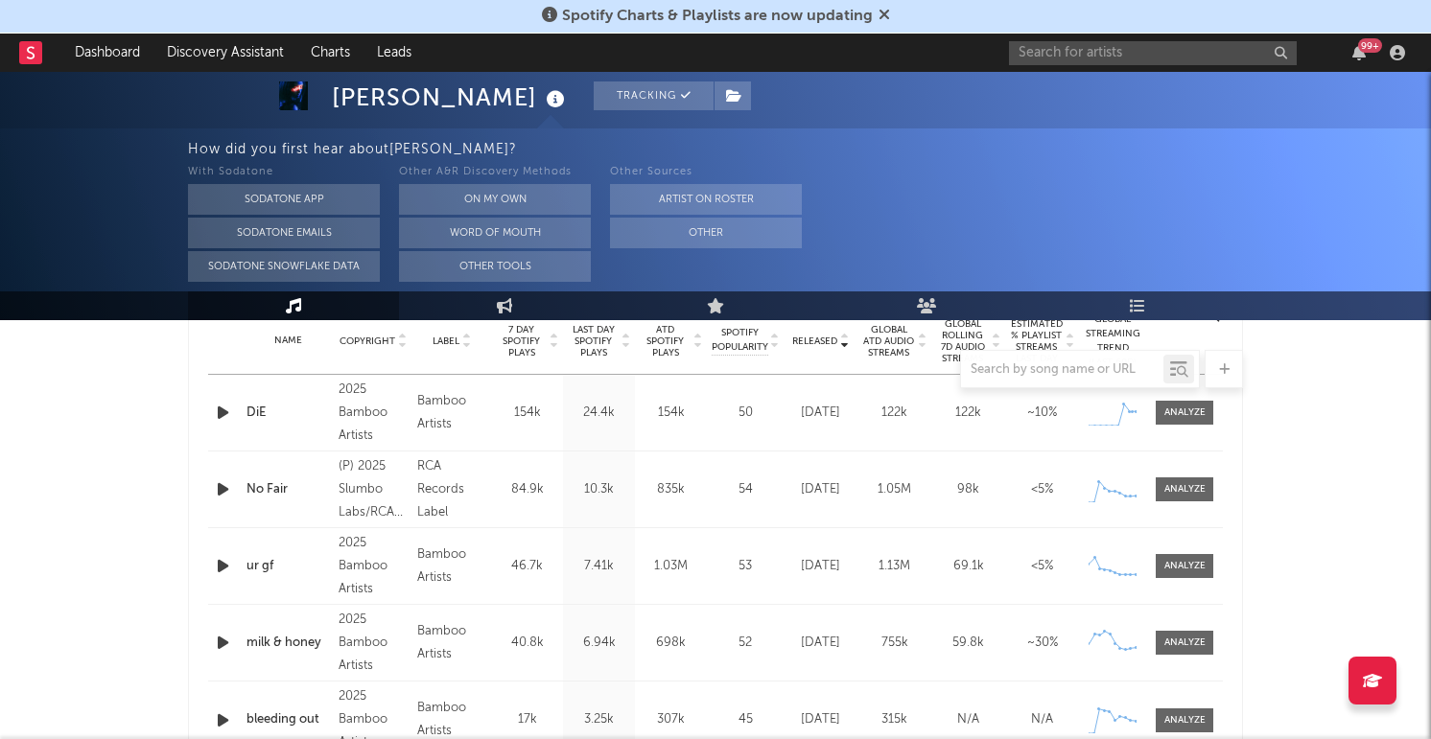
scroll to position [820, 0]
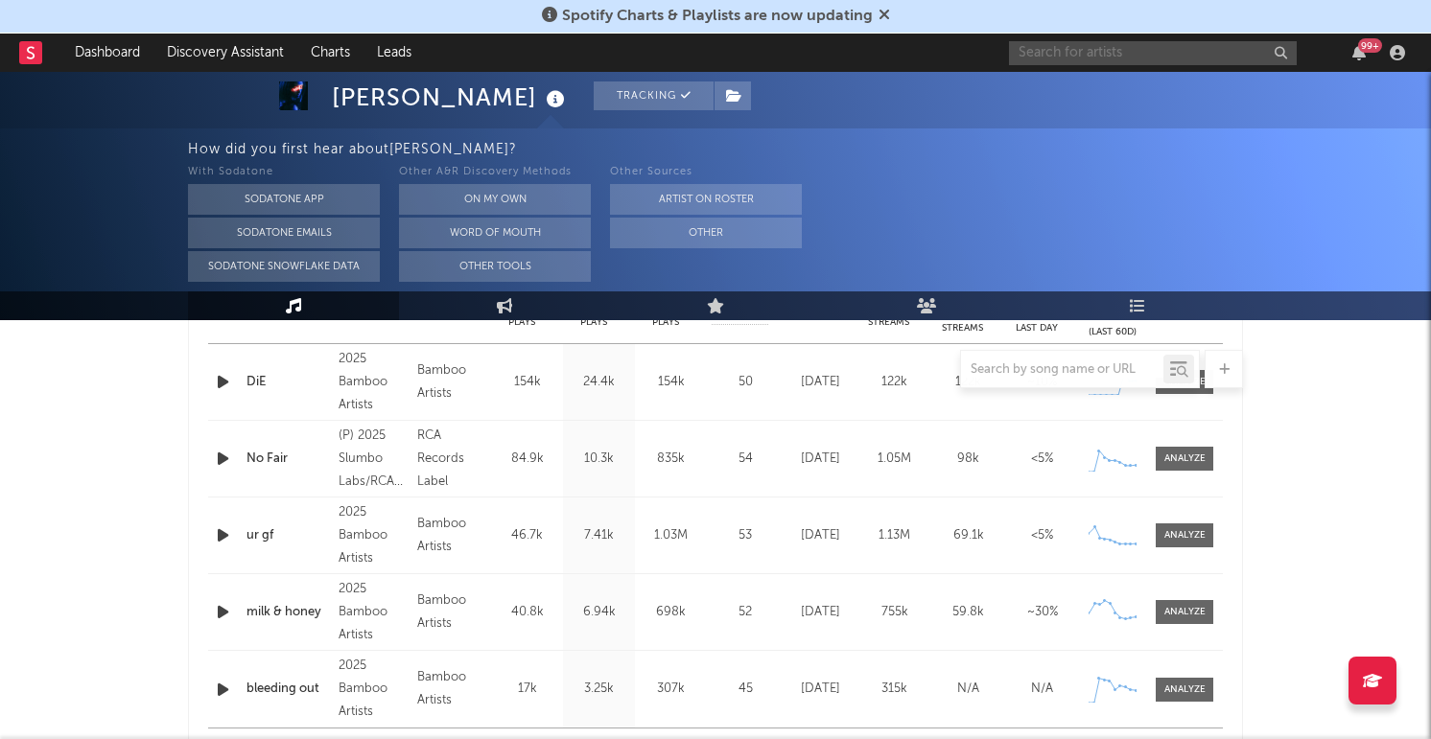
click at [1196, 48] on input "text" at bounding box center [1153, 53] width 288 height 24
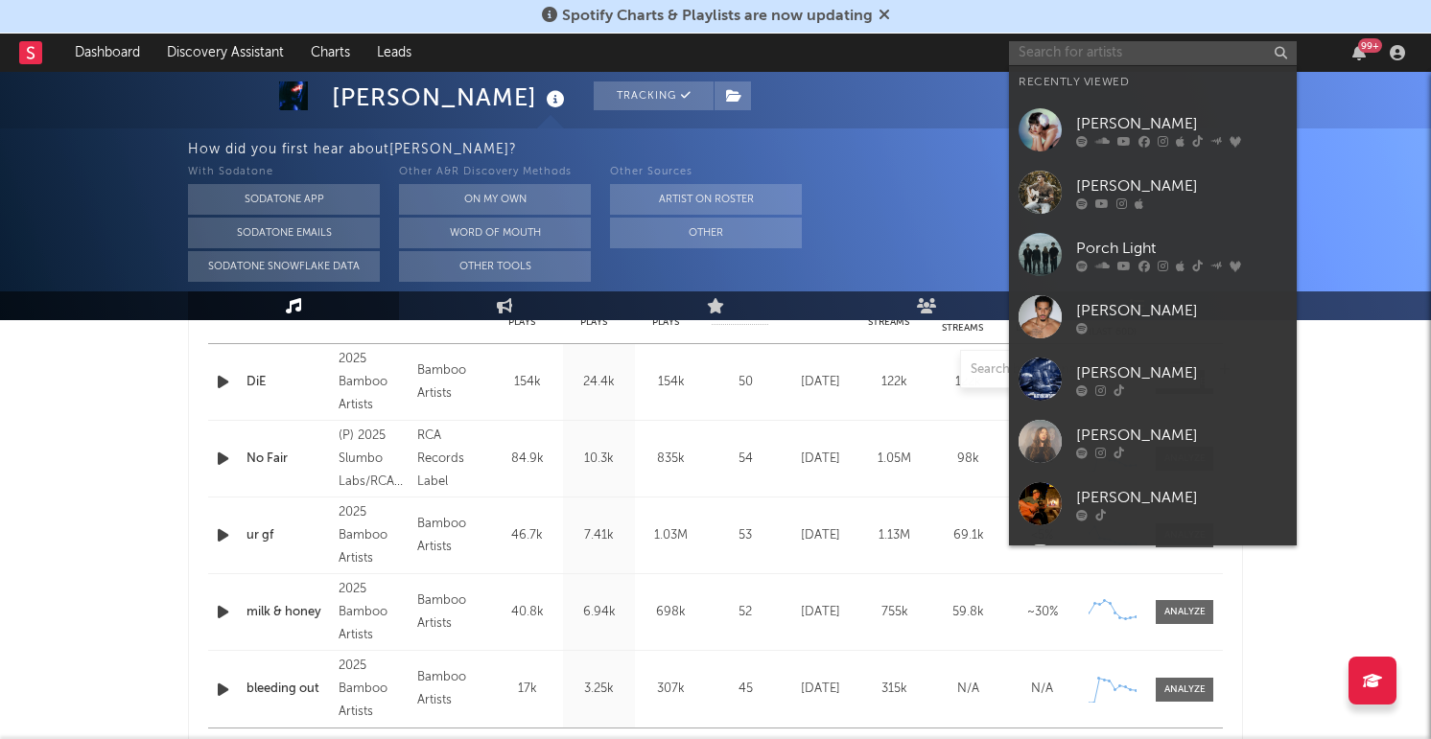
click at [1196, 48] on input "text" at bounding box center [1153, 53] width 288 height 24
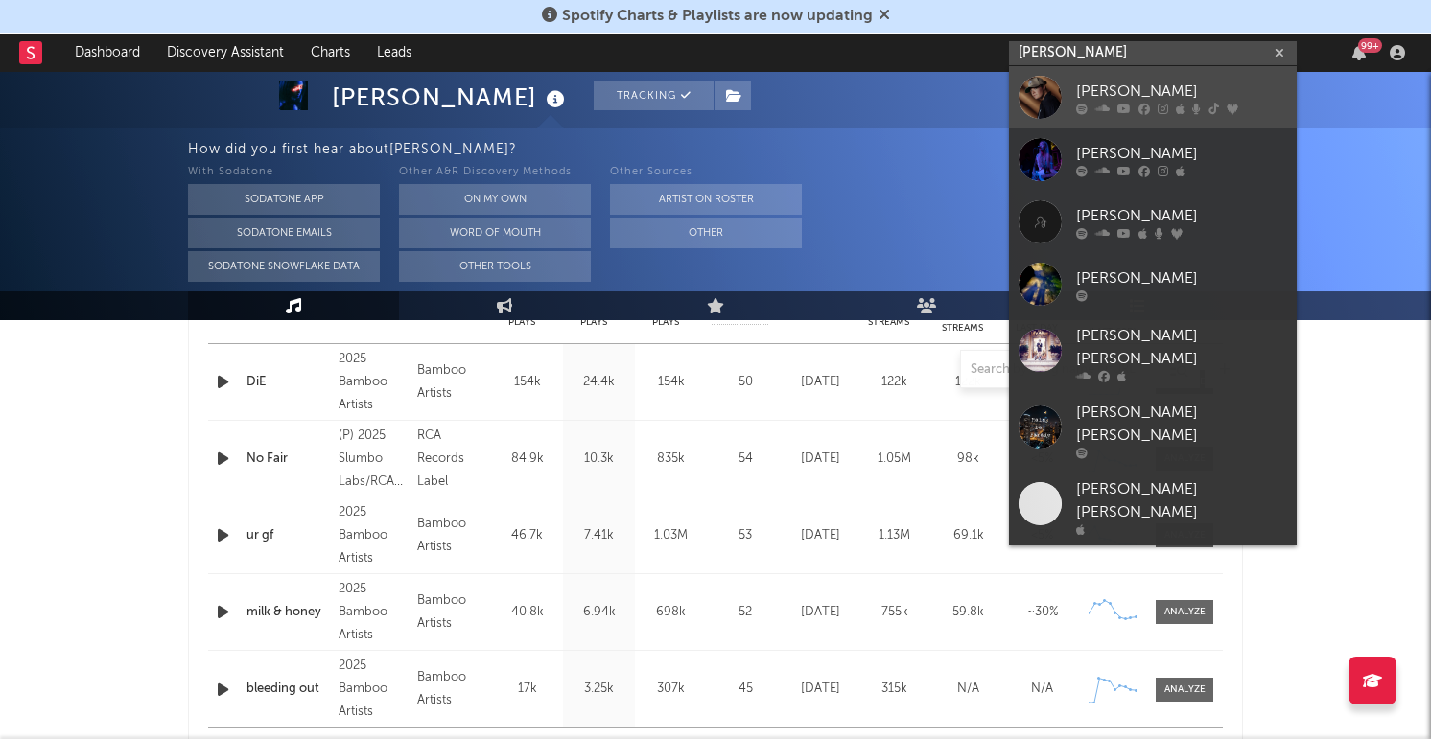
type input "lily rose"
click at [1045, 91] on div at bounding box center [1039, 97] width 43 height 43
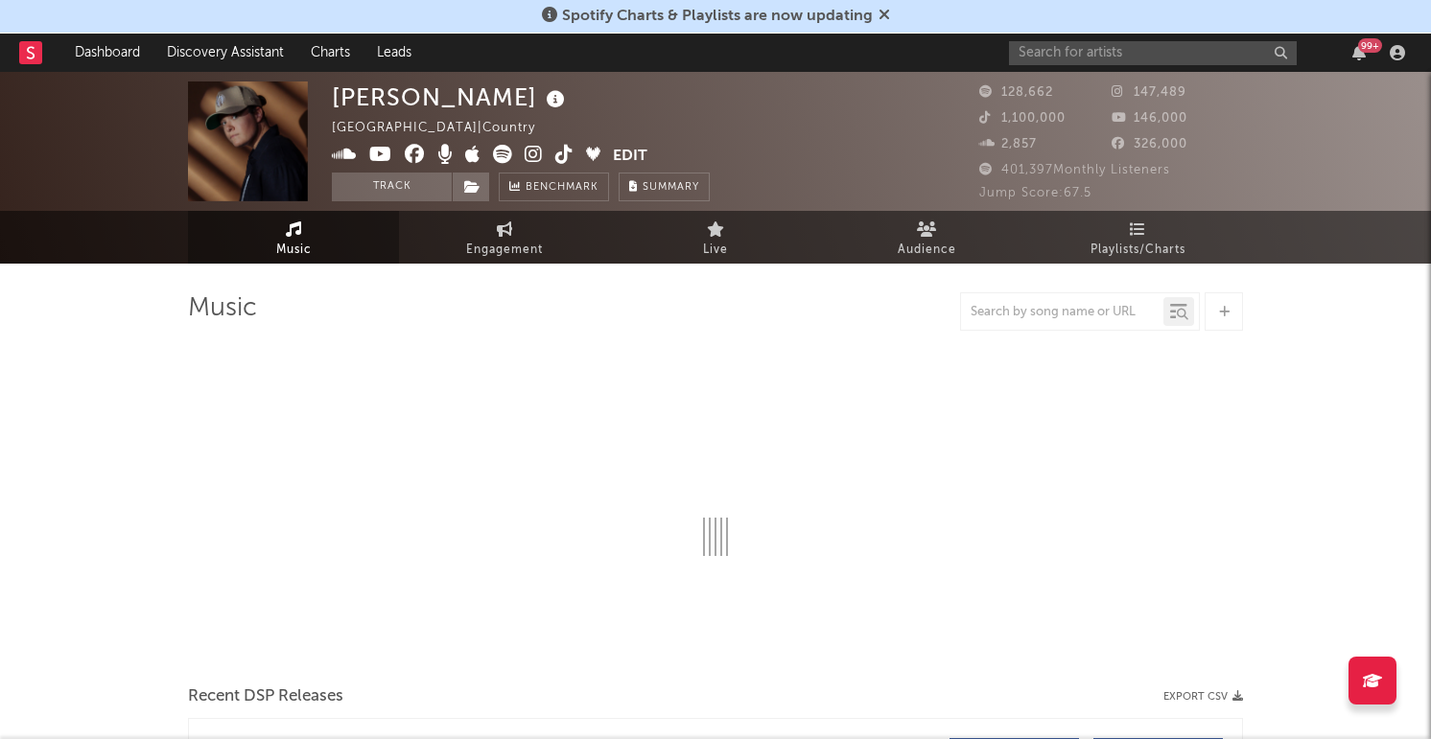
select select "6m"
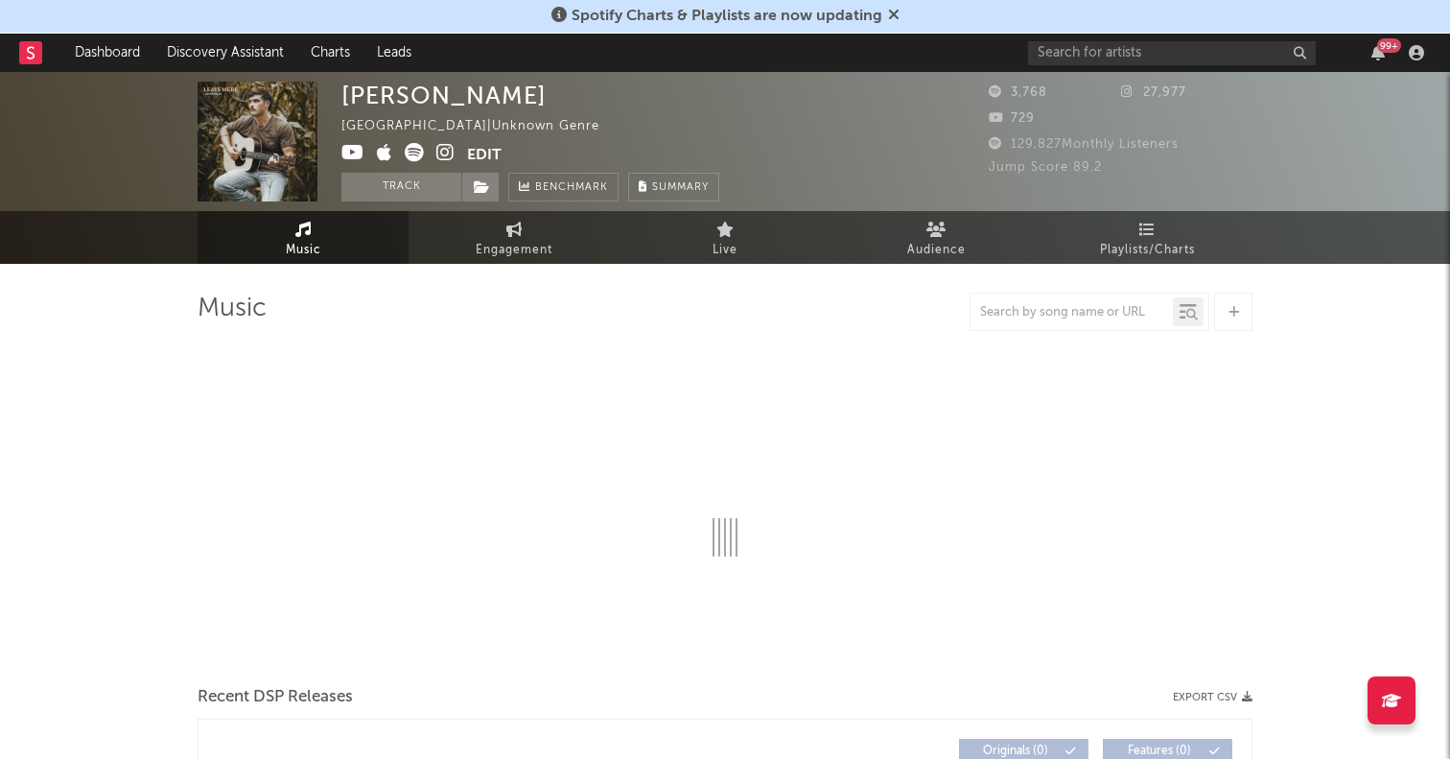
select select "1w"
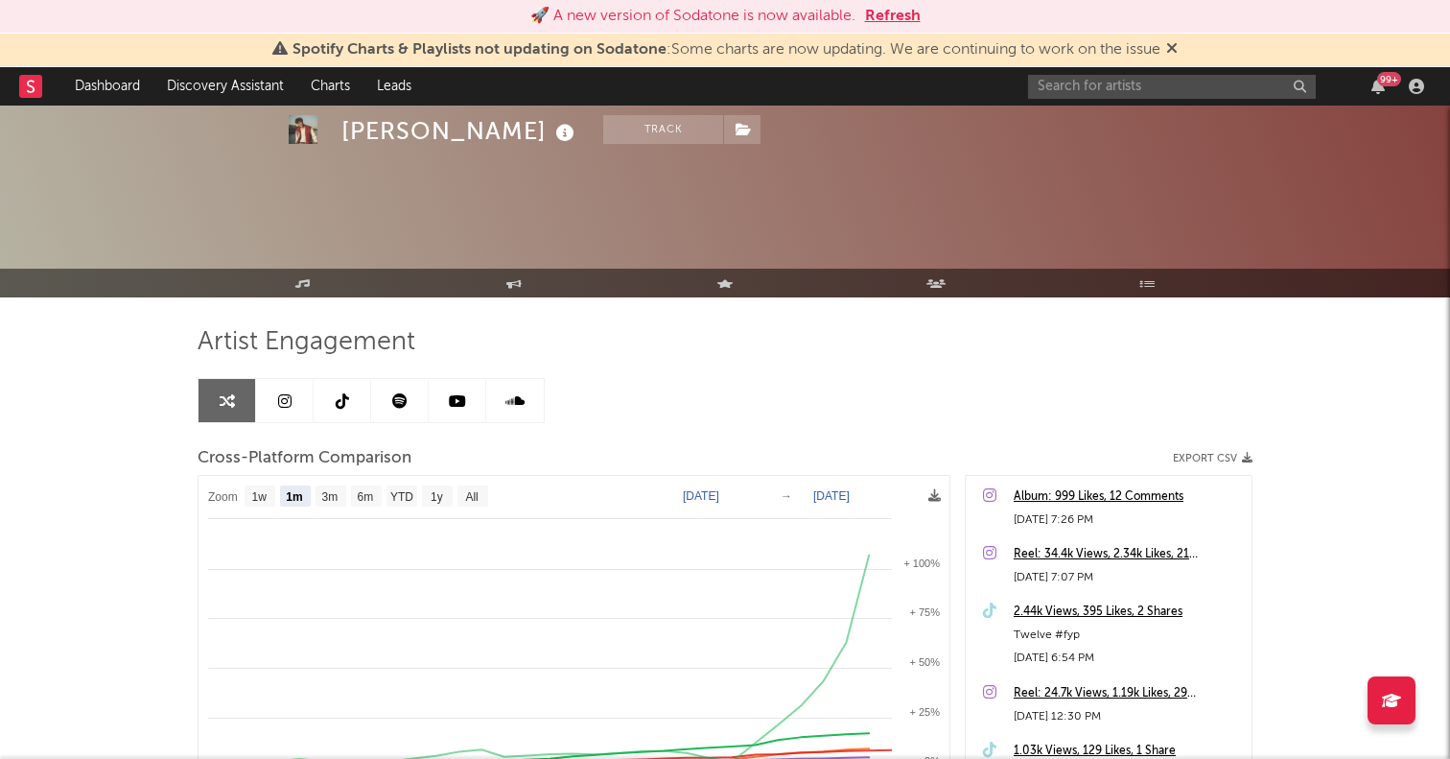
select select "1m"
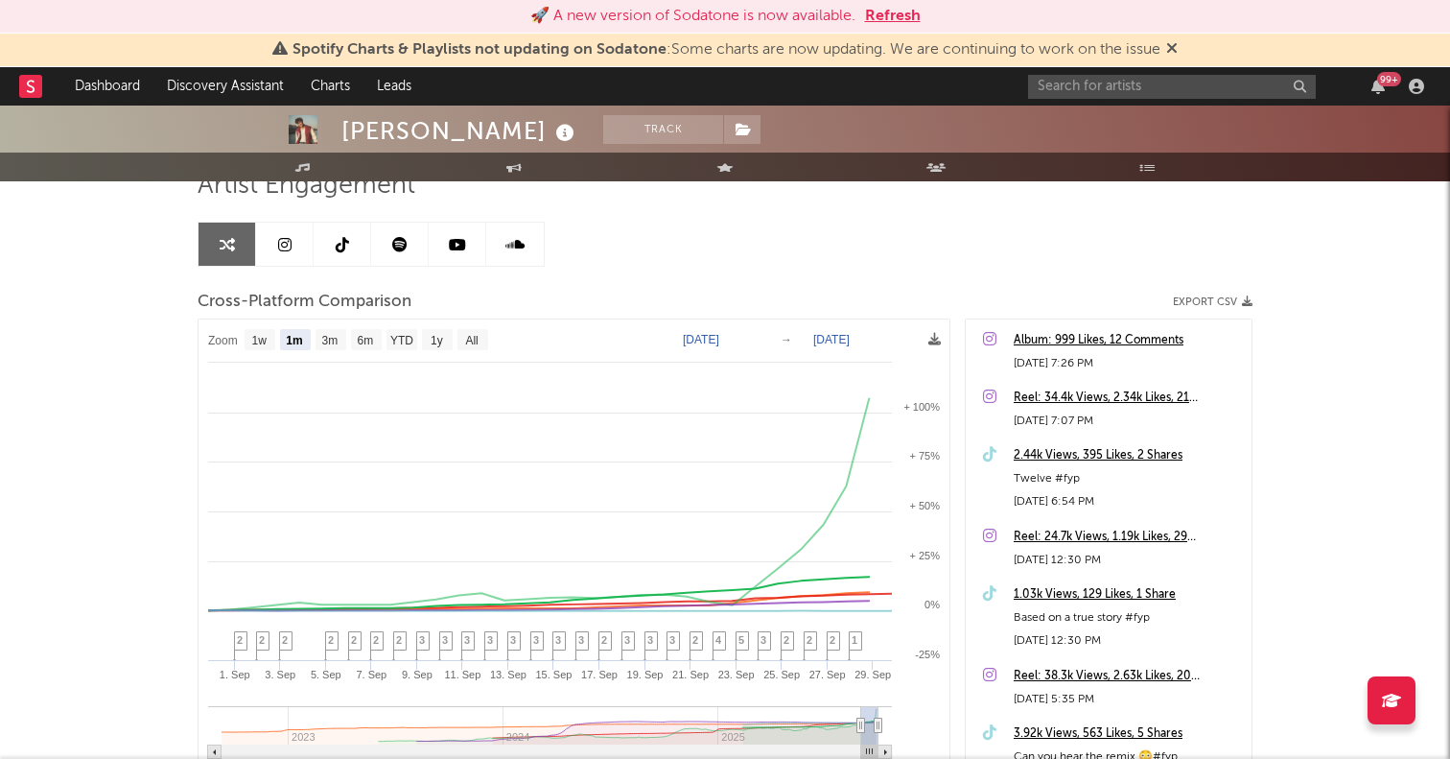
click at [89, 432] on div "[PERSON_NAME] Track [GEOGRAPHIC_DATA] | Pop Edit Track Benchmark Summary 5,637 …" at bounding box center [725, 452] width 1450 height 1007
